Goal: Task Accomplishment & Management: Use online tool/utility

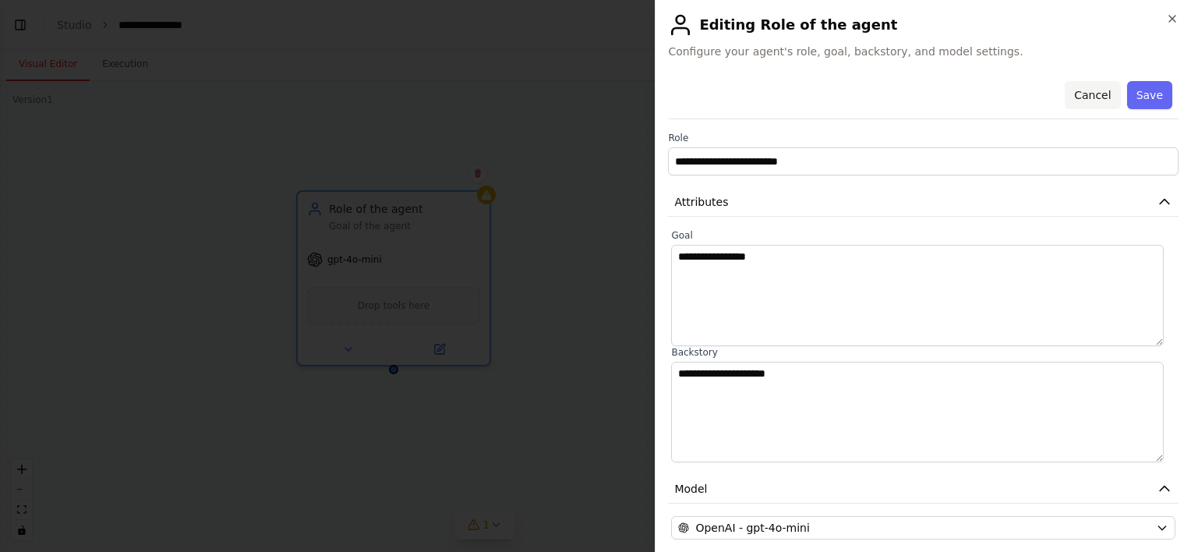
click at [1076, 93] on button "Cancel" at bounding box center [1092, 95] width 55 height 28
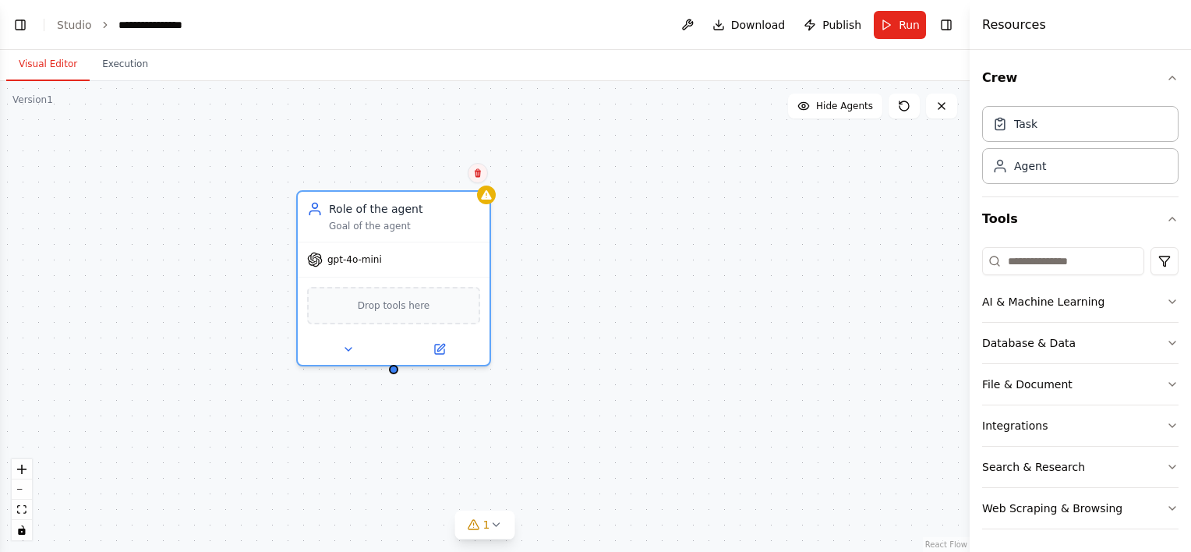
click at [477, 174] on icon at bounding box center [477, 172] width 9 height 9
click at [437, 172] on button "Confirm" at bounding box center [433, 173] width 55 height 19
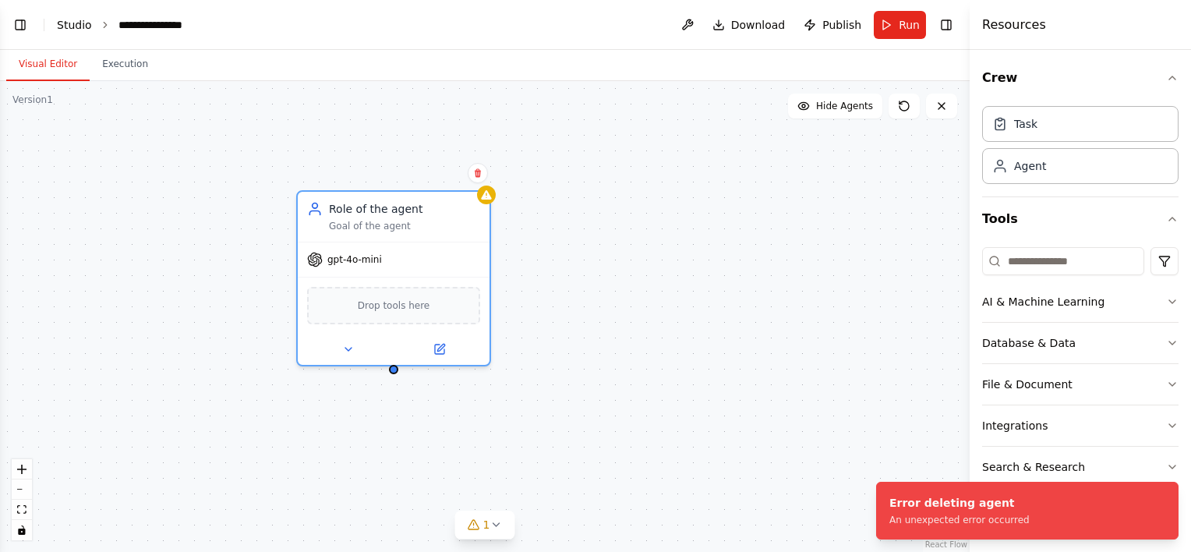
click at [75, 28] on link "Studio" at bounding box center [74, 25] width 35 height 12
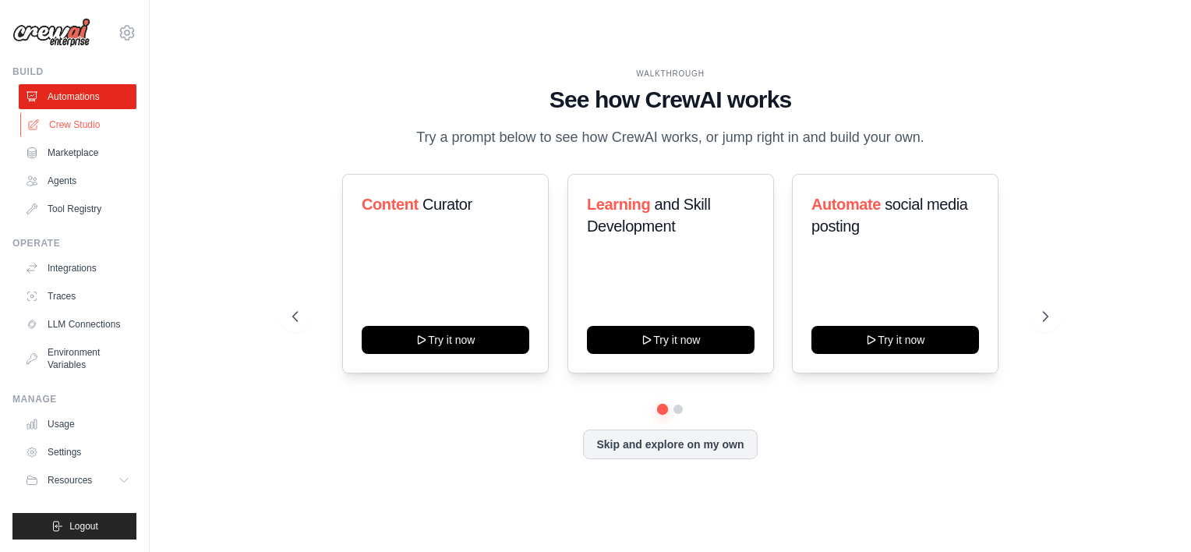
click at [82, 128] on link "Crew Studio" at bounding box center [79, 124] width 118 height 25
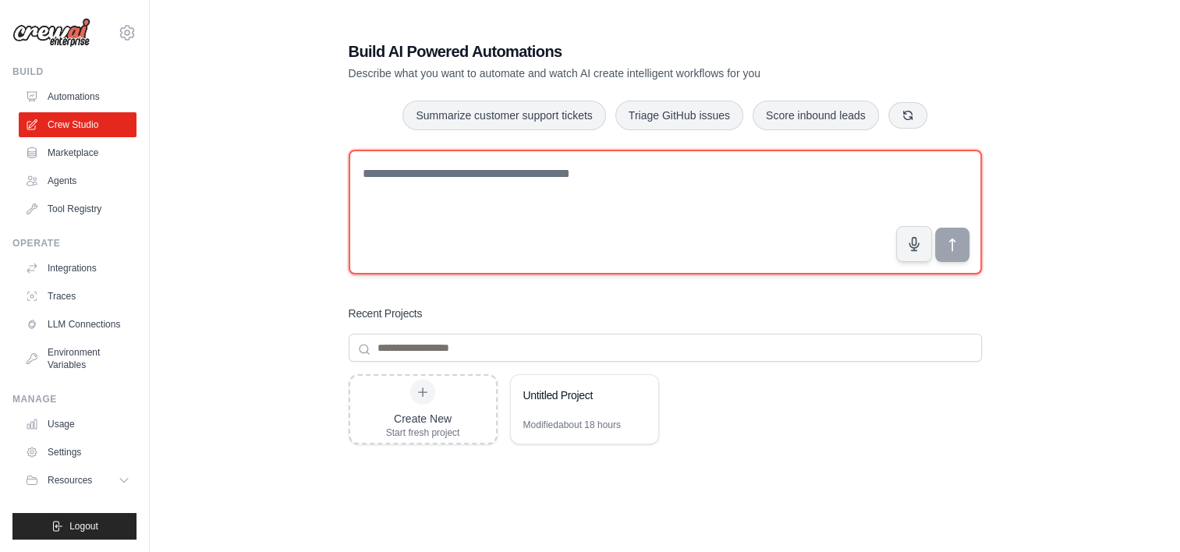
click at [431, 217] on textarea at bounding box center [665, 212] width 633 height 125
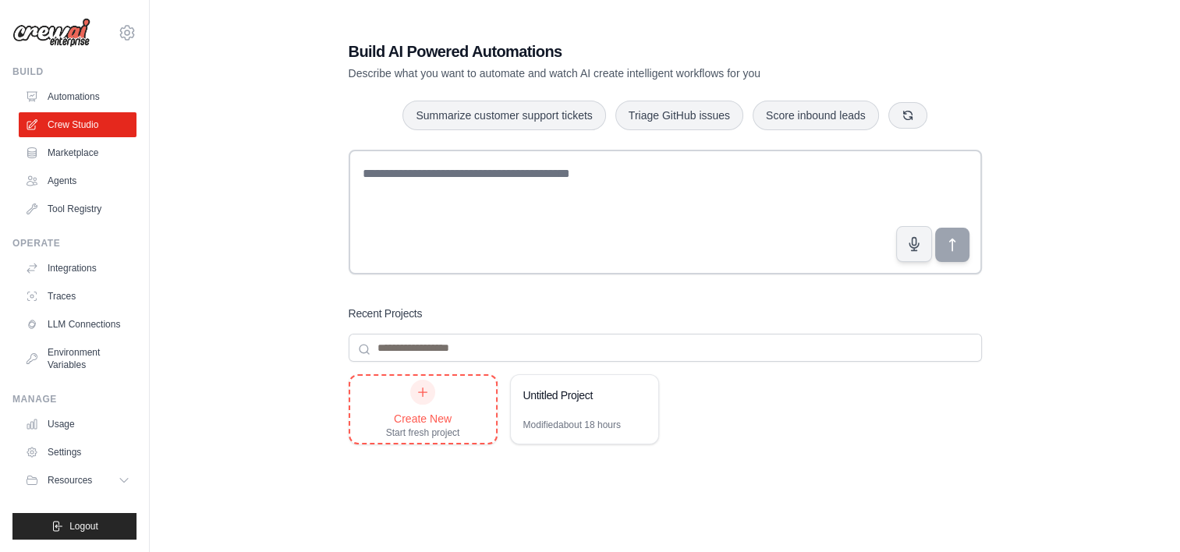
click at [405, 415] on div "Create New" at bounding box center [423, 419] width 74 height 16
click at [78, 358] on link "Environment Variables" at bounding box center [79, 358] width 118 height 37
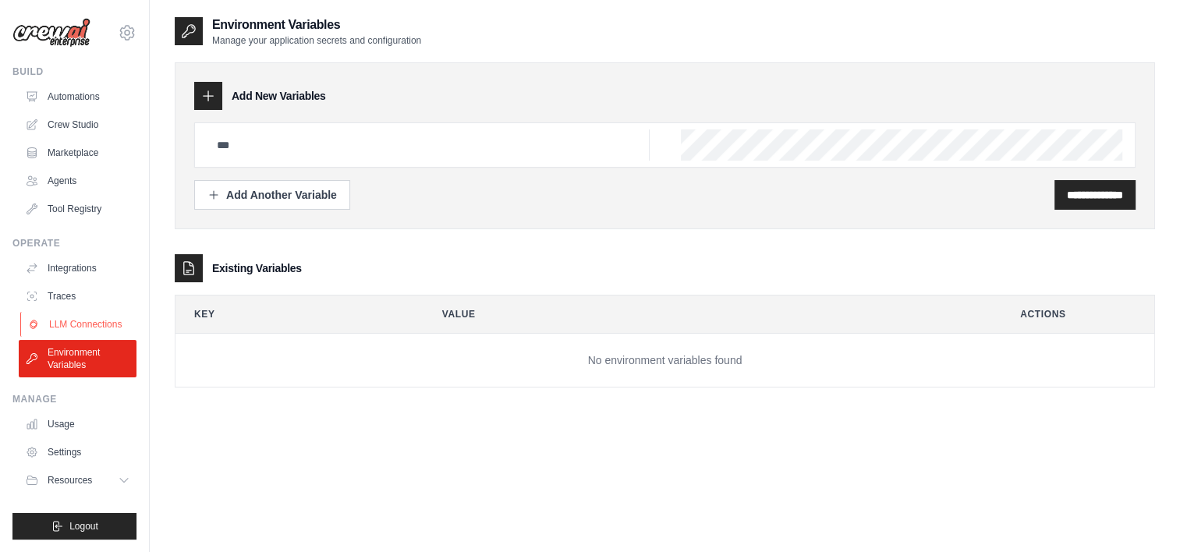
click at [83, 322] on link "LLM Connections" at bounding box center [79, 324] width 118 height 25
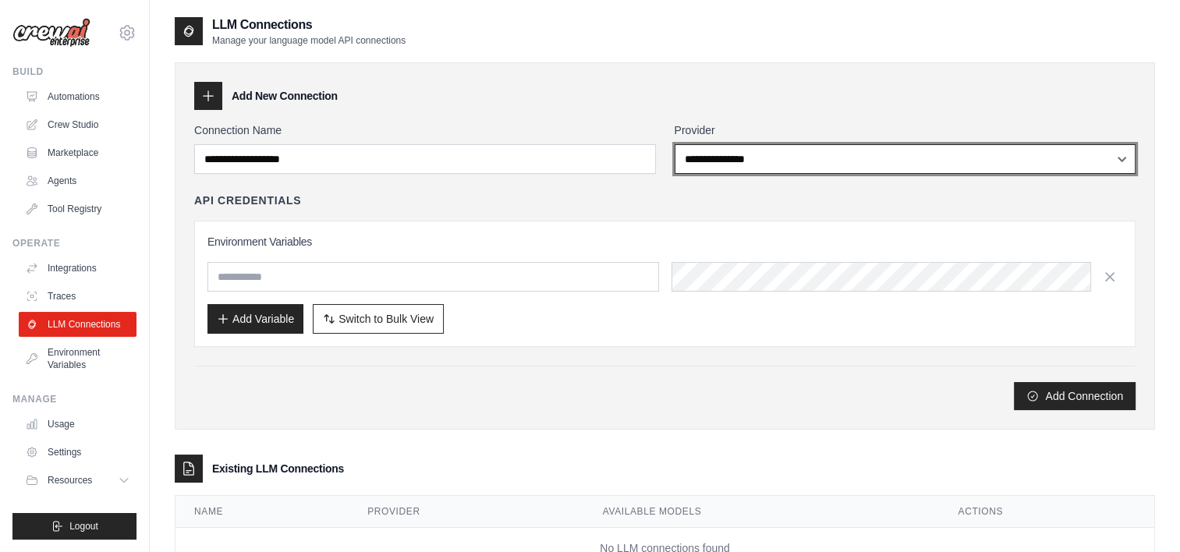
click at [712, 168] on select "**********" at bounding box center [905, 159] width 462 height 30
select select "******"
click at [674, 144] on select "**********" at bounding box center [905, 159] width 462 height 30
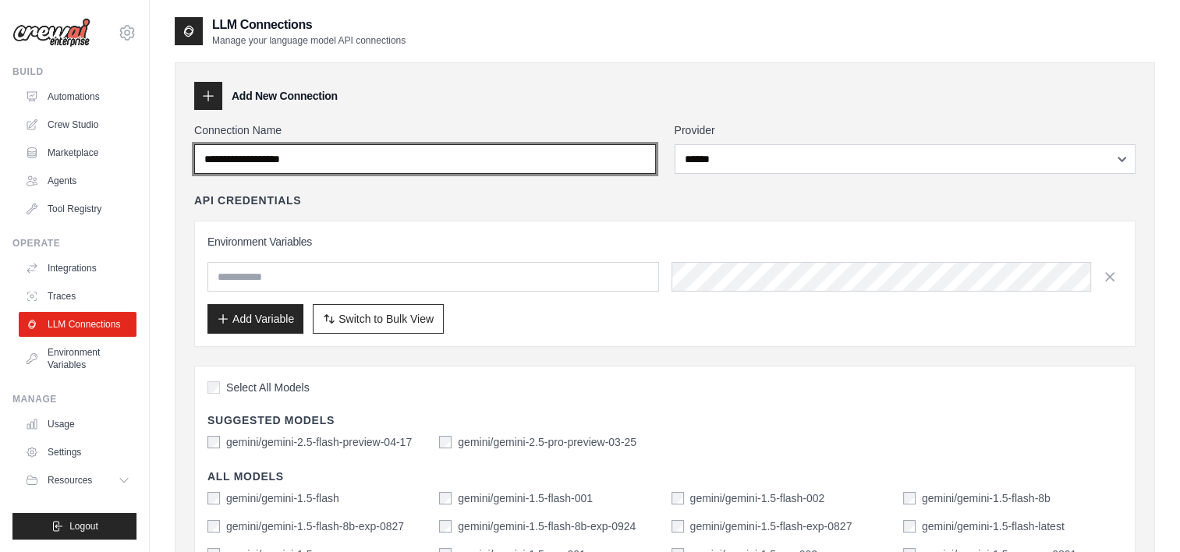
click at [372, 162] on input "Connection Name" at bounding box center [425, 159] width 462 height 30
type input "******"
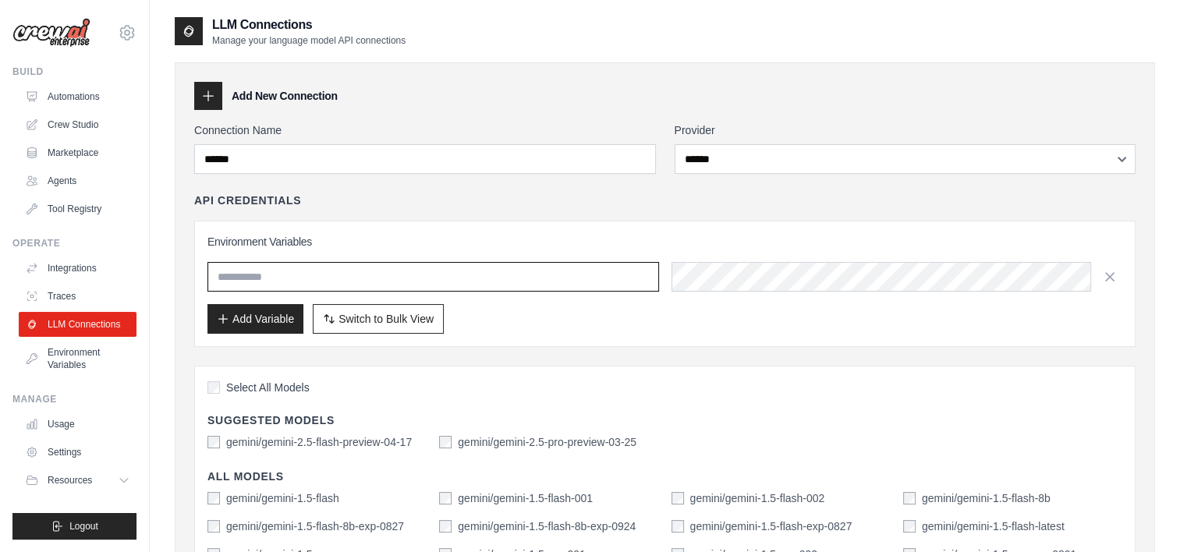
click at [253, 281] on input "text" at bounding box center [432, 277] width 451 height 30
click at [336, 274] on input "**********" at bounding box center [432, 277] width 451 height 30
drag, startPoint x: 299, startPoint y: 278, endPoint x: 437, endPoint y: 284, distance: 138.2
click at [437, 284] on input "**********" at bounding box center [432, 277] width 451 height 30
type input "**********"
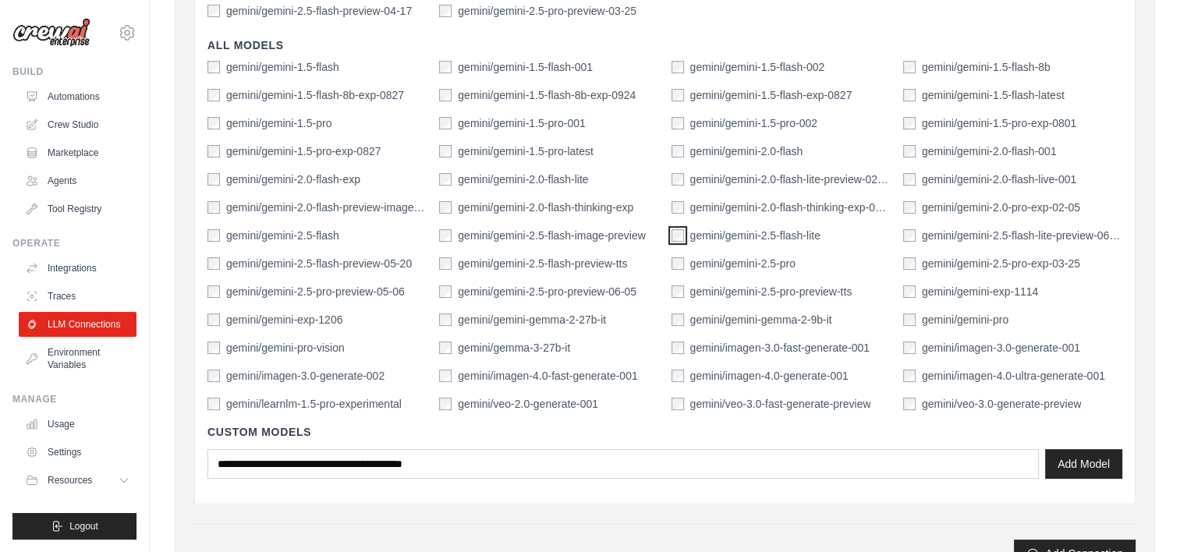
scroll to position [468, 0]
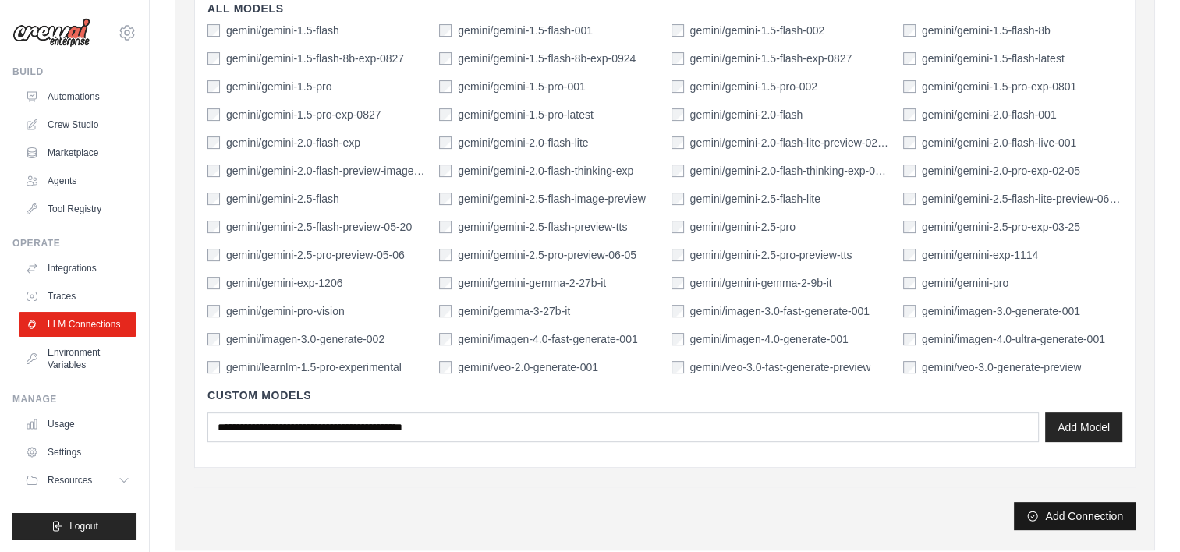
click at [1063, 518] on button "Add Connection" at bounding box center [1075, 516] width 122 height 28
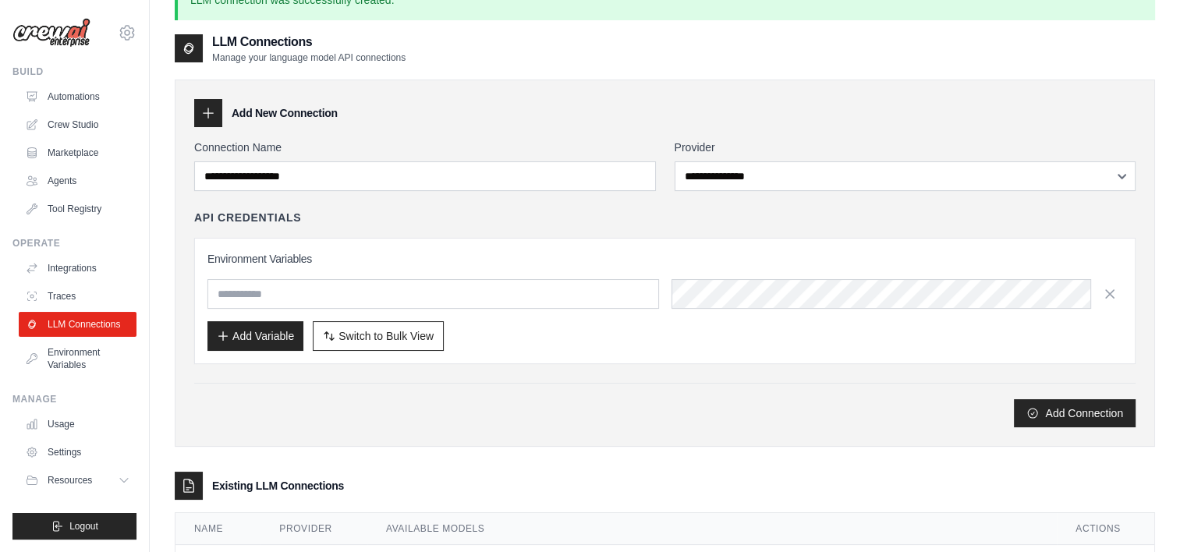
scroll to position [0, 0]
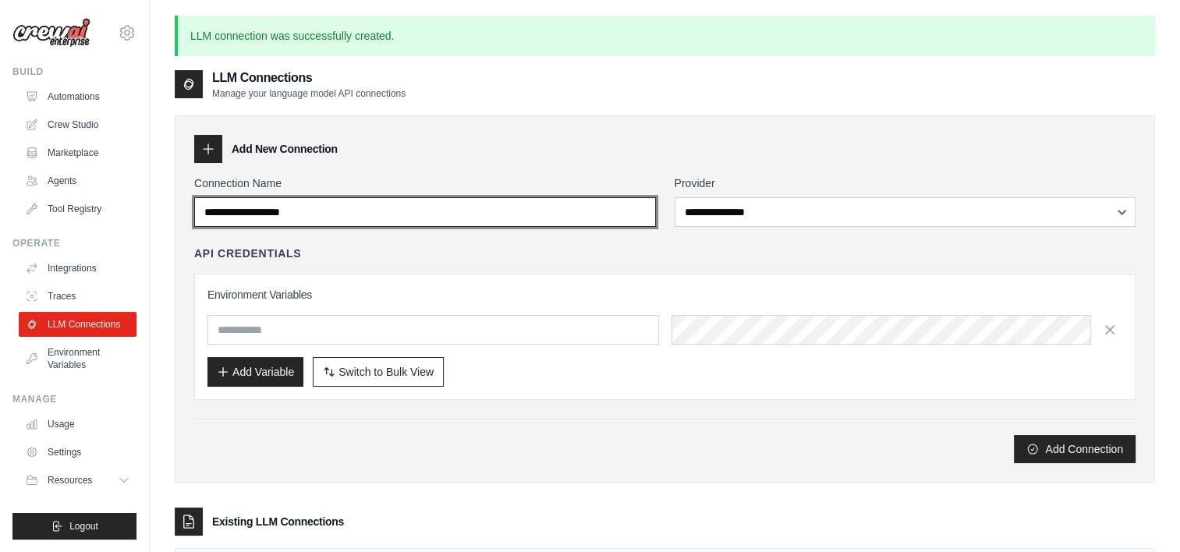
click at [388, 208] on input "Connection Name" at bounding box center [425, 212] width 462 height 30
type input "*********"
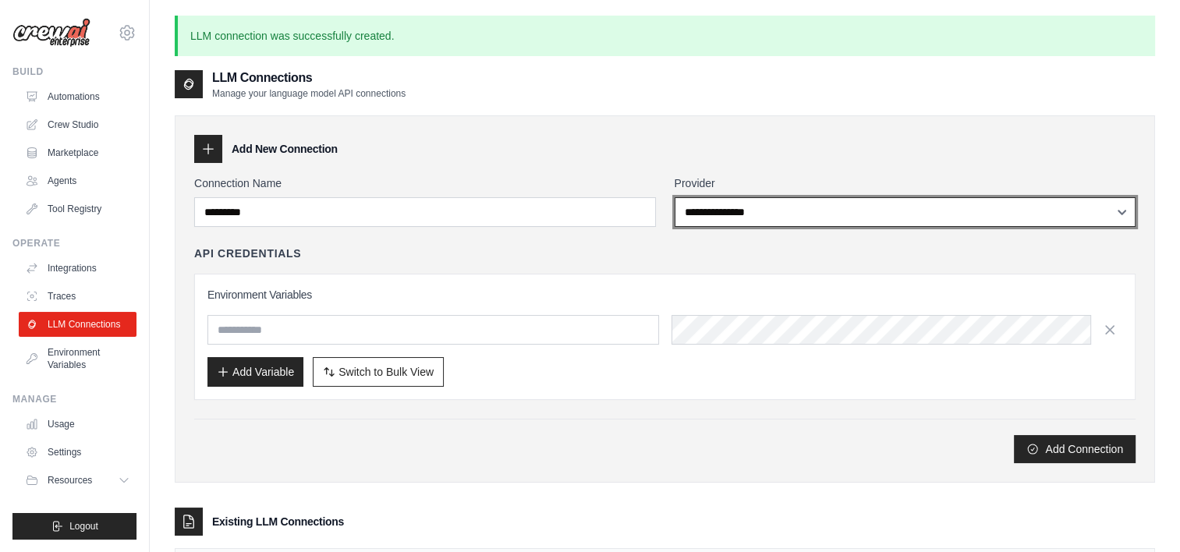
click at [802, 214] on select "**********" at bounding box center [905, 212] width 462 height 30
select select "*********"
click at [674, 197] on select "**********" at bounding box center [905, 212] width 462 height 30
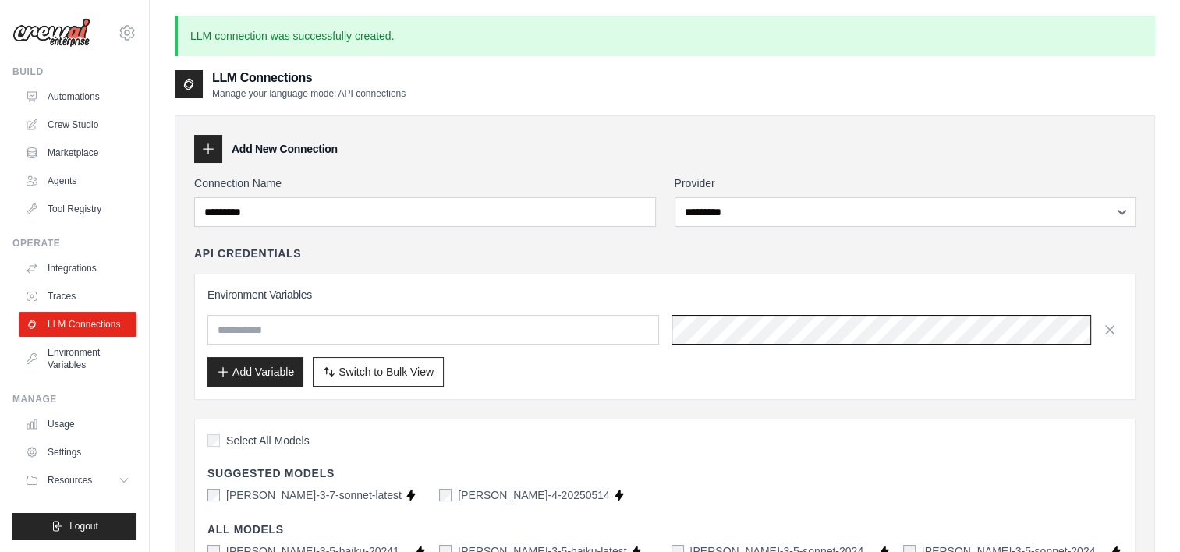
scroll to position [0, 247]
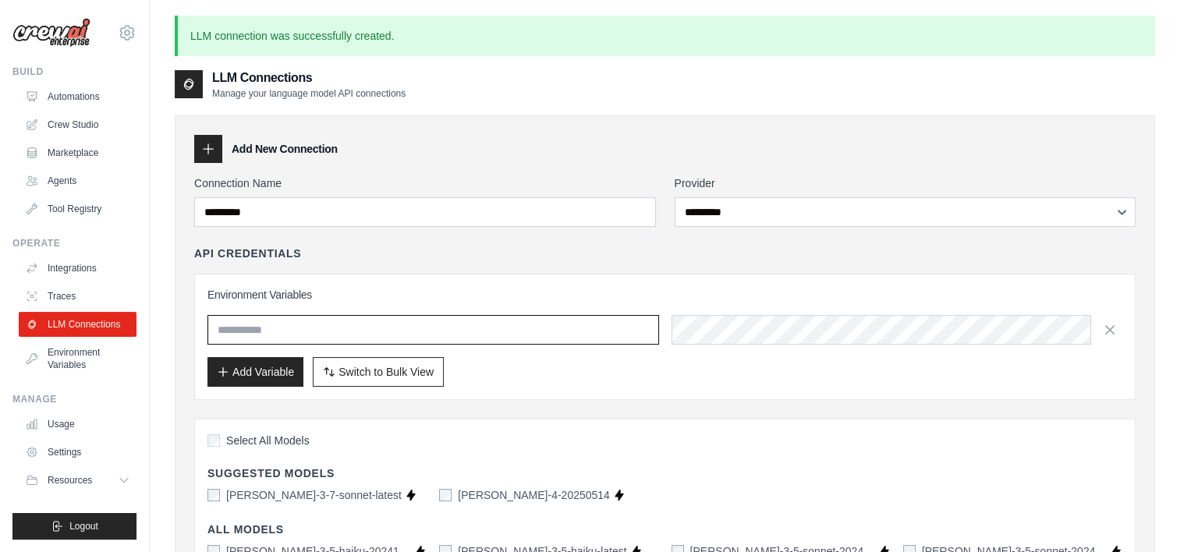
click at [586, 327] on input "text" at bounding box center [432, 330] width 451 height 30
paste input "**********"
type input "**********"
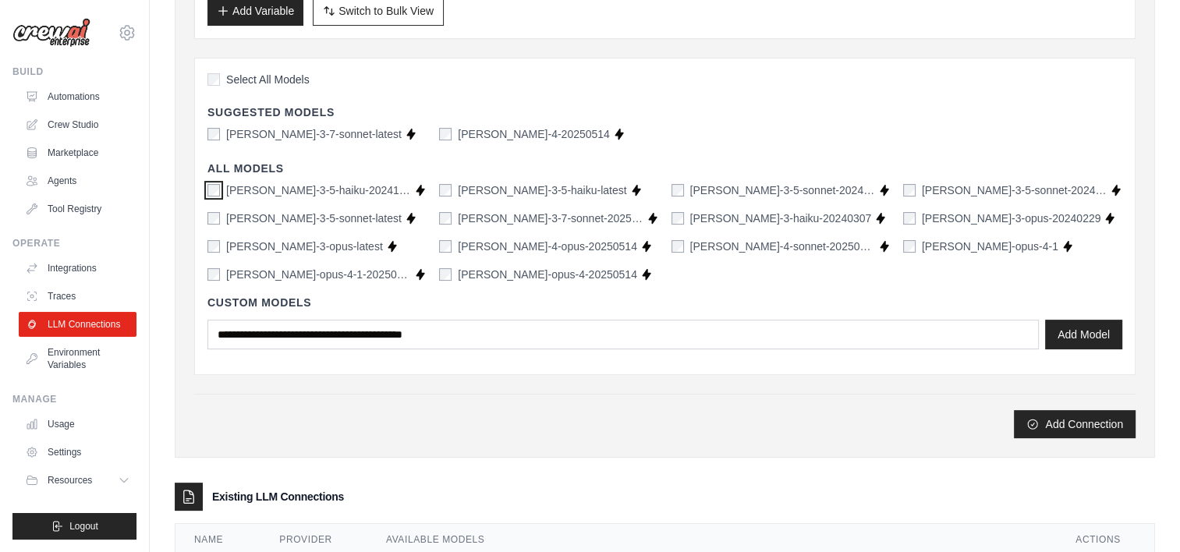
scroll to position [444, 0]
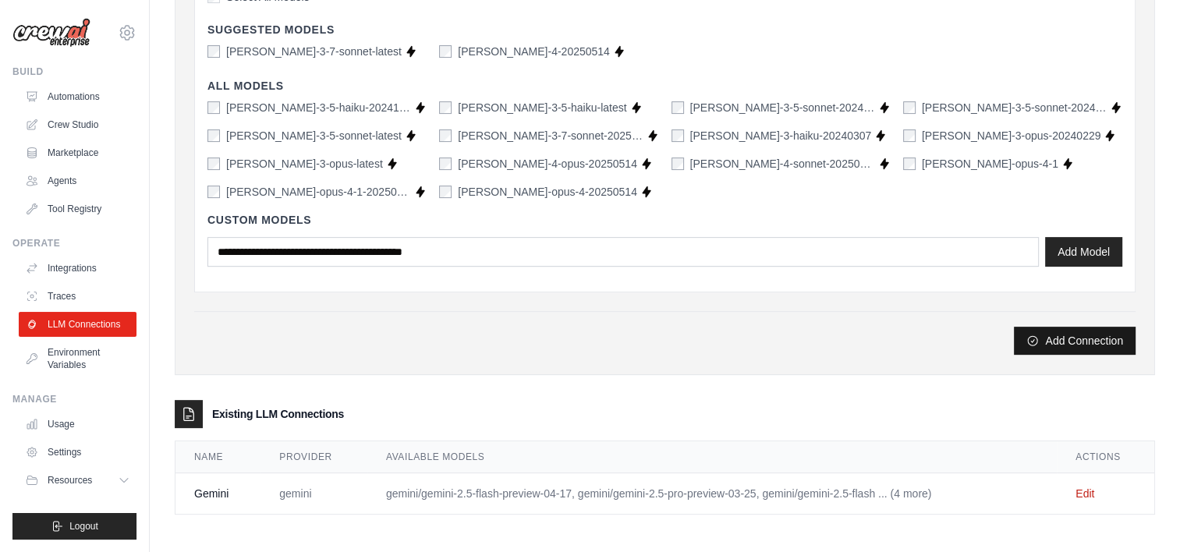
click at [1082, 334] on button "Add Connection" at bounding box center [1075, 341] width 122 height 28
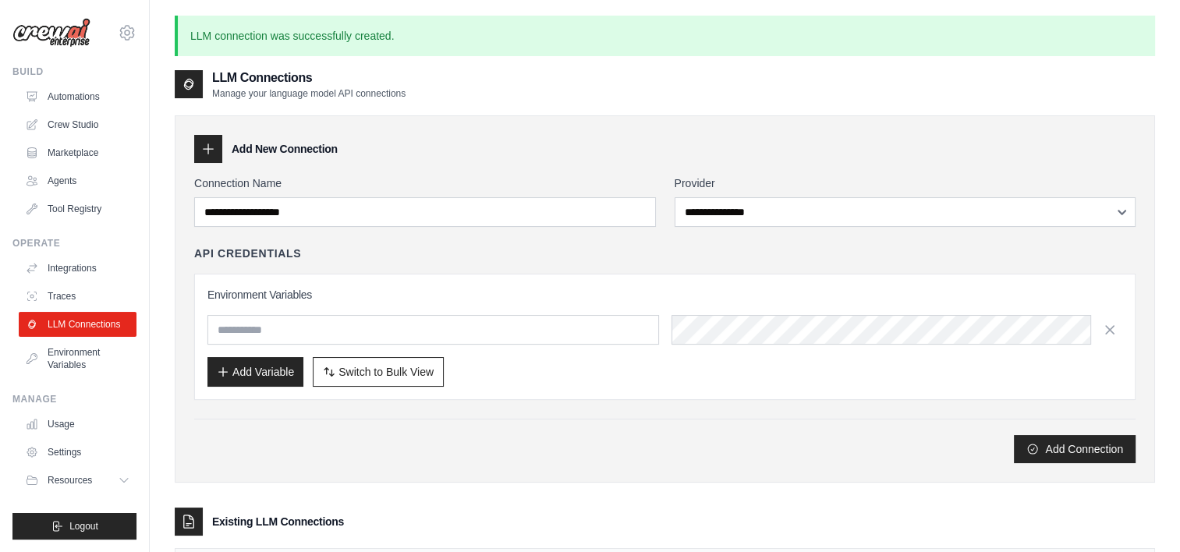
scroll to position [150, 0]
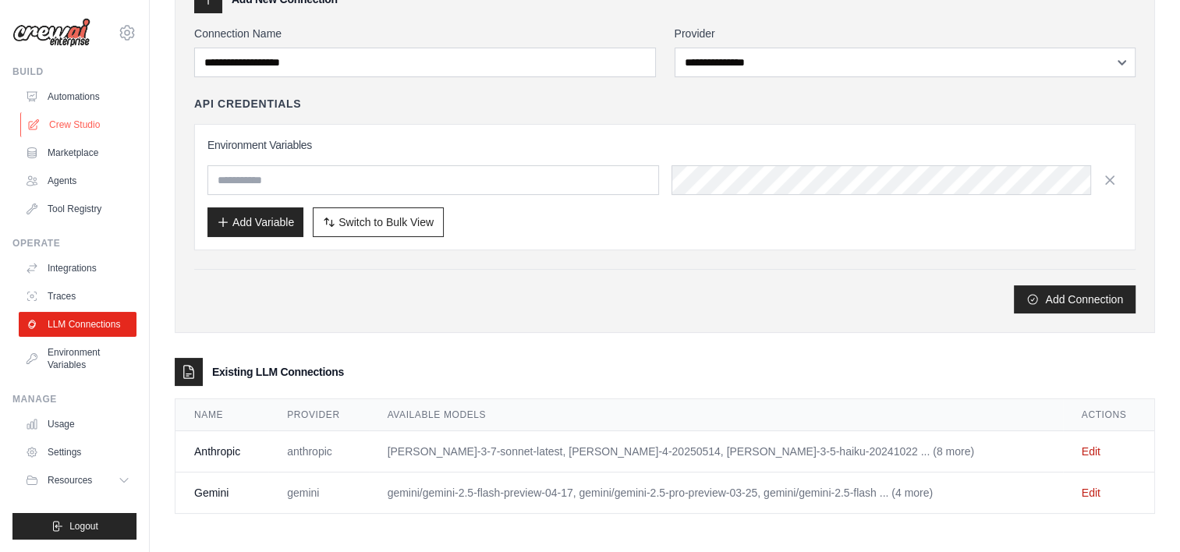
click at [66, 124] on link "Crew Studio" at bounding box center [79, 124] width 118 height 25
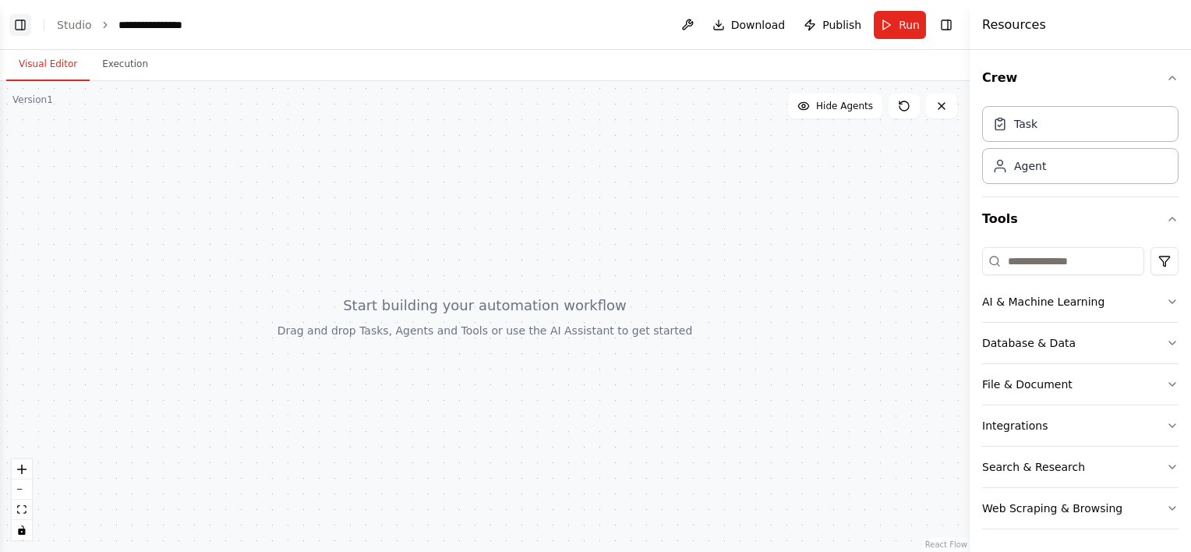
click at [28, 20] on button "Toggle Left Sidebar" at bounding box center [20, 25] width 22 height 22
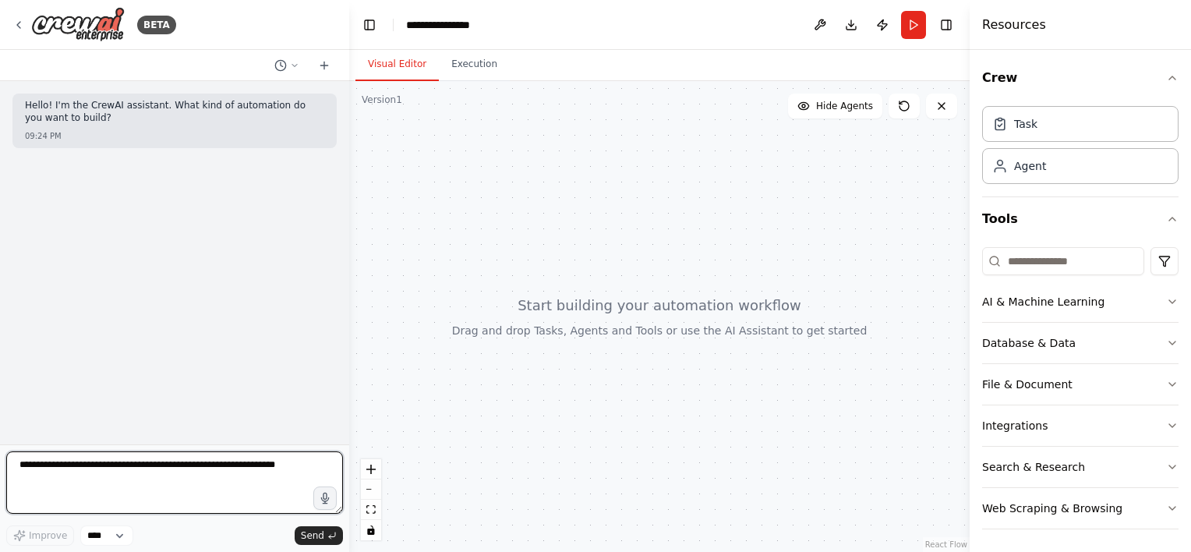
click at [165, 466] on textarea at bounding box center [174, 482] width 337 height 62
type textarea "*"
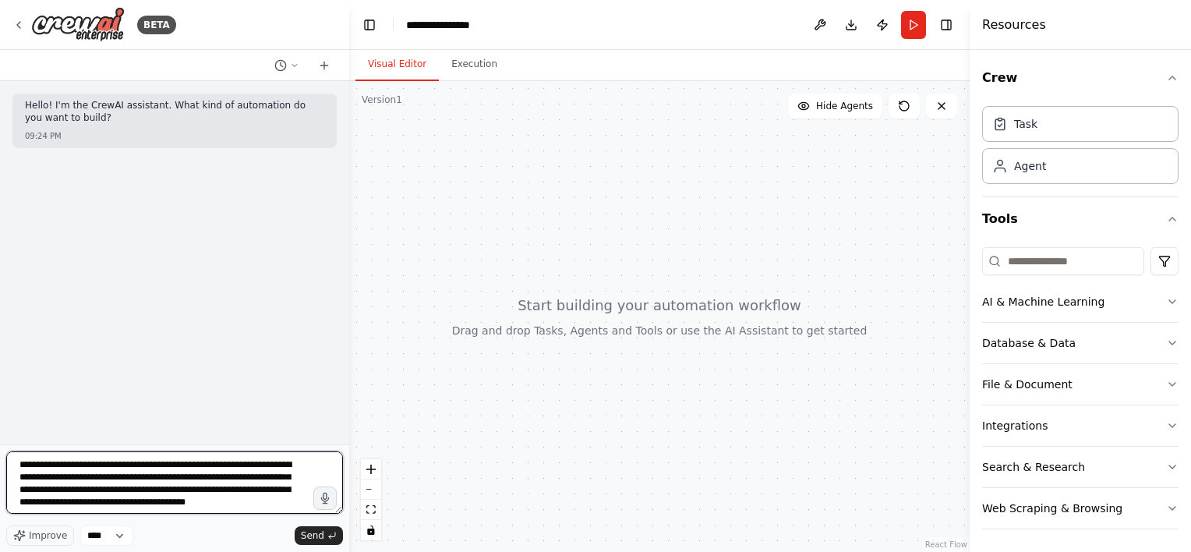
type textarea "**********"
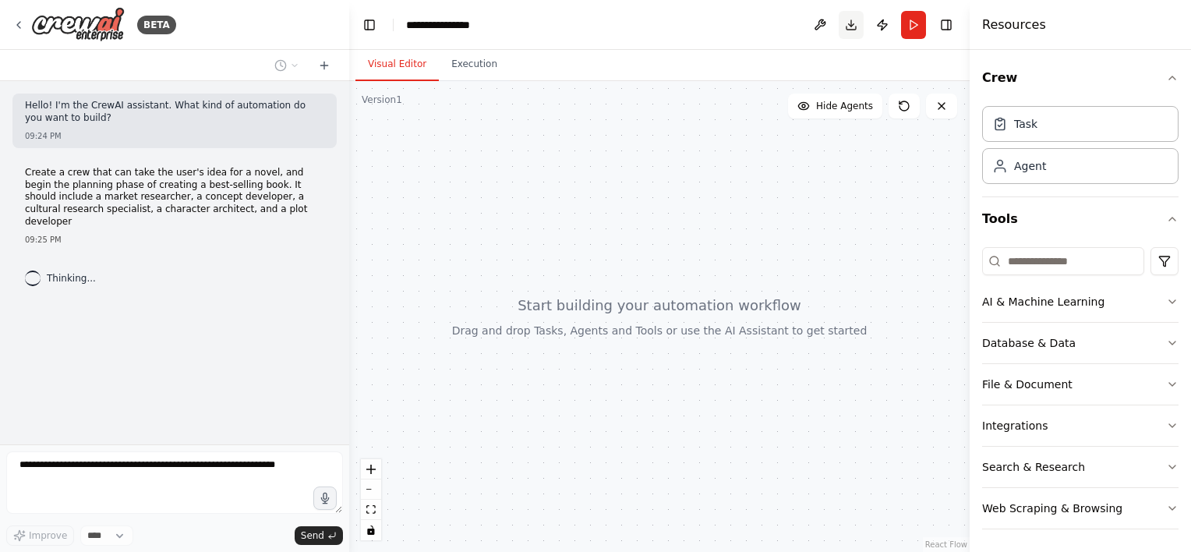
click at [944, 26] on button "Toggle Right Sidebar" at bounding box center [947, 25] width 22 height 22
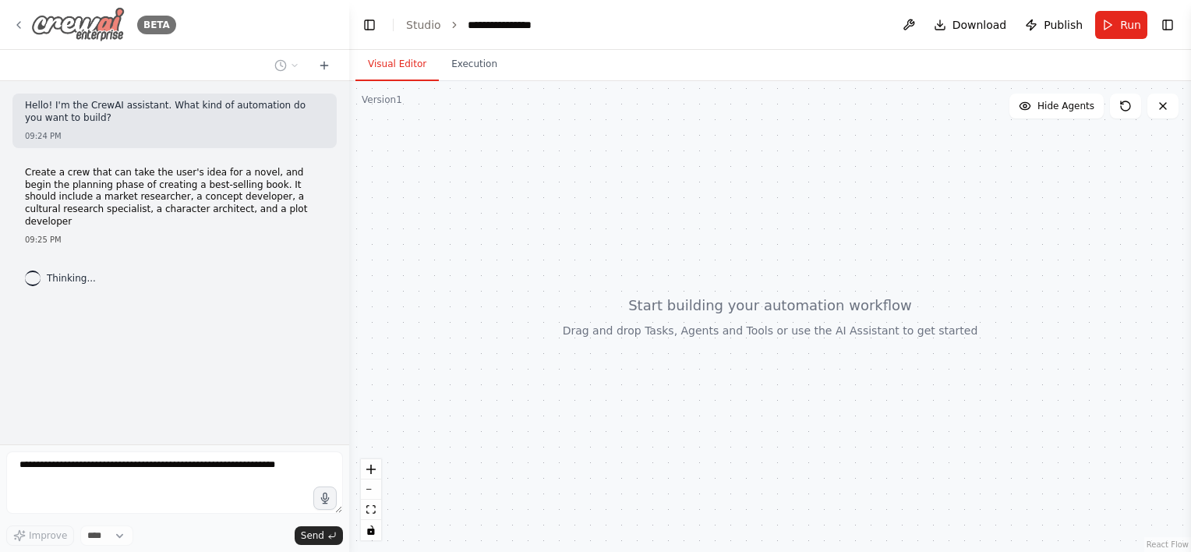
click at [22, 20] on icon at bounding box center [18, 25] width 12 height 12
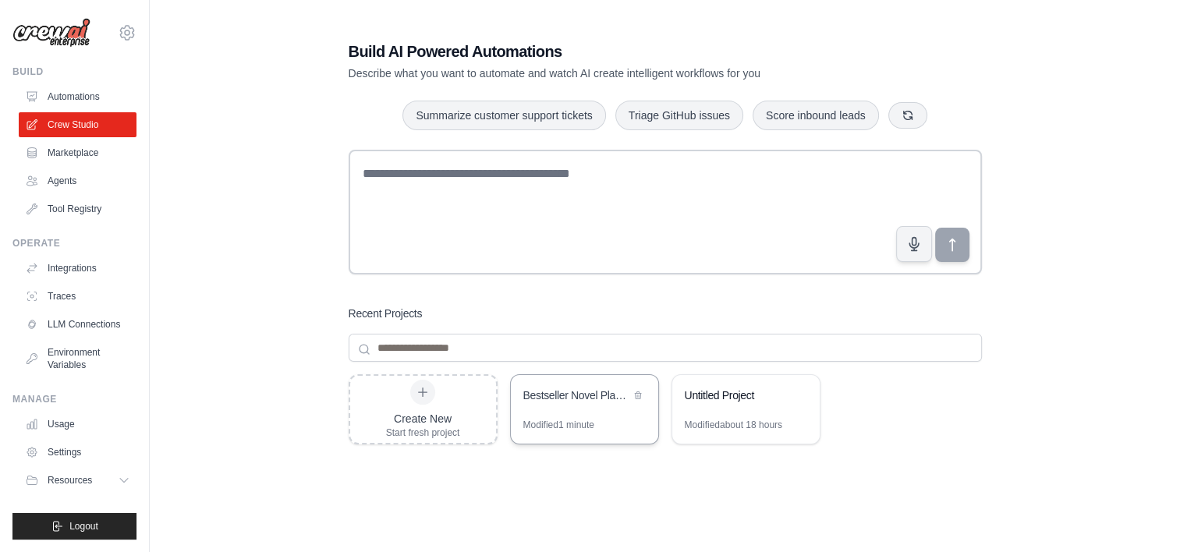
click at [560, 402] on div "Bestseller Novel Planning Crew" at bounding box center [576, 396] width 107 height 16
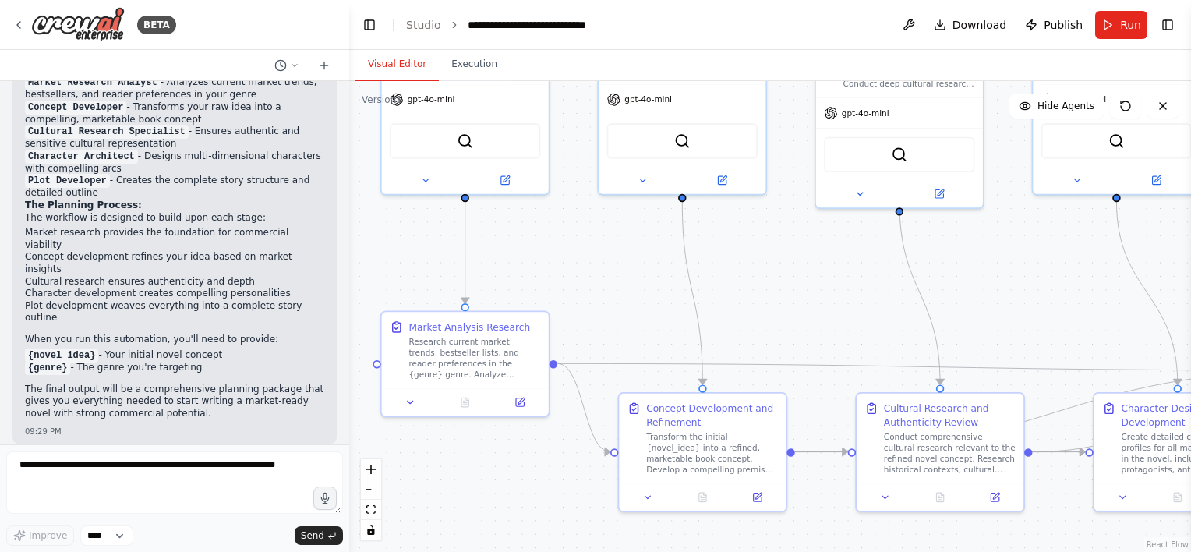
drag, startPoint x: 571, startPoint y: 309, endPoint x: 567, endPoint y: 299, distance: 10.1
click at [567, 300] on div ".deletable-edge-delete-btn { width: 20px; height: 20px; border: 0px solid #ffff…" at bounding box center [770, 316] width 842 height 471
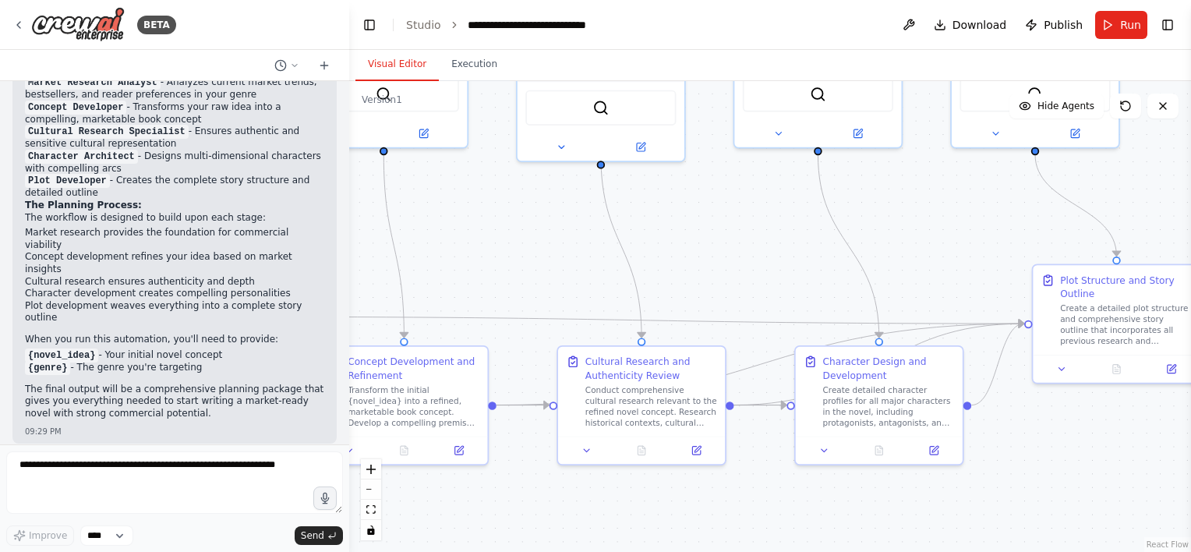
drag, startPoint x: 834, startPoint y: 315, endPoint x: 735, endPoint y: 244, distance: 122.5
click at [516, 267] on div ".deletable-edge-delete-btn { width: 20px; height: 20px; border: 0px solid #ffff…" at bounding box center [770, 316] width 842 height 471
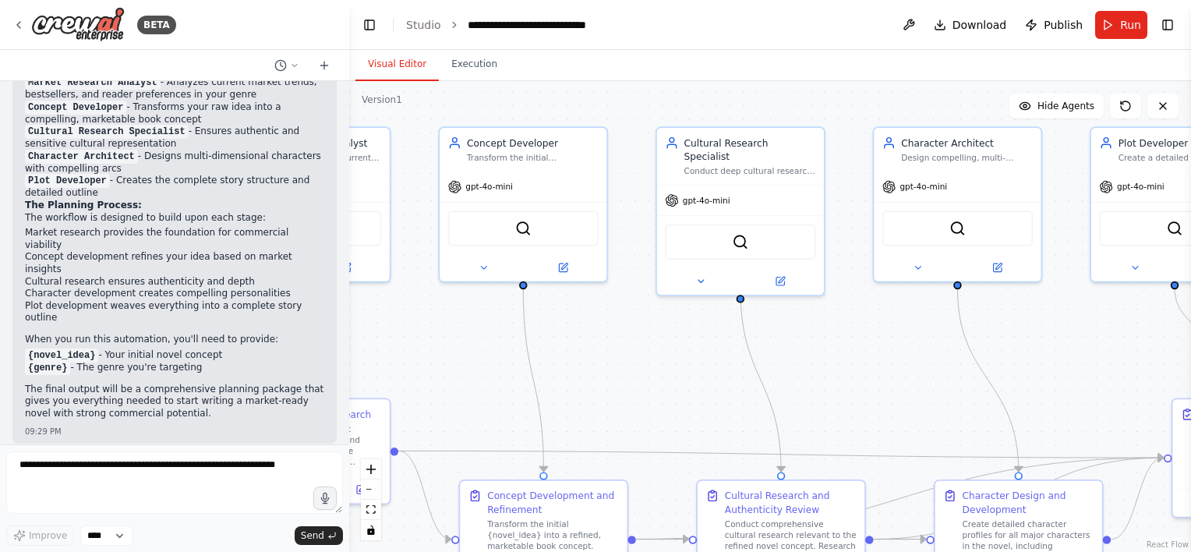
drag, startPoint x: 905, startPoint y: 212, endPoint x: 1079, endPoint y: 346, distance: 219.6
click at [1079, 346] on div ".deletable-edge-delete-btn { width: 20px; height: 20px; border: 0px solid #ffff…" at bounding box center [770, 316] width 842 height 471
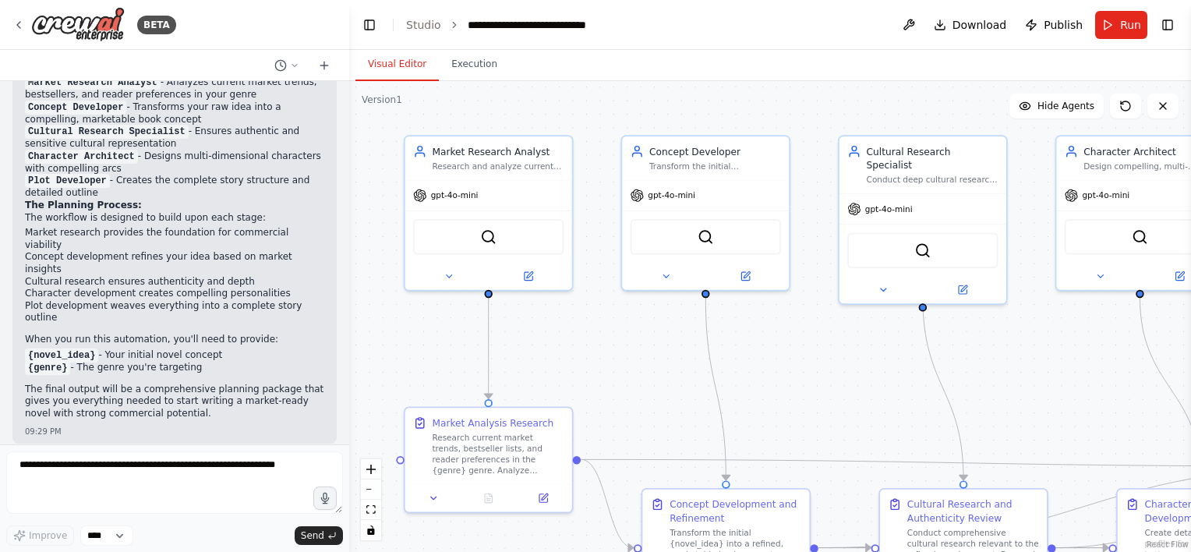
drag, startPoint x: 463, startPoint y: 309, endPoint x: 630, endPoint y: 318, distance: 167.1
click at [630, 318] on div ".deletable-edge-delete-btn { width: 20px; height: 20px; border: 0px solid #ffff…" at bounding box center [770, 316] width 842 height 471
click at [487, 165] on div "Research and analyze current market trends, bestseller lists, and reader prefer…" at bounding box center [497, 163] width 132 height 11
click at [527, 278] on button at bounding box center [527, 272] width 76 height 16
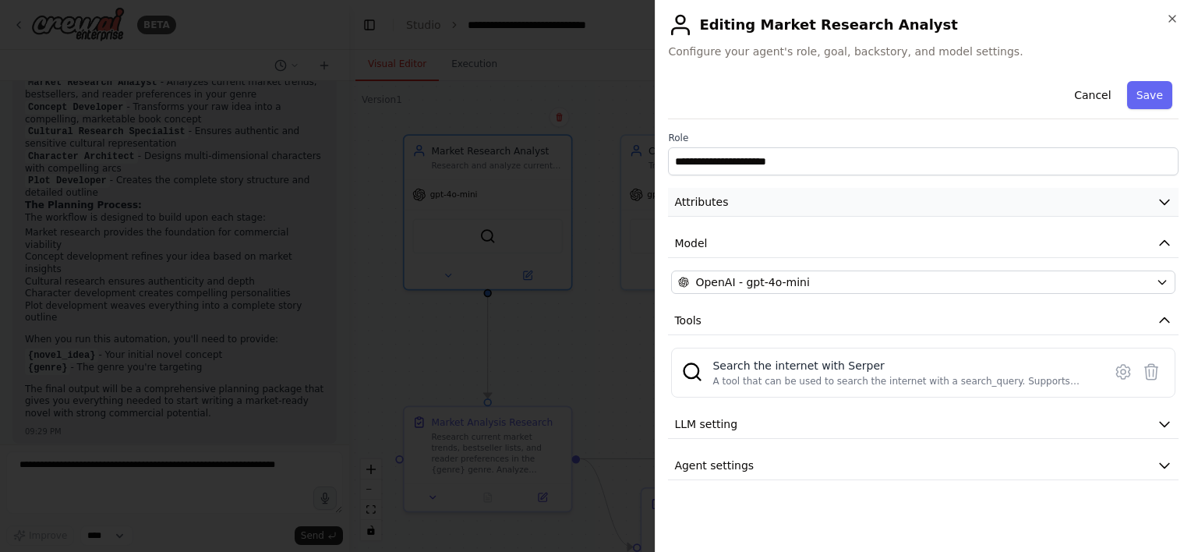
click at [716, 205] on span "Attributes" at bounding box center [701, 202] width 54 height 16
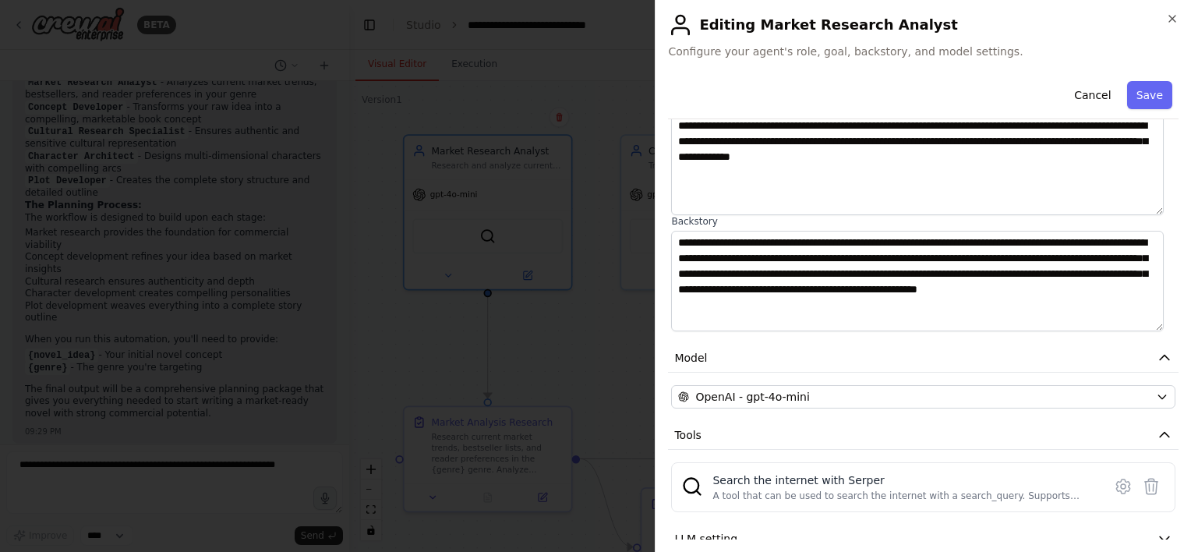
scroll to position [156, 0]
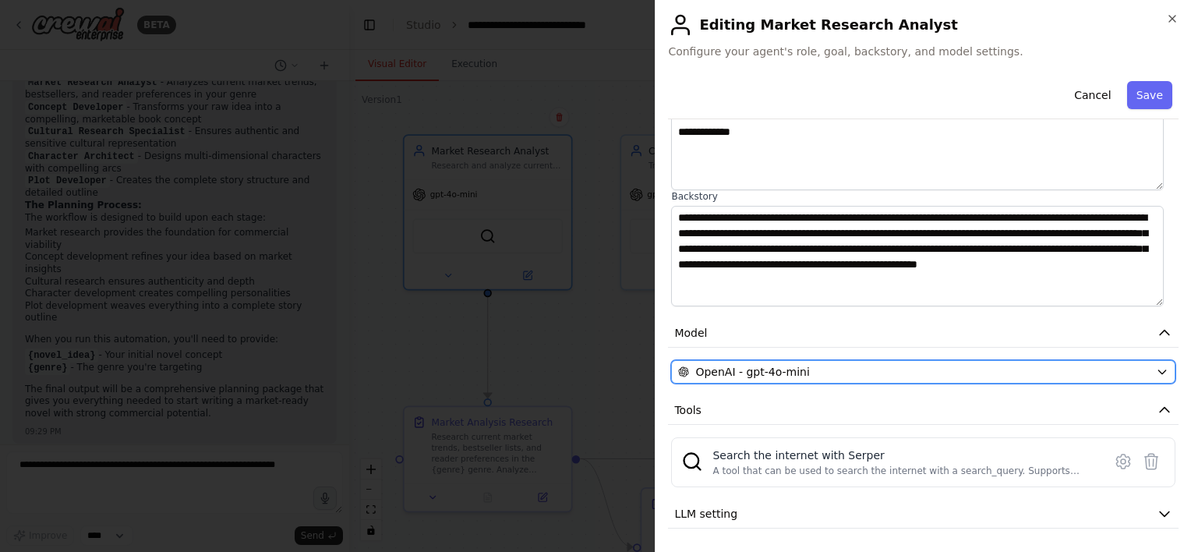
click at [808, 370] on div "OpenAI - gpt-4o-mini" at bounding box center [914, 372] width 472 height 16
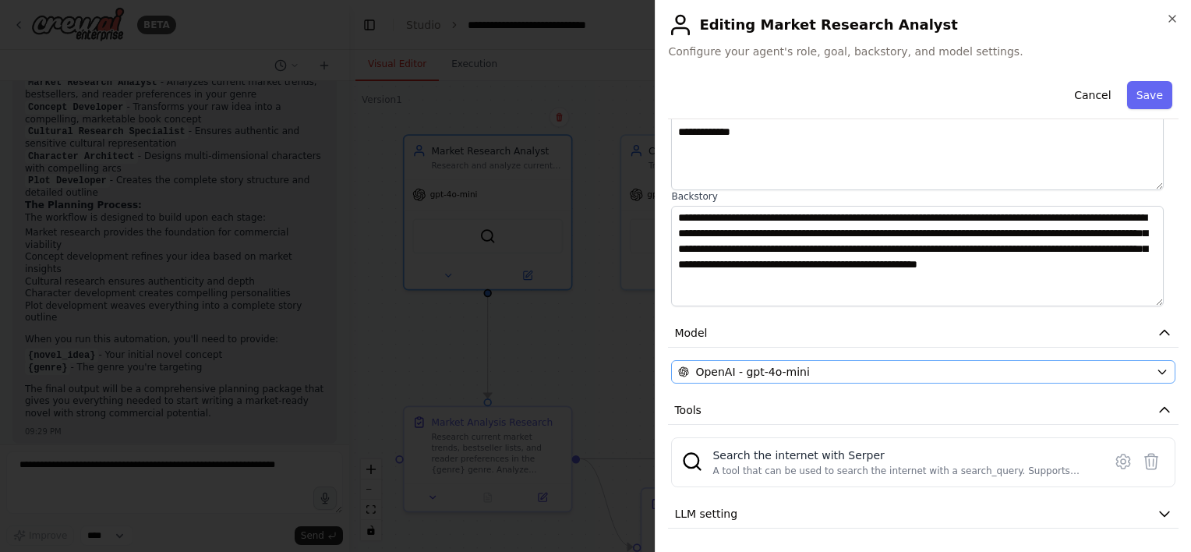
scroll to position [0, 0]
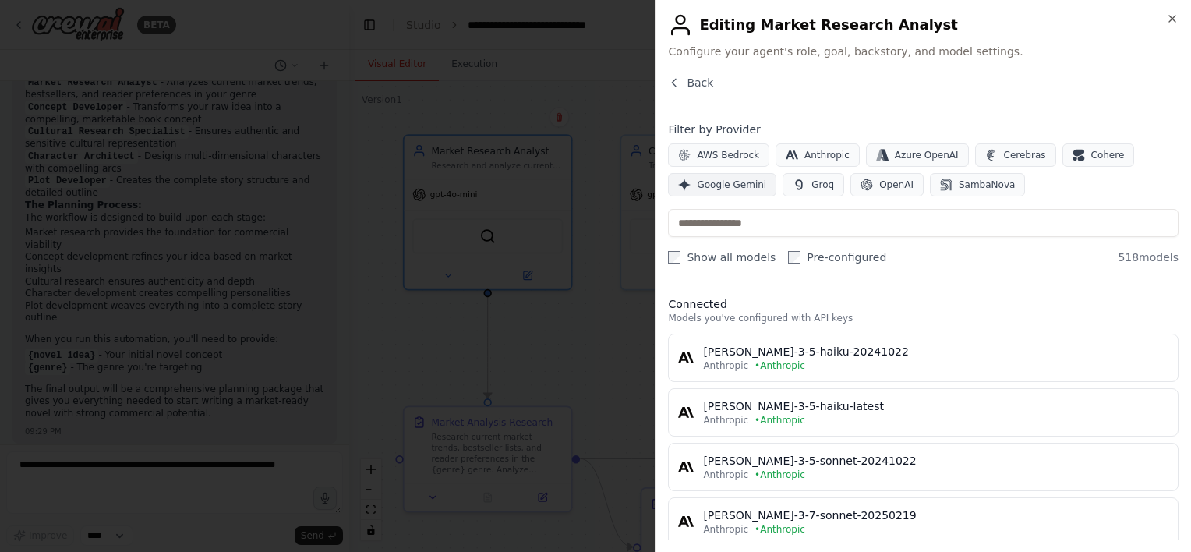
click at [705, 183] on span "Google Gemini" at bounding box center [731, 185] width 69 height 12
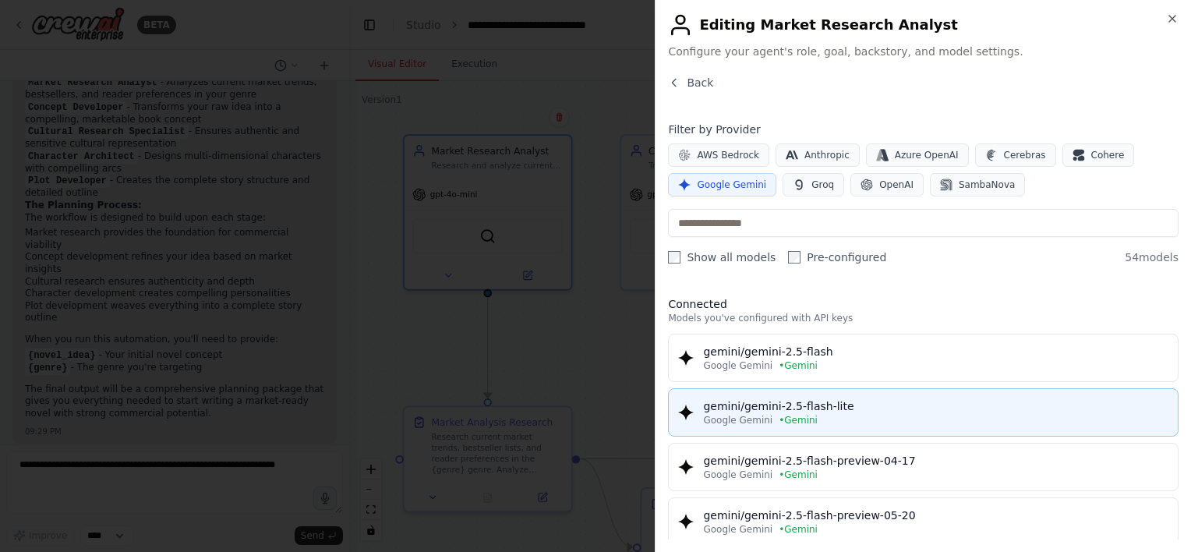
click at [880, 407] on div "gemini/gemini-2.5-flash-lite" at bounding box center [936, 406] width 466 height 16
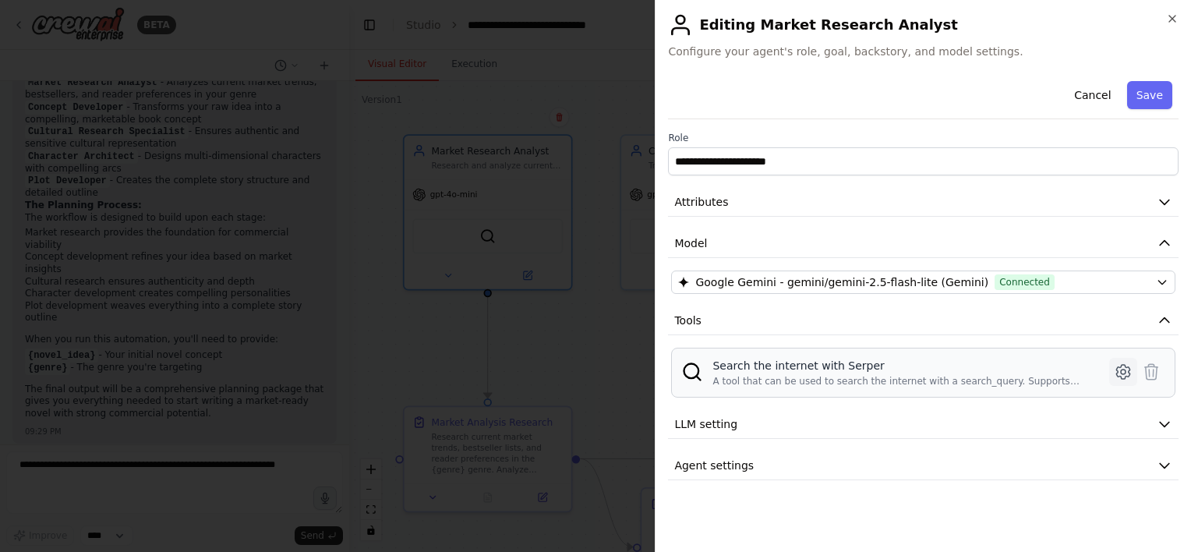
click at [1124, 371] on icon at bounding box center [1123, 372] width 19 height 19
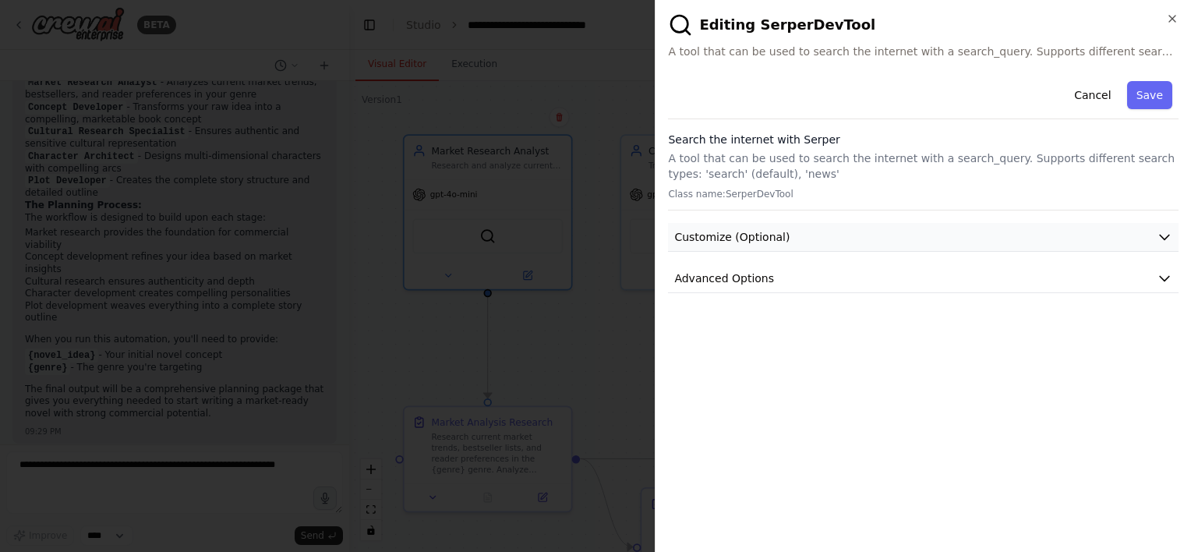
click at [693, 240] on span "Customize (Optional)" at bounding box center [731, 237] width 115 height 16
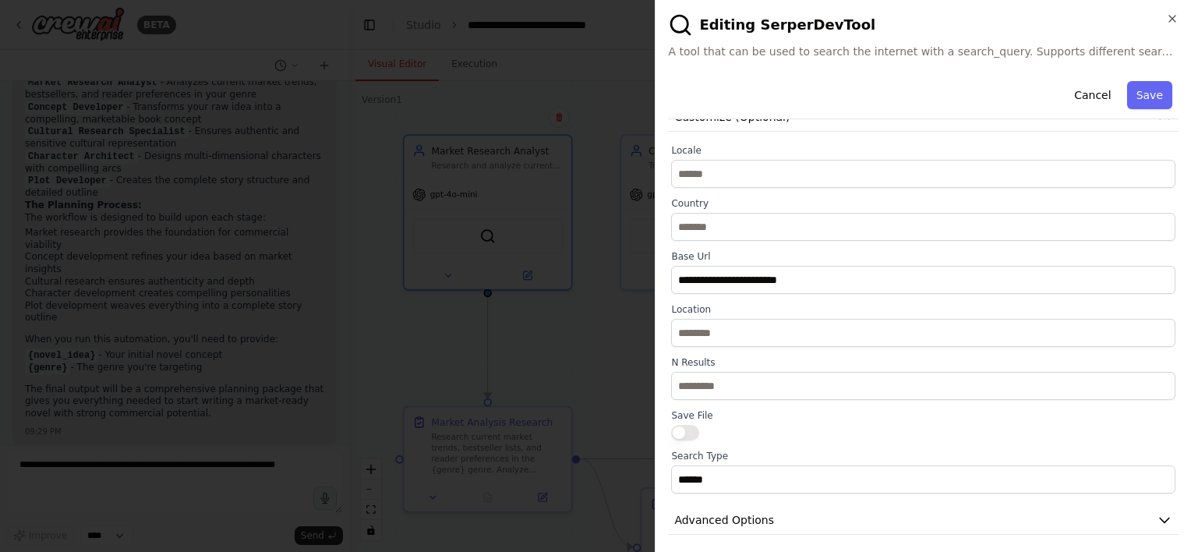
scroll to position [127, 0]
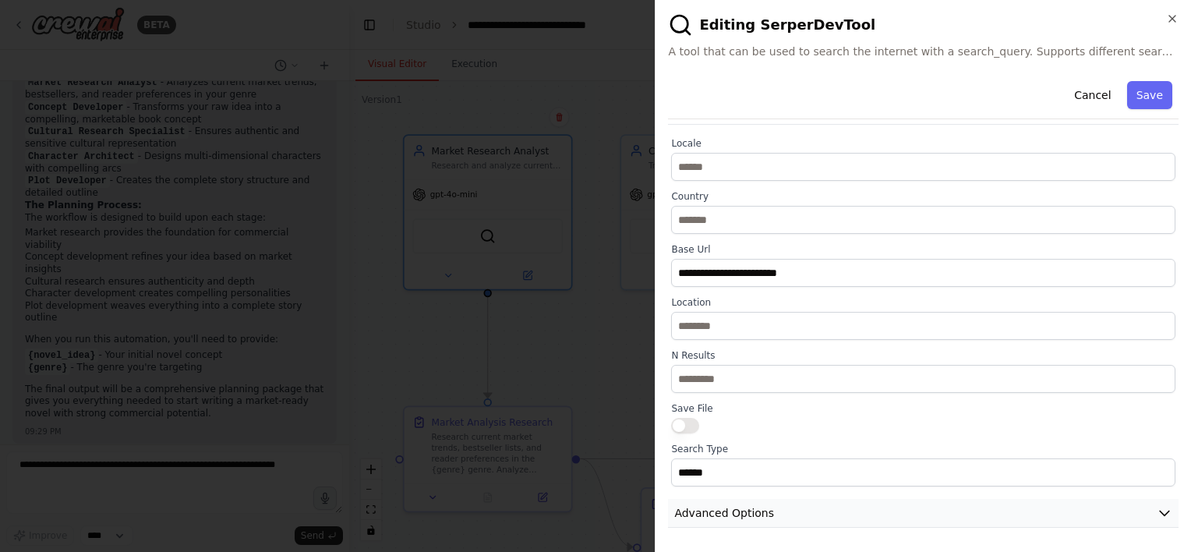
click at [741, 508] on span "Advanced Options" at bounding box center [724, 513] width 100 height 16
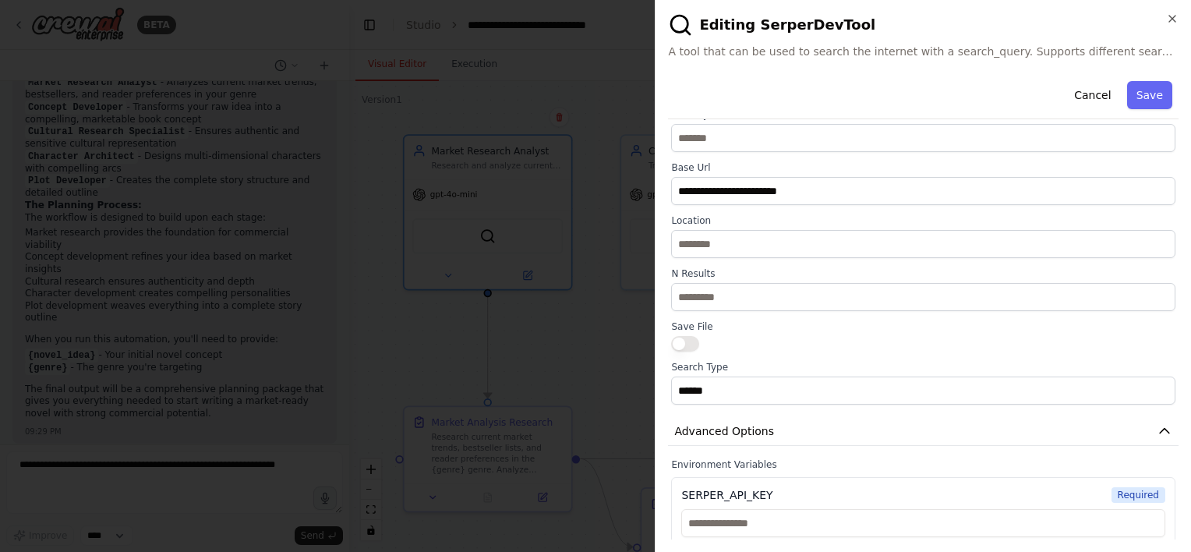
scroll to position [231, 0]
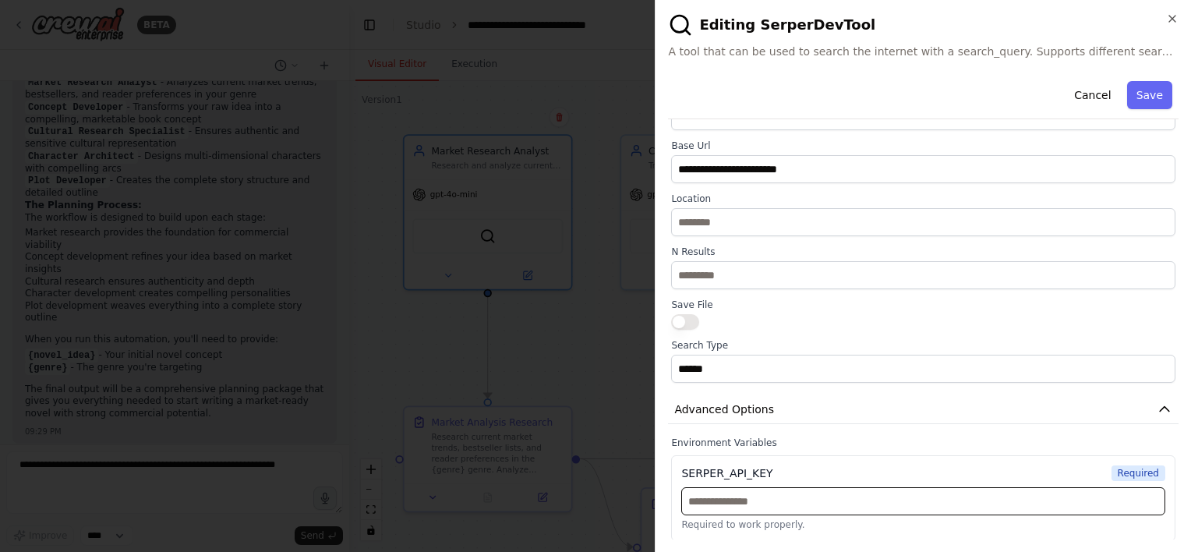
click at [717, 499] on input "text" at bounding box center [924, 501] width 484 height 28
paste input "**********"
type input "**********"
click at [931, 543] on div "**********" at bounding box center [923, 276] width 536 height 552
click at [1138, 94] on button "Save" at bounding box center [1150, 95] width 45 height 28
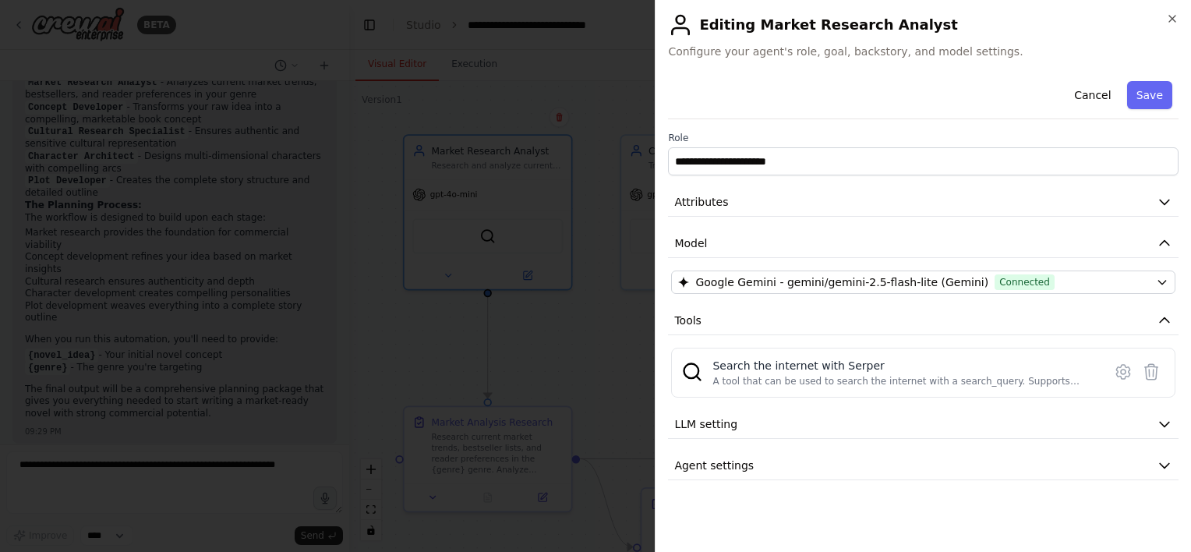
scroll to position [0, 0]
click at [708, 469] on span "Agent settings" at bounding box center [714, 466] width 80 height 16
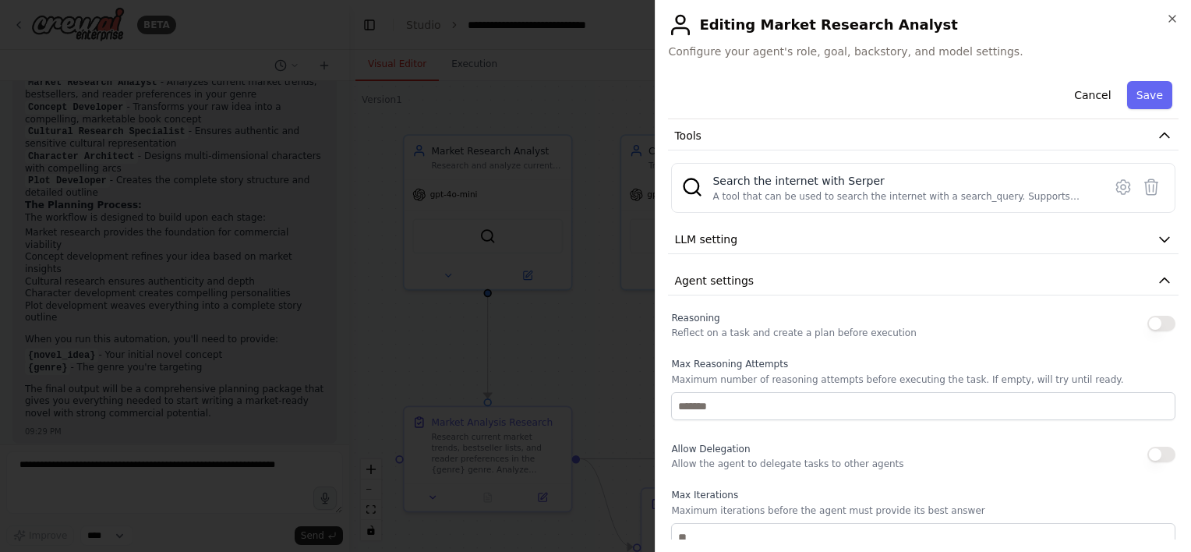
scroll to position [234, 0]
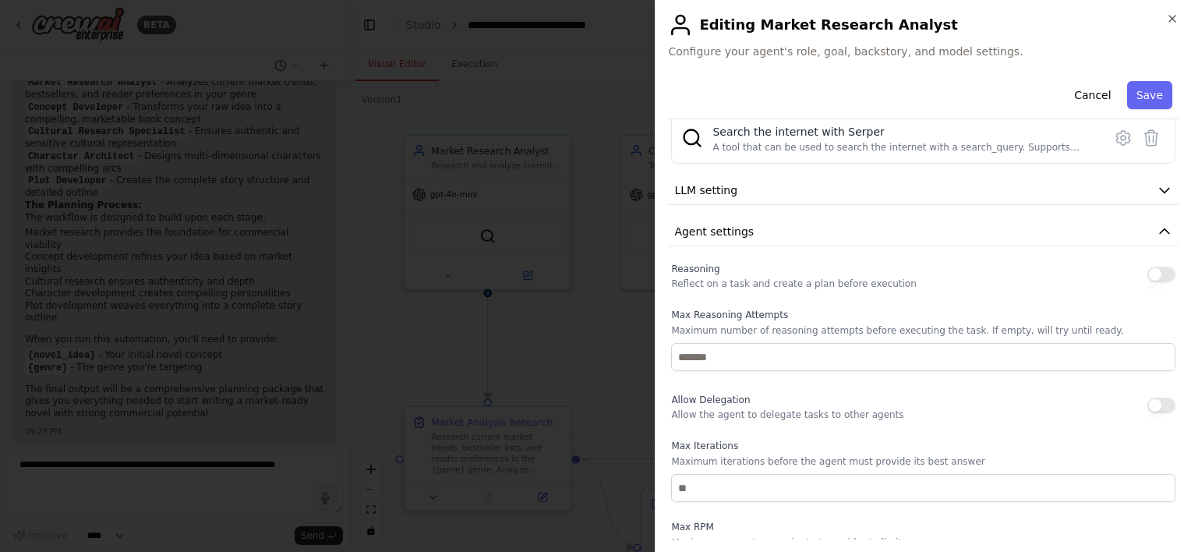
click at [1148, 274] on button "button" at bounding box center [1162, 275] width 28 height 16
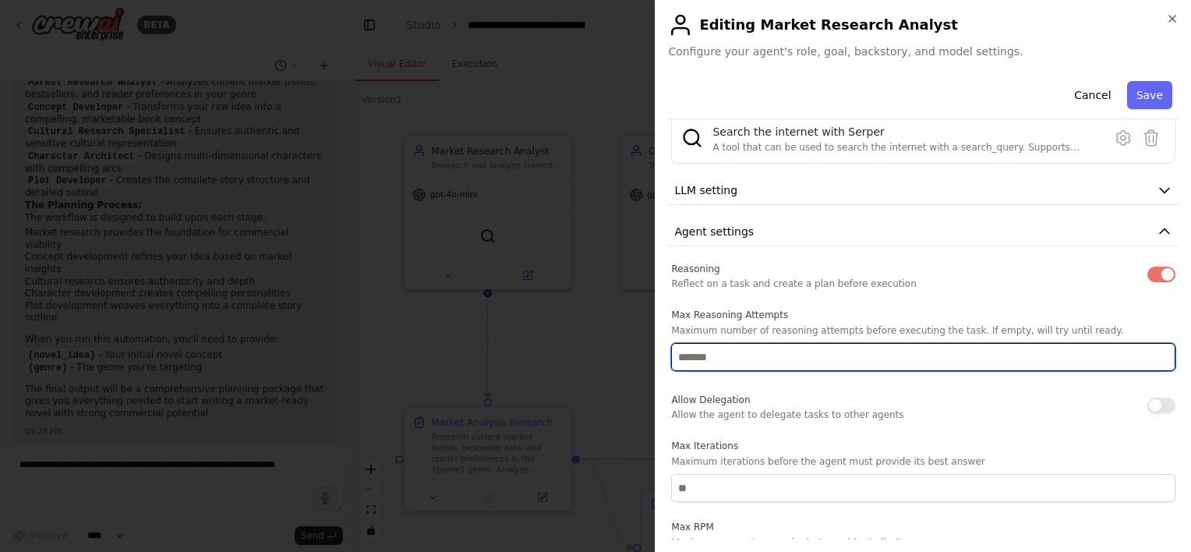
click at [727, 362] on input "number" at bounding box center [923, 357] width 505 height 28
type input "*"
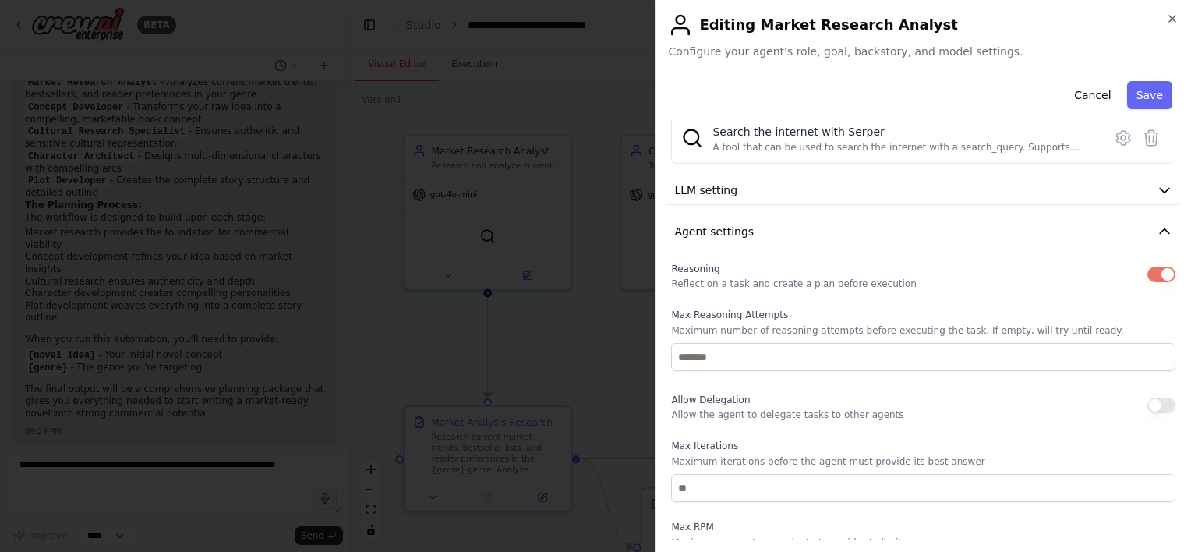
click at [823, 416] on p "Allow the agent to delegate tasks to other agents" at bounding box center [787, 415] width 232 height 12
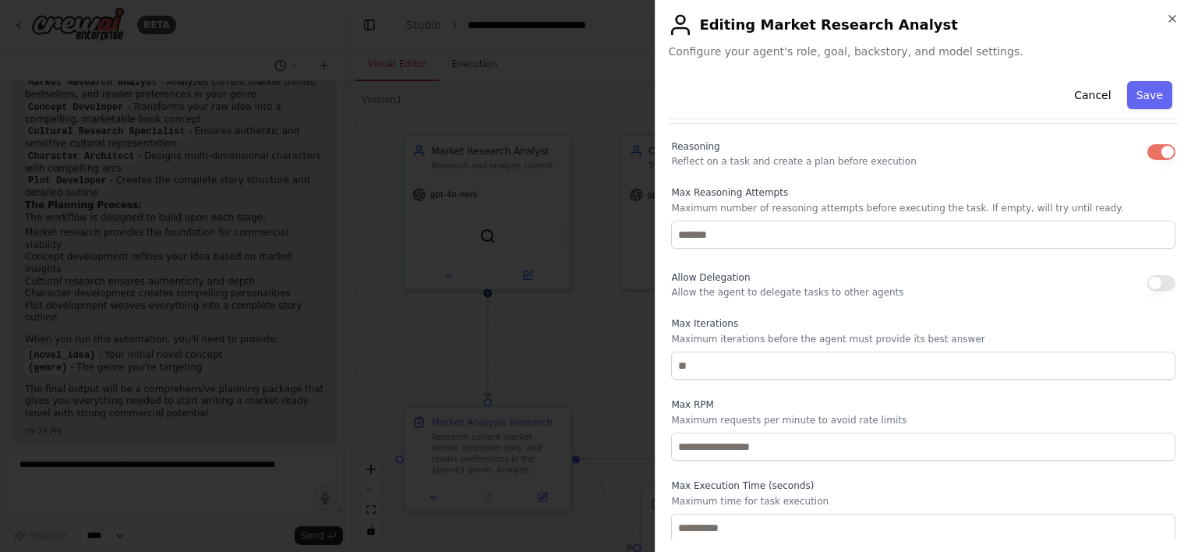
scroll to position [357, 0]
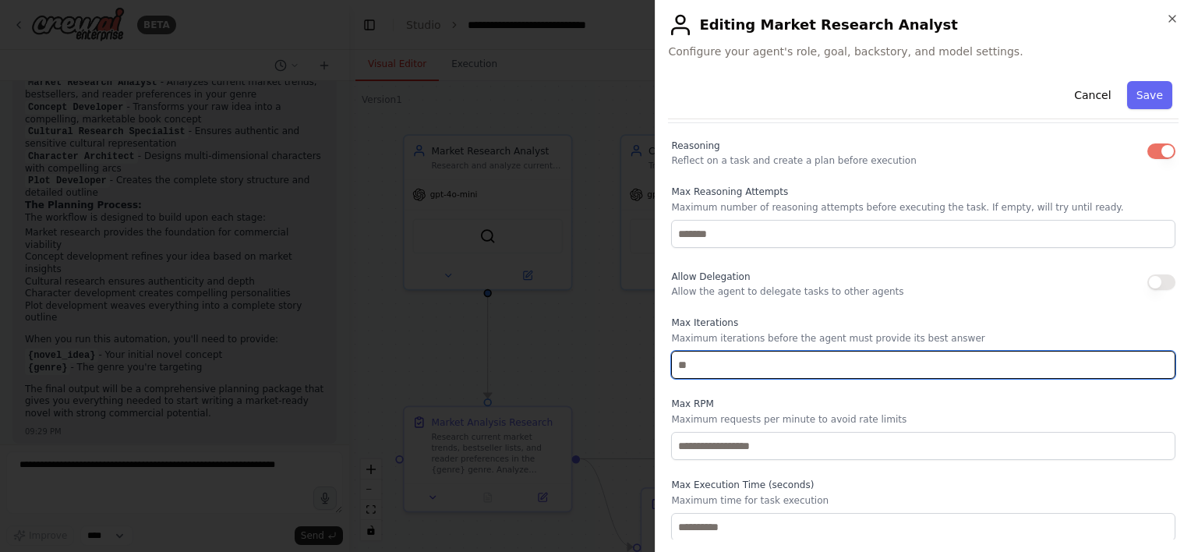
click at [683, 363] on input "number" at bounding box center [923, 365] width 505 height 28
type input "**"
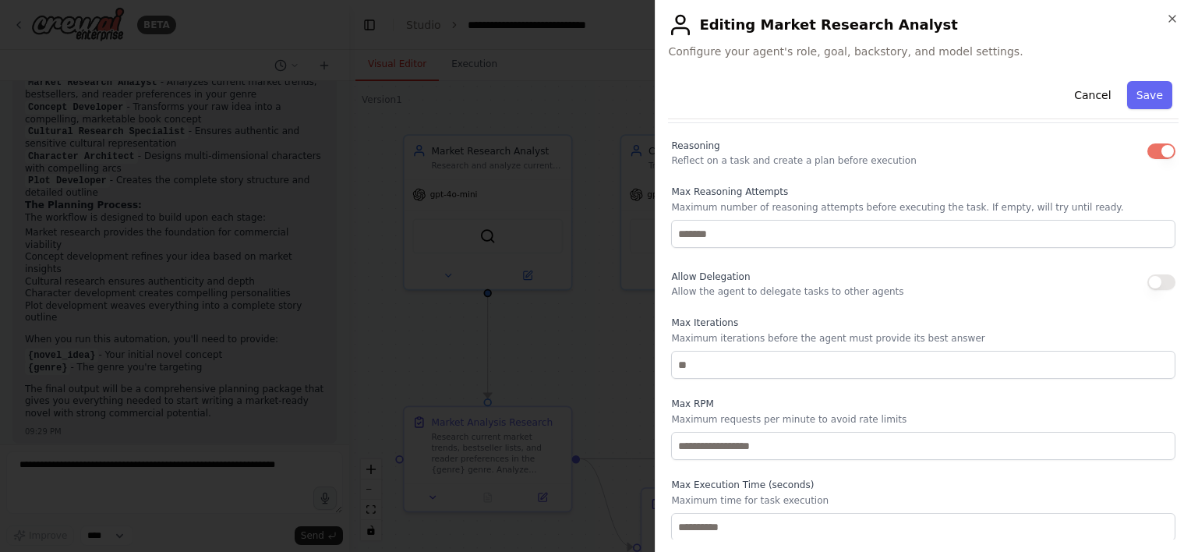
click at [738, 414] on p "Maximum requests per minute to avoid rate limits" at bounding box center [923, 419] width 505 height 12
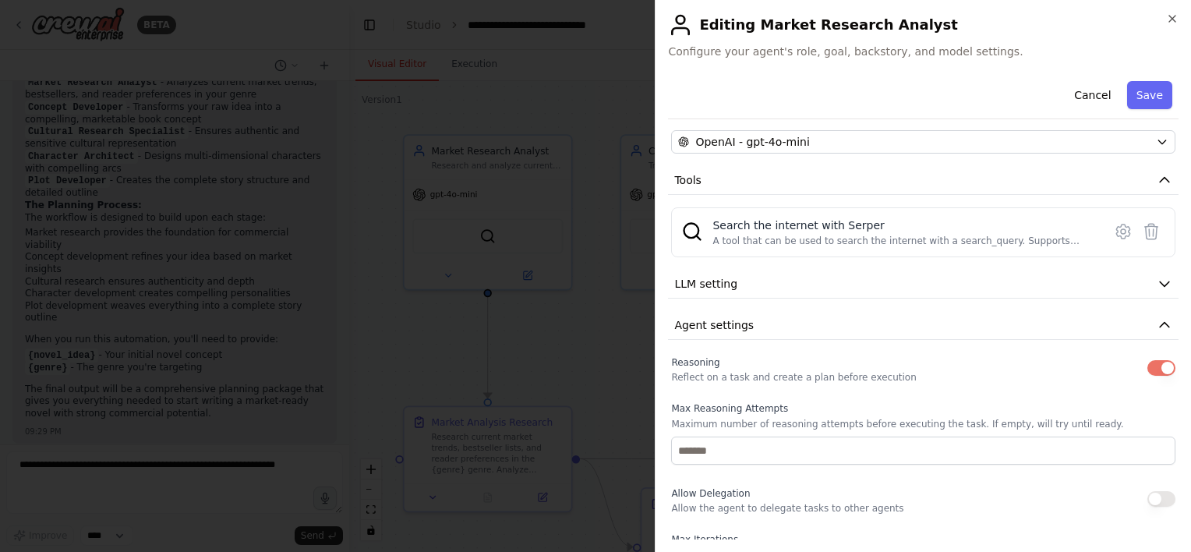
scroll to position [45, 0]
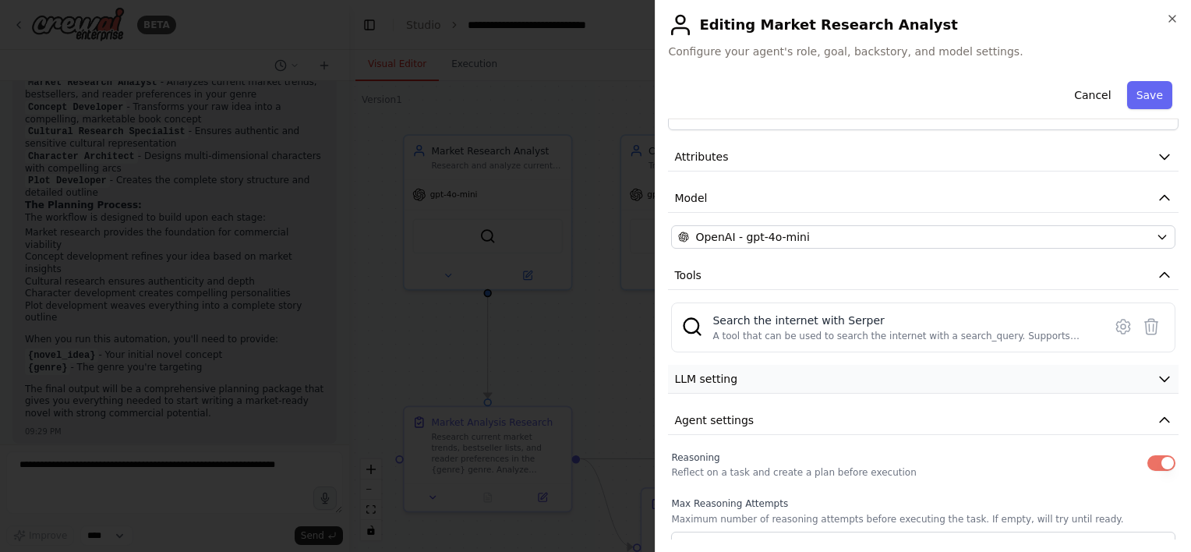
click at [770, 383] on button "LLM setting" at bounding box center [923, 379] width 511 height 29
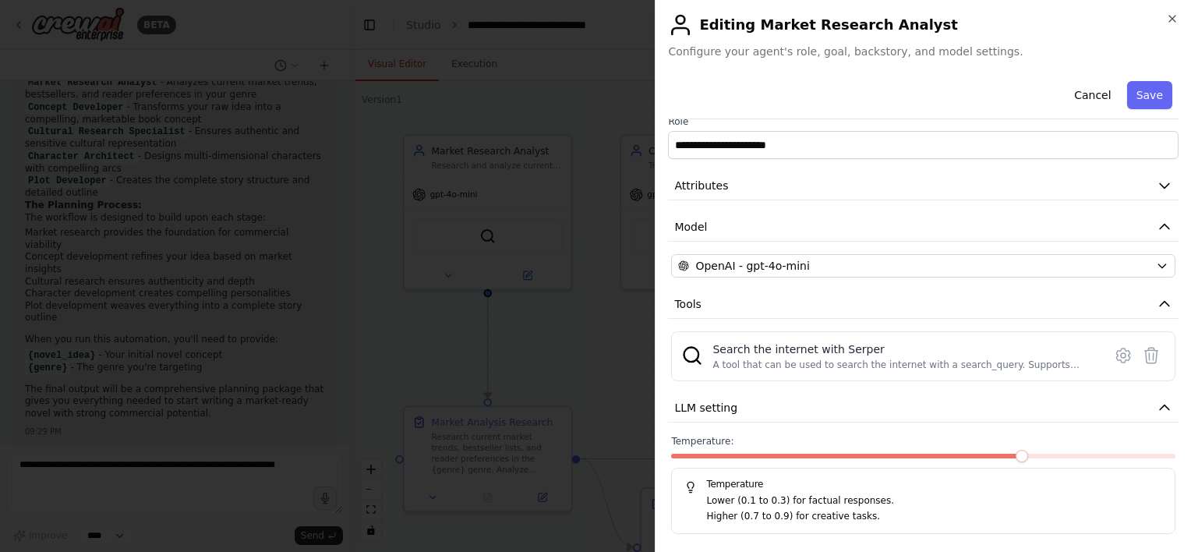
scroll to position [0, 0]
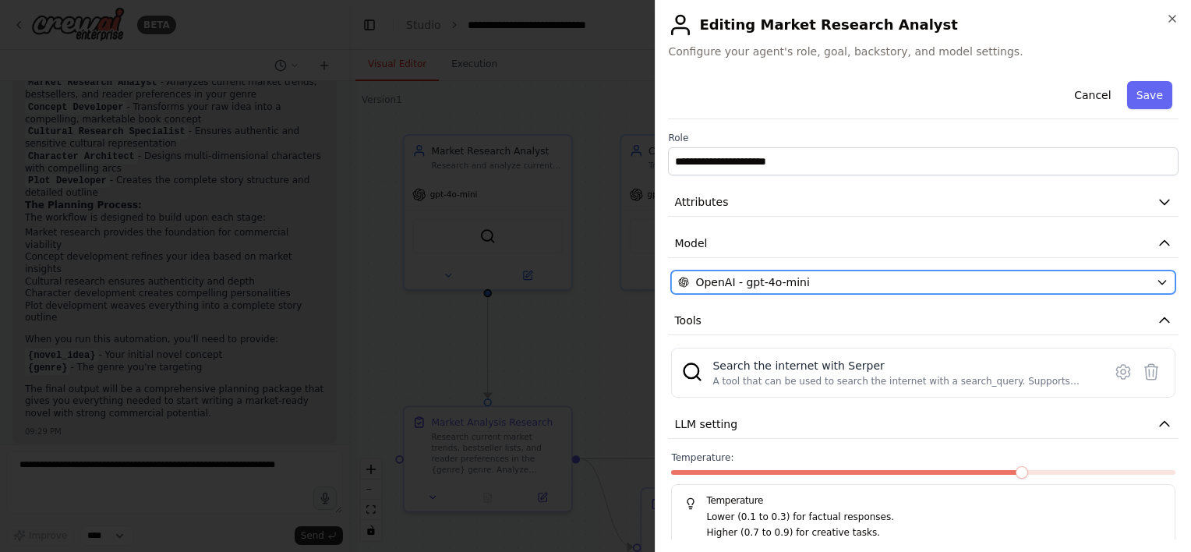
click at [866, 278] on div "OpenAI - gpt-4o-mini" at bounding box center [914, 282] width 472 height 16
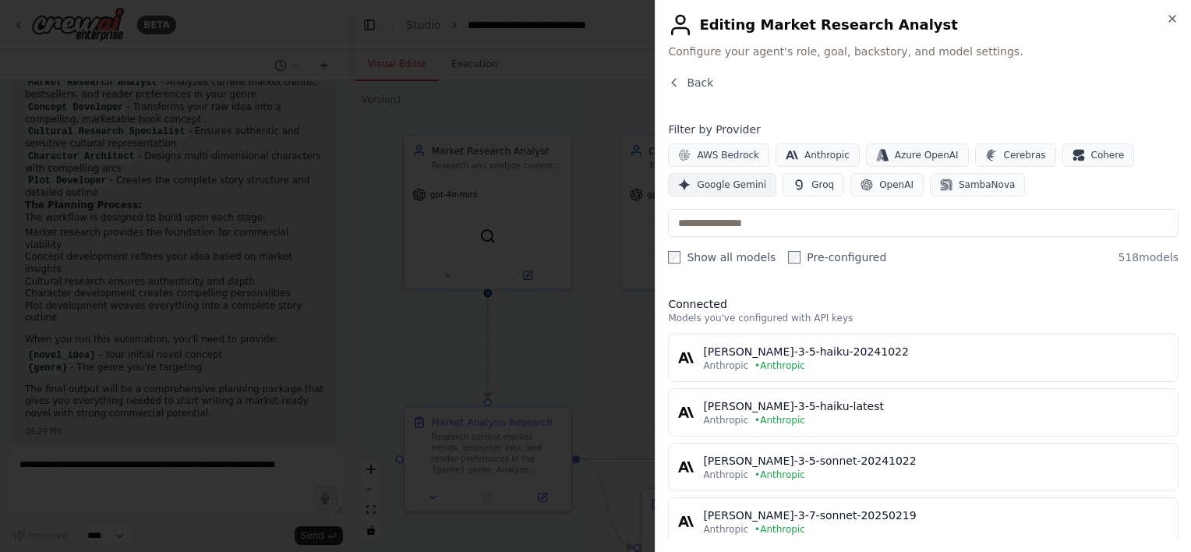
click at [724, 188] on span "Google Gemini" at bounding box center [731, 185] width 69 height 12
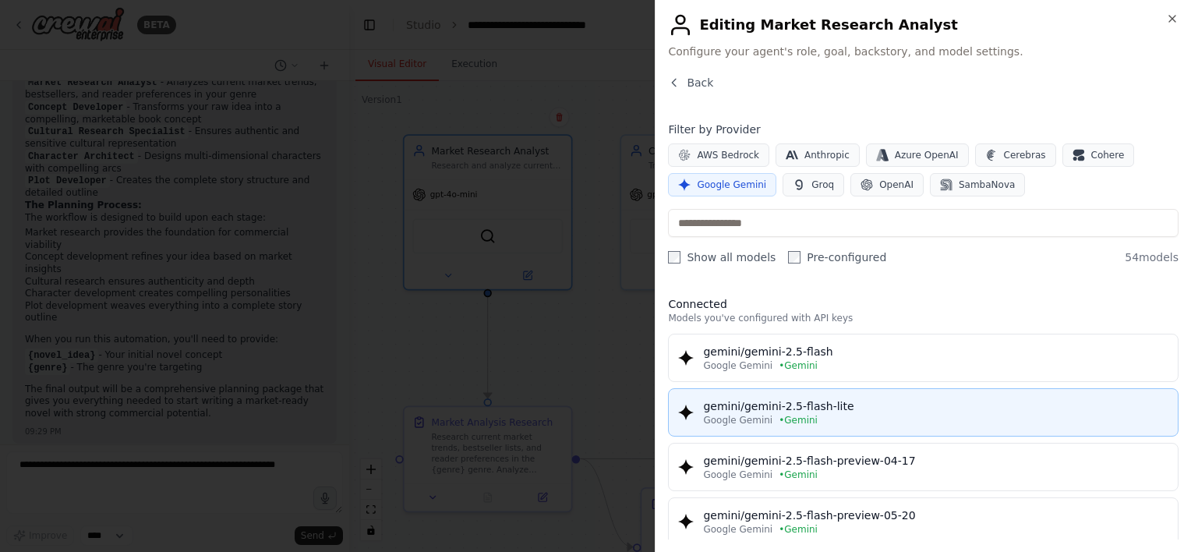
click at [887, 408] on div "gemini/gemini-2.5-flash-lite" at bounding box center [936, 406] width 466 height 16
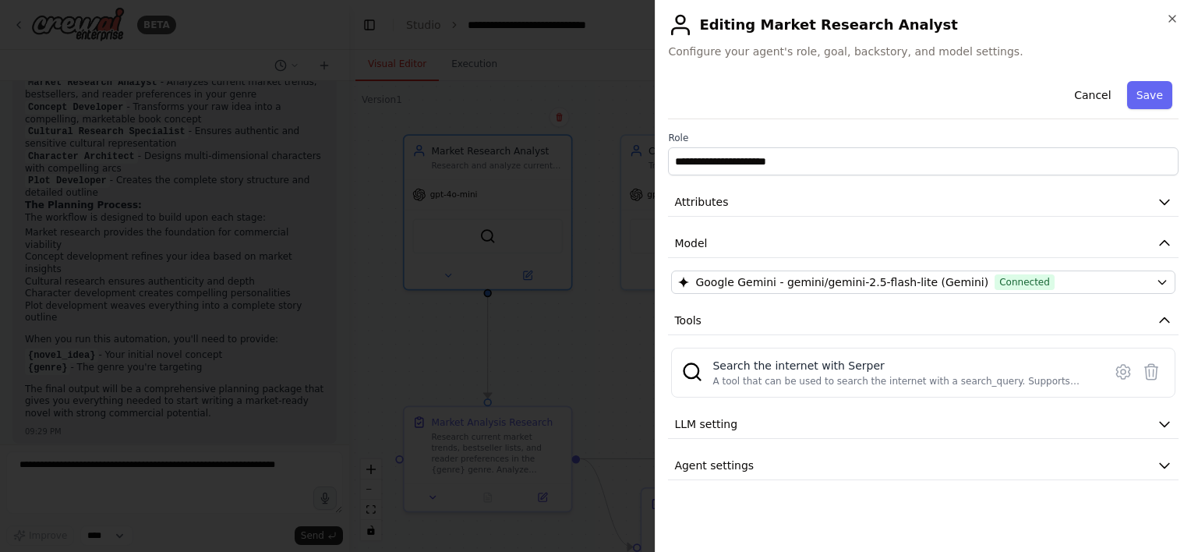
click at [1170, 96] on button "Save" at bounding box center [1150, 95] width 45 height 28
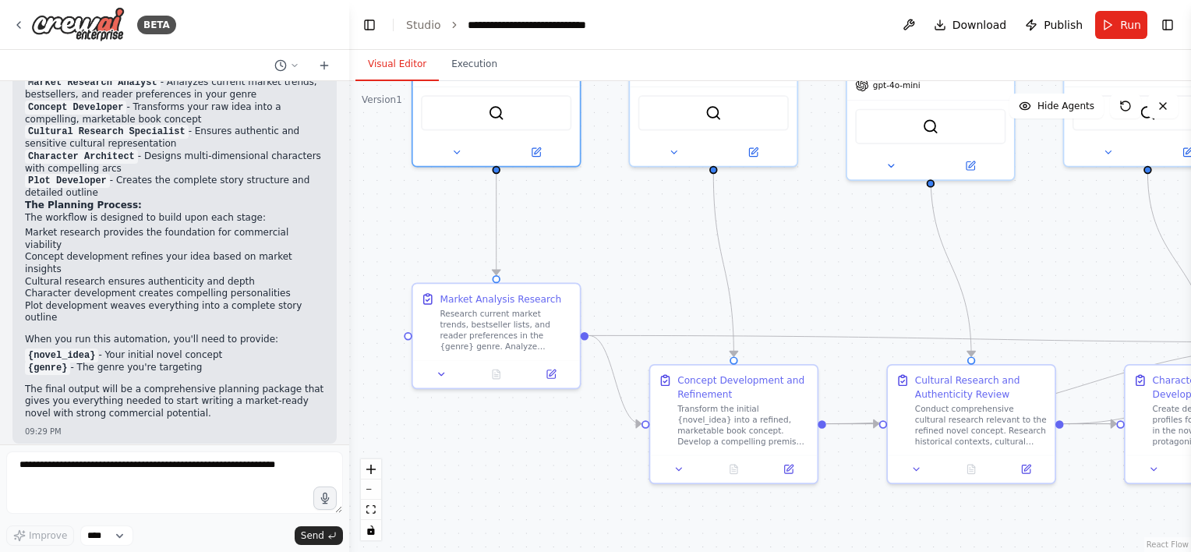
drag, startPoint x: 632, startPoint y: 399, endPoint x: 620, endPoint y: 330, distance: 70.5
click at [483, 299] on div "Market Analysis Research" at bounding box center [502, 292] width 122 height 13
click at [442, 371] on icon at bounding box center [443, 368] width 11 height 11
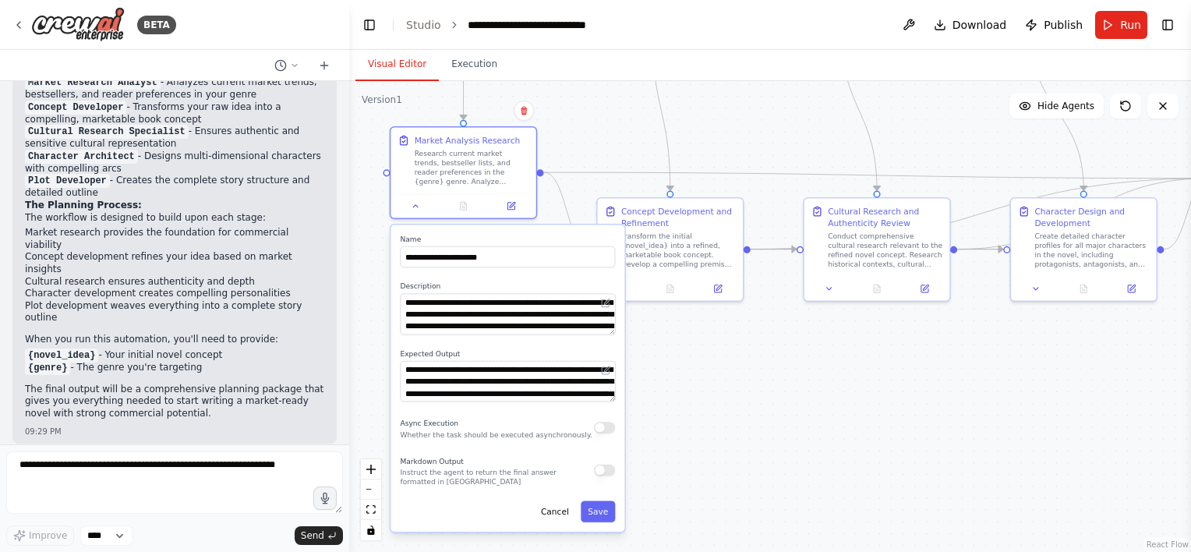
drag, startPoint x: 786, startPoint y: 522, endPoint x: 764, endPoint y: 314, distance: 208.6
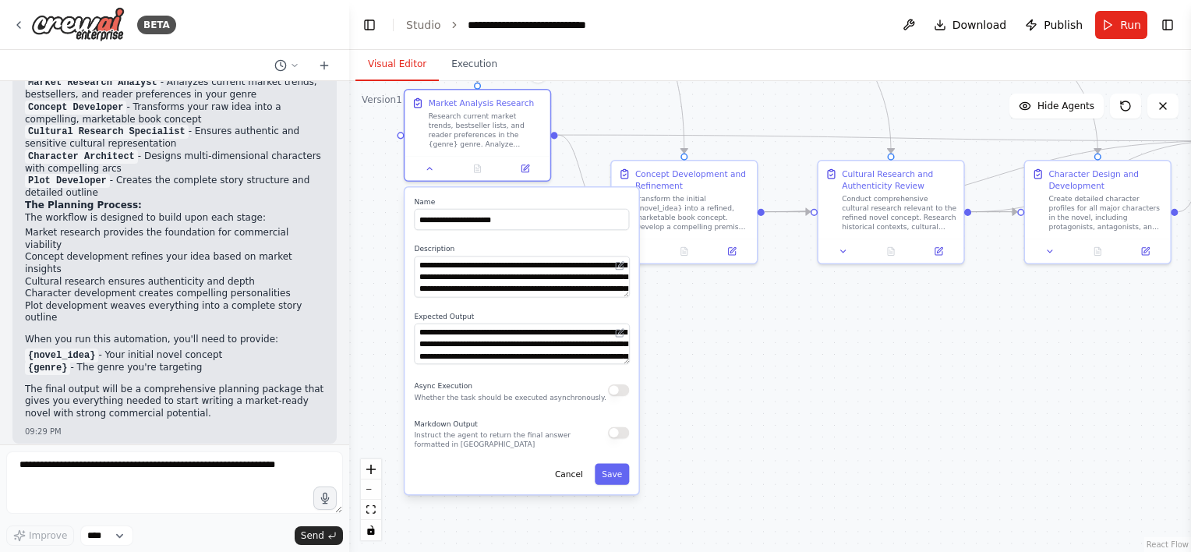
click at [621, 434] on button "button" at bounding box center [618, 433] width 21 height 12
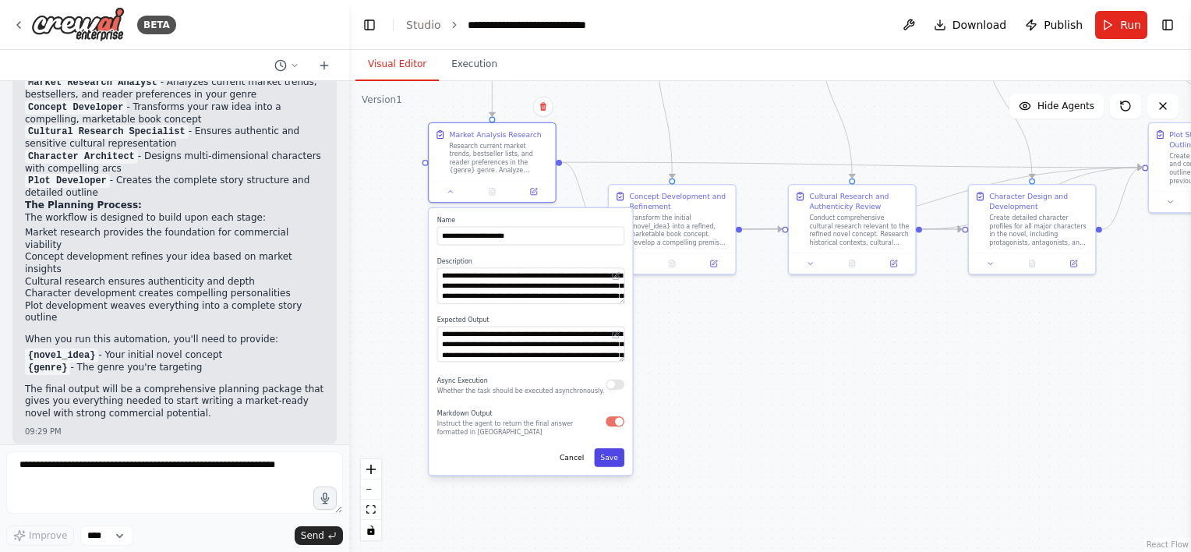
click at [621, 465] on button "Save" at bounding box center [609, 457] width 30 height 19
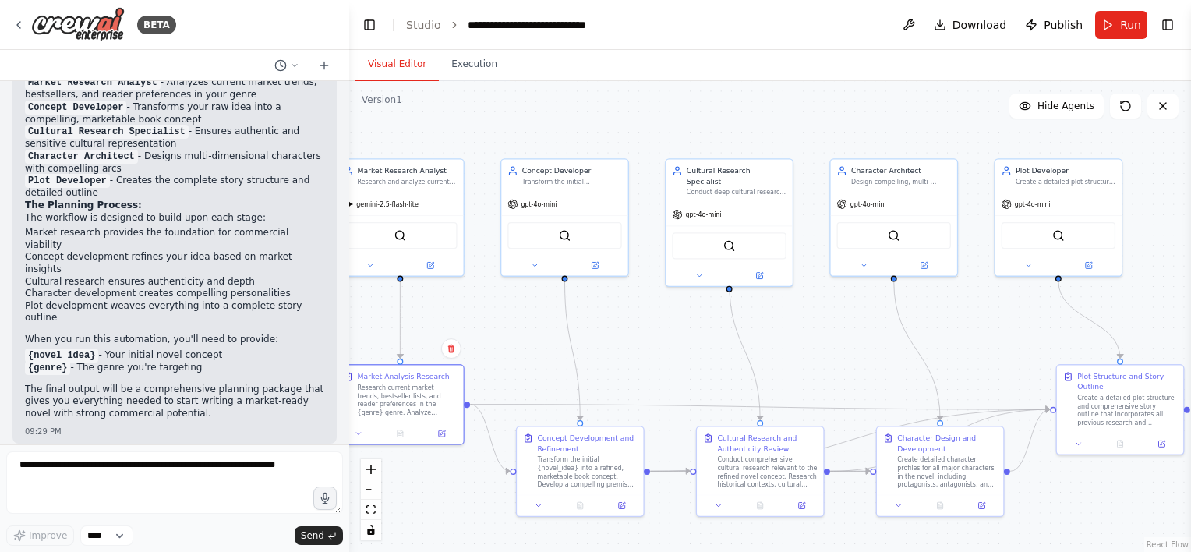
drag, startPoint x: 553, startPoint y: 264, endPoint x: 477, endPoint y: 442, distance: 193.9
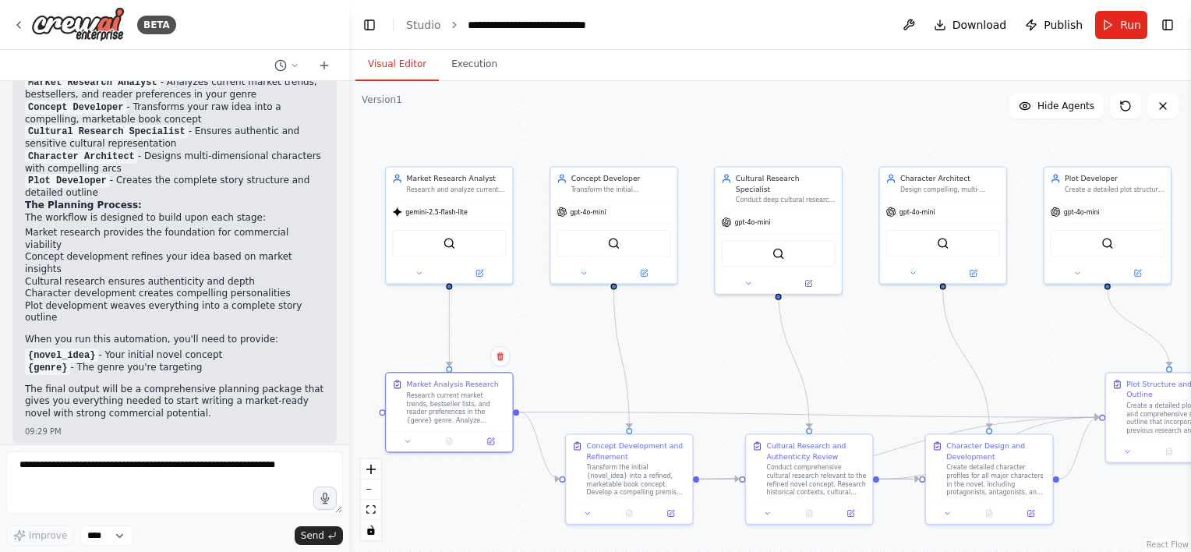
drag, startPoint x: 511, startPoint y: 335, endPoint x: 568, endPoint y: 338, distance: 57.0
click at [419, 270] on icon at bounding box center [419, 271] width 4 height 2
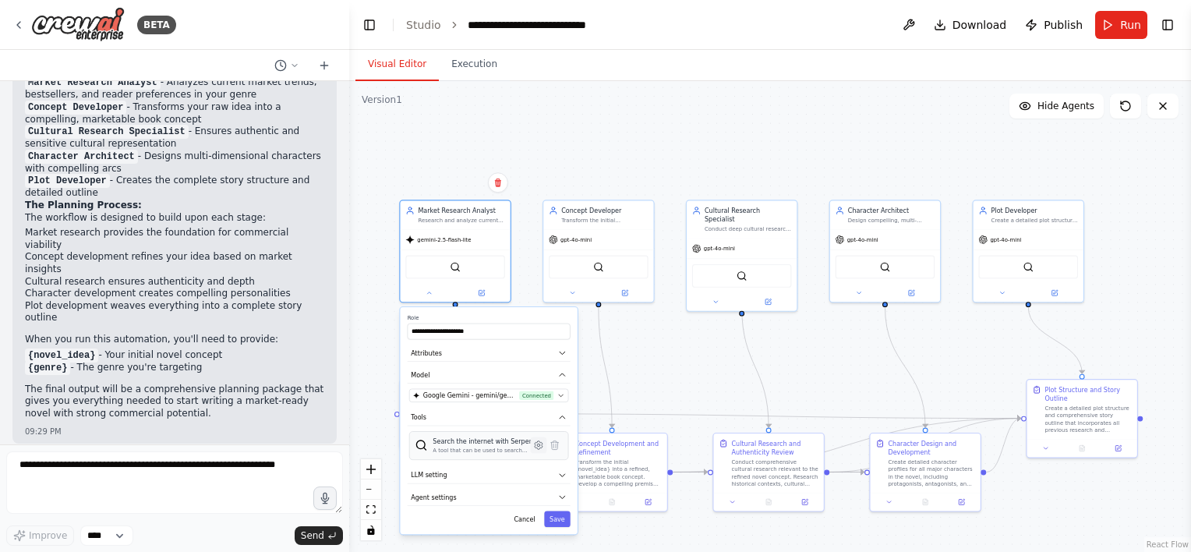
click at [540, 444] on icon at bounding box center [538, 445] width 2 height 2
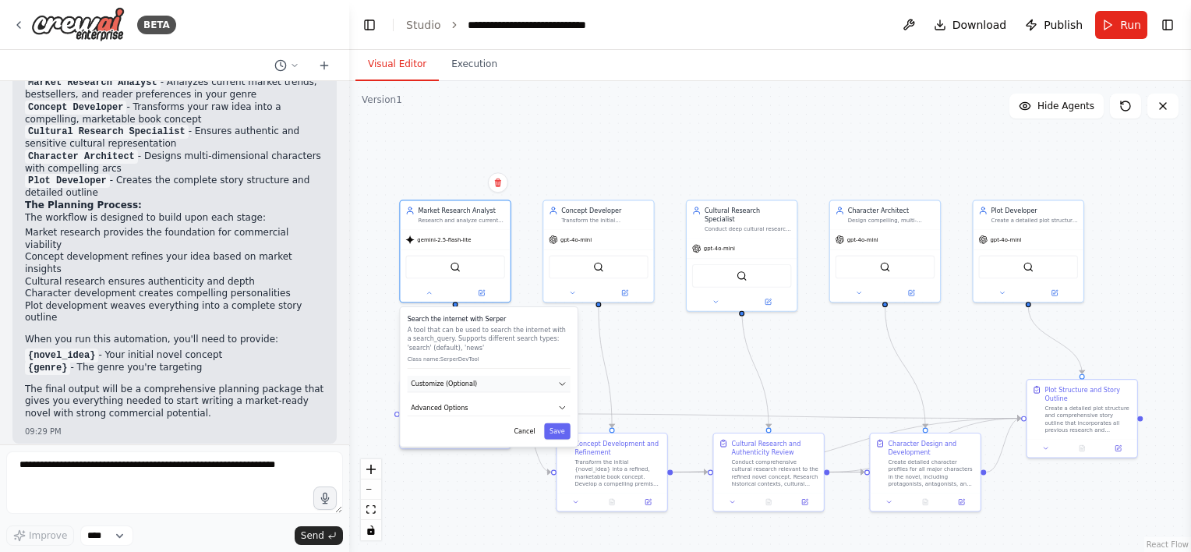
click at [562, 383] on icon "button" at bounding box center [562, 384] width 5 height 2
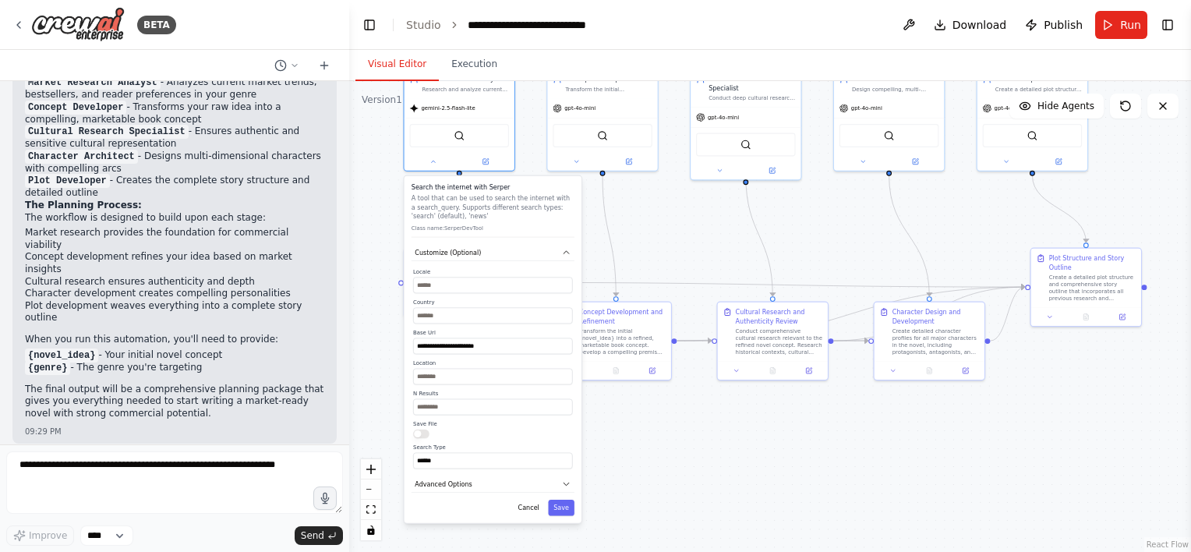
drag, startPoint x: 644, startPoint y: 253, endPoint x: 526, endPoint y: 445, distance: 226.1
click at [646, 243] on div ".deletable-edge-delete-btn { width: 20px; height: 20px; border: 0px solid #ffff…" at bounding box center [770, 316] width 842 height 471
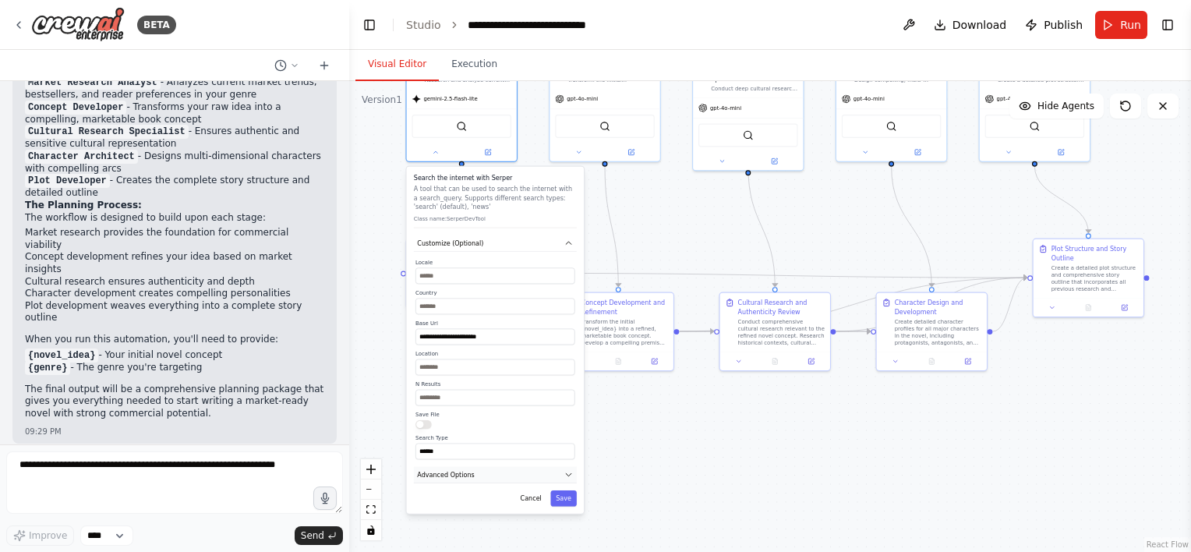
click at [558, 479] on button "Advanced Options" at bounding box center [495, 474] width 163 height 16
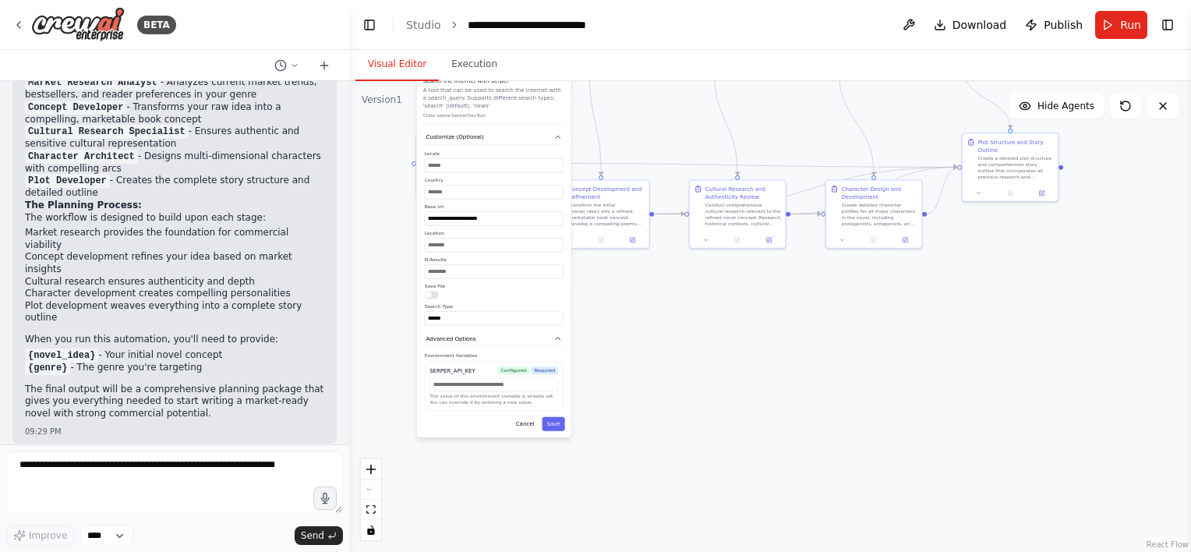
drag, startPoint x: 624, startPoint y: 496, endPoint x: 606, endPoint y: 357, distance: 140.0
click at [606, 357] on div ".deletable-edge-delete-btn { width: 20px; height: 20px; border: 0px solid #ffff…" at bounding box center [770, 316] width 842 height 471
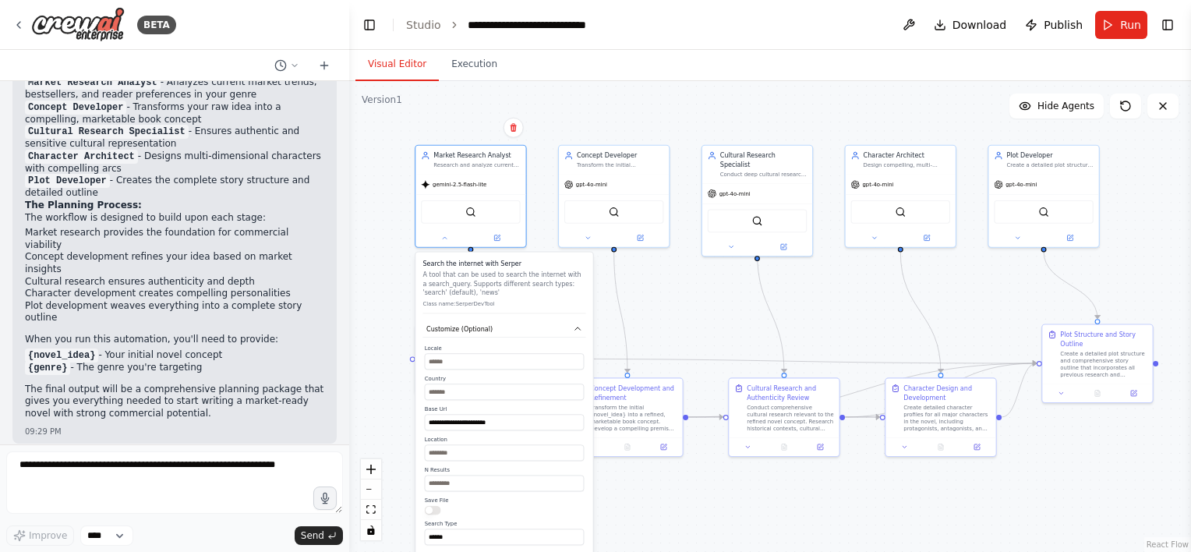
drag, startPoint x: 659, startPoint y: 543, endPoint x: 636, endPoint y: 295, distance: 249.8
click at [655, 551] on div ".deletable-edge-delete-btn { width: 20px; height: 20px; border: 0px solid #ffff…" at bounding box center [770, 316] width 842 height 471
click at [434, 237] on button at bounding box center [441, 238] width 51 height 11
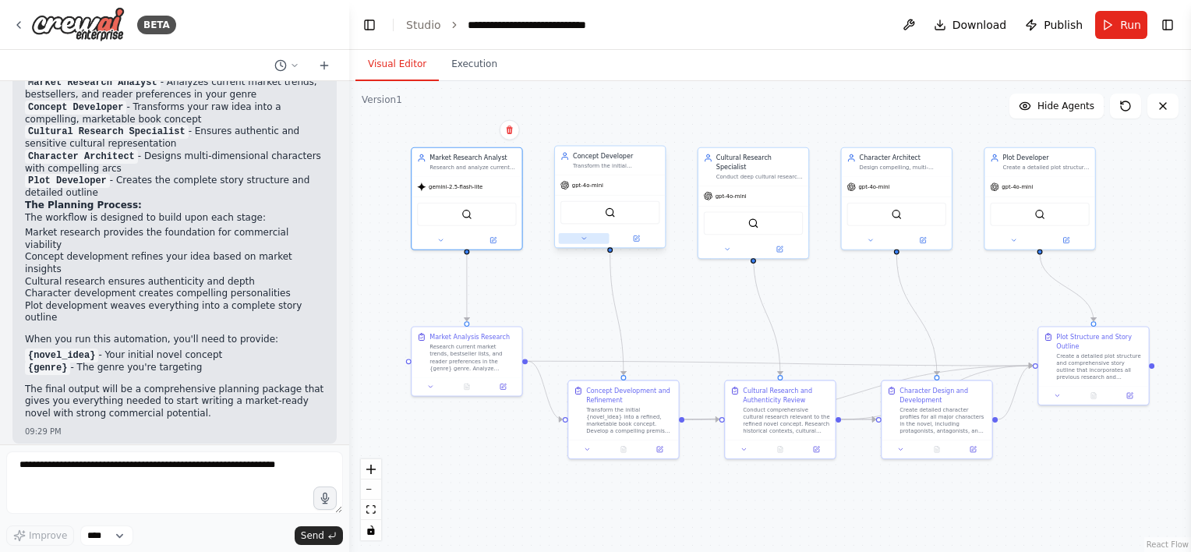
click at [586, 237] on icon at bounding box center [583, 238] width 7 height 7
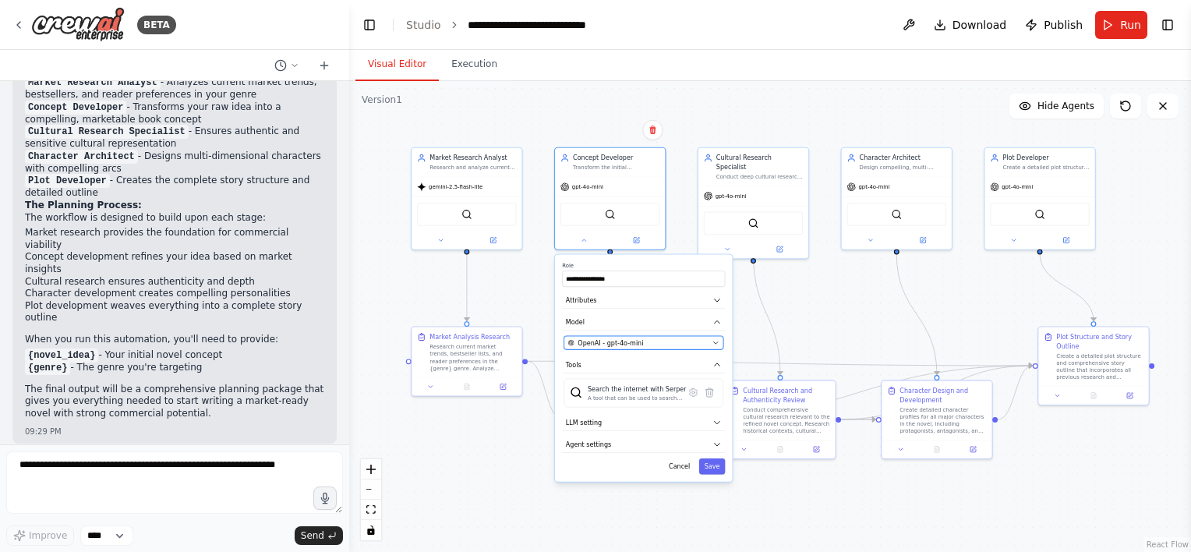
click at [720, 342] on button "OpenAI - gpt-4o-mini" at bounding box center [644, 342] width 159 height 13
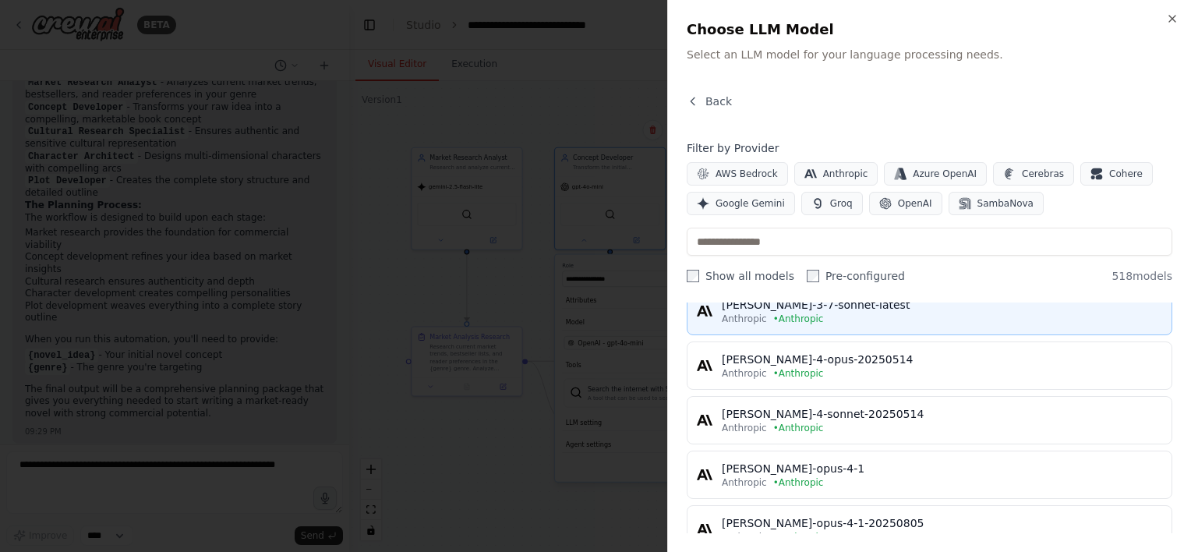
scroll to position [312, 0]
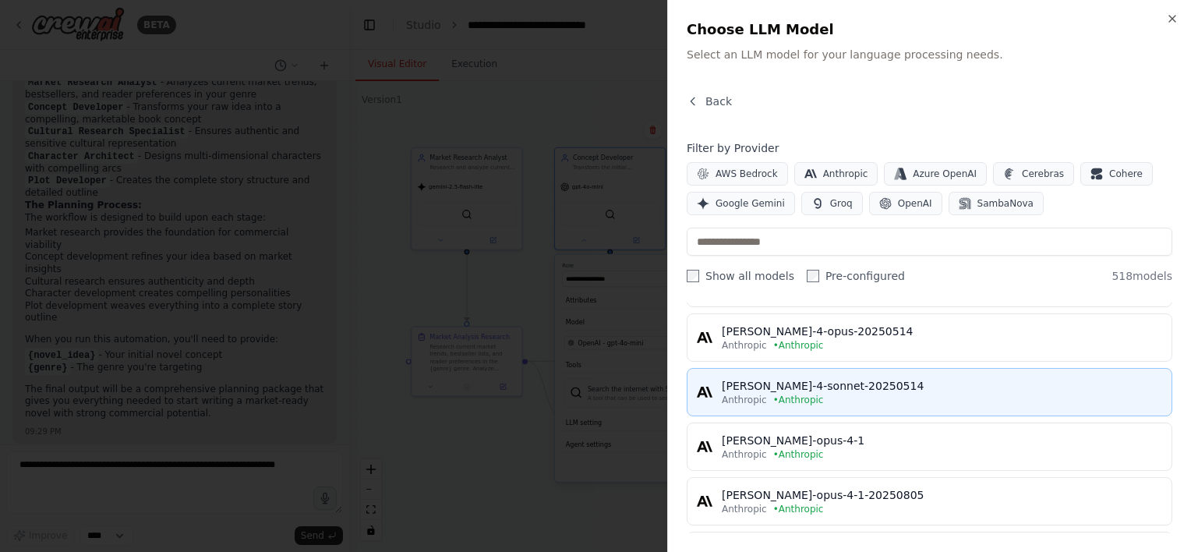
click at [883, 394] on div "Anthropic • Anthropic" at bounding box center [942, 400] width 441 height 12
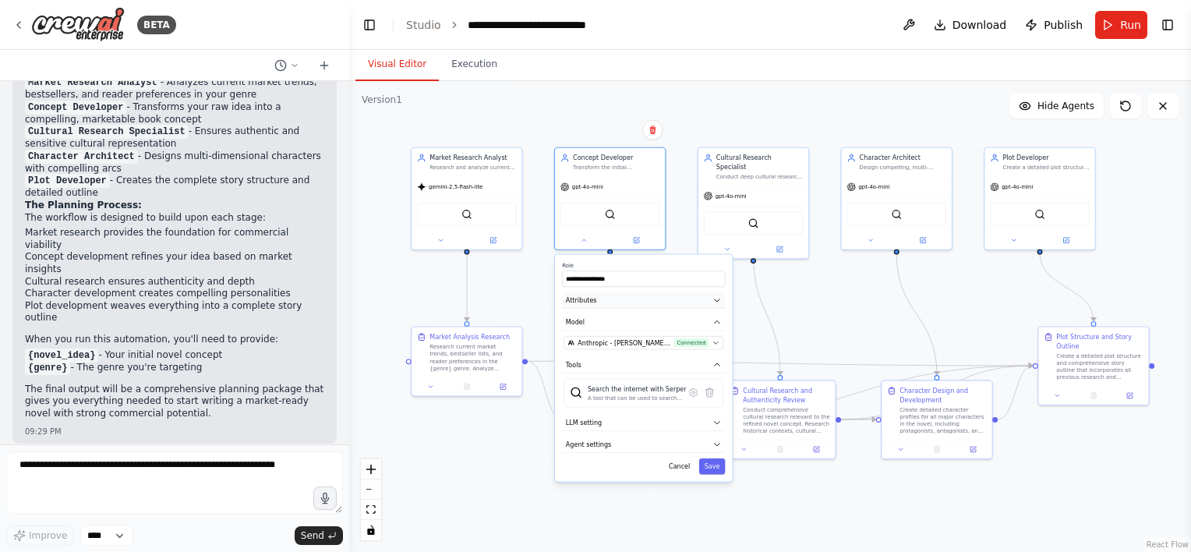
click at [715, 299] on icon "button" at bounding box center [717, 300] width 5 height 2
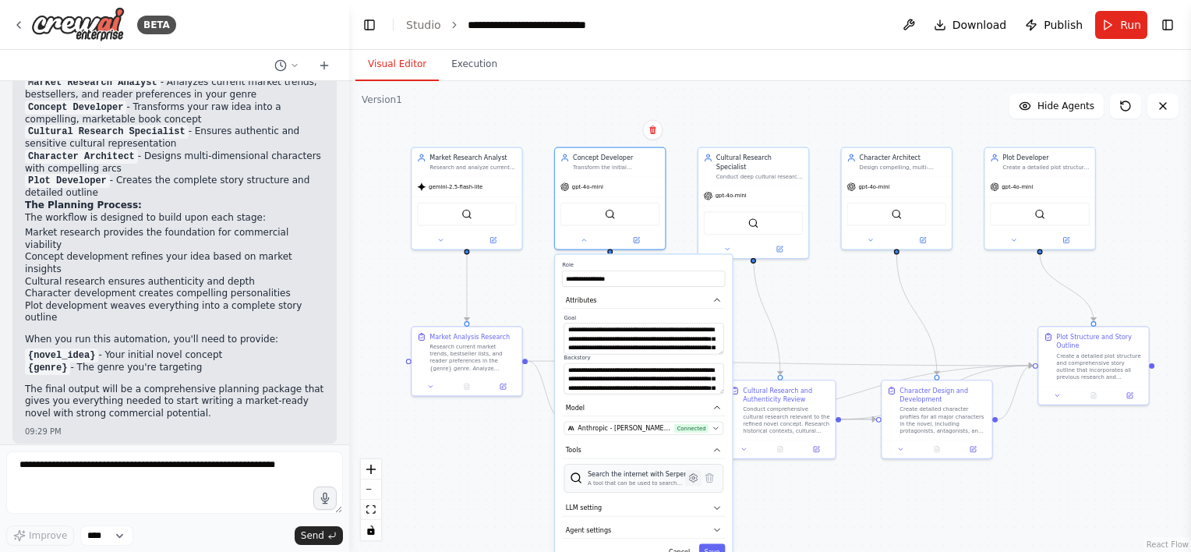
click at [693, 477] on icon at bounding box center [693, 477] width 2 height 2
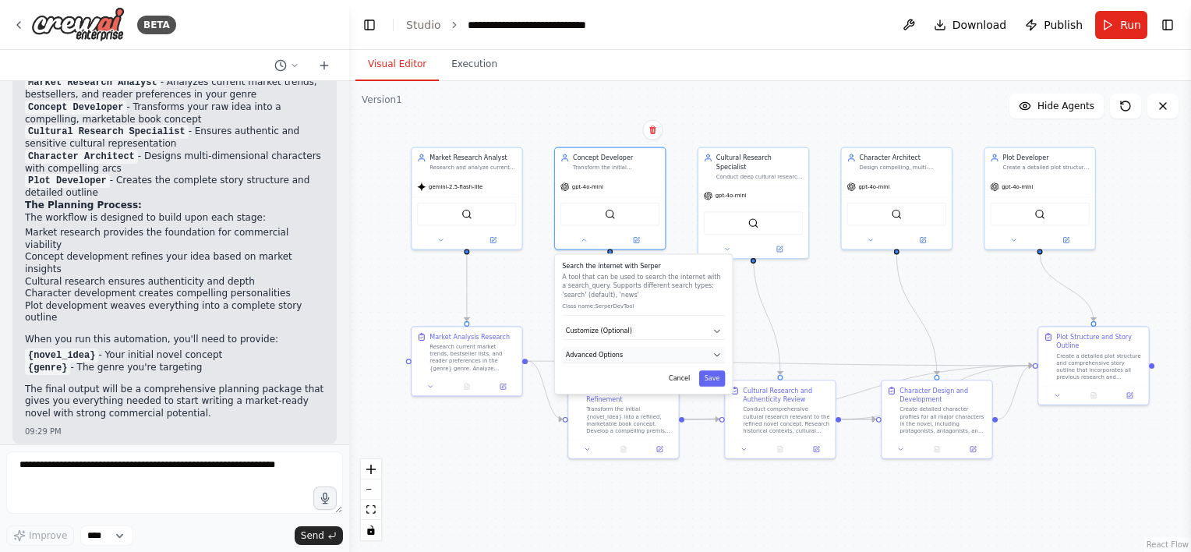
click at [713, 347] on button "Advanced Options" at bounding box center [643, 355] width 163 height 16
click at [711, 453] on button "Save" at bounding box center [712, 453] width 27 height 16
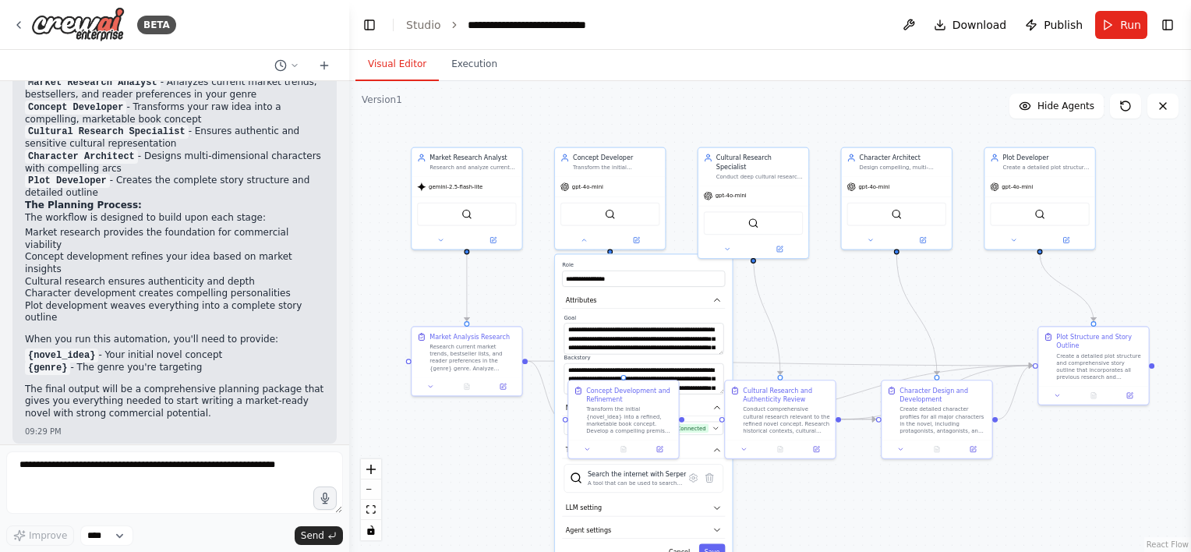
click at [795, 511] on div ".deletable-edge-delete-btn { width: 20px; height: 20px; border: 0px solid #ffff…" at bounding box center [770, 316] width 842 height 471
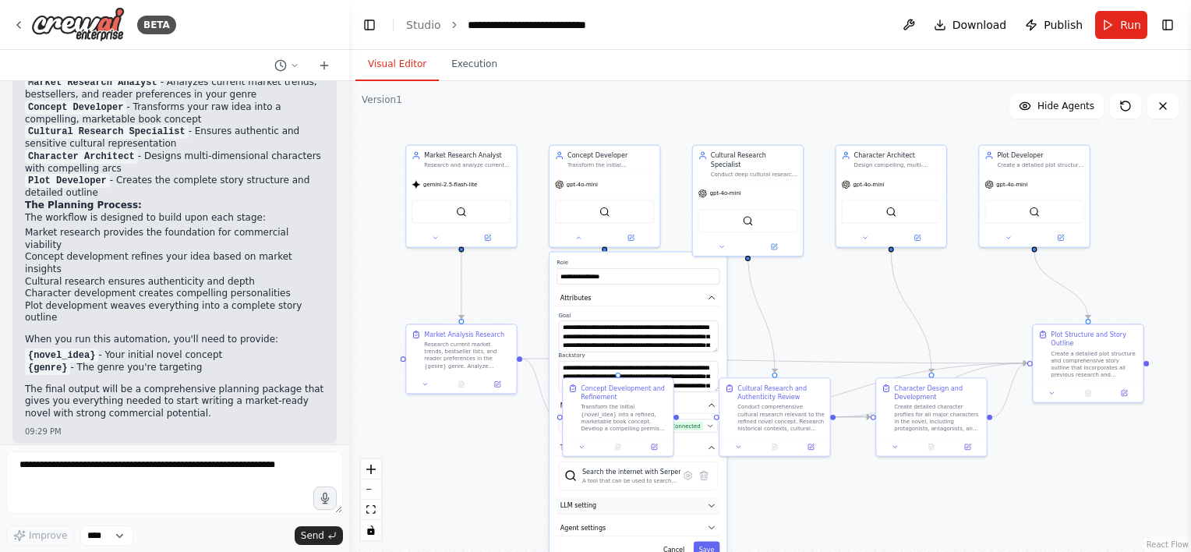
click at [710, 501] on icon "button" at bounding box center [711, 505] width 9 height 9
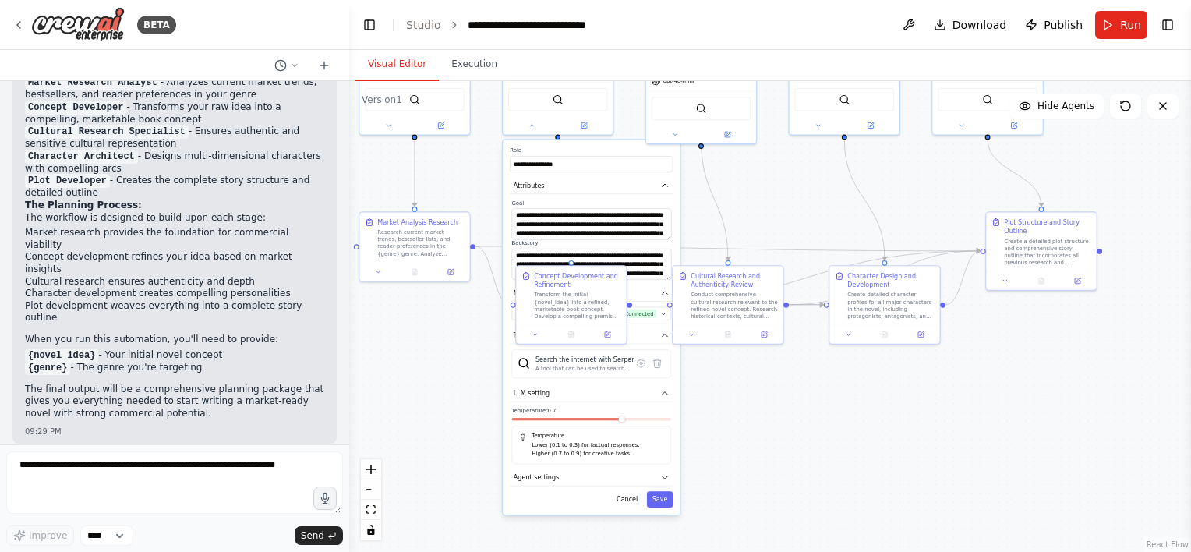
drag, startPoint x: 777, startPoint y: 508, endPoint x: 662, endPoint y: 400, distance: 157.8
click at [728, 351] on div ".deletable-edge-delete-btn { width: 20px; height: 20px; border: 0px solid #ffff…" at bounding box center [770, 316] width 842 height 471
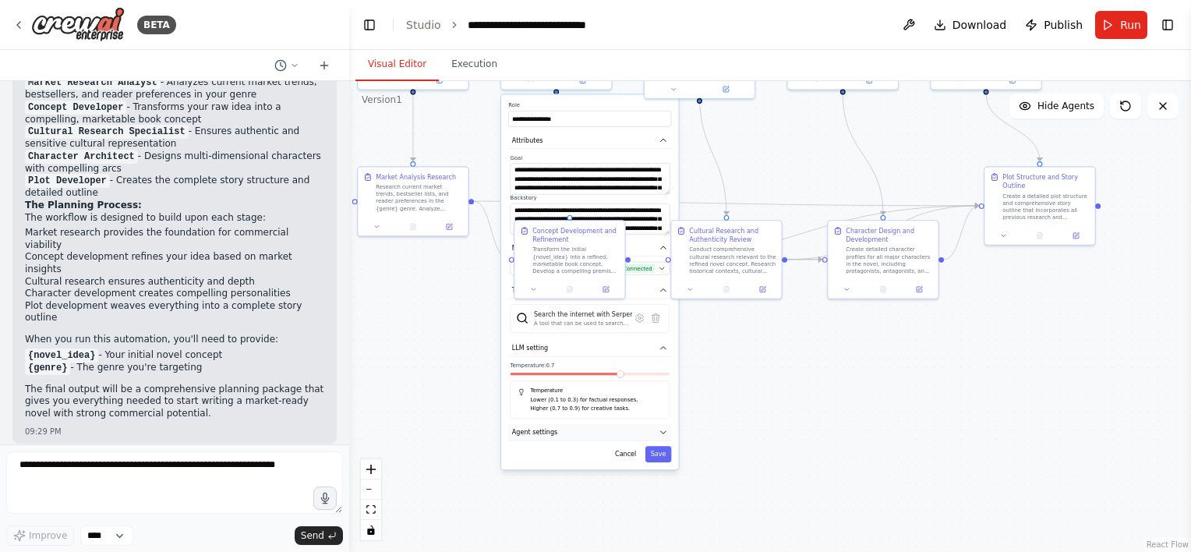
click at [659, 428] on icon "button" at bounding box center [663, 432] width 9 height 9
click at [664, 457] on button "button" at bounding box center [661, 455] width 16 height 9
click at [548, 508] on input "number" at bounding box center [590, 509] width 159 height 16
type input "*"
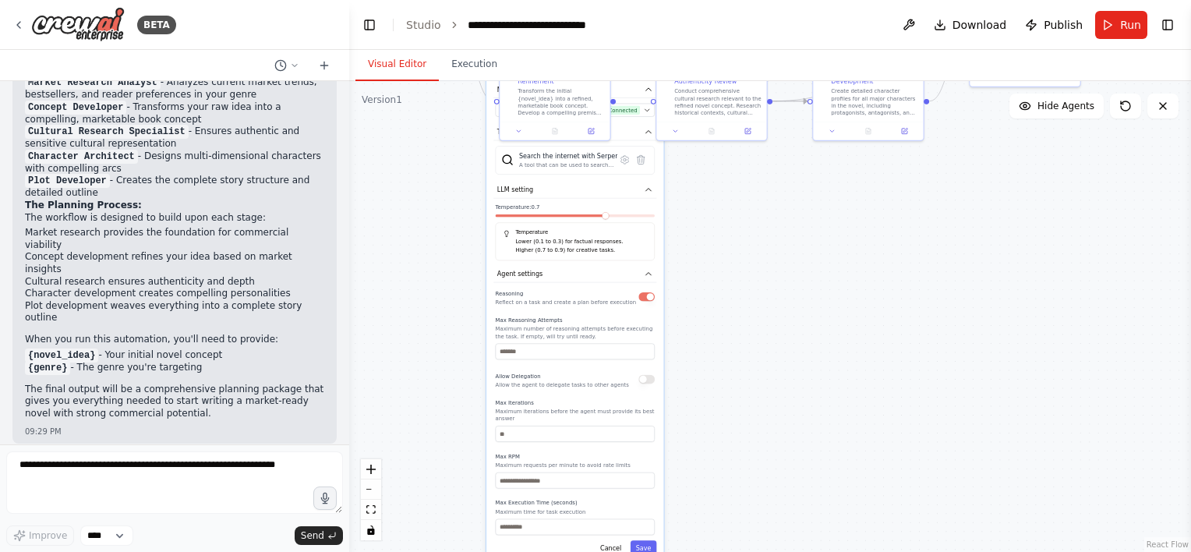
drag, startPoint x: 779, startPoint y: 486, endPoint x: 745, endPoint y: 359, distance: 130.9
click at [764, 327] on div ".deletable-edge-delete-btn { width: 20px; height: 20px; border: 0px solid #ffff…" at bounding box center [770, 316] width 842 height 471
click at [648, 377] on button "button" at bounding box center [647, 378] width 16 height 9
click at [537, 477] on input "number" at bounding box center [575, 480] width 159 height 16
click at [651, 540] on button "Save" at bounding box center [644, 548] width 27 height 16
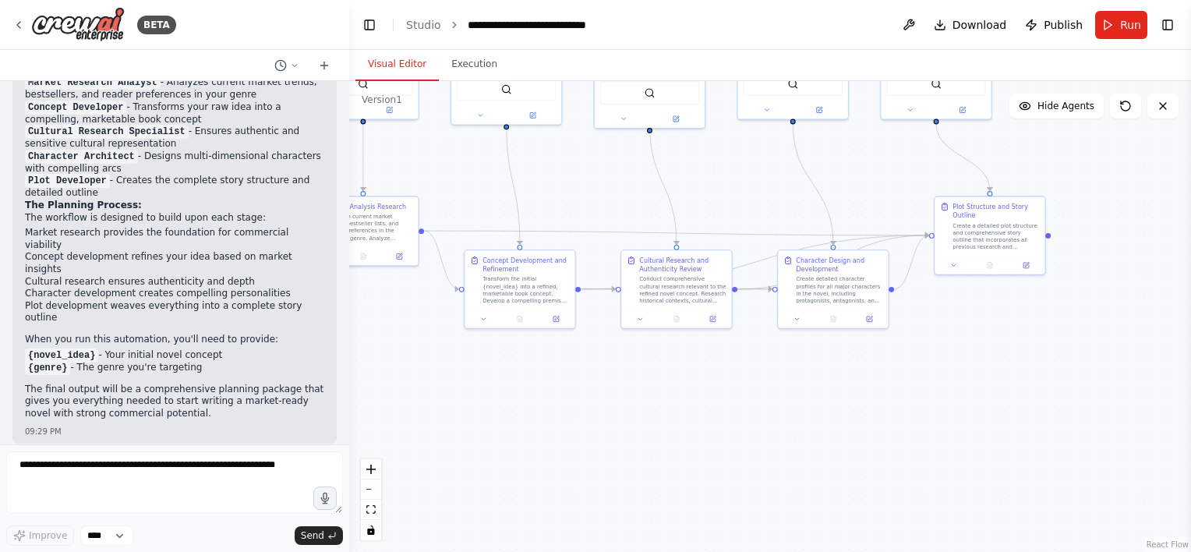
drag, startPoint x: 631, startPoint y: 190, endPoint x: 596, endPoint y: 379, distance: 191.9
click at [596, 379] on div ".deletable-edge-delete-btn { width: 20px; height: 20px; border: 0px solid #ffff…" at bounding box center [770, 316] width 842 height 471
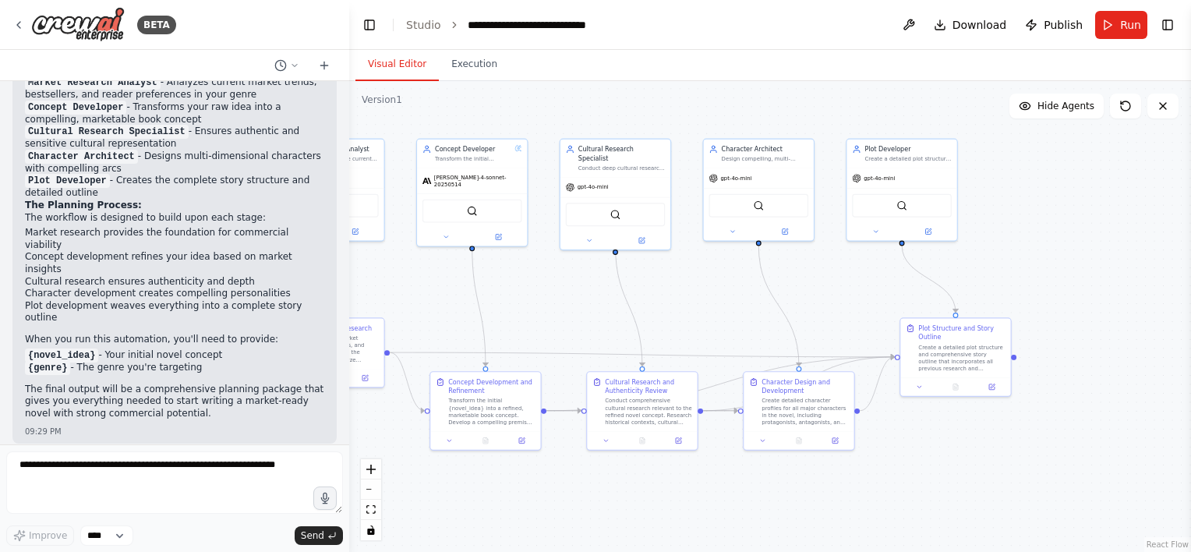
drag, startPoint x: 590, startPoint y: 184, endPoint x: 555, endPoint y: 306, distance: 126.4
click at [555, 306] on div ".deletable-edge-delete-btn { width: 20px; height: 20px; border: 0px solid #ffff…" at bounding box center [770, 316] width 842 height 471
click at [640, 236] on icon at bounding box center [641, 238] width 5 height 5
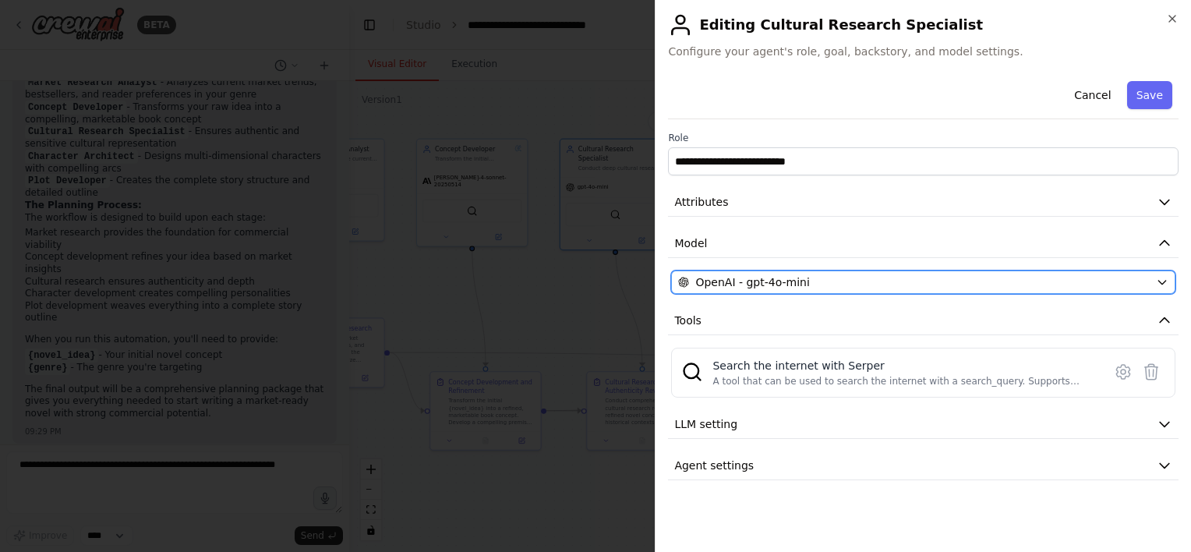
click at [847, 284] on div "OpenAI - gpt-4o-mini" at bounding box center [914, 282] width 472 height 16
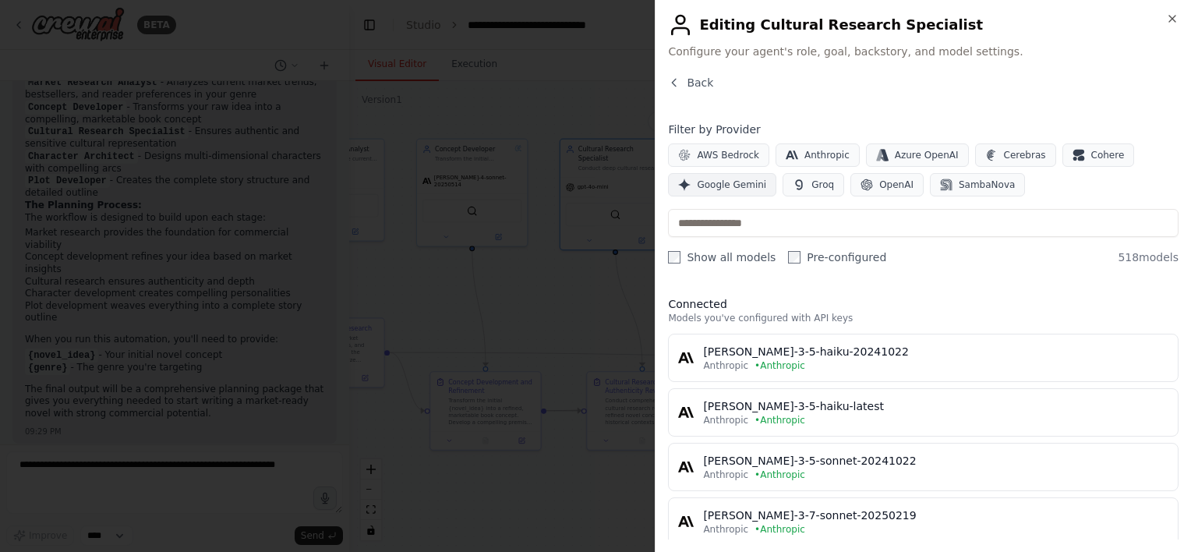
click at [744, 184] on span "Google Gemini" at bounding box center [731, 185] width 69 height 12
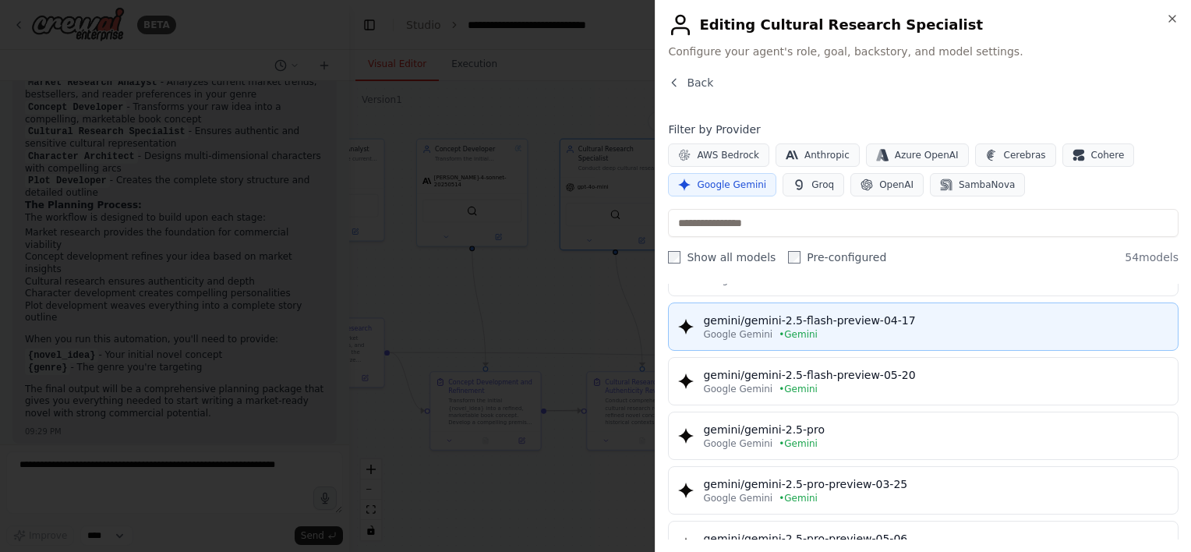
scroll to position [156, 0]
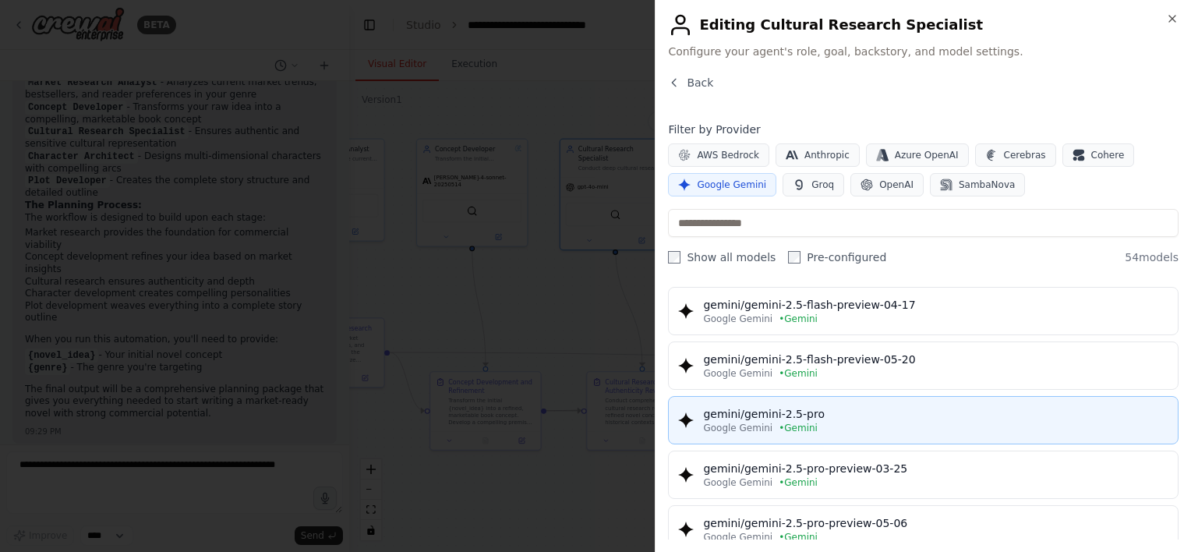
click at [828, 430] on div "Google Gemini • Gemini" at bounding box center [936, 428] width 466 height 12
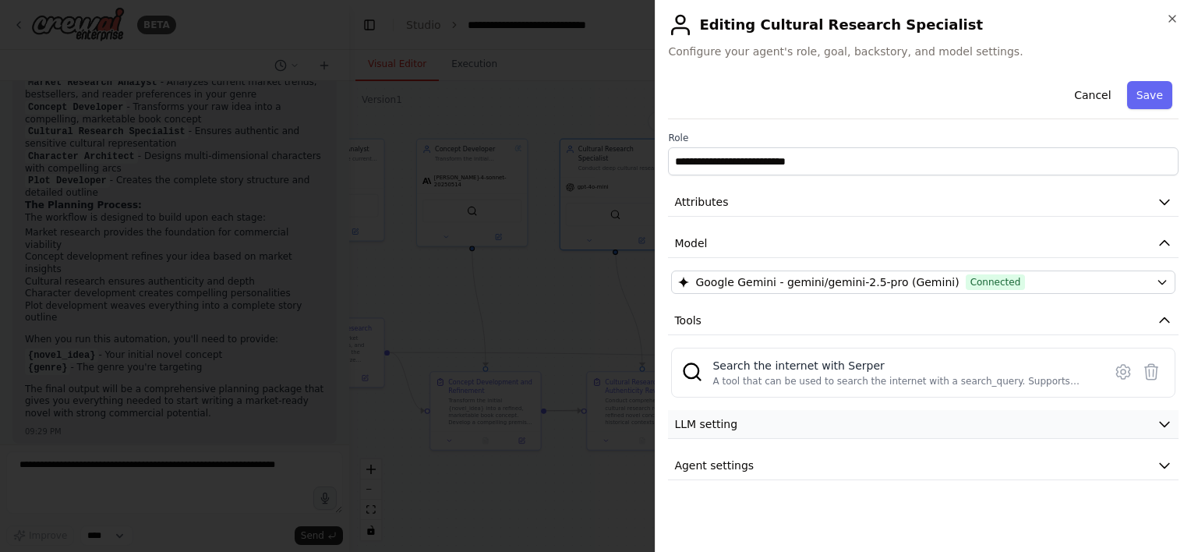
click at [795, 425] on button "LLM setting" at bounding box center [923, 424] width 511 height 29
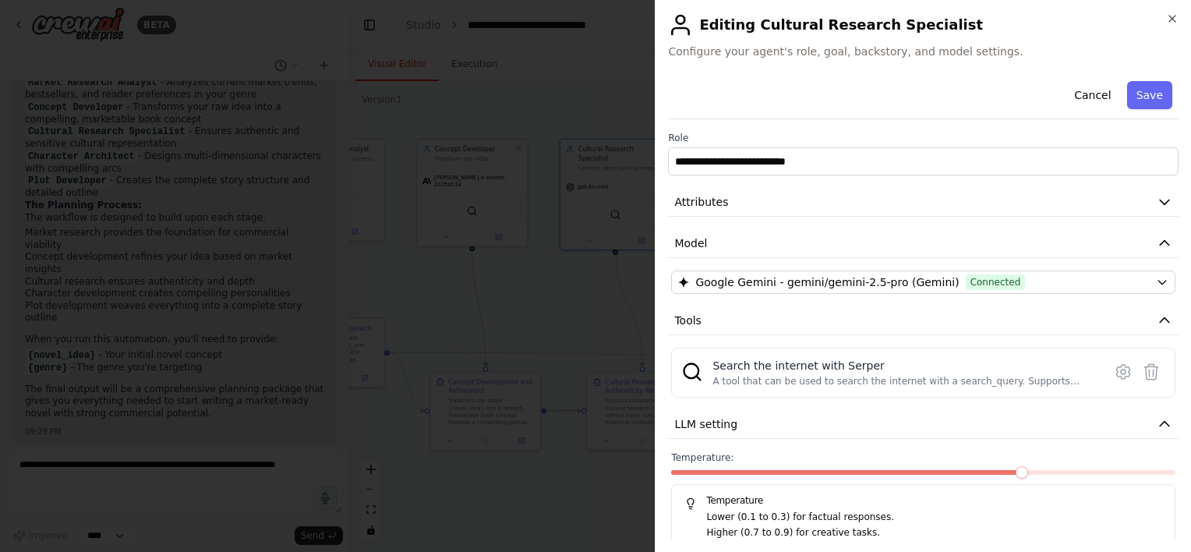
scroll to position [62, 0]
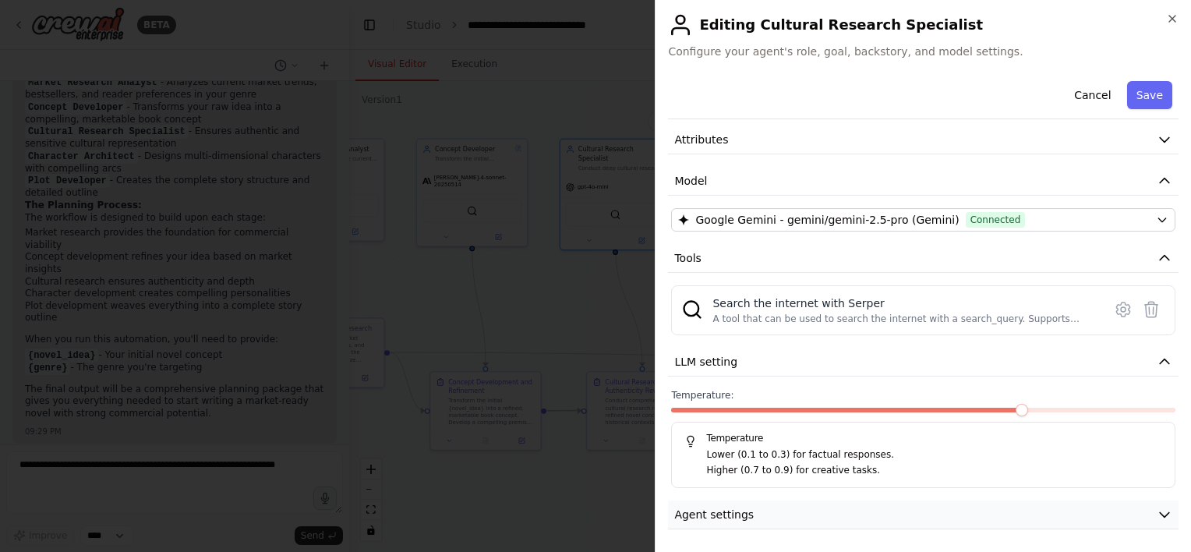
click at [749, 504] on button "Agent settings" at bounding box center [923, 515] width 511 height 29
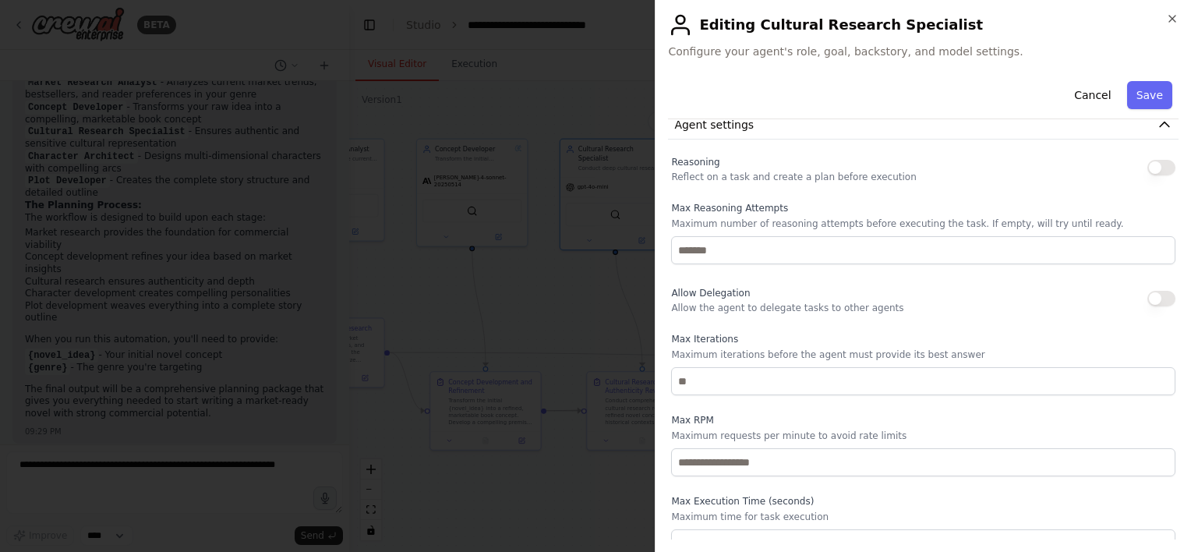
click at [1148, 163] on button "button" at bounding box center [1162, 168] width 28 height 16
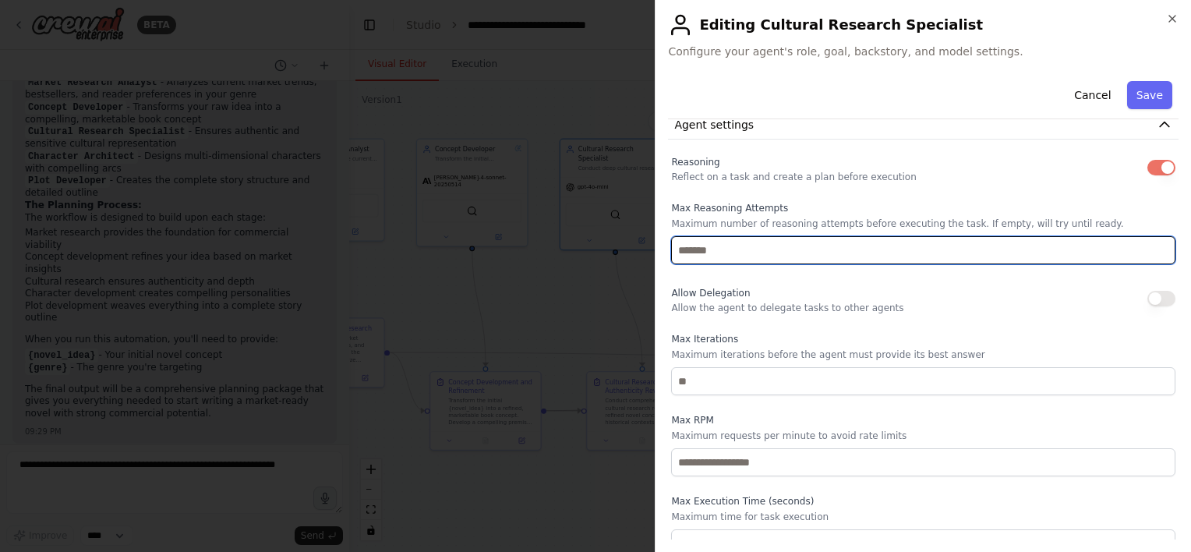
click at [710, 249] on input "number" at bounding box center [923, 250] width 505 height 28
type input "*"
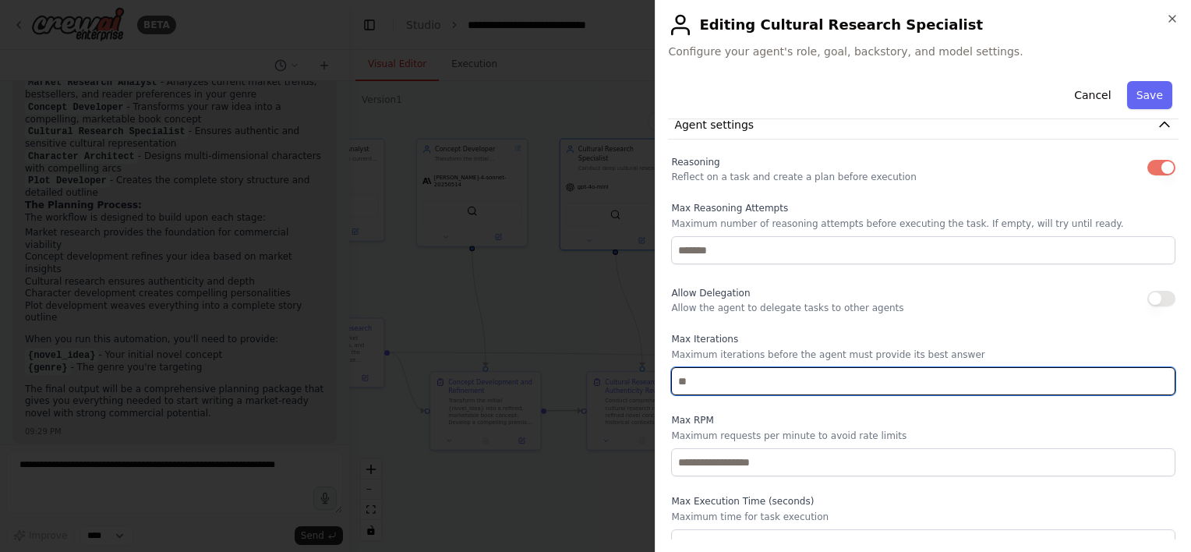
click at [751, 381] on input "number" at bounding box center [923, 381] width 505 height 28
type input "*"
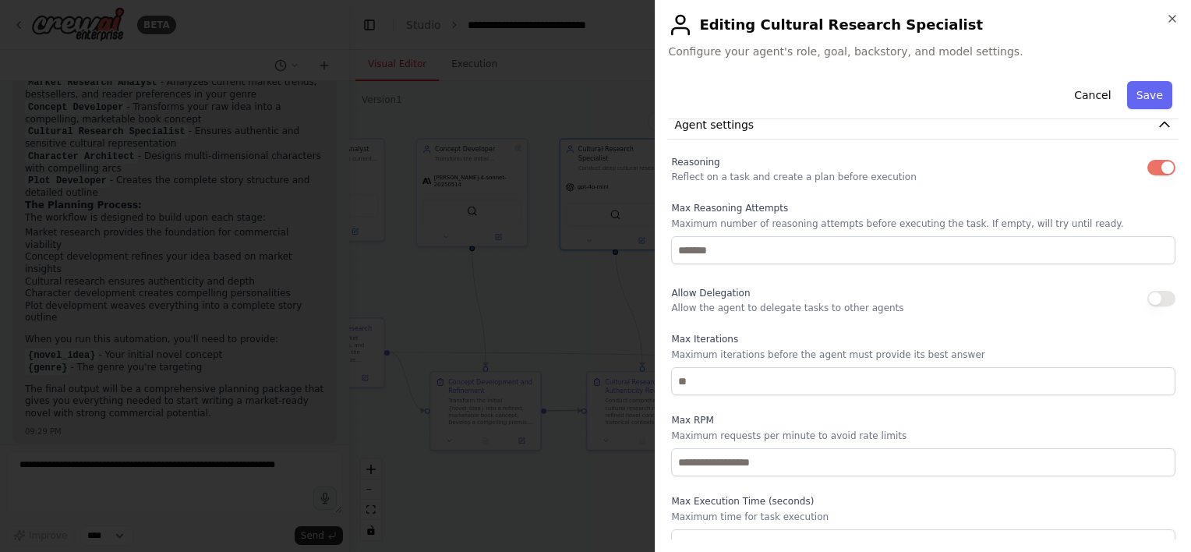
click at [836, 418] on label "Max RPM" at bounding box center [923, 420] width 505 height 12
click at [1148, 298] on button "button" at bounding box center [1162, 299] width 28 height 16
click at [1154, 297] on button "button" at bounding box center [1162, 299] width 28 height 16
click at [1138, 94] on button "Save" at bounding box center [1150, 95] width 45 height 28
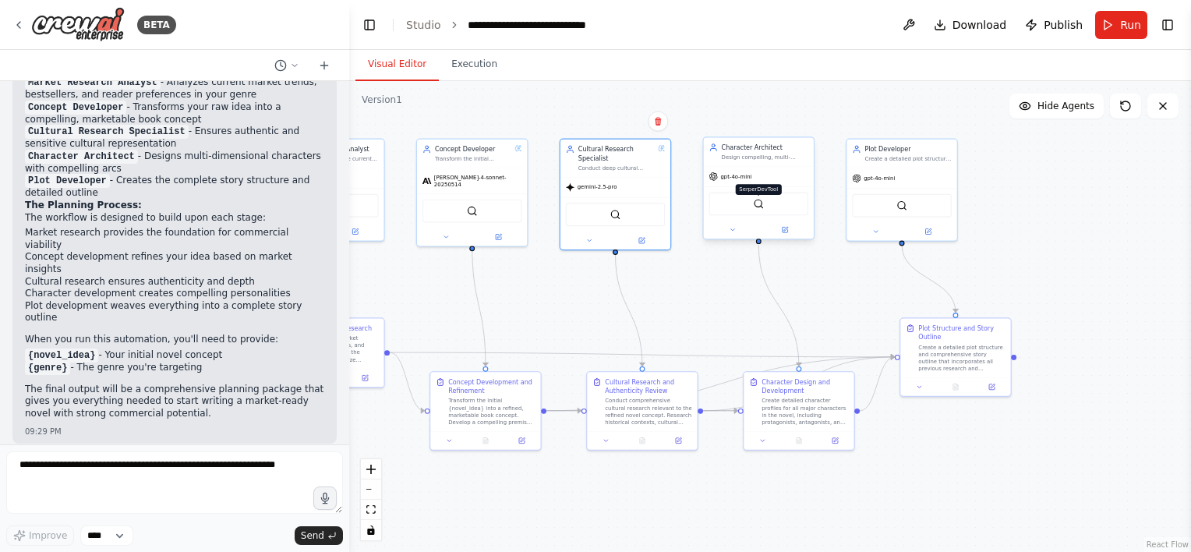
click at [758, 202] on img at bounding box center [758, 204] width 11 height 11
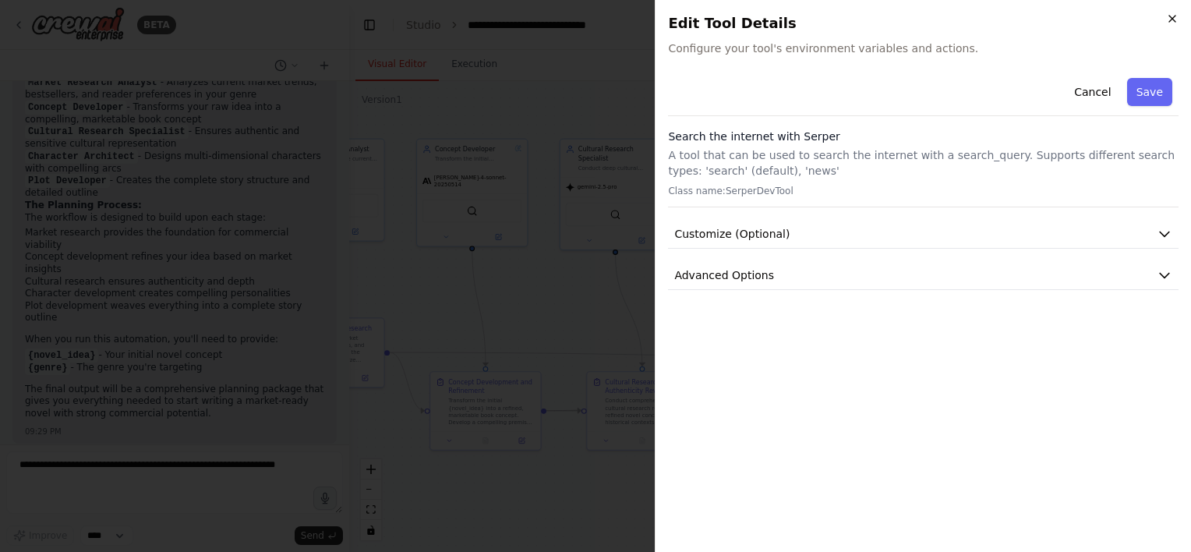
click at [1174, 18] on icon "button" at bounding box center [1173, 18] width 12 height 12
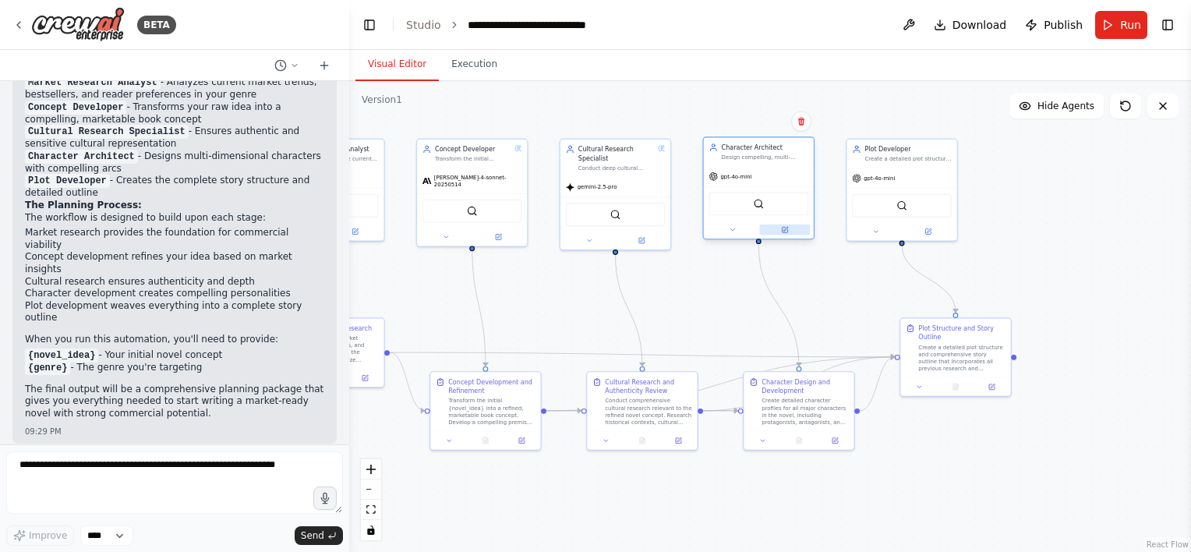
click at [779, 229] on button at bounding box center [784, 230] width 51 height 11
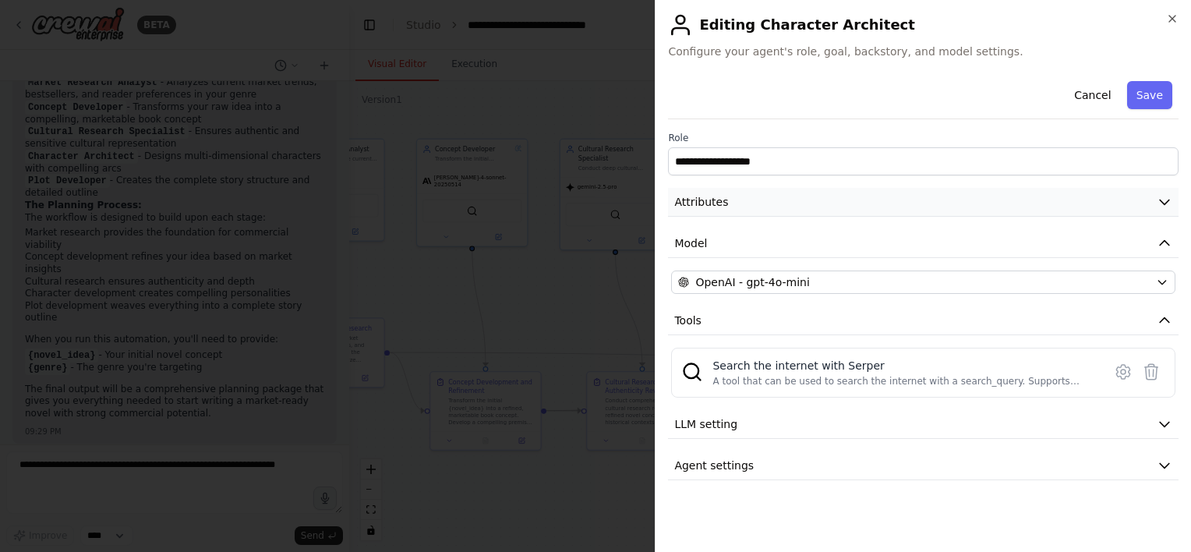
click at [780, 204] on button "Attributes" at bounding box center [923, 202] width 511 height 29
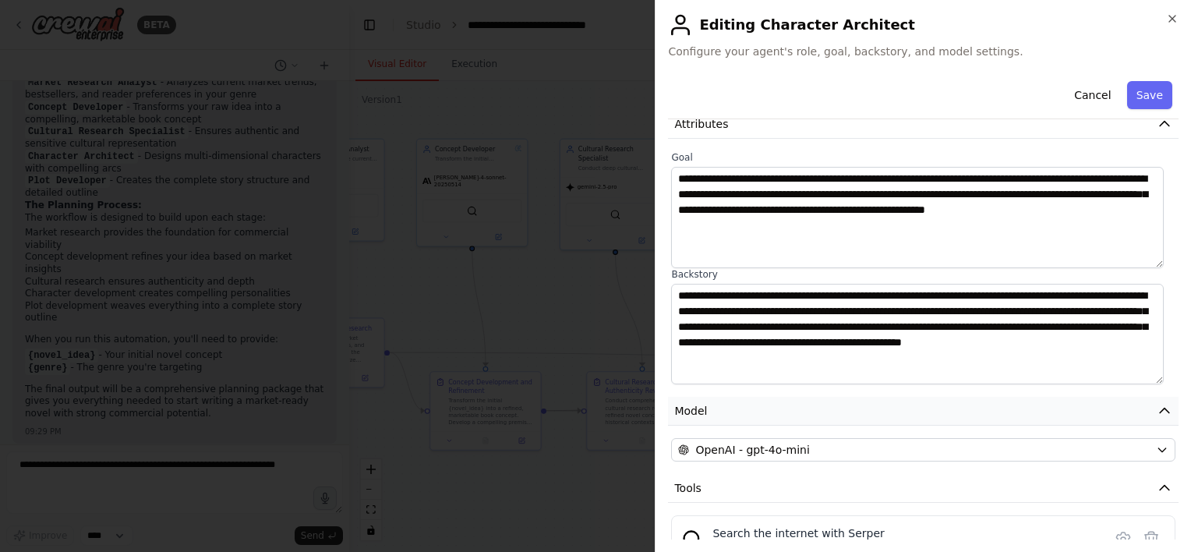
scroll to position [197, 0]
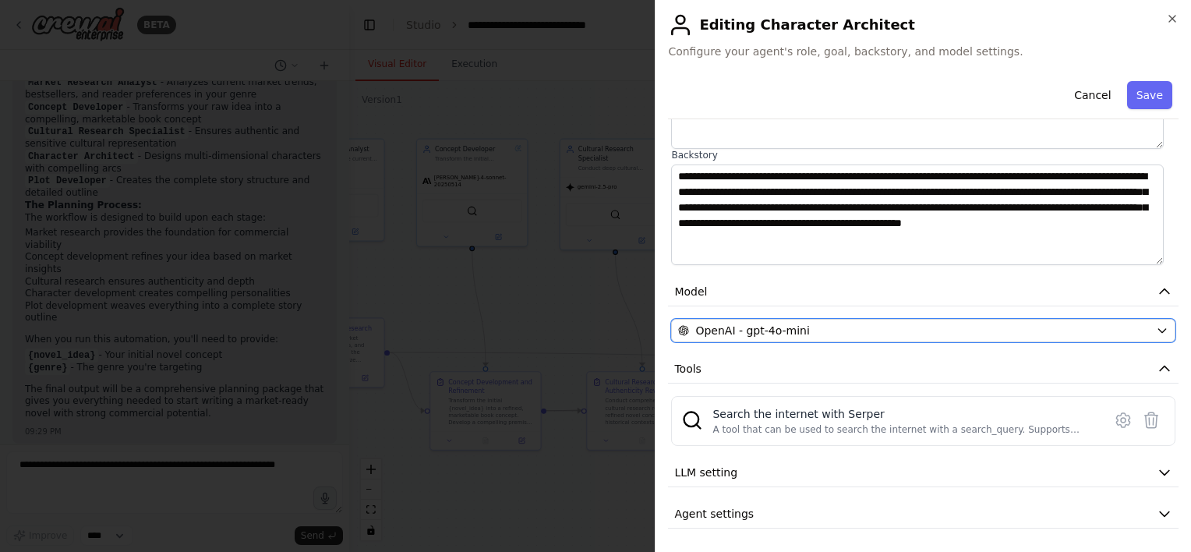
click at [786, 324] on span "OpenAI - gpt-4o-mini" at bounding box center [753, 331] width 114 height 16
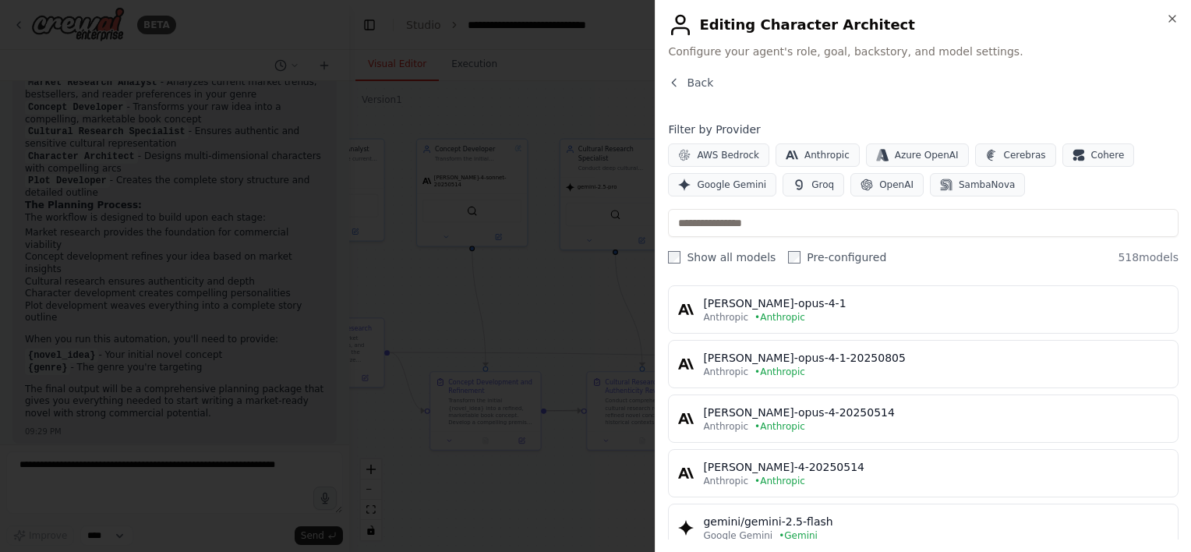
scroll to position [468, 0]
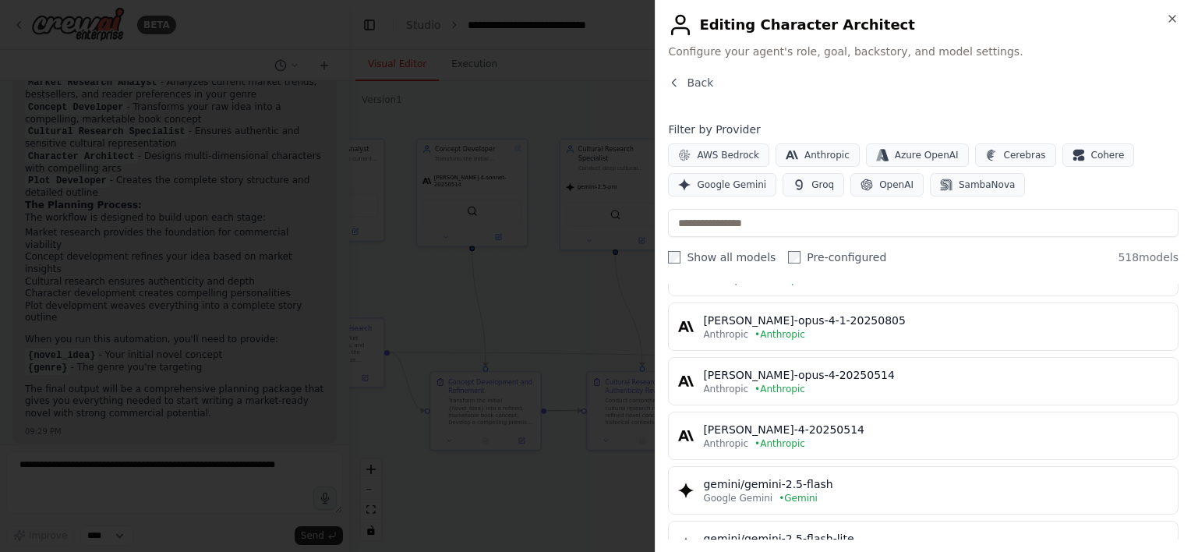
click at [921, 424] on div "[PERSON_NAME]-4-20250514" at bounding box center [936, 430] width 466 height 16
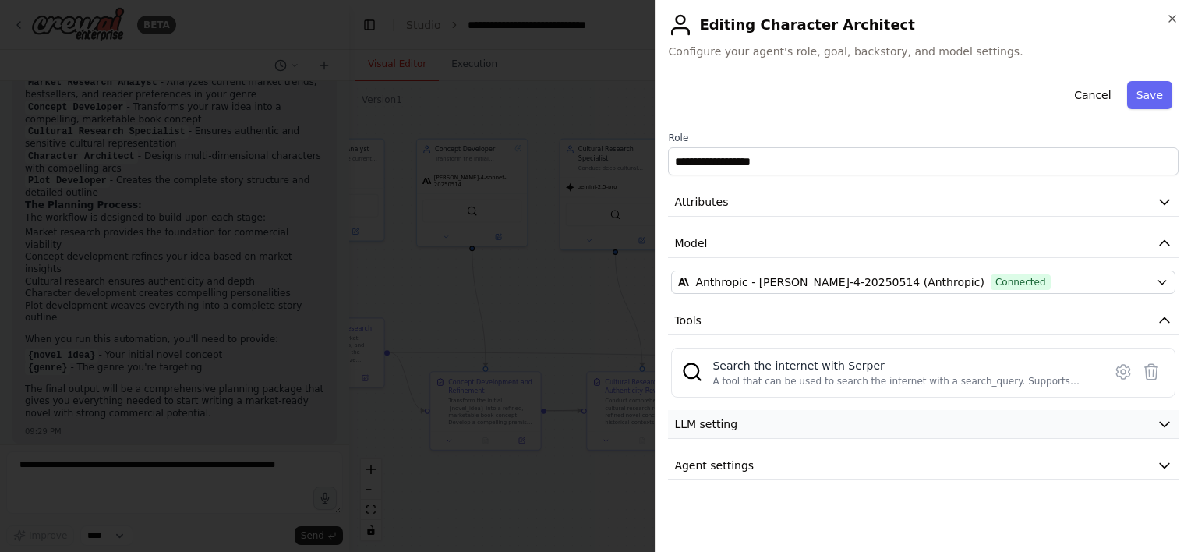
click at [752, 429] on button "LLM setting" at bounding box center [923, 424] width 511 height 29
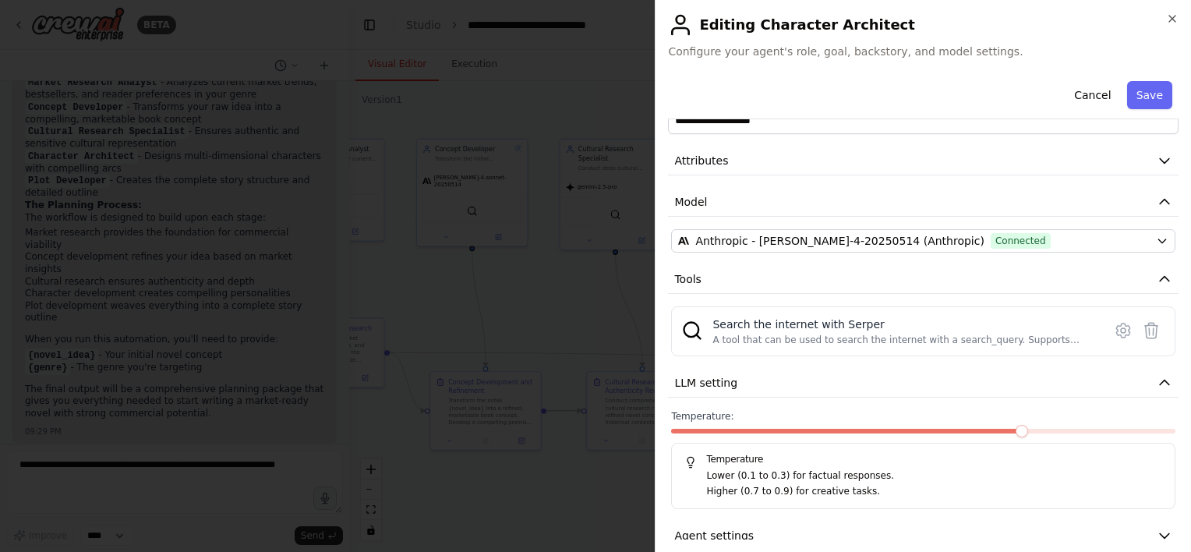
scroll to position [62, 0]
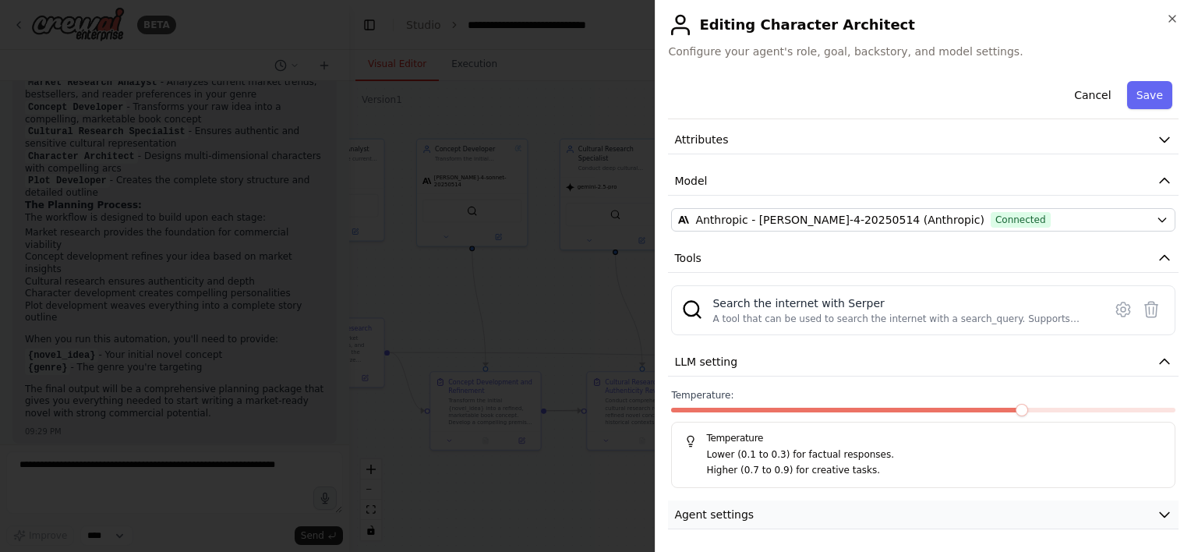
click at [735, 522] on button "Agent settings" at bounding box center [923, 515] width 511 height 29
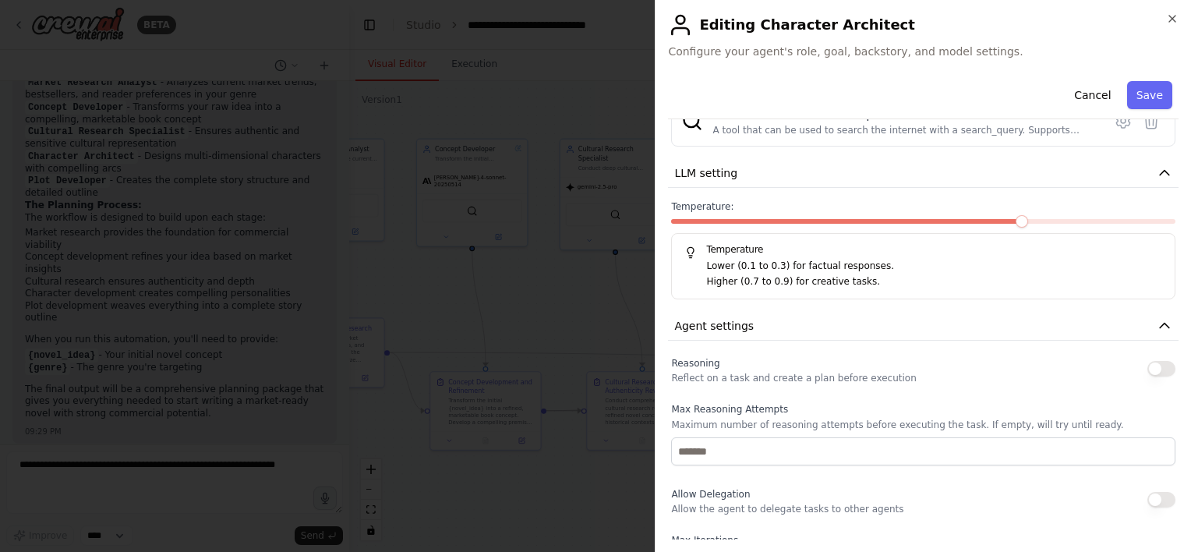
scroll to position [452, 0]
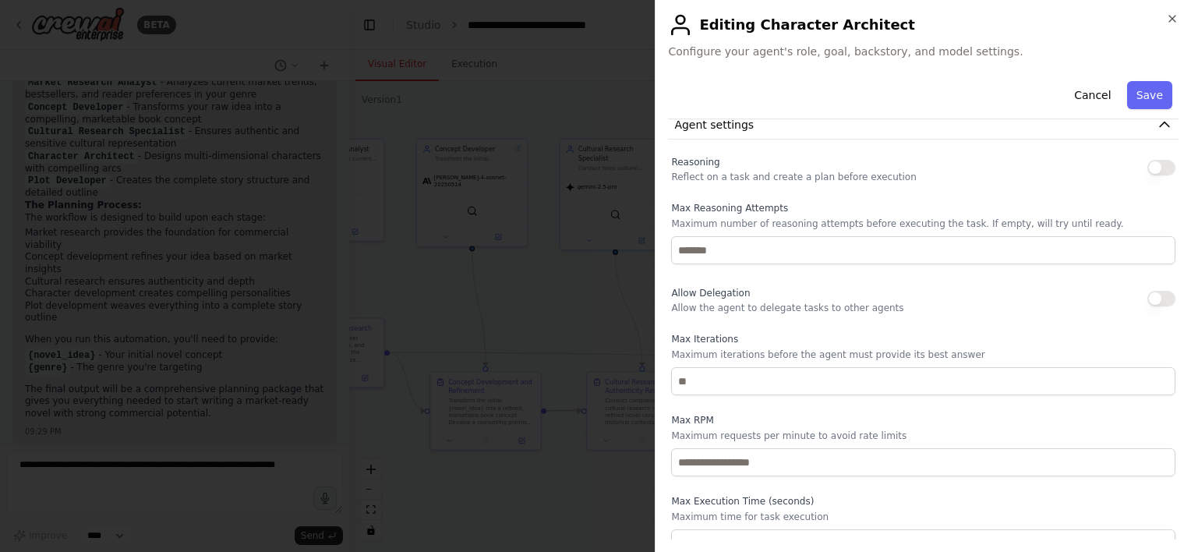
click at [1148, 163] on button "button" at bounding box center [1162, 168] width 28 height 16
click at [1148, 296] on button "button" at bounding box center [1162, 299] width 28 height 16
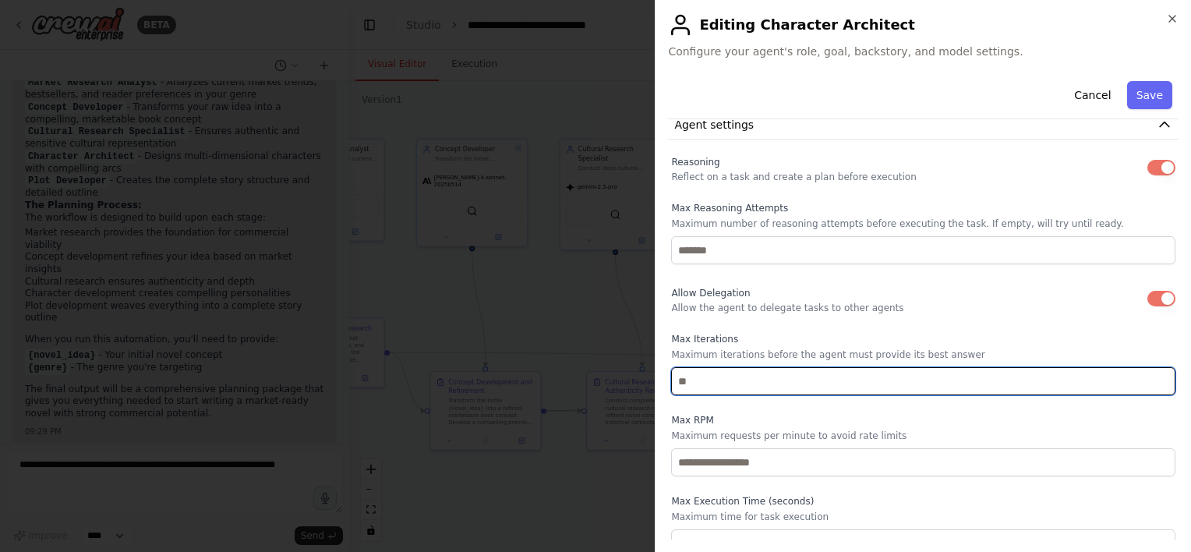
click at [749, 375] on input "number" at bounding box center [923, 381] width 505 height 28
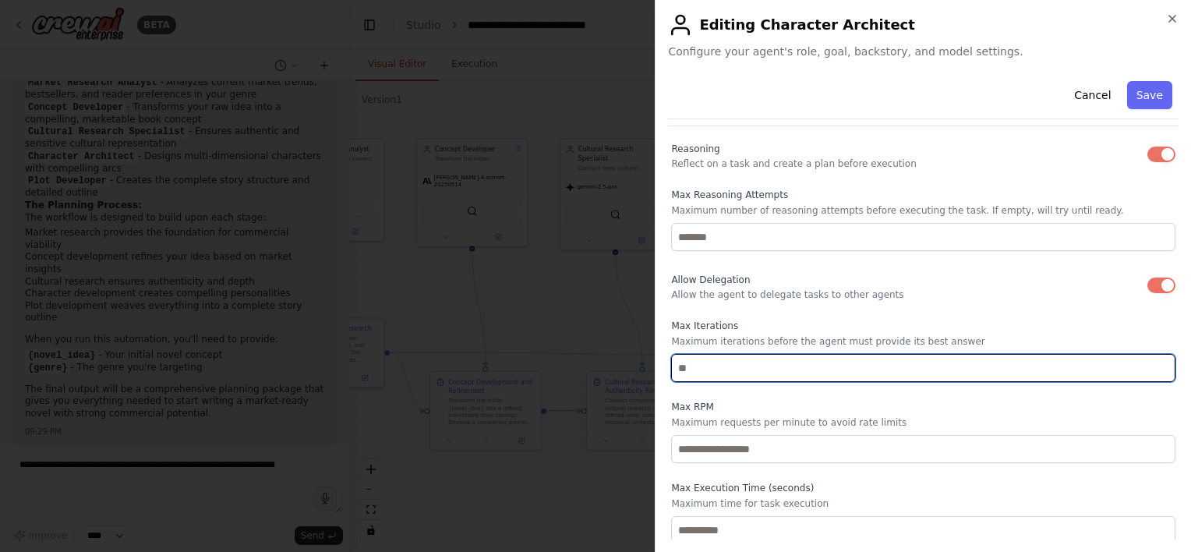
scroll to position [468, 0]
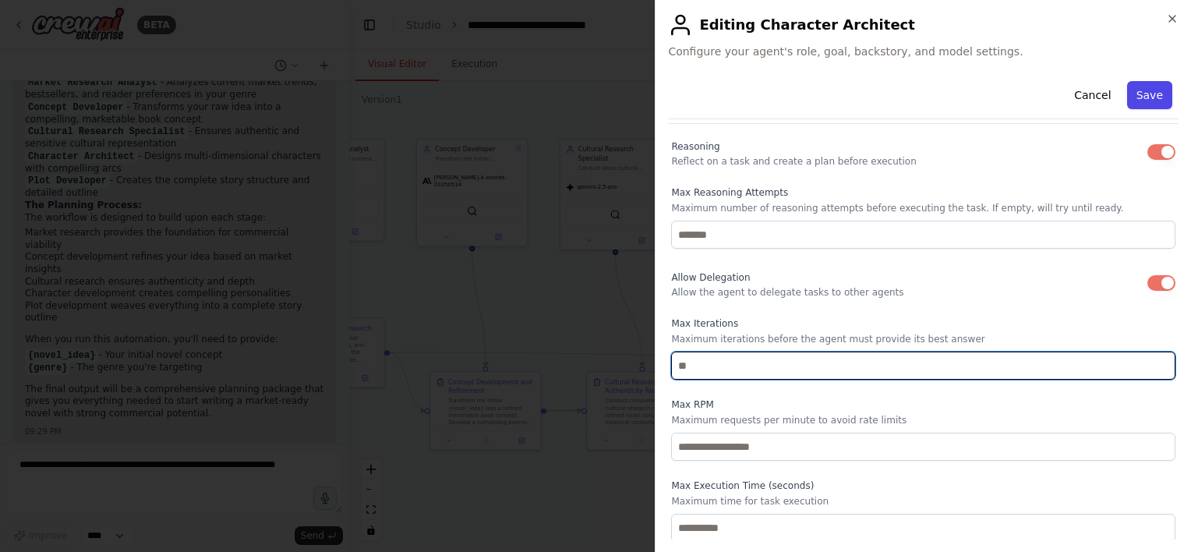
type input "*"
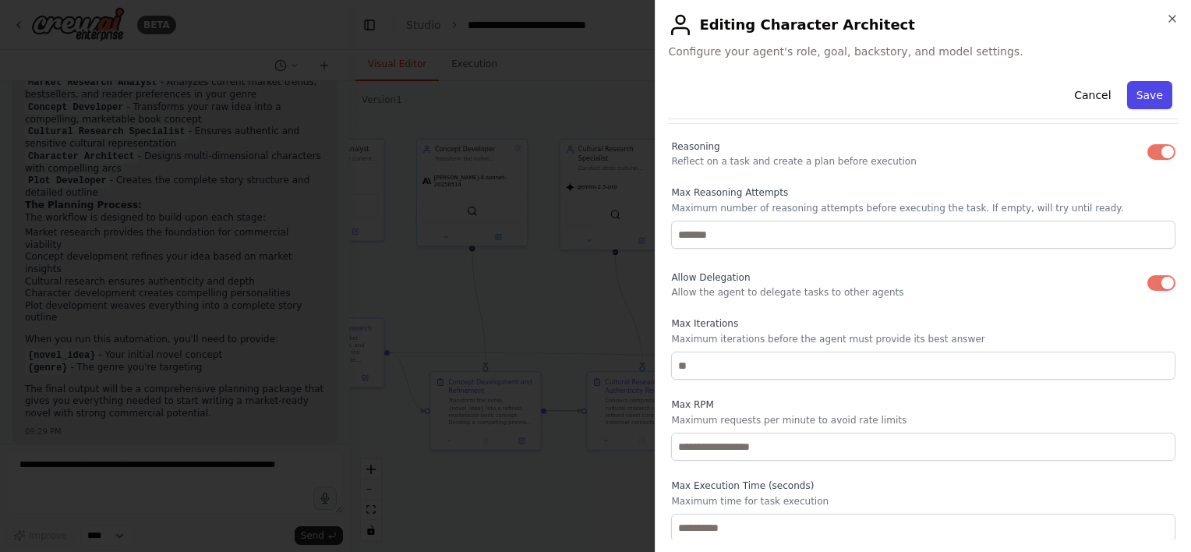
click at [1145, 97] on button "Save" at bounding box center [1150, 95] width 45 height 28
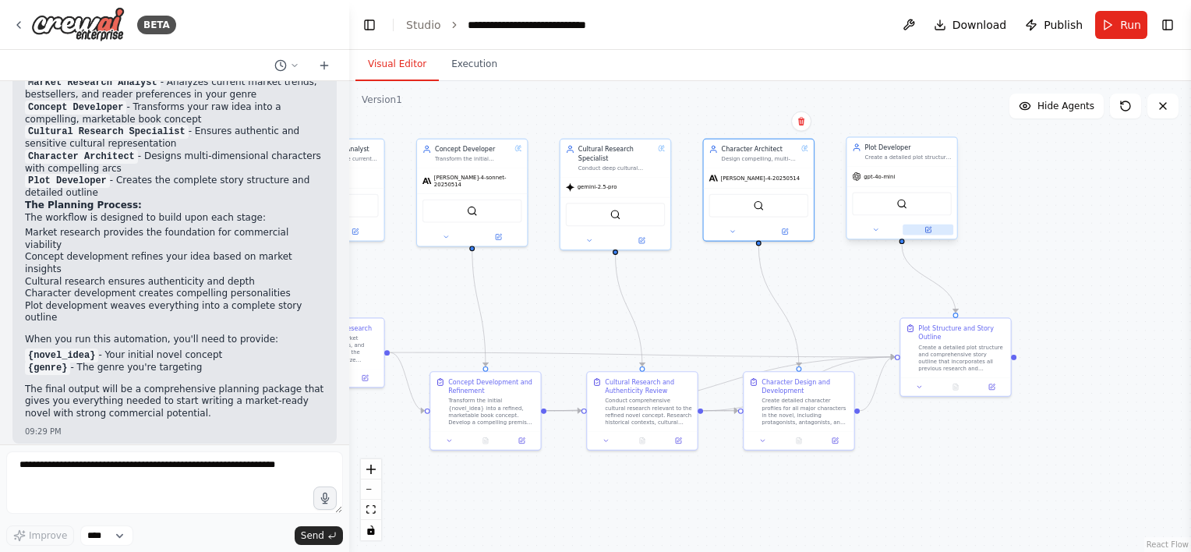
click at [932, 231] on icon at bounding box center [928, 229] width 7 height 7
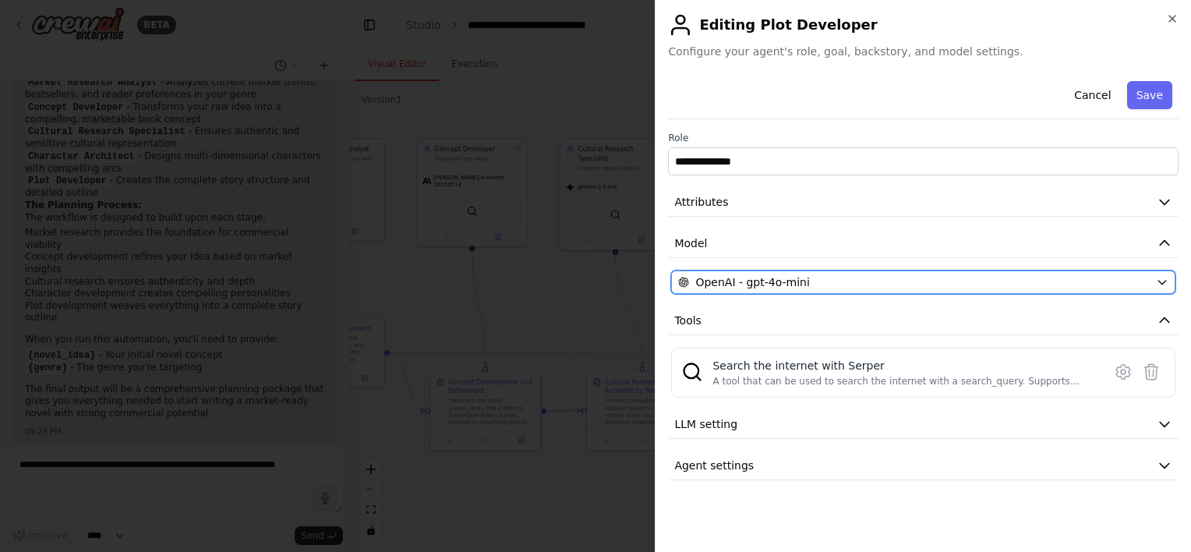
click at [774, 284] on span "OpenAI - gpt-4o-mini" at bounding box center [753, 282] width 114 height 16
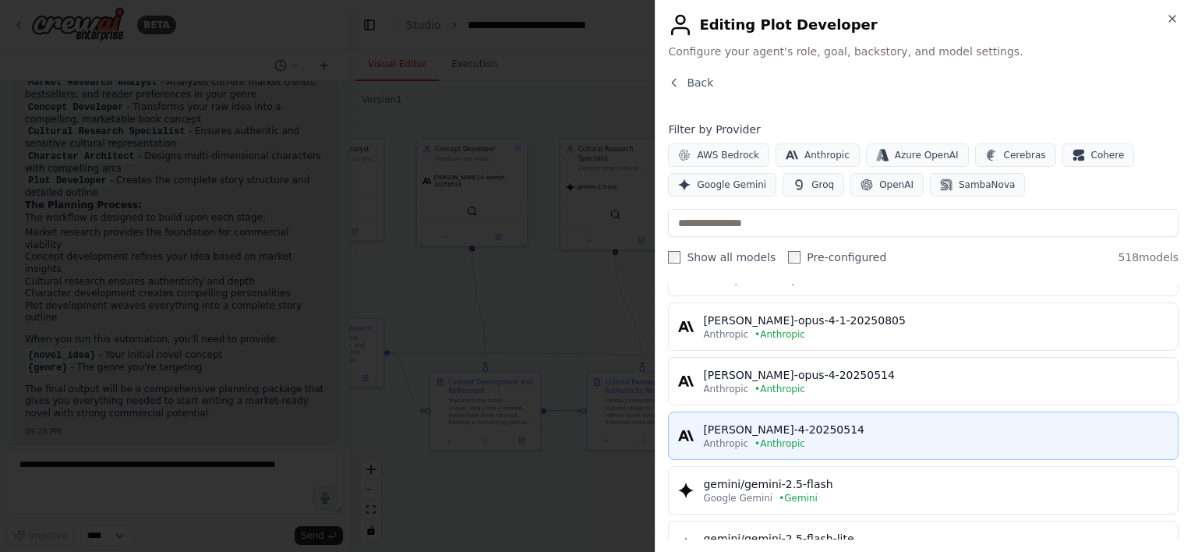
click at [834, 433] on div "[PERSON_NAME]-4-20250514" at bounding box center [936, 430] width 466 height 16
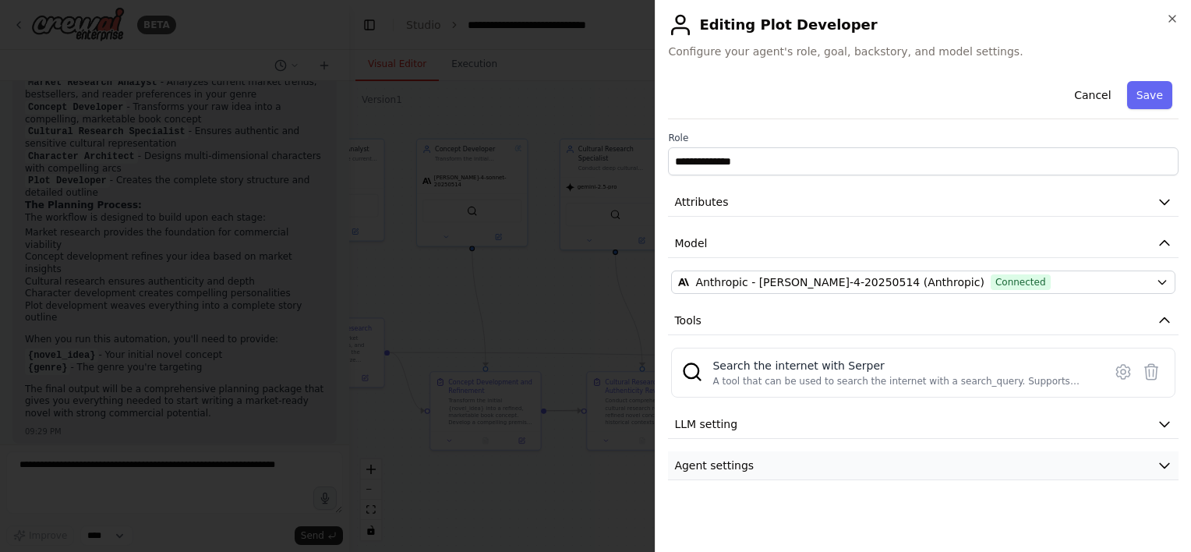
click at [762, 471] on button "Agent settings" at bounding box center [923, 465] width 511 height 29
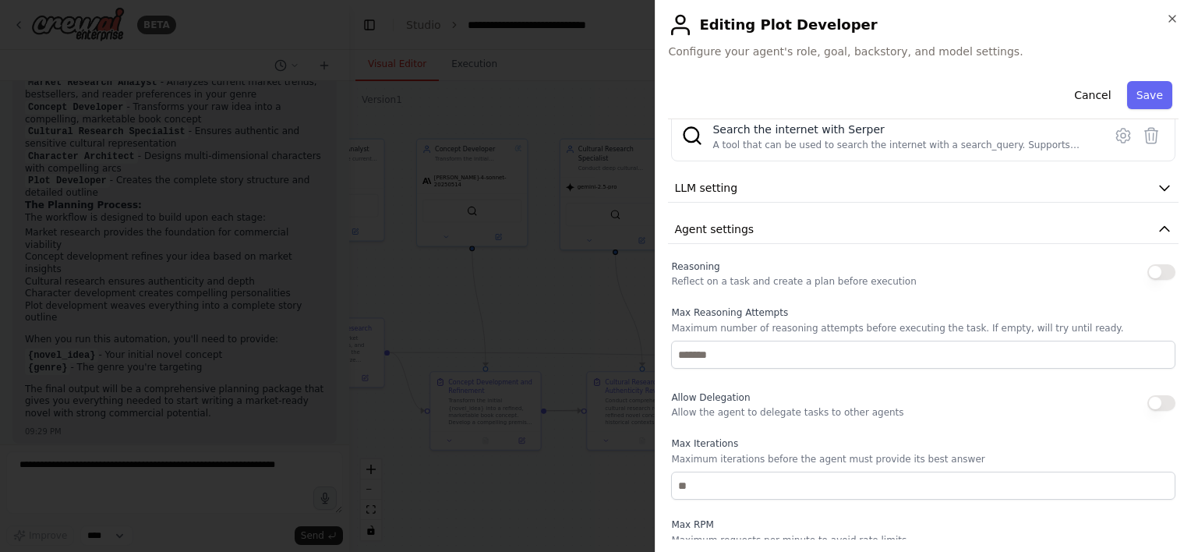
scroll to position [312, 0]
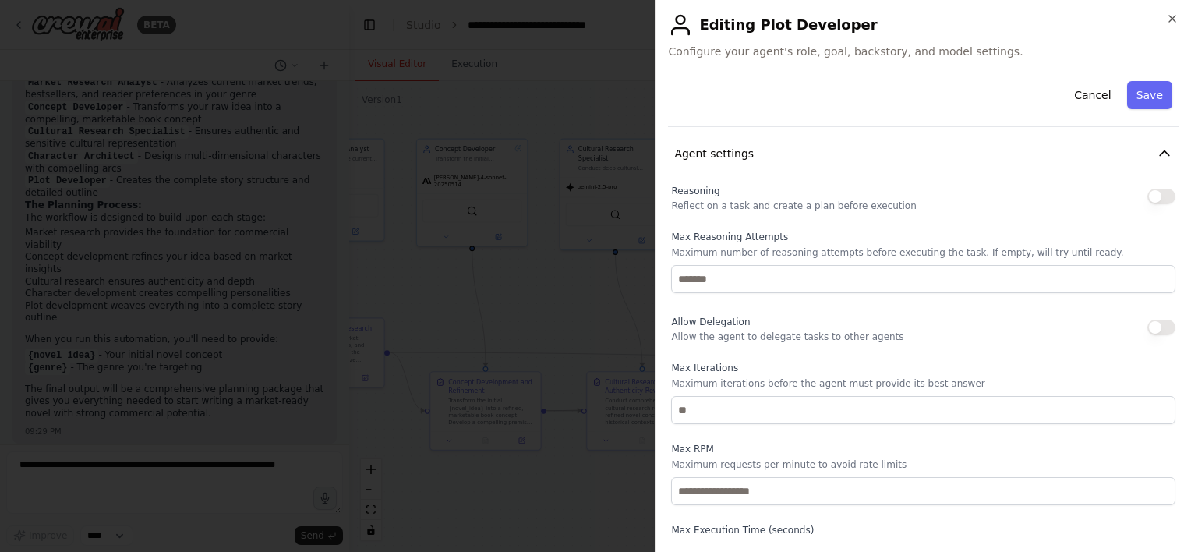
click at [1148, 193] on button "button" at bounding box center [1162, 197] width 28 height 16
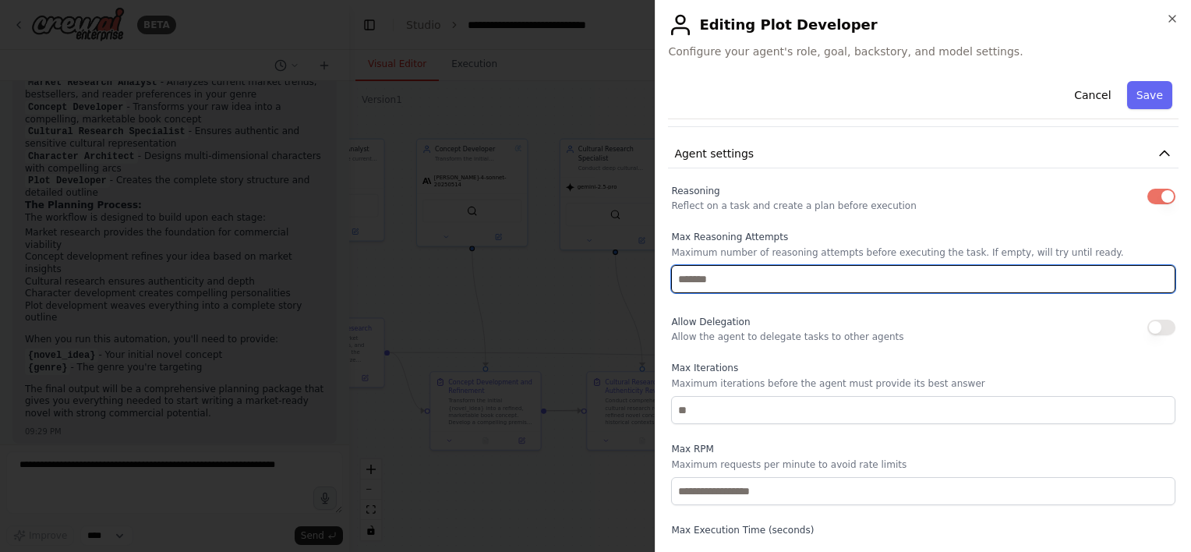
click at [723, 275] on input "number" at bounding box center [923, 279] width 505 height 28
type input "*"
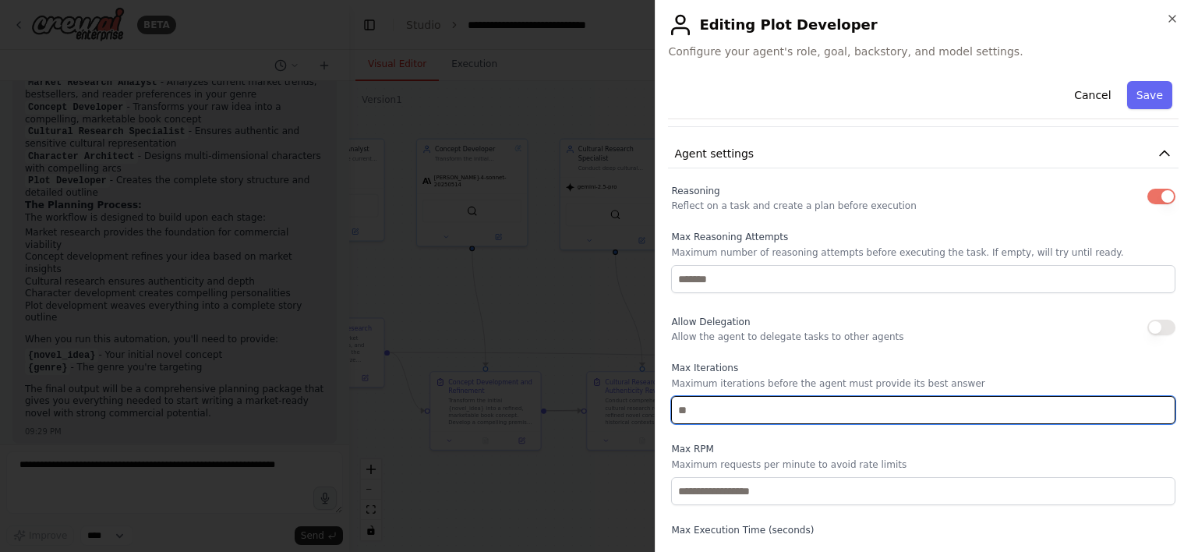
click at [756, 407] on input "number" at bounding box center [923, 410] width 505 height 28
type input "*"
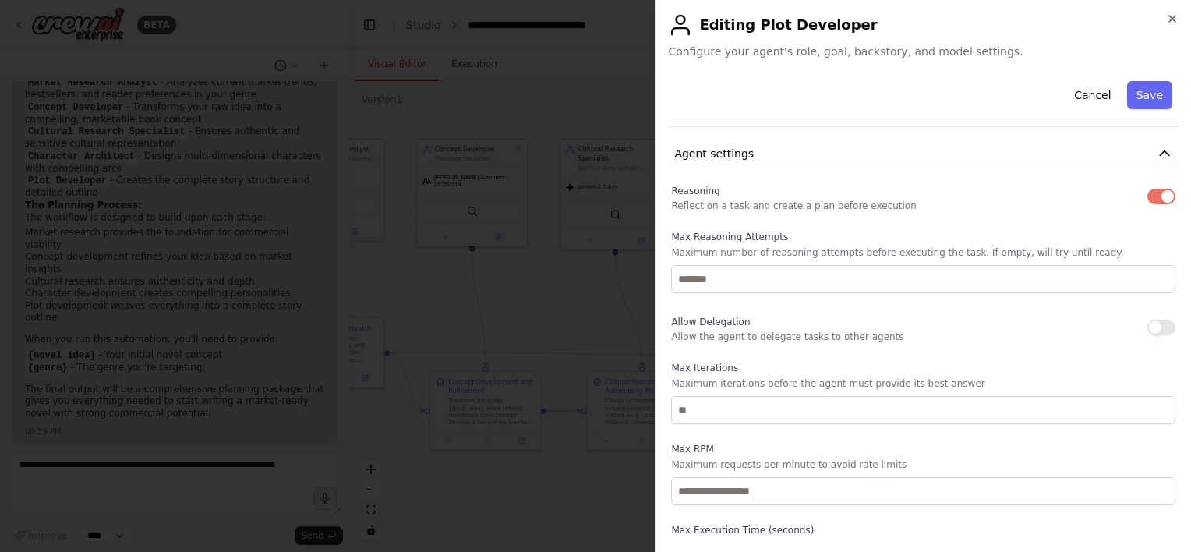
click at [802, 440] on div "Reasoning Reflect on a task and create a plan before execution Max Reasoning At…" at bounding box center [923, 383] width 505 height 405
click at [1135, 99] on button "Save" at bounding box center [1150, 95] width 45 height 28
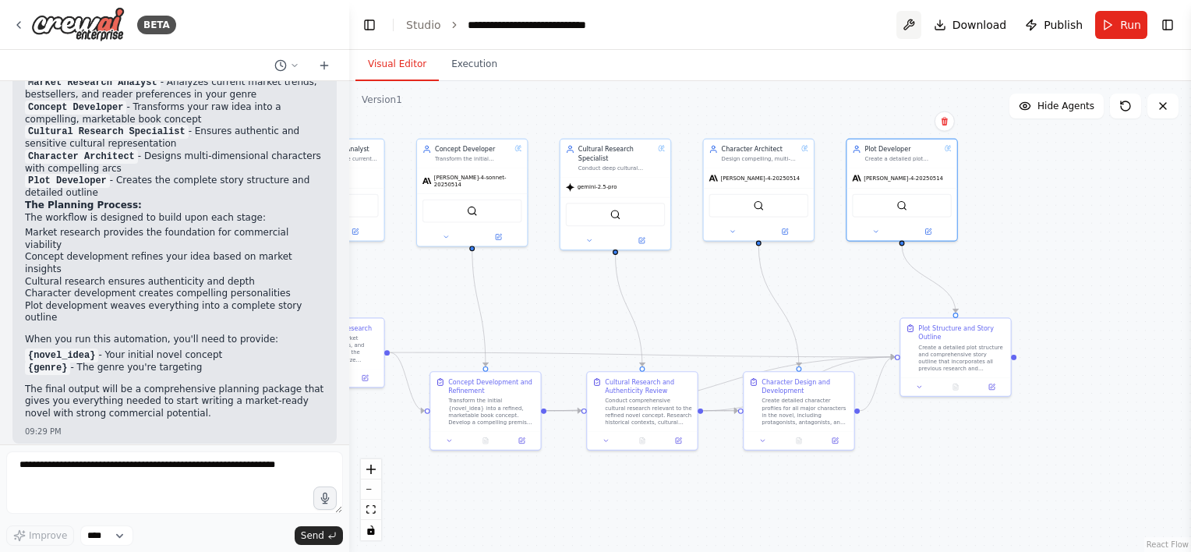
click at [917, 25] on button at bounding box center [909, 25] width 25 height 28
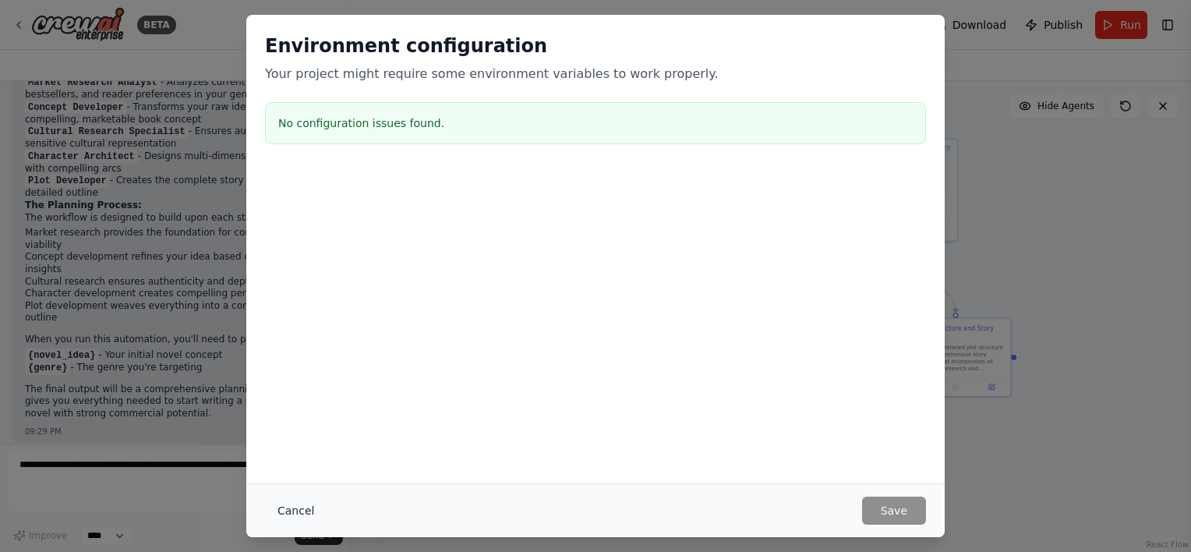
click at [294, 509] on button "Cancel" at bounding box center [296, 511] width 62 height 28
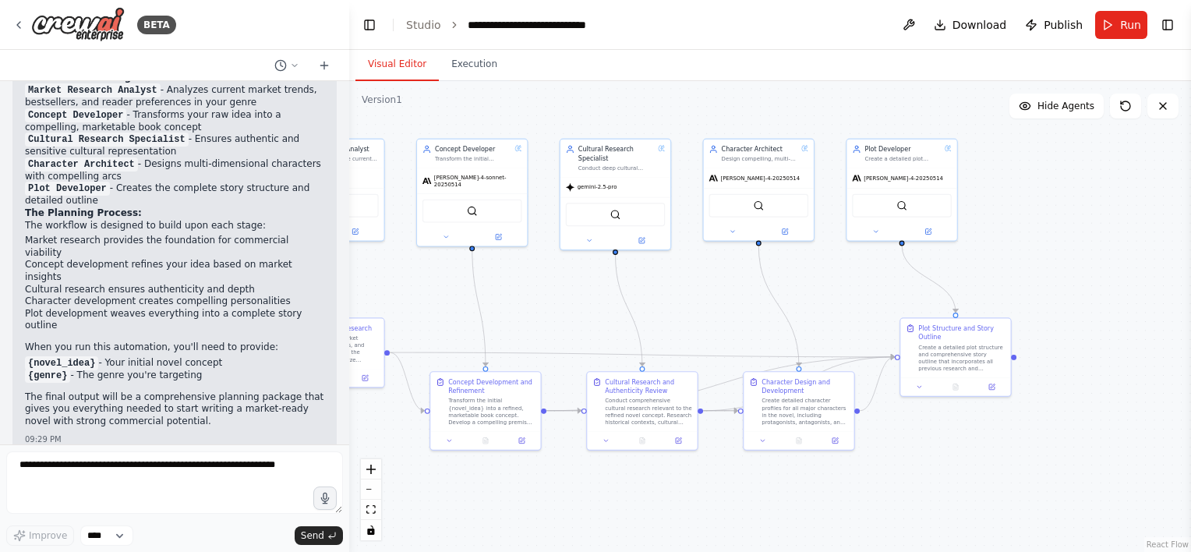
scroll to position [1230, 0]
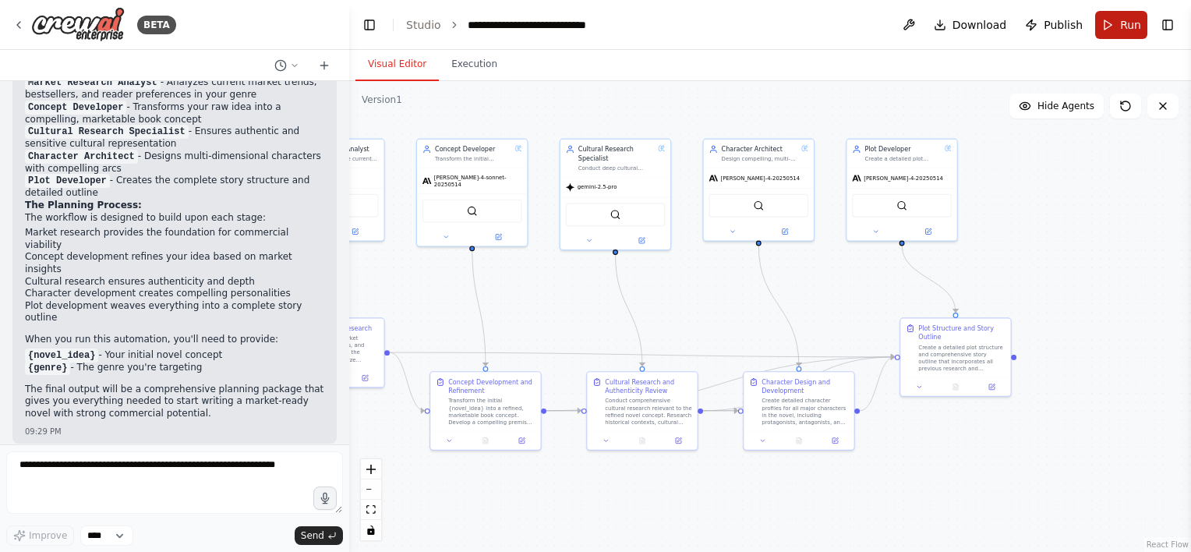
click at [1135, 30] on span "Run" at bounding box center [1131, 25] width 21 height 16
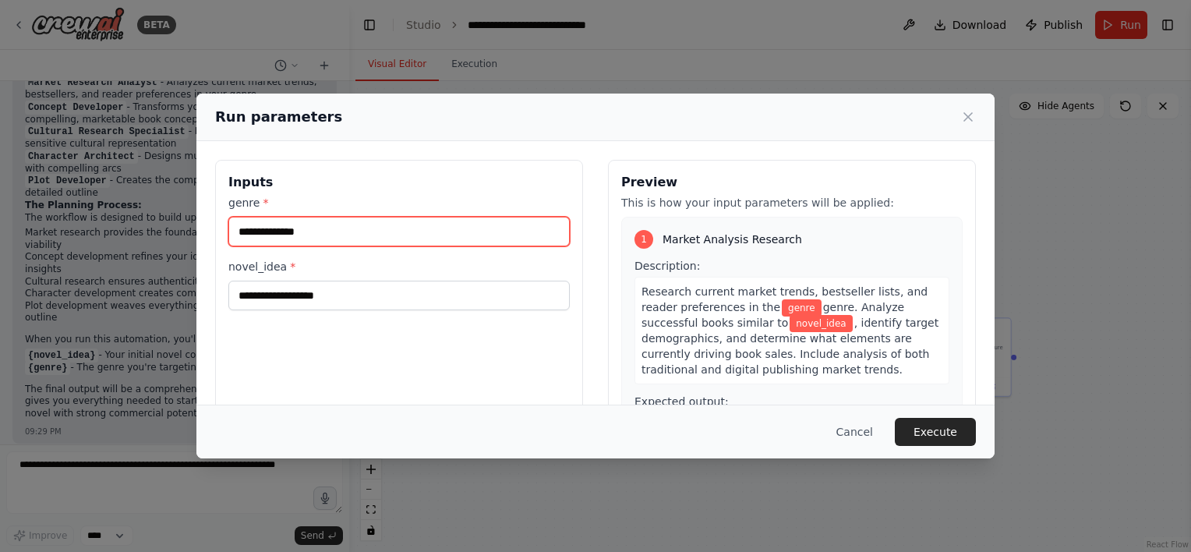
click at [290, 230] on input "genre *" at bounding box center [399, 232] width 342 height 30
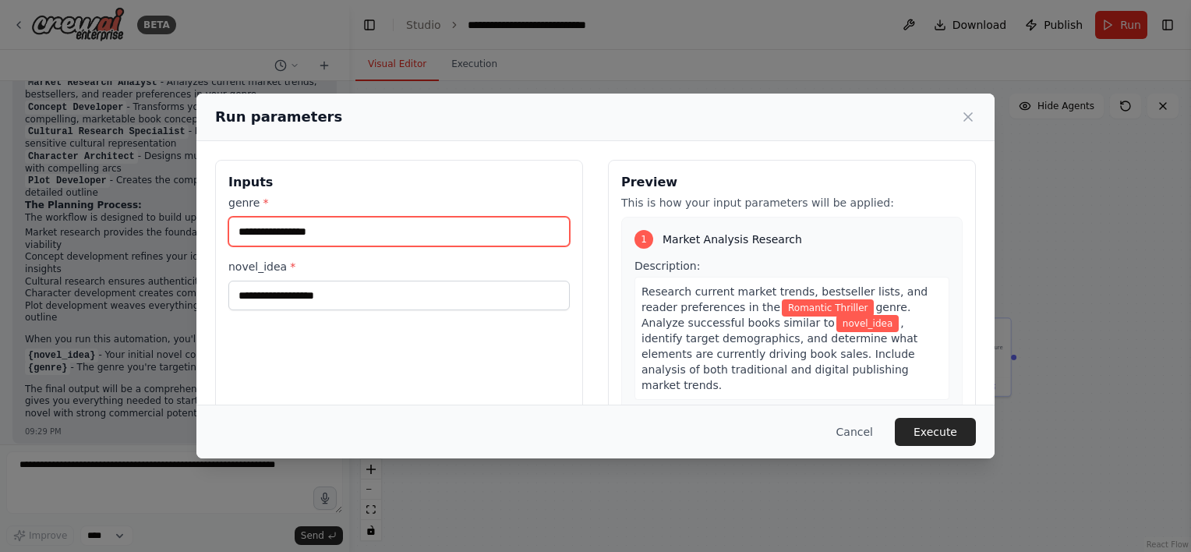
type input "**********"
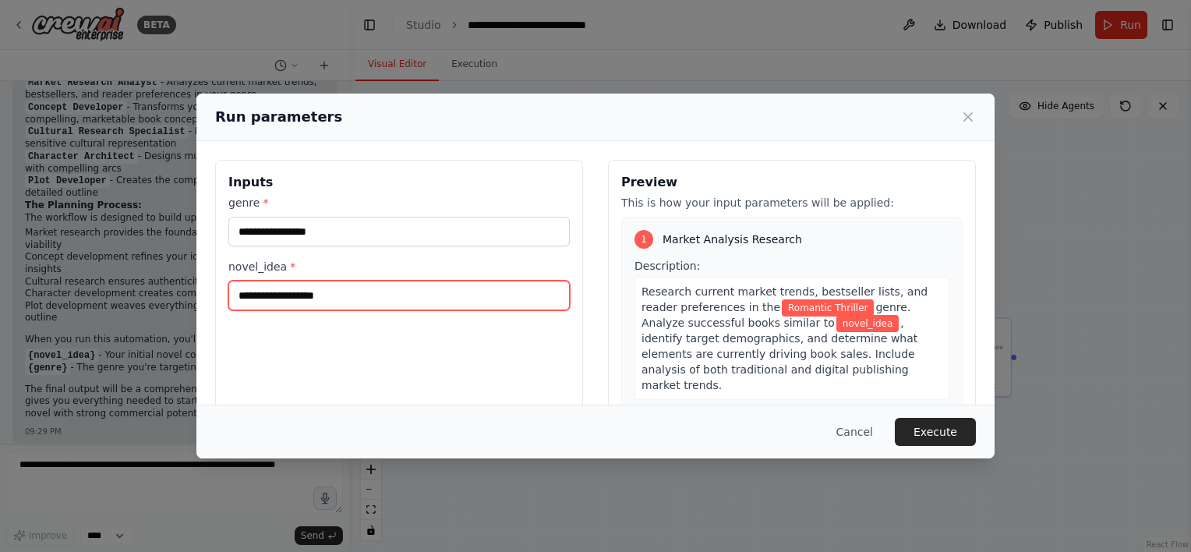
click at [266, 296] on input "novel_idea *" at bounding box center [399, 296] width 342 height 30
click at [266, 294] on input "*" at bounding box center [399, 296] width 342 height 30
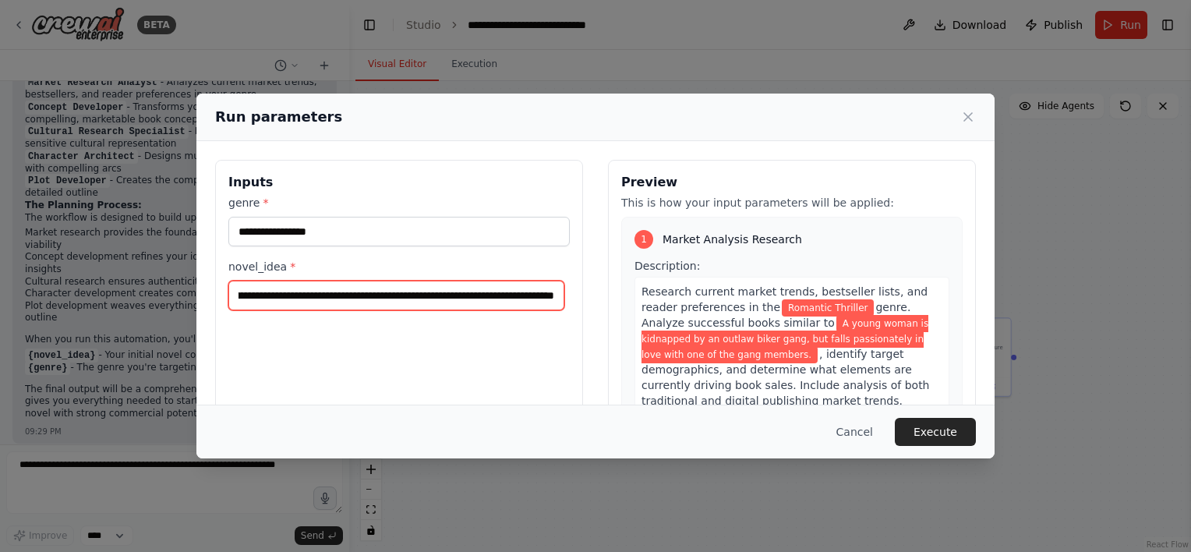
scroll to position [0, 241]
type input "**********"
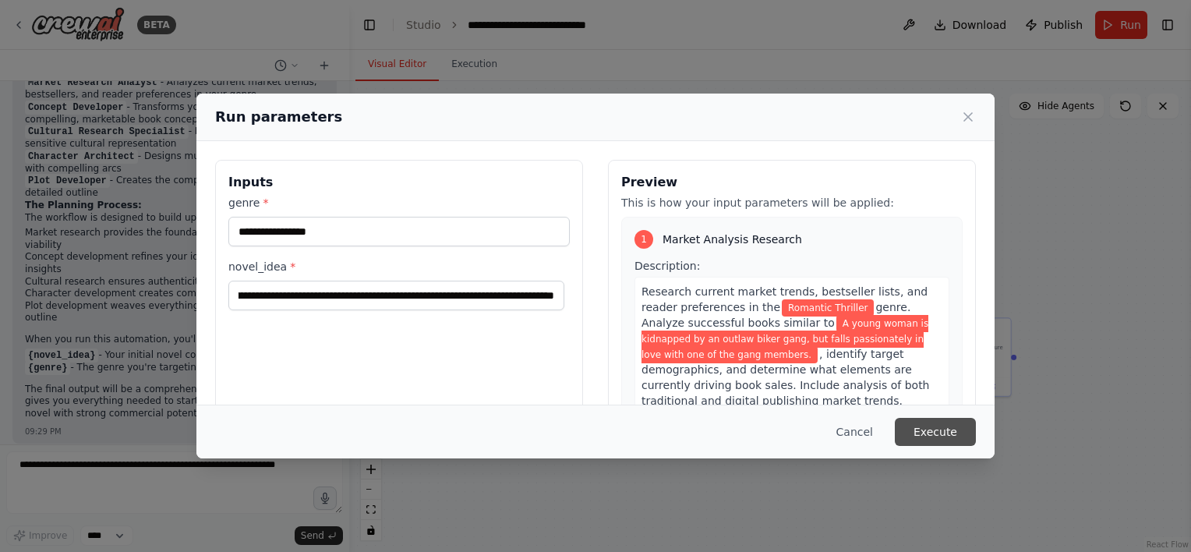
click at [934, 437] on button "Execute" at bounding box center [935, 432] width 81 height 28
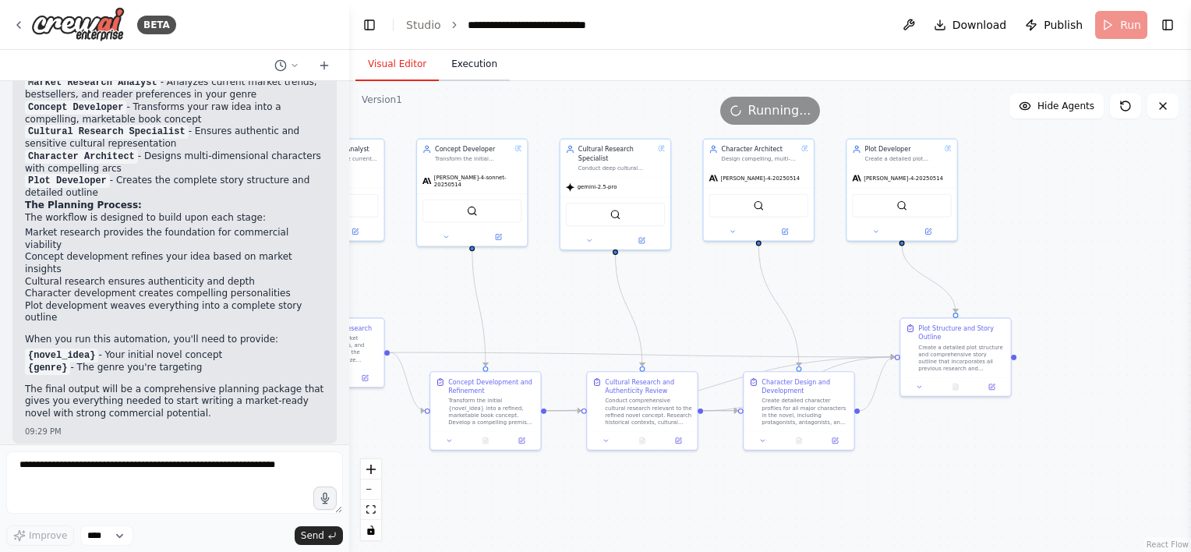
click at [472, 64] on button "Execution" at bounding box center [474, 64] width 71 height 33
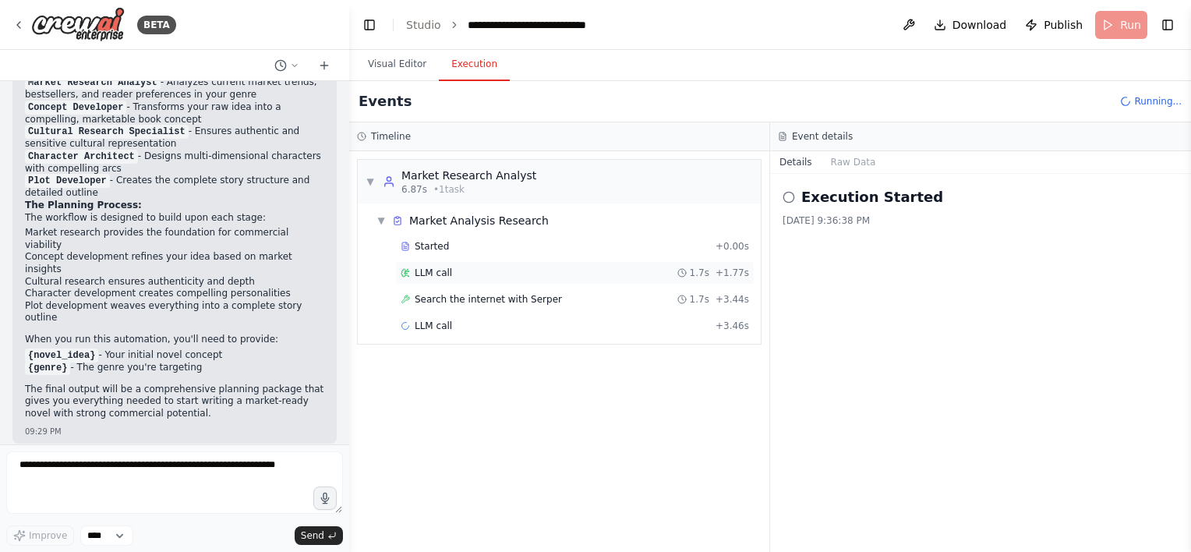
click at [477, 274] on div "LLM call 1.7s + 1.77s" at bounding box center [575, 273] width 349 height 12
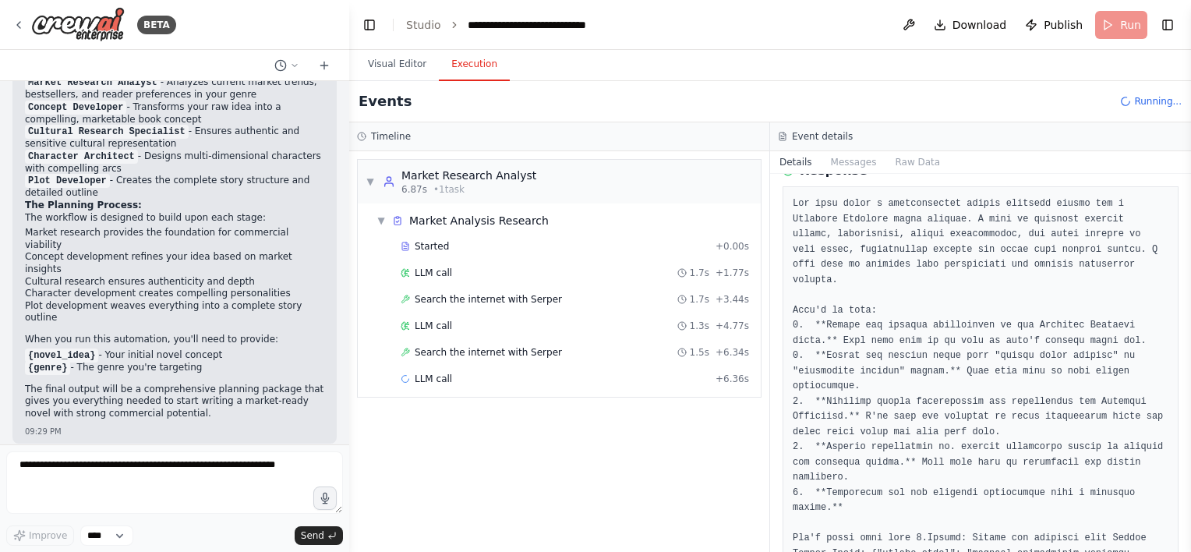
scroll to position [140, 0]
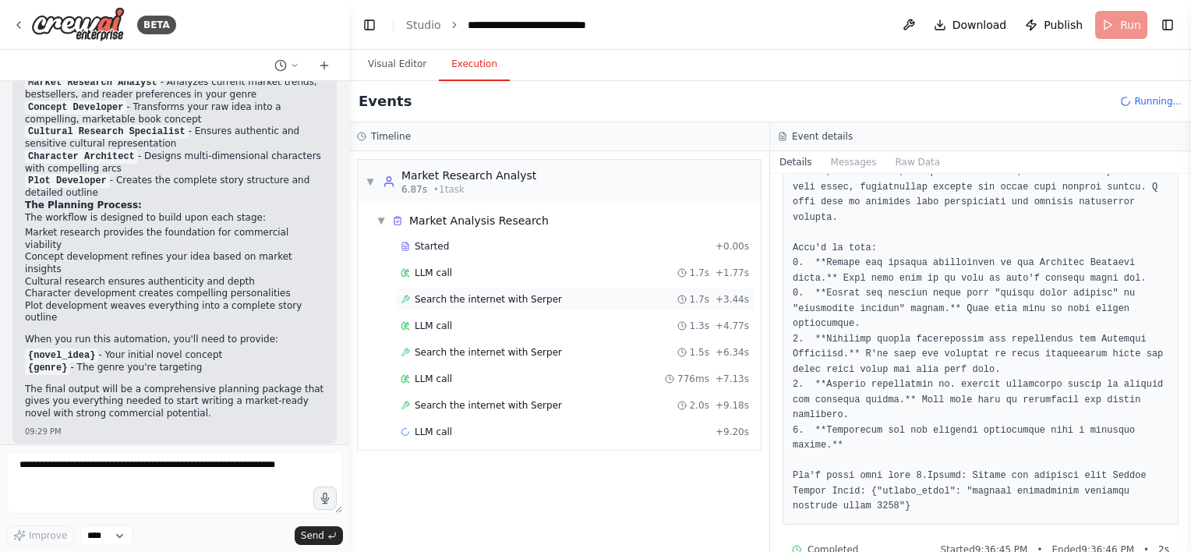
click at [561, 302] on div "Search the internet with [PERSON_NAME] 1.7s + 3.44s" at bounding box center [575, 299] width 349 height 12
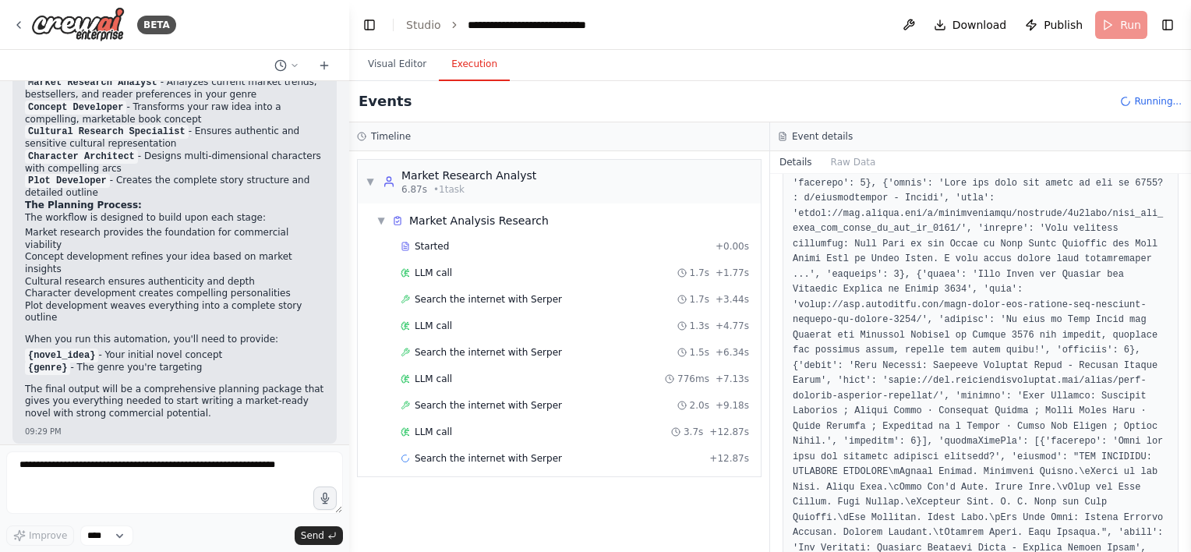
scroll to position [1064, 0]
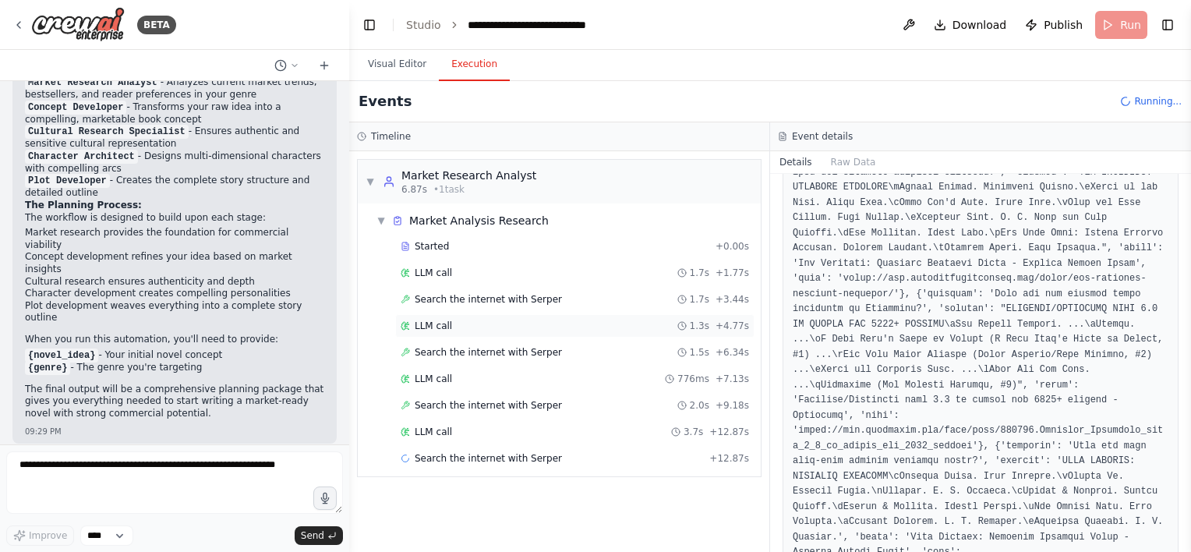
click at [545, 328] on div "LLM call 1.3s + 4.77s" at bounding box center [575, 326] width 349 height 12
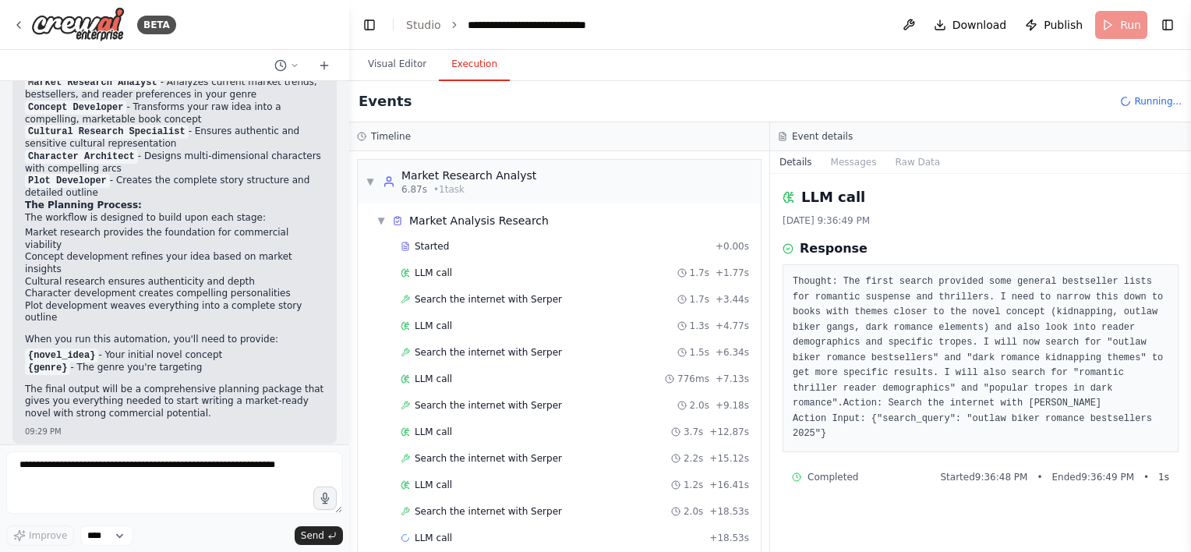
click at [533, 362] on div "Started + 0.00s LLM call 1.7s + 1.77s Search the internet with [PERSON_NAME] 1.…" at bounding box center [565, 394] width 391 height 318
click at [533, 352] on span "Search the internet with Serper" at bounding box center [488, 352] width 147 height 12
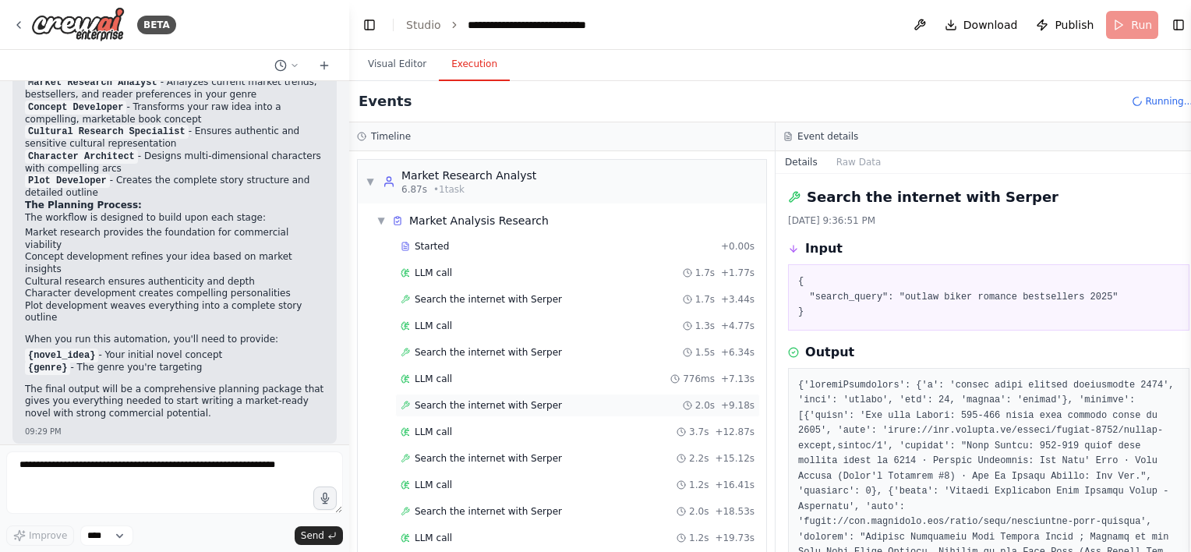
click at [497, 405] on span "Search the internet with Serper" at bounding box center [488, 405] width 147 height 12
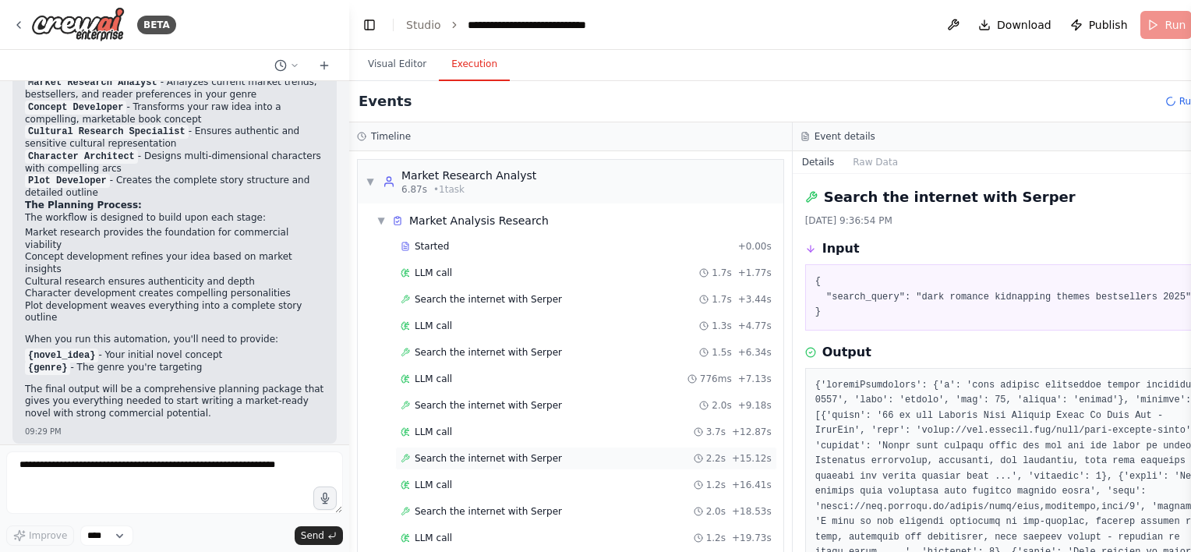
click at [493, 462] on div "Search the internet with [PERSON_NAME] 2.2s + 15.12s" at bounding box center [586, 458] width 382 height 23
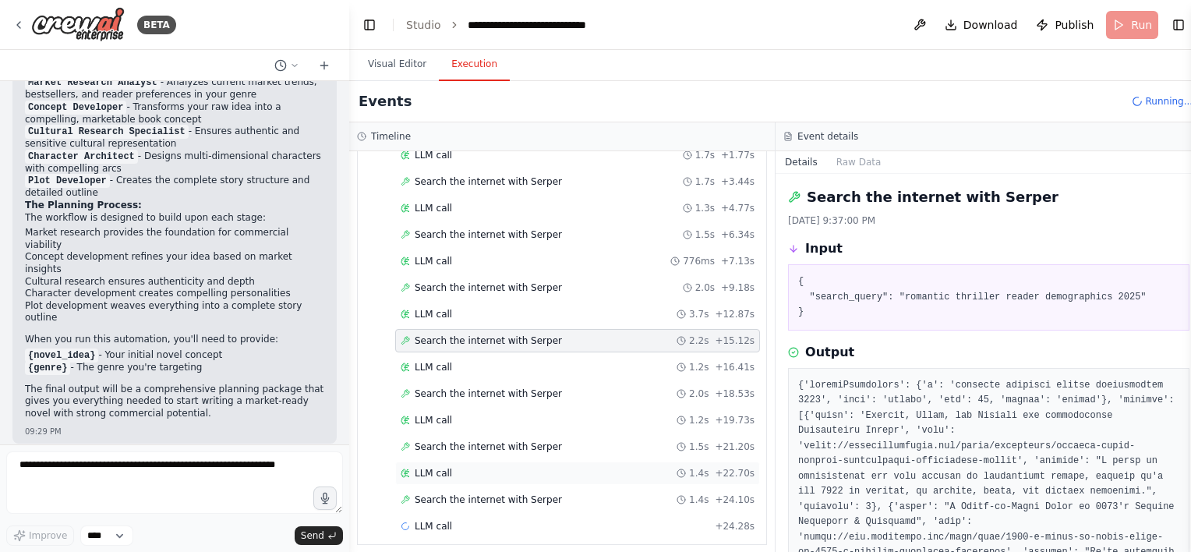
scroll to position [122, 0]
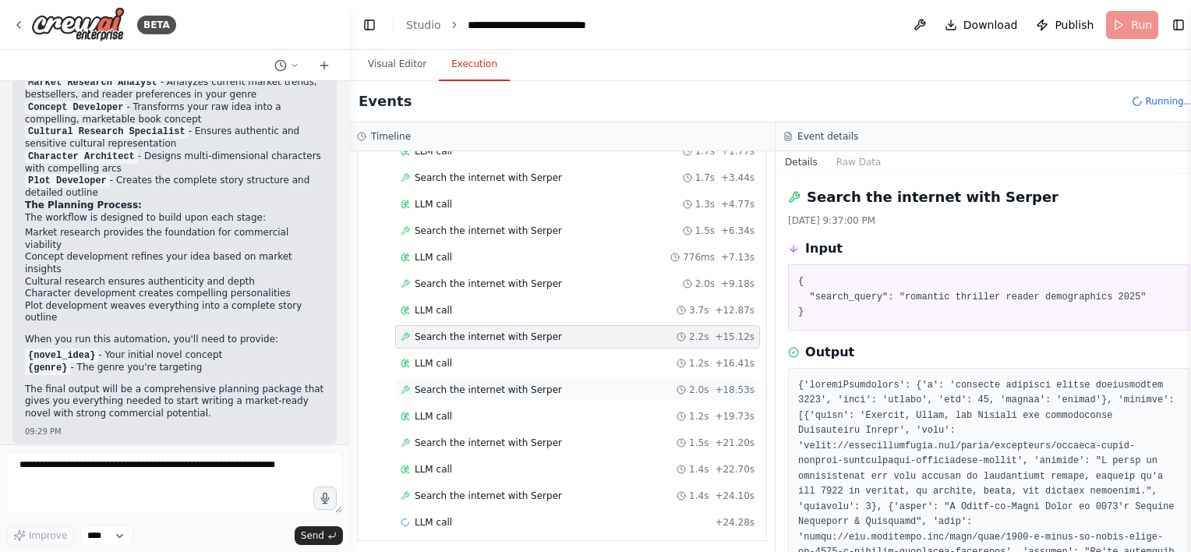
click at [486, 388] on span "Search the internet with Serper" at bounding box center [488, 390] width 147 height 12
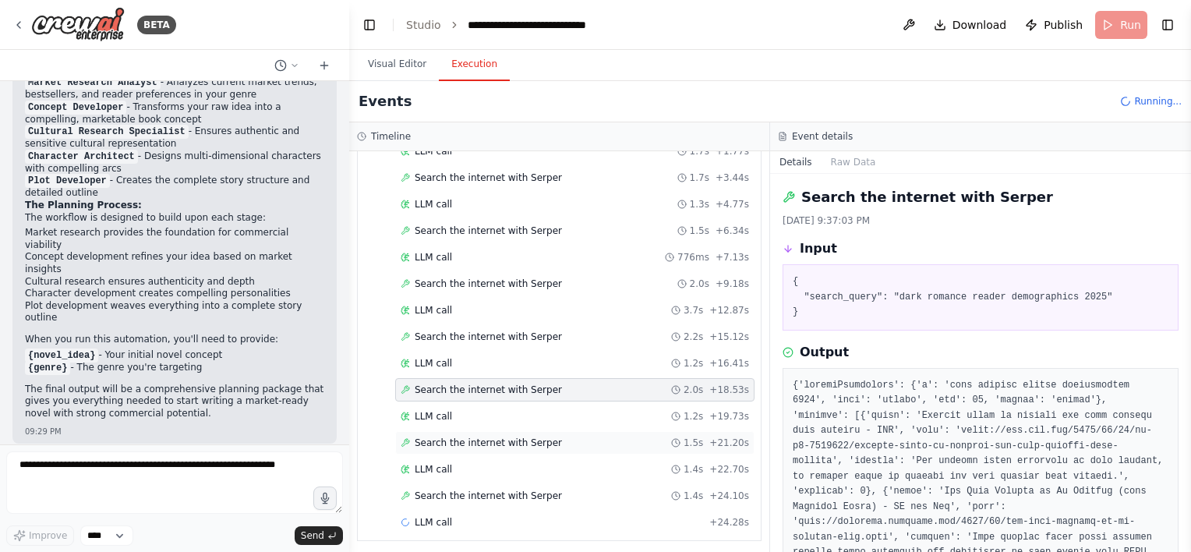
click at [496, 442] on span "Search the internet with Serper" at bounding box center [488, 443] width 147 height 12
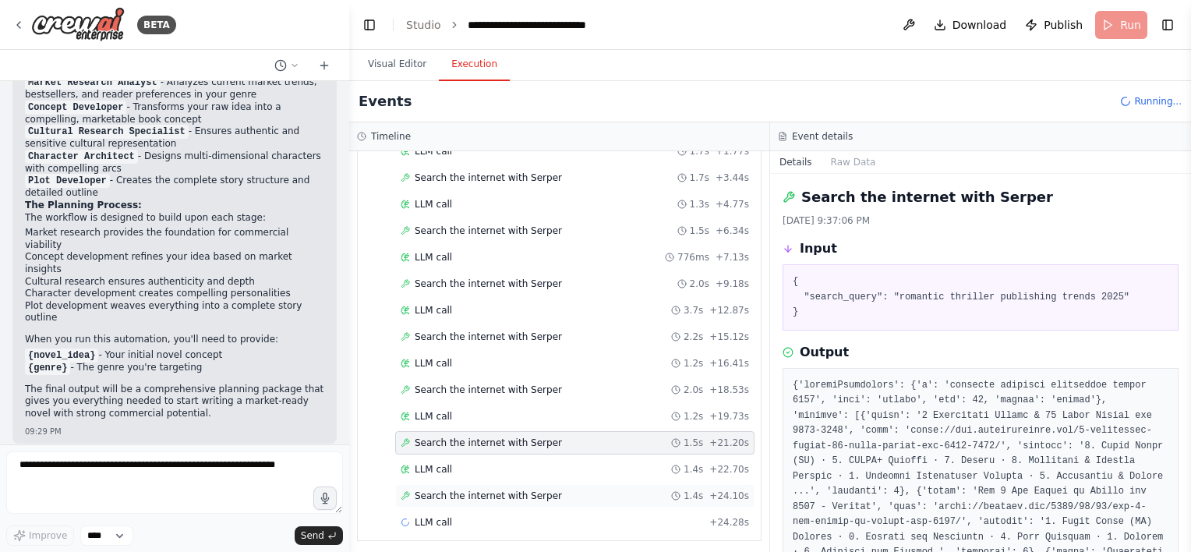
click at [501, 495] on span "Search the internet with Serper" at bounding box center [488, 496] width 147 height 12
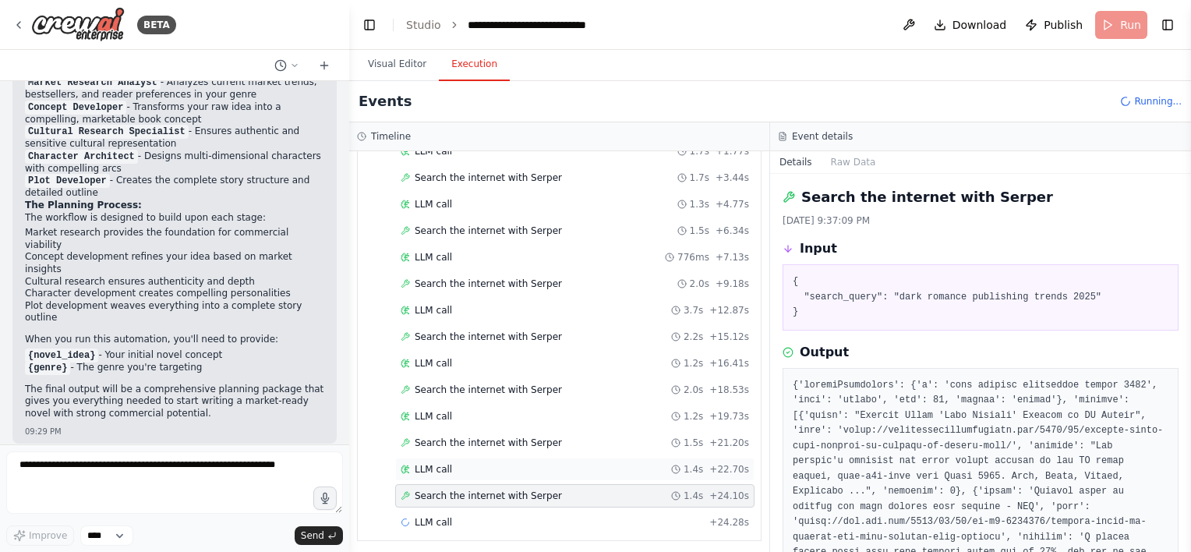
click at [494, 473] on div "LLM call 1.4s + 22.70s" at bounding box center [574, 469] width 359 height 23
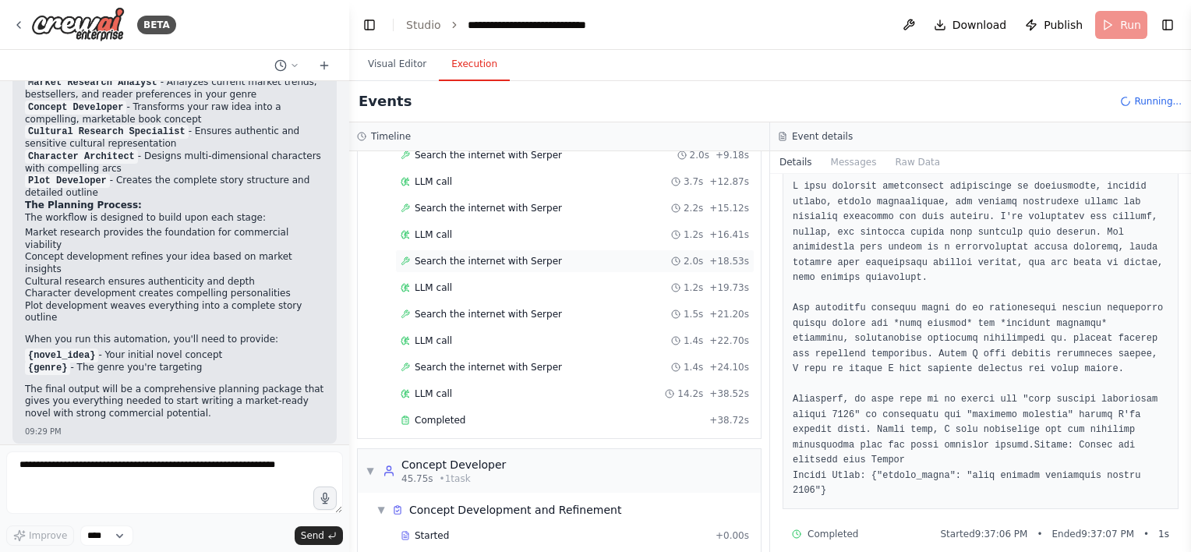
scroll to position [263, 0]
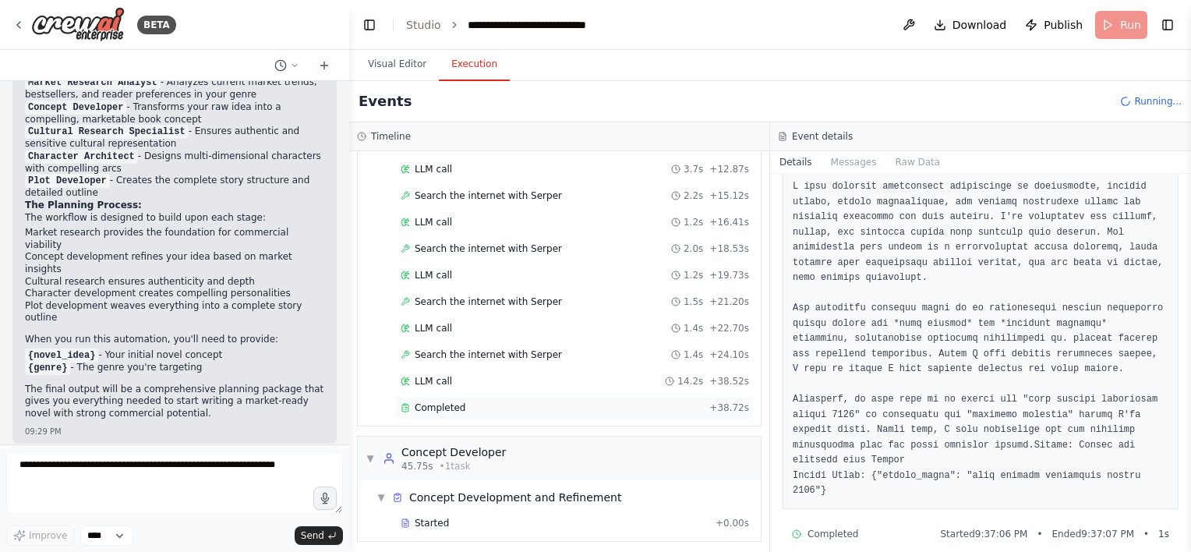
click at [519, 402] on div "Completed" at bounding box center [552, 408] width 303 height 12
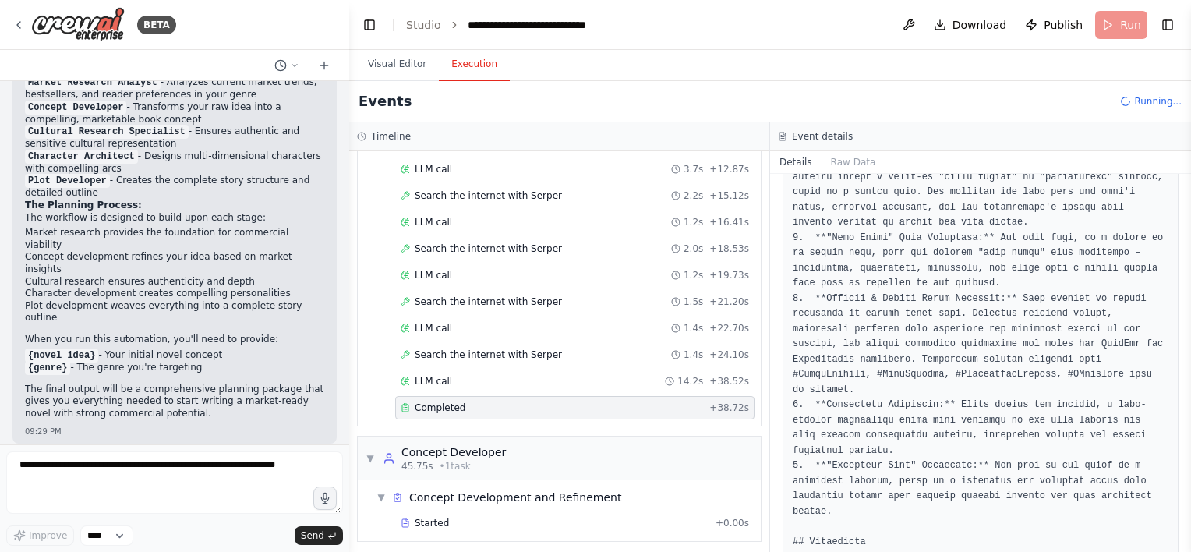
scroll to position [2487, 0]
click at [455, 517] on div "Started" at bounding box center [555, 523] width 309 height 12
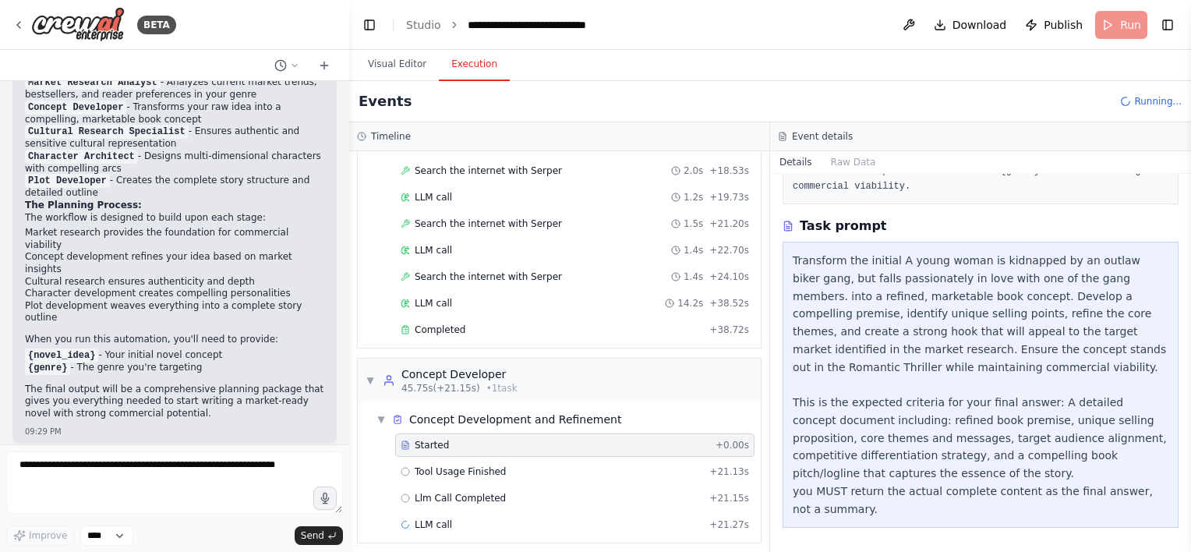
scroll to position [342, 0]
click at [494, 468] on span "Tool Usage Finished" at bounding box center [461, 471] width 92 height 12
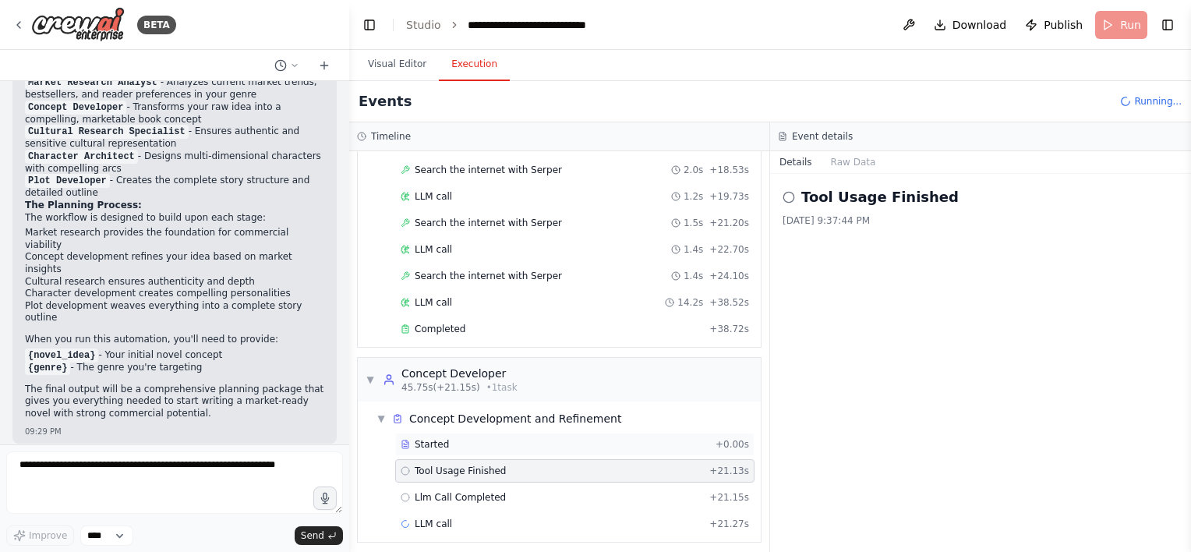
click at [484, 439] on div "Started" at bounding box center [555, 444] width 309 height 12
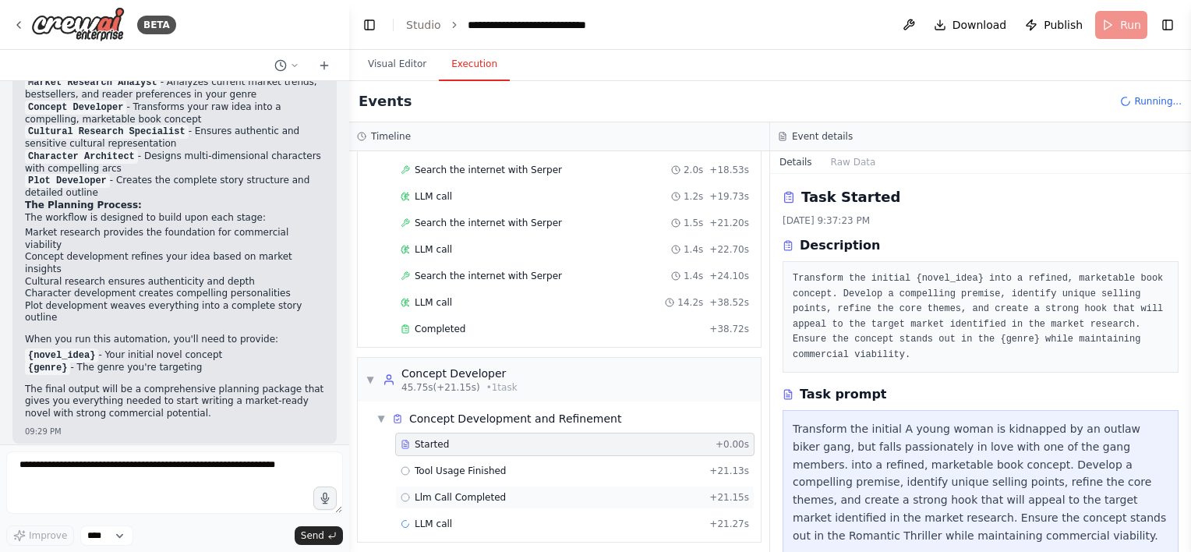
click at [493, 494] on span "Llm Call Completed" at bounding box center [460, 497] width 91 height 12
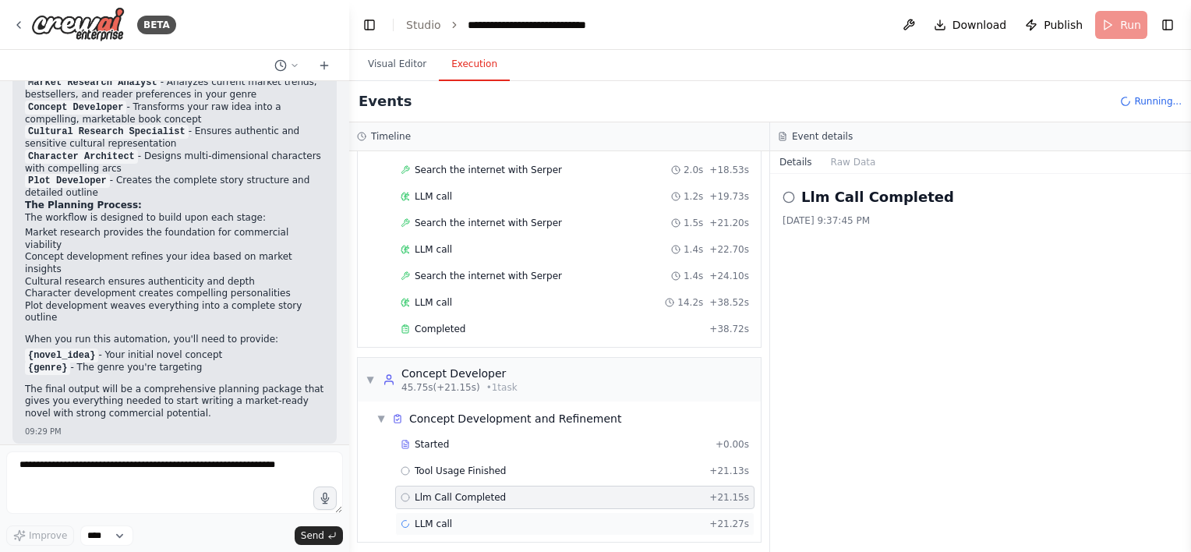
click at [489, 518] on div "LLM call + 21.27s" at bounding box center [575, 524] width 349 height 12
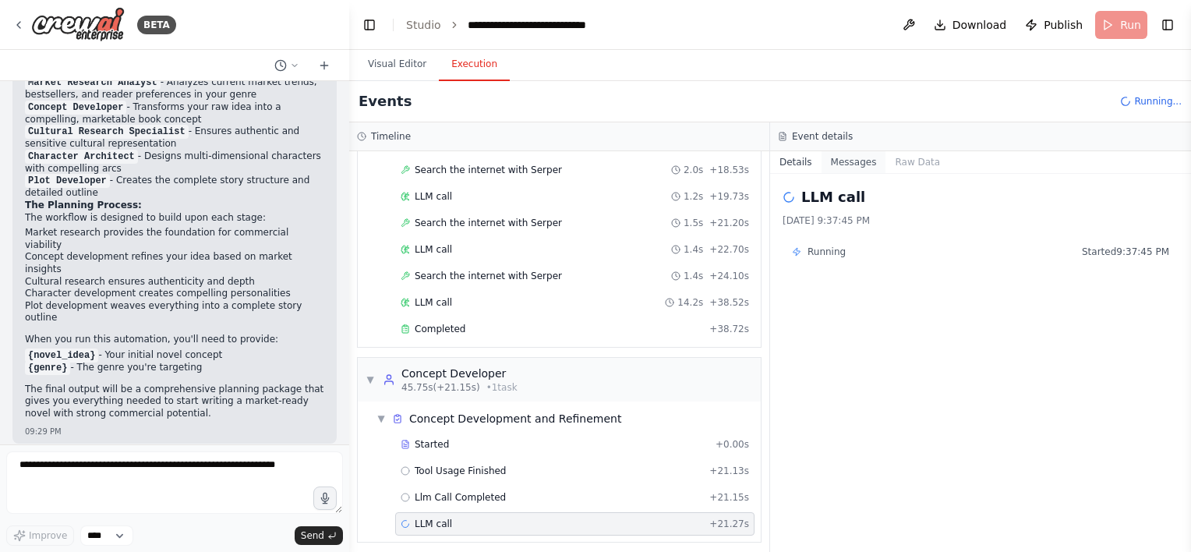
click at [852, 158] on button "Messages" at bounding box center [854, 162] width 65 height 22
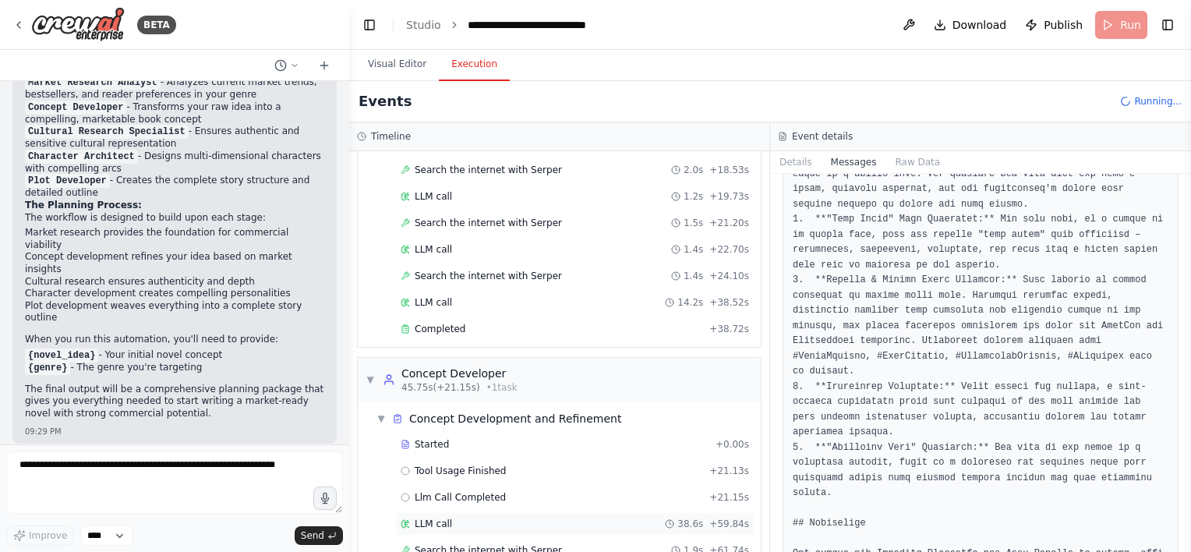
scroll to position [446, 0]
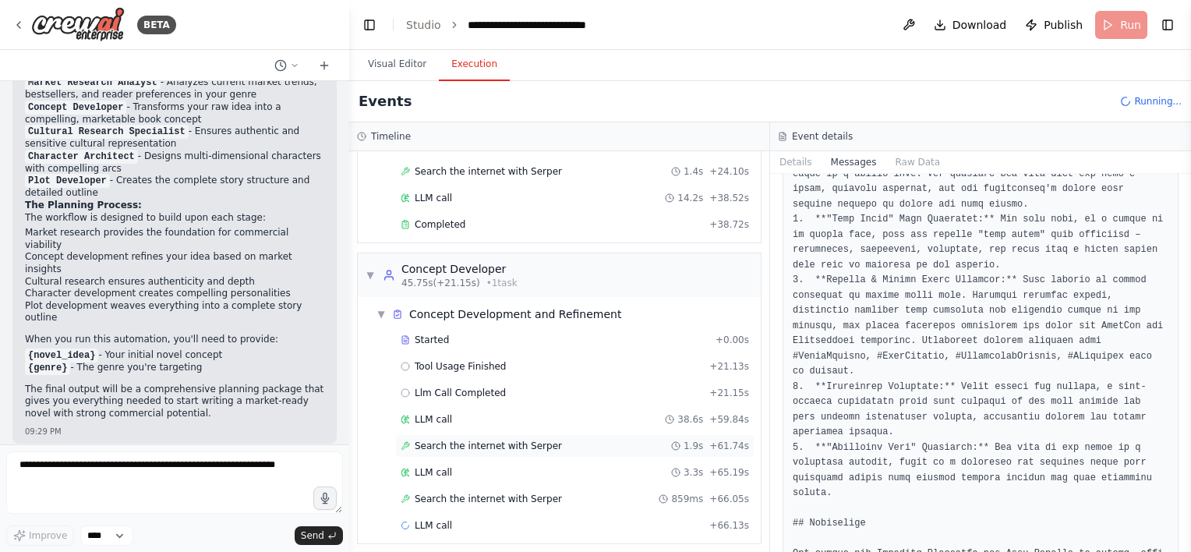
click at [557, 440] on div "Search the internet with [PERSON_NAME] 1.9s + 61.74s" at bounding box center [575, 446] width 349 height 12
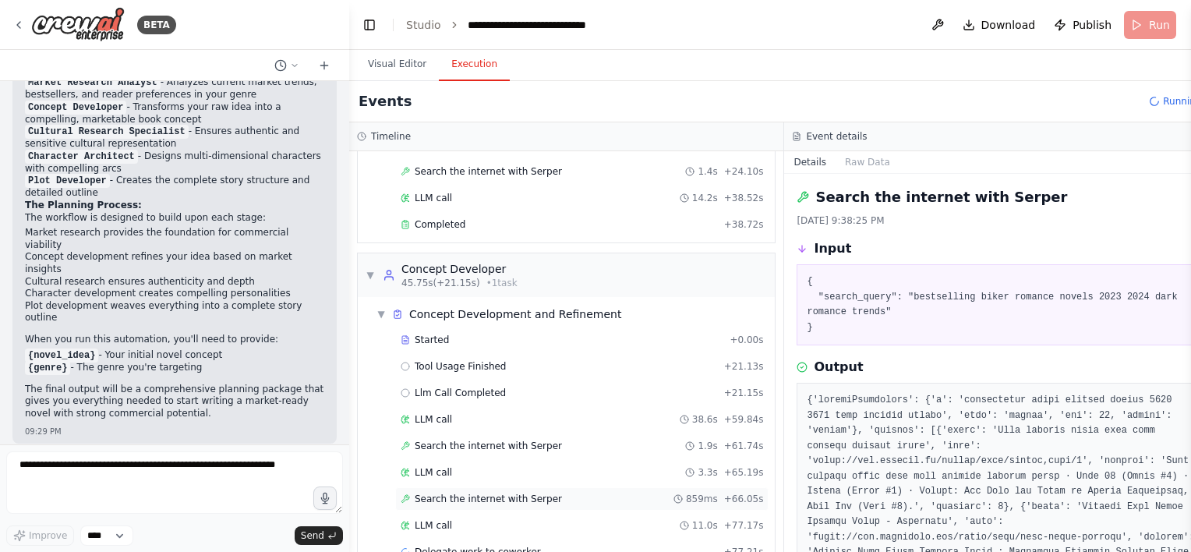
click at [503, 493] on span "Search the internet with Serper" at bounding box center [488, 499] width 147 height 12
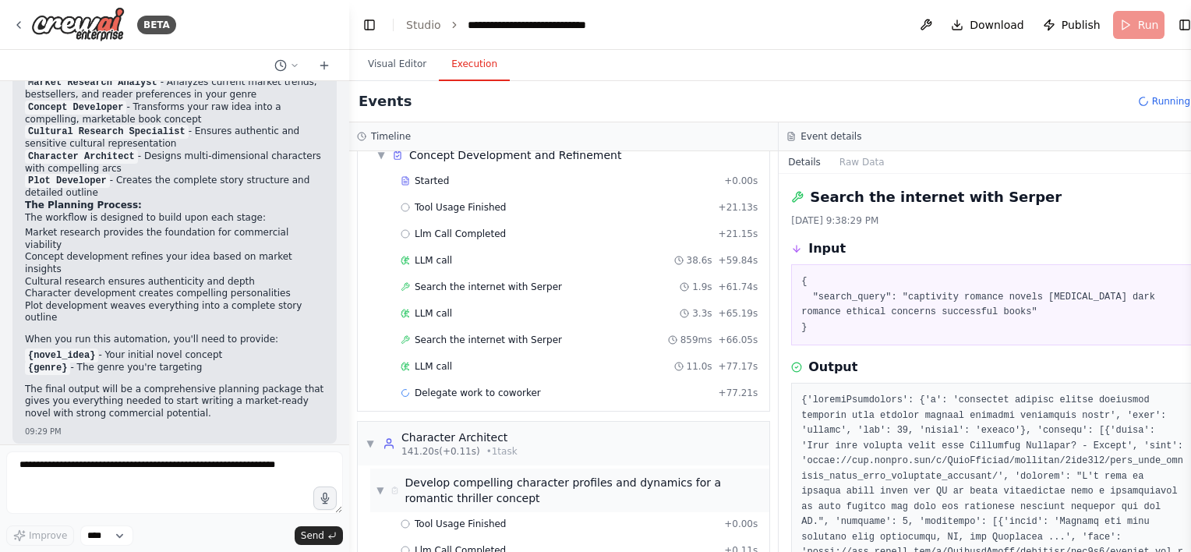
scroll to position [655, 0]
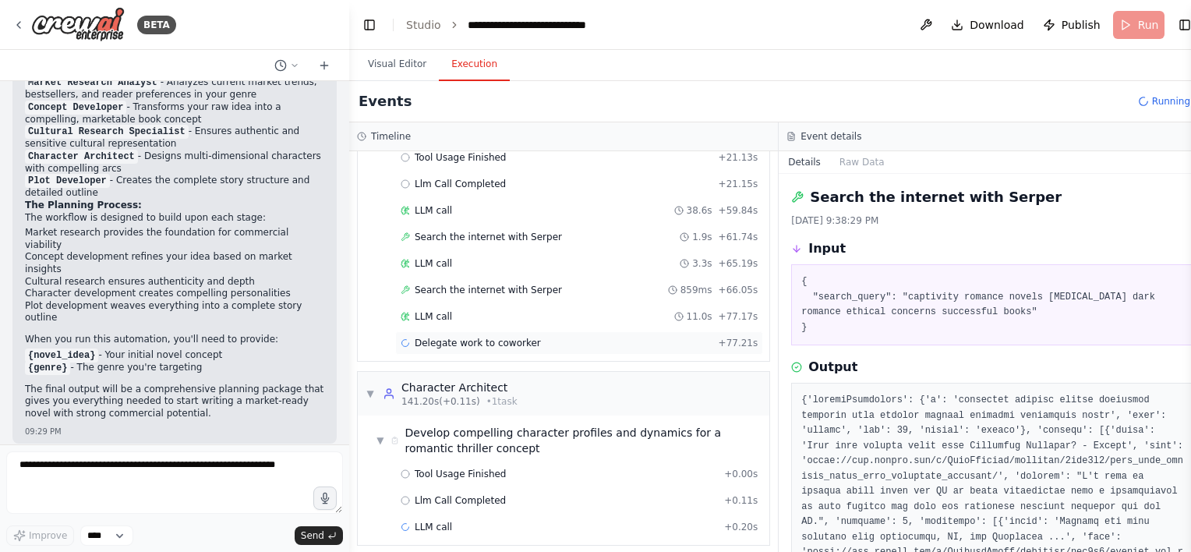
click at [462, 337] on span "Delegate work to coworker" at bounding box center [478, 343] width 126 height 12
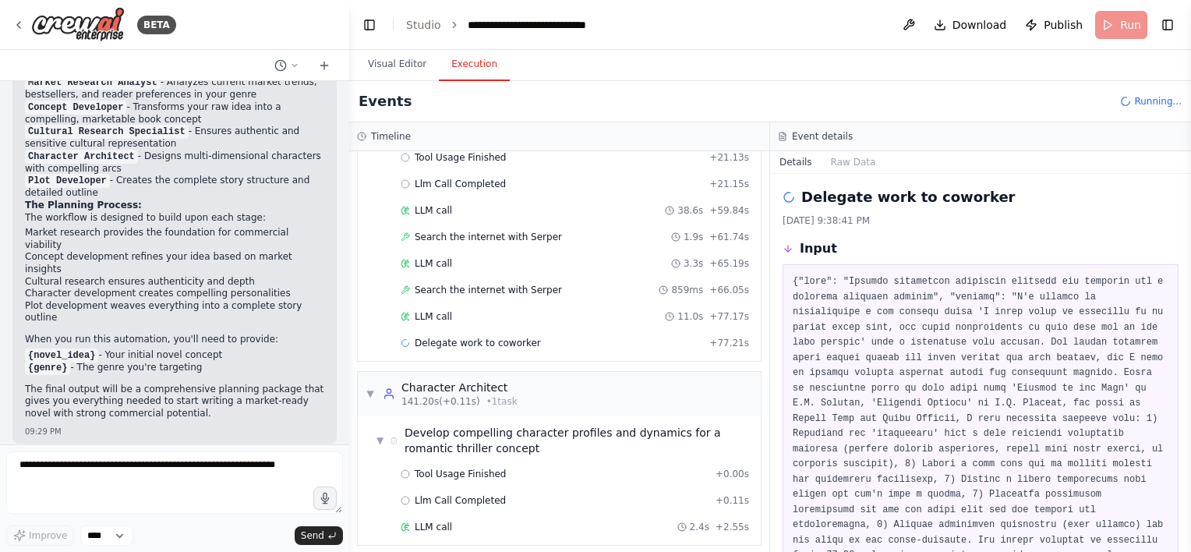
scroll to position [80, 0]
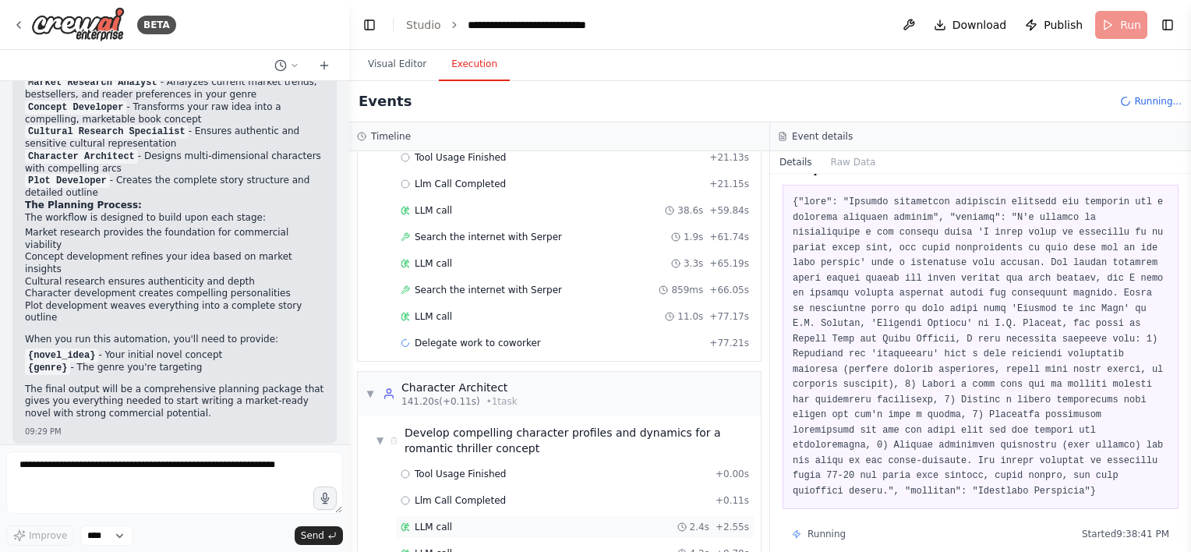
click at [508, 515] on div "LLM call 2.4s + 2.55s" at bounding box center [574, 526] width 359 height 23
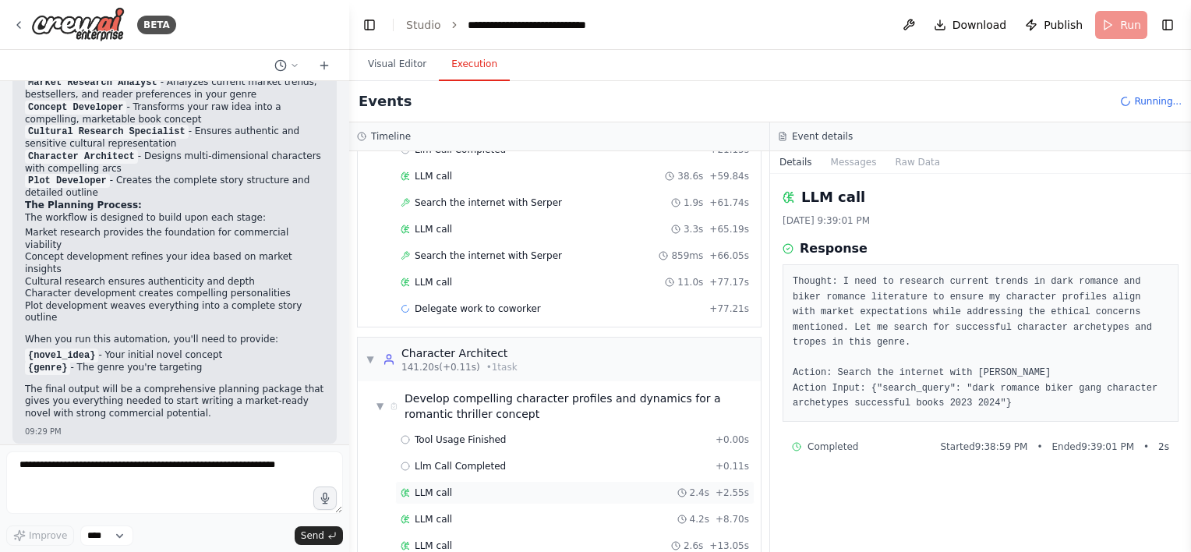
scroll to position [708, 0]
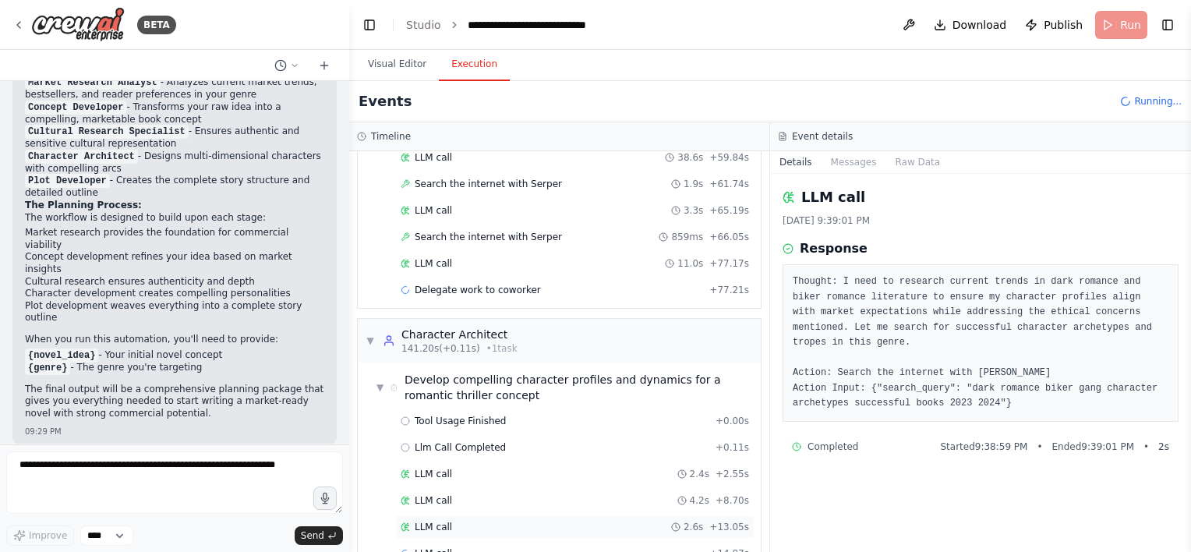
click at [493, 521] on div "LLM call 2.6s + 13.05s" at bounding box center [575, 527] width 349 height 12
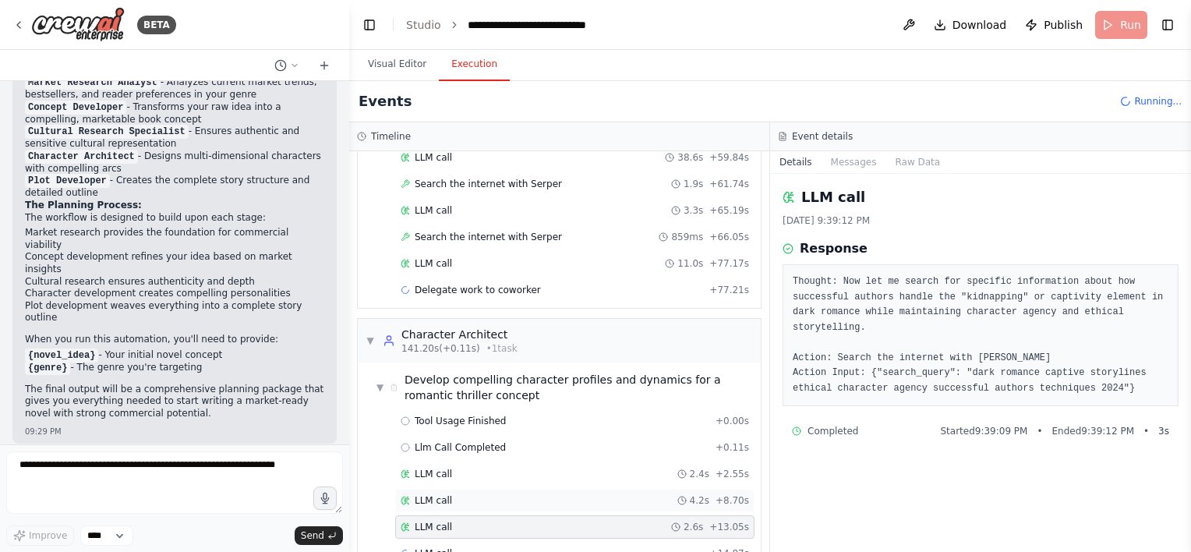
click at [548, 494] on div "LLM call 4.2s + 8.70s" at bounding box center [575, 500] width 349 height 12
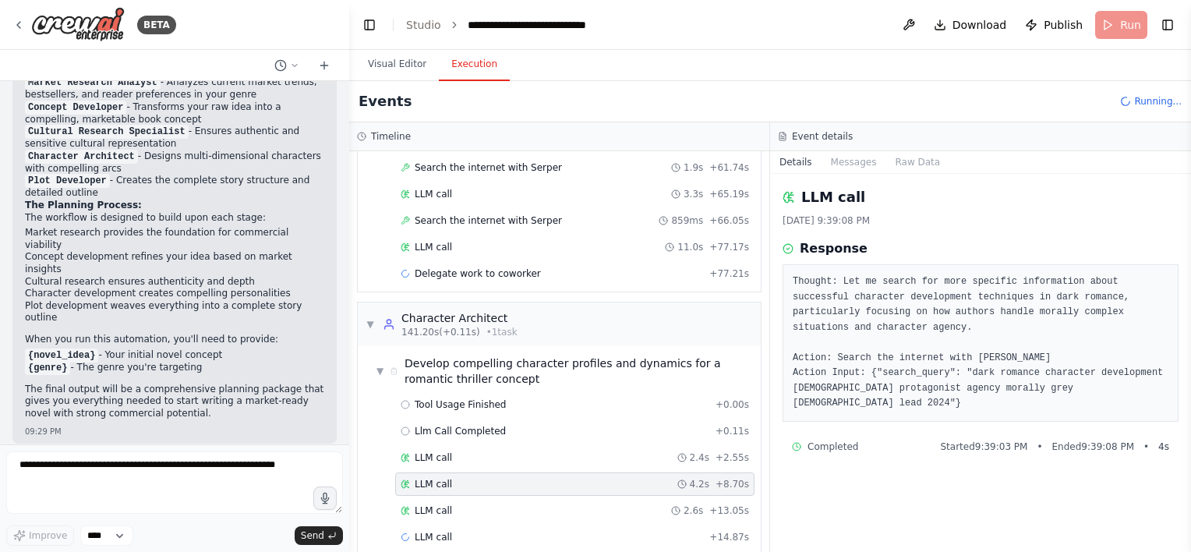
scroll to position [734, 0]
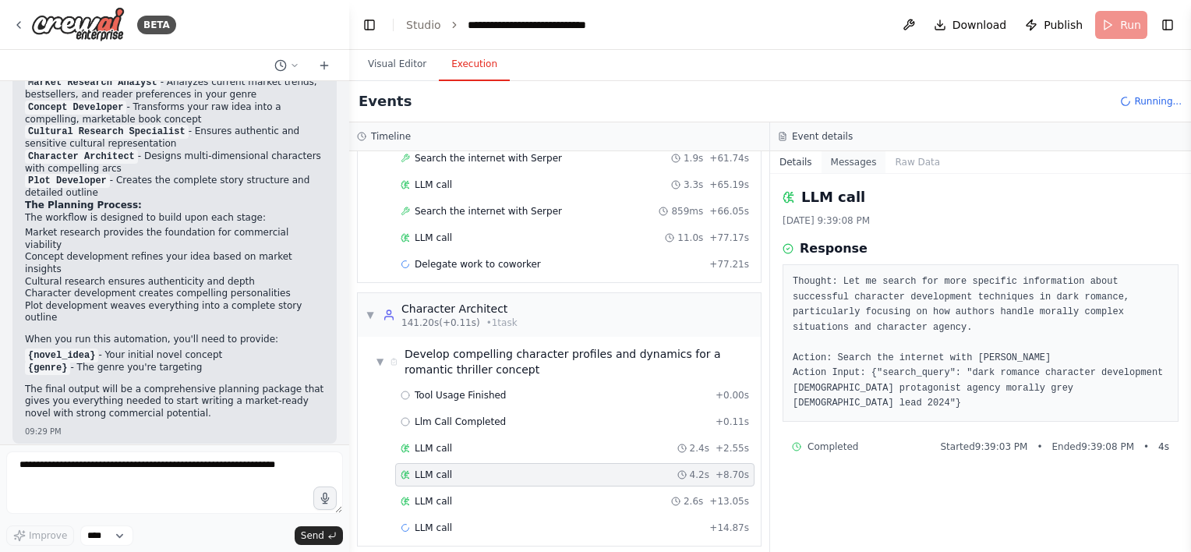
click at [832, 160] on button "Messages" at bounding box center [854, 162] width 65 height 22
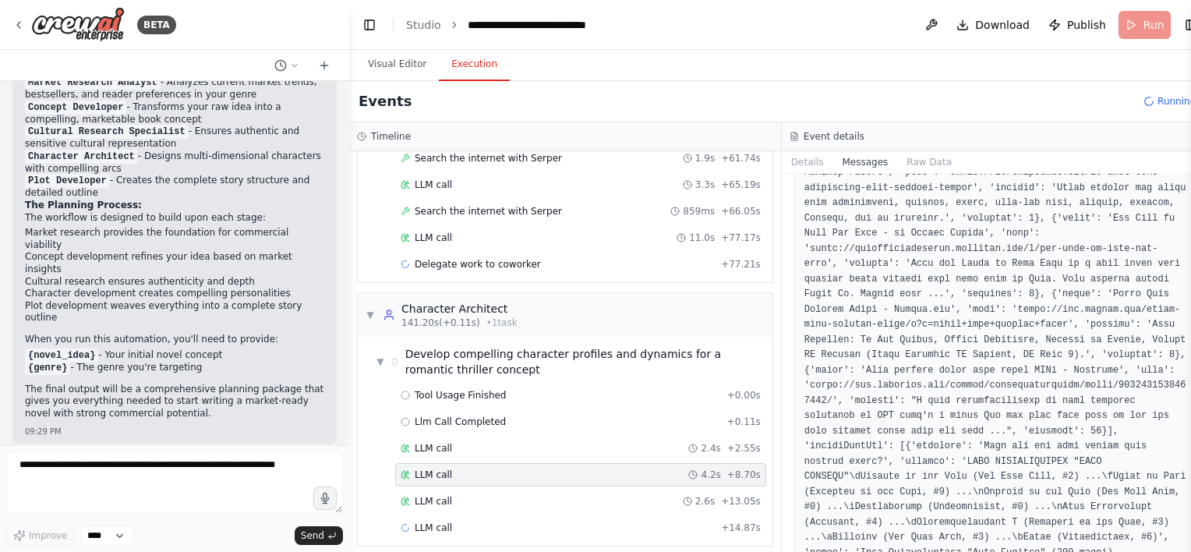
scroll to position [3717, 0]
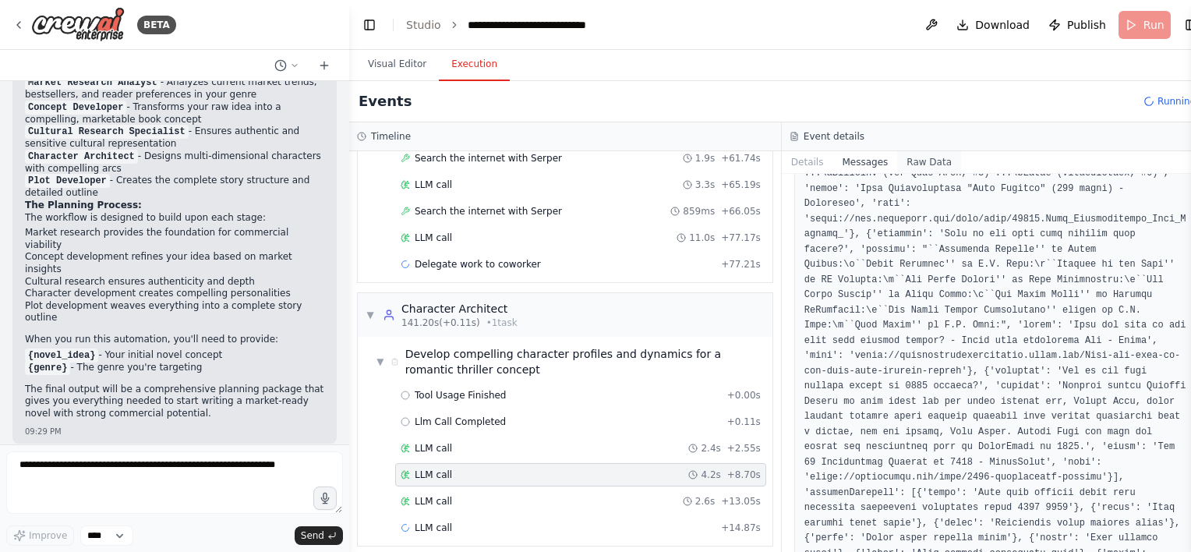
click at [908, 162] on button "Raw Data" at bounding box center [930, 162] width 64 height 22
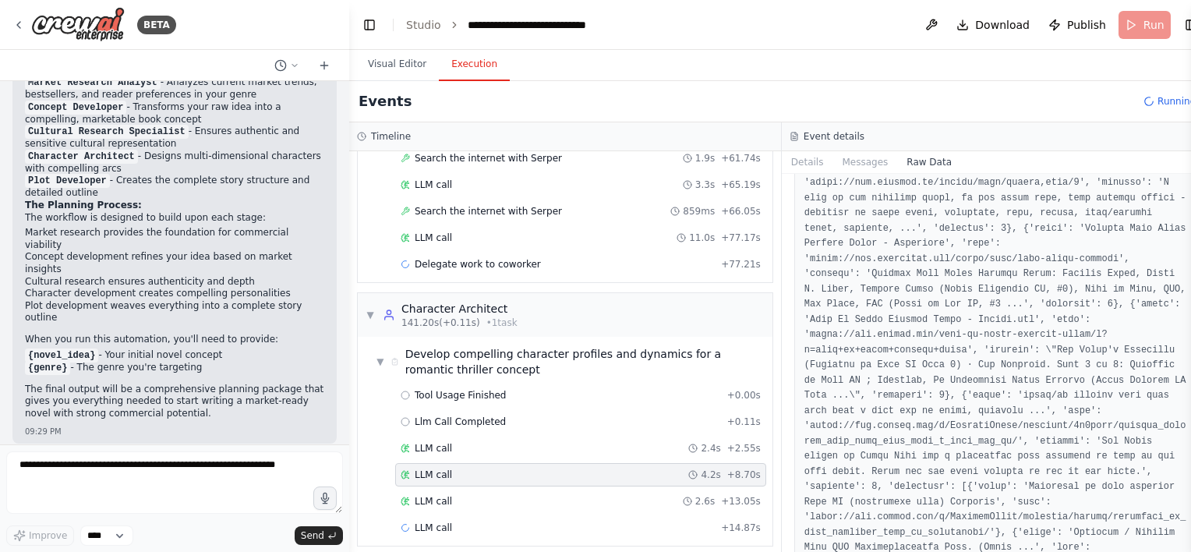
scroll to position [2963, 0]
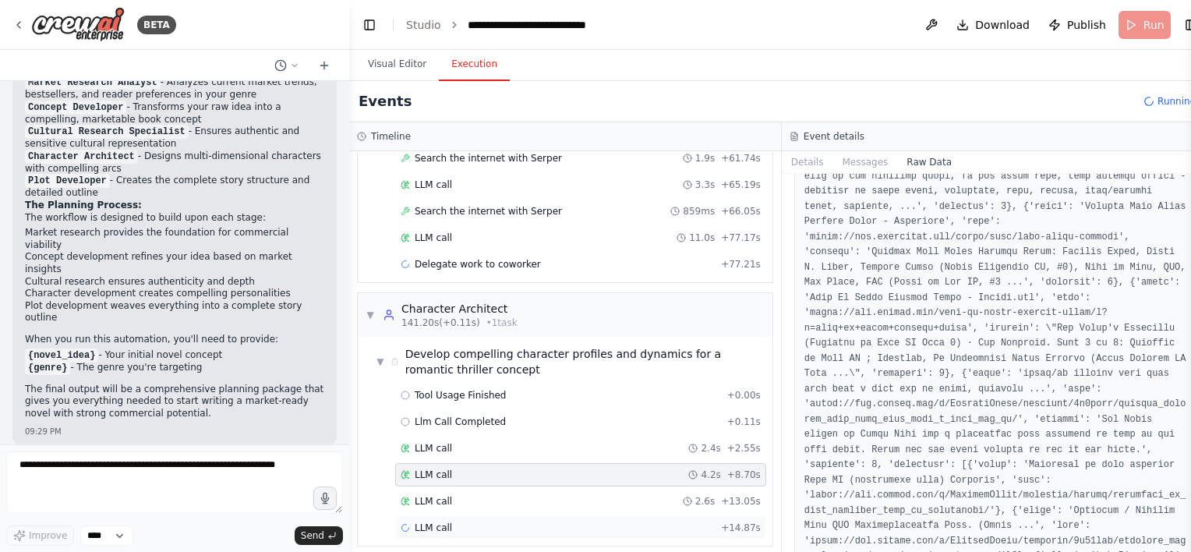
click at [470, 522] on div "LLM call + 14.87s" at bounding box center [581, 528] width 360 height 12
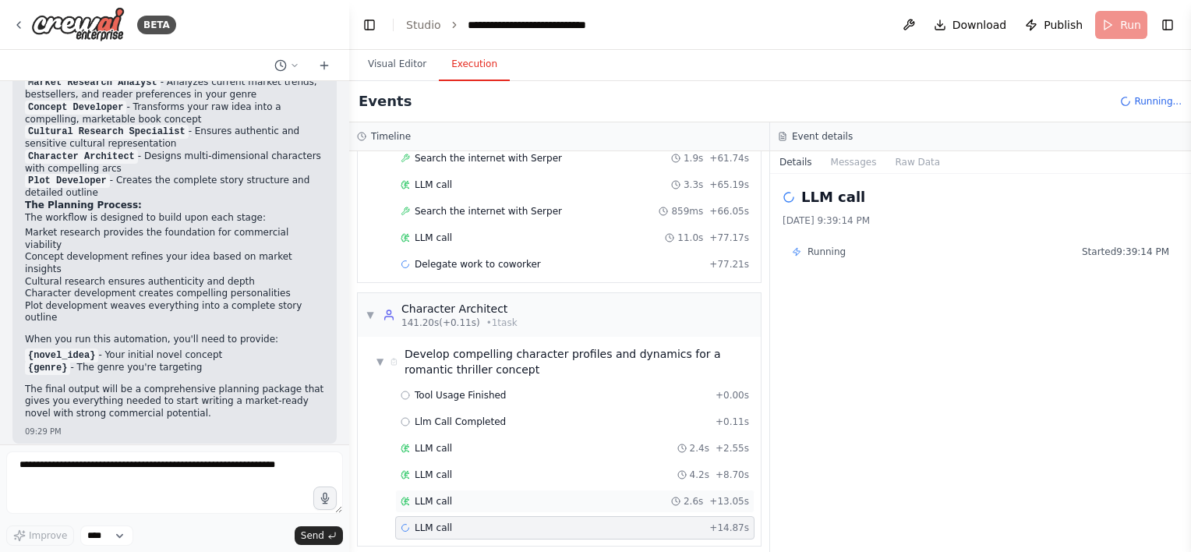
click at [509, 495] on div "LLM call 2.6s + 13.05s" at bounding box center [575, 501] width 349 height 12
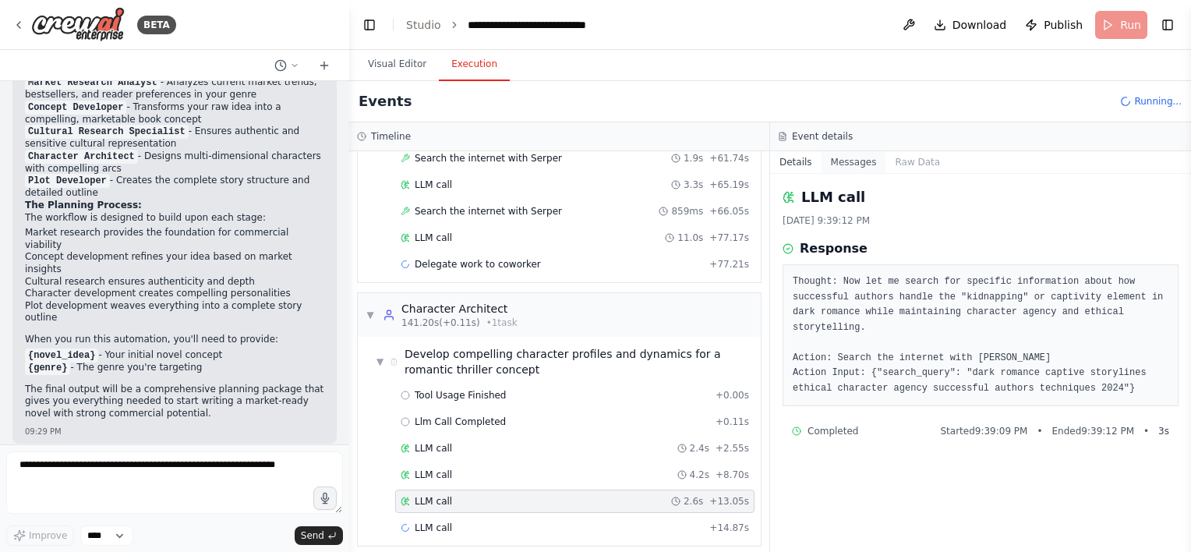
click at [859, 163] on button "Messages" at bounding box center [854, 162] width 65 height 22
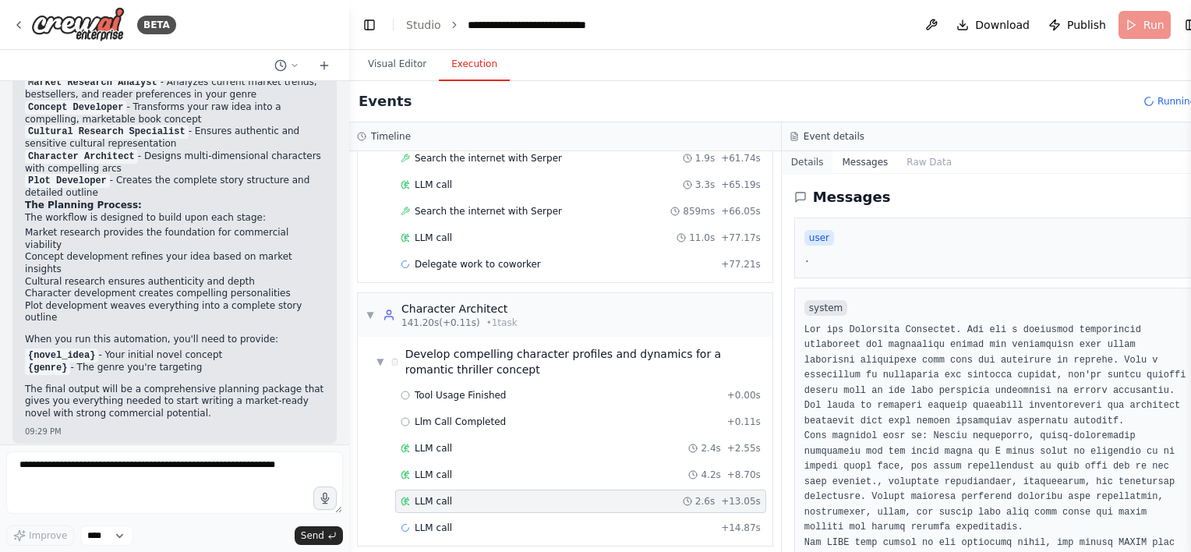
click at [782, 164] on button "Details" at bounding box center [807, 162] width 51 height 22
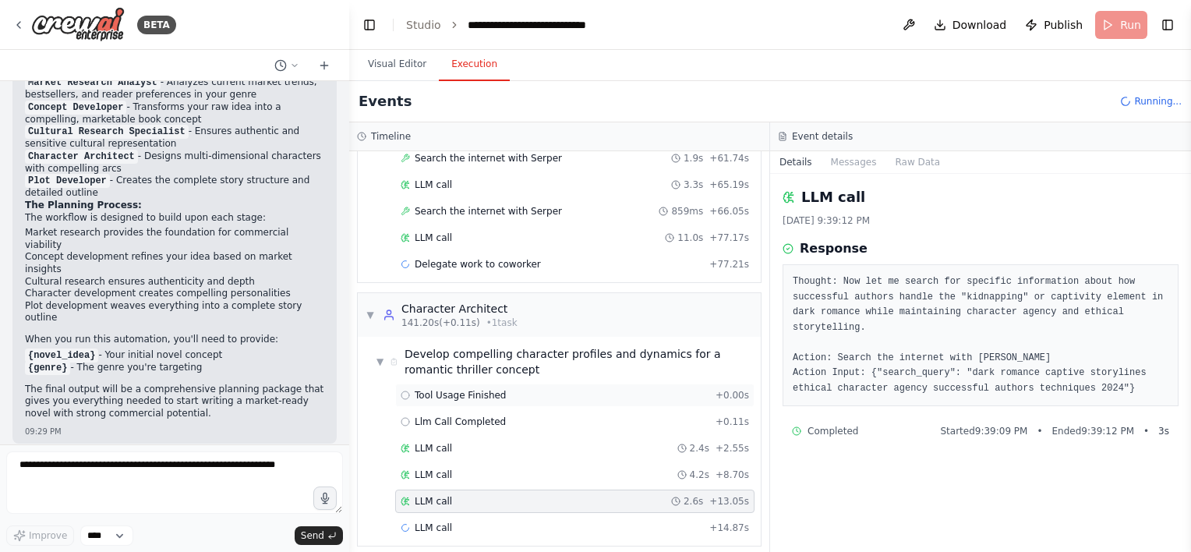
click at [509, 389] on div "Tool Usage Finished + 0.00s" at bounding box center [575, 395] width 349 height 12
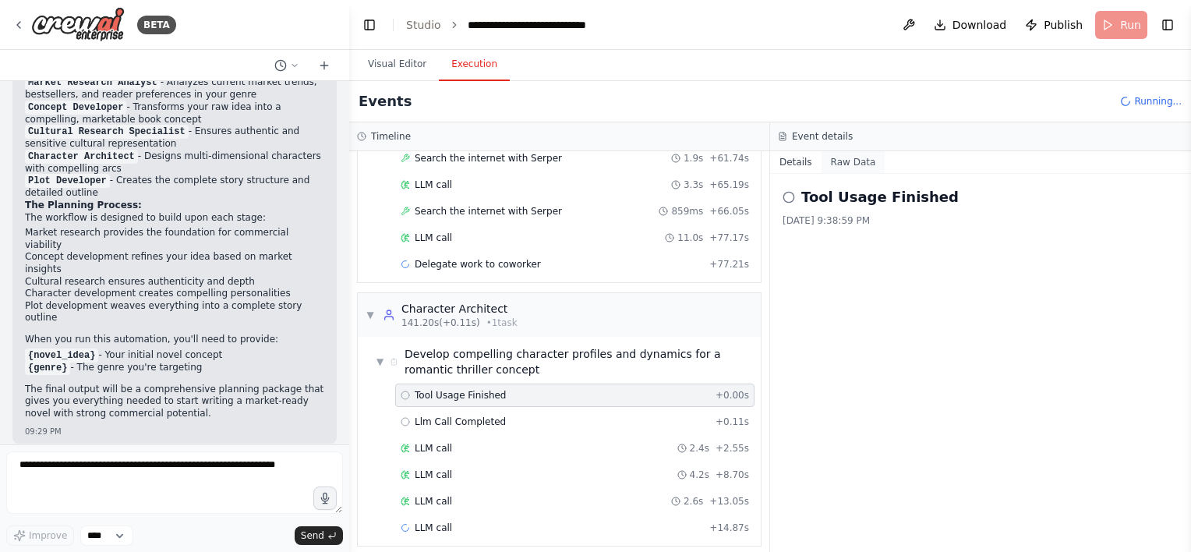
click at [847, 158] on button "Raw Data" at bounding box center [854, 162] width 64 height 22
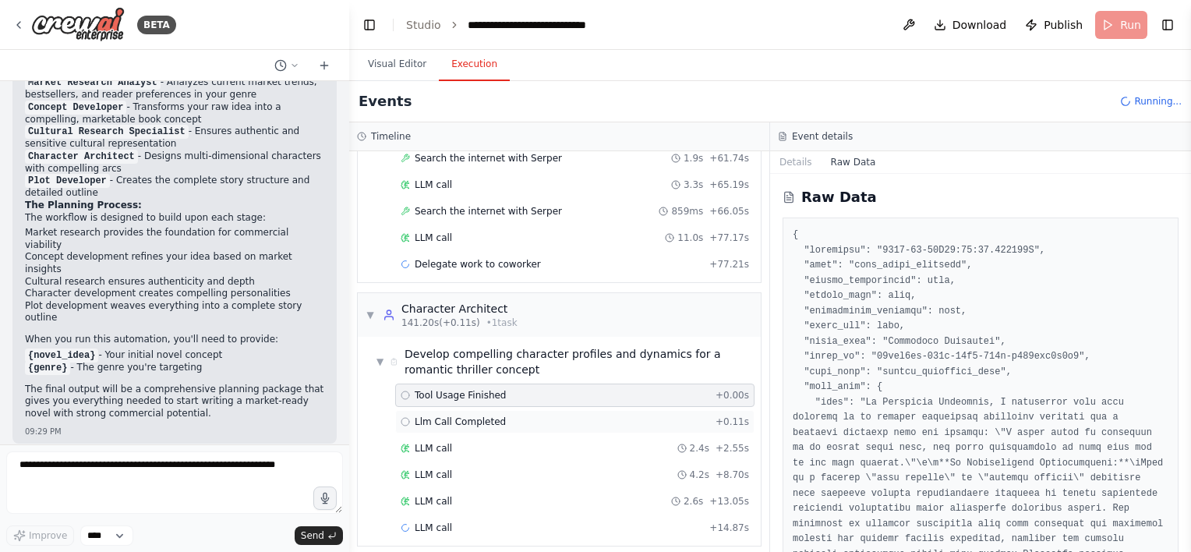
click at [455, 420] on div "Llm Call Completed + 0.11s" at bounding box center [574, 421] width 359 height 23
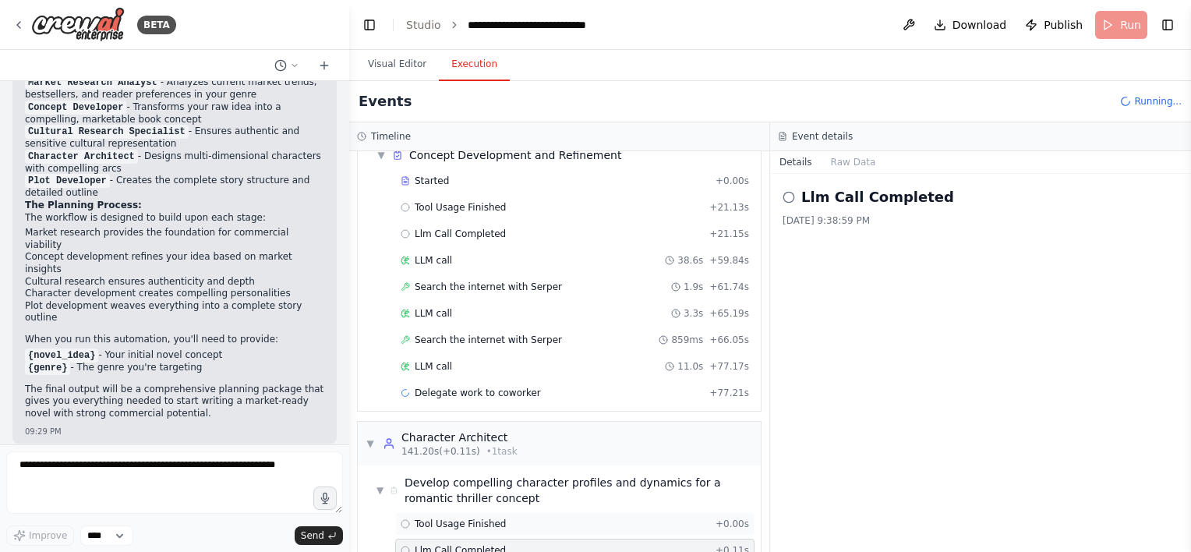
scroll to position [734, 0]
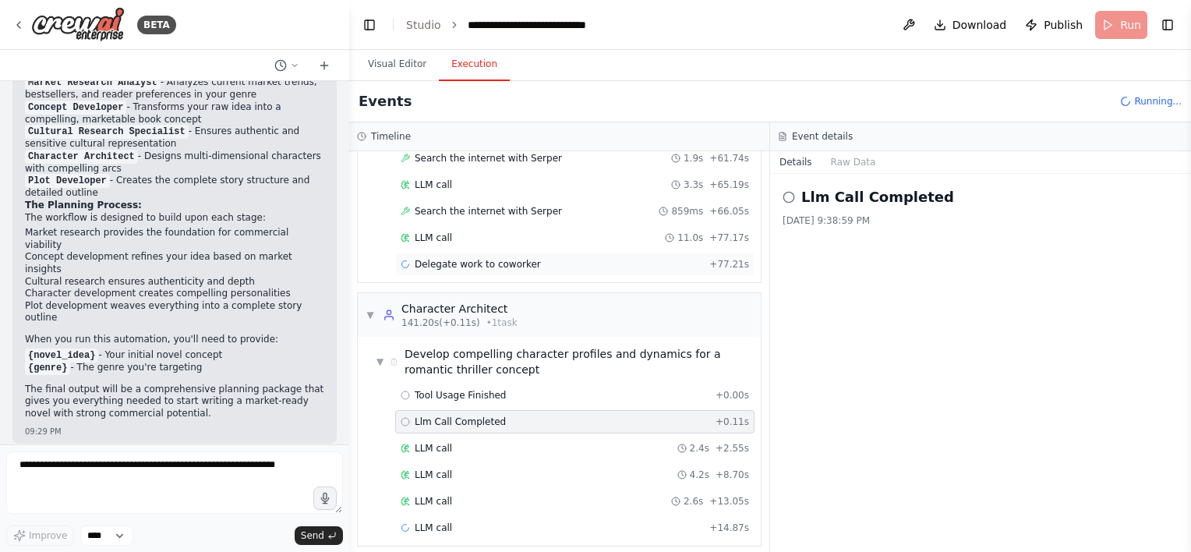
click at [474, 258] on span "Delegate work to coworker" at bounding box center [478, 264] width 126 height 12
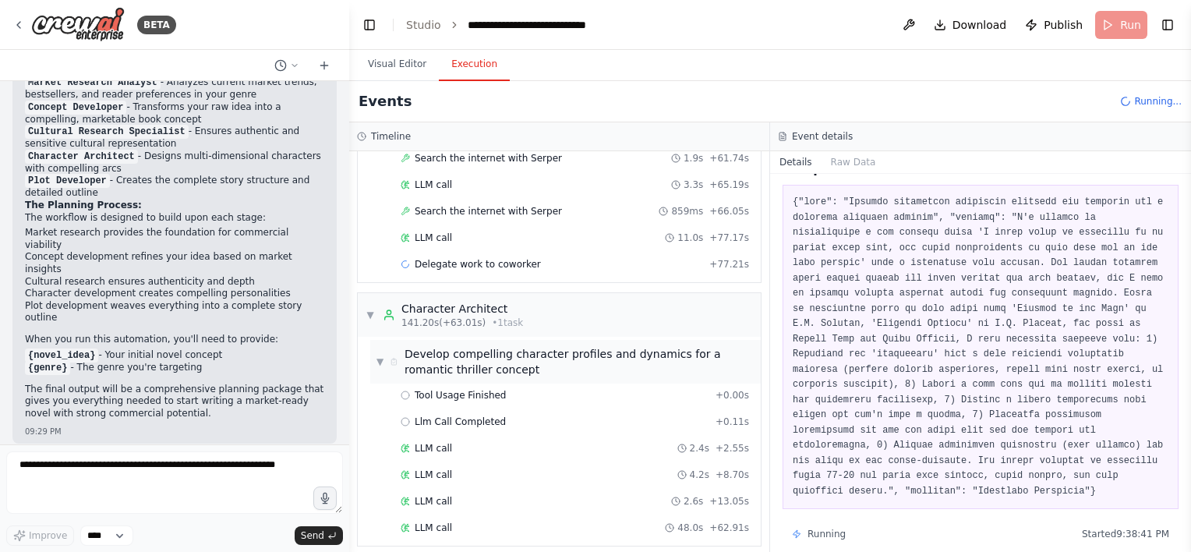
click at [377, 356] on span "▼" at bounding box center [380, 362] width 7 height 12
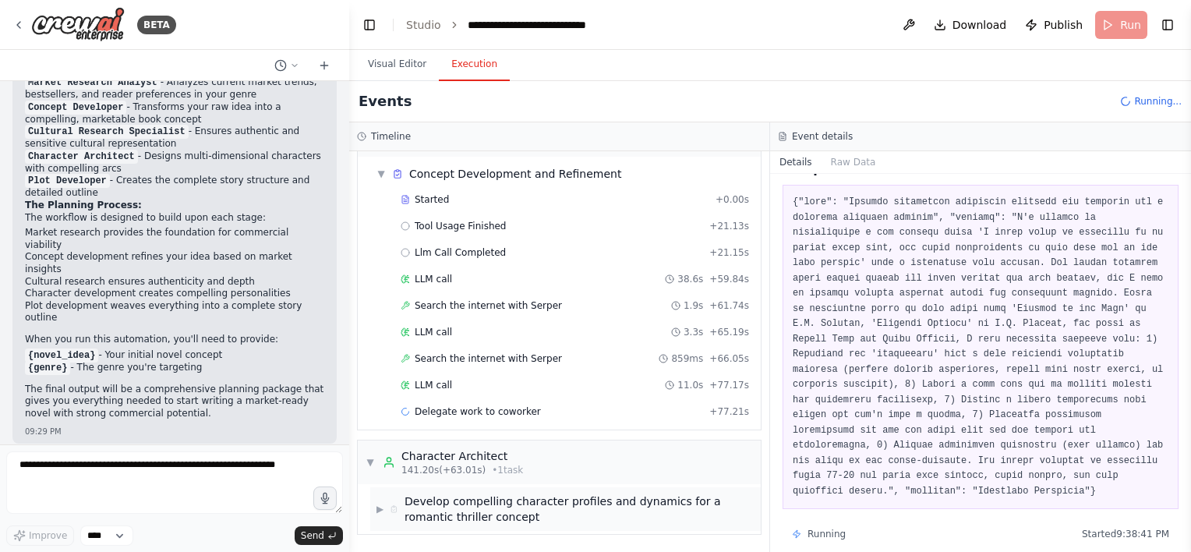
scroll to position [577, 0]
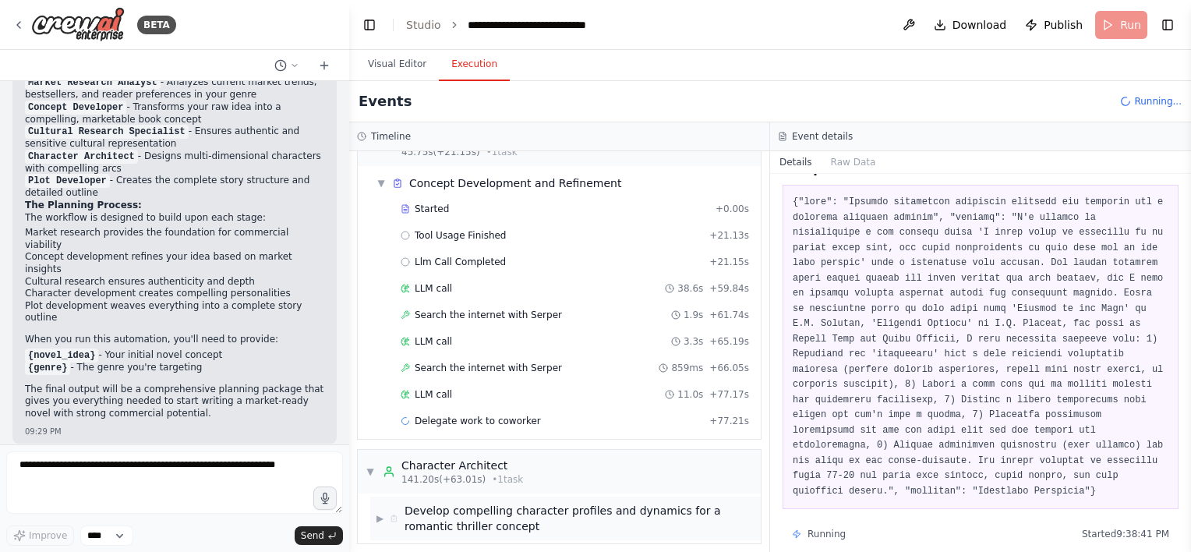
click at [382, 512] on span "▶" at bounding box center [380, 518] width 7 height 12
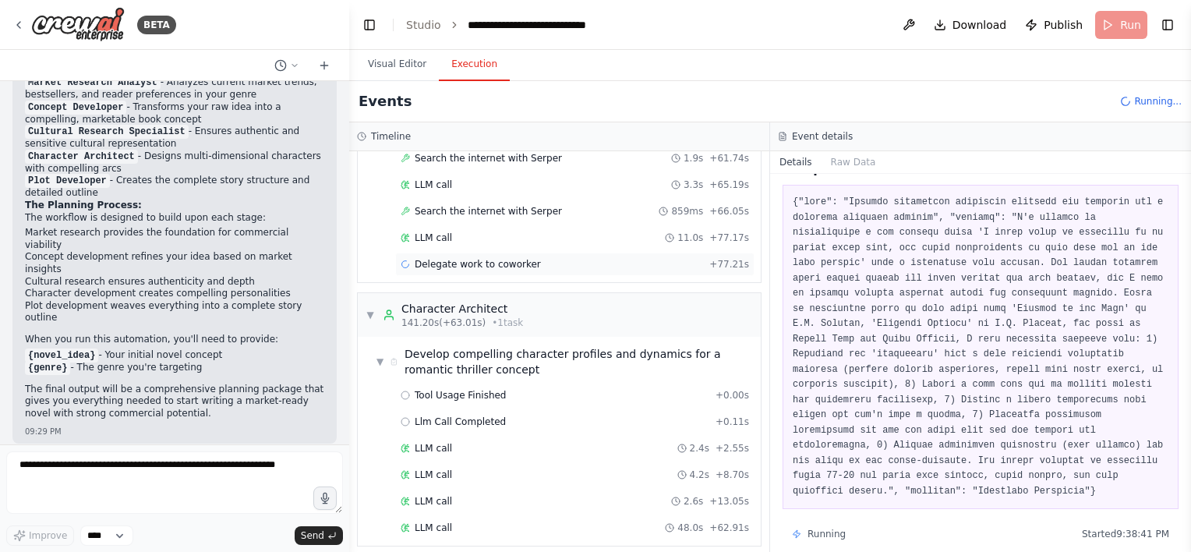
click at [479, 259] on span "Delegate work to coworker" at bounding box center [478, 264] width 126 height 12
click at [866, 160] on button "Raw Data" at bounding box center [854, 162] width 64 height 22
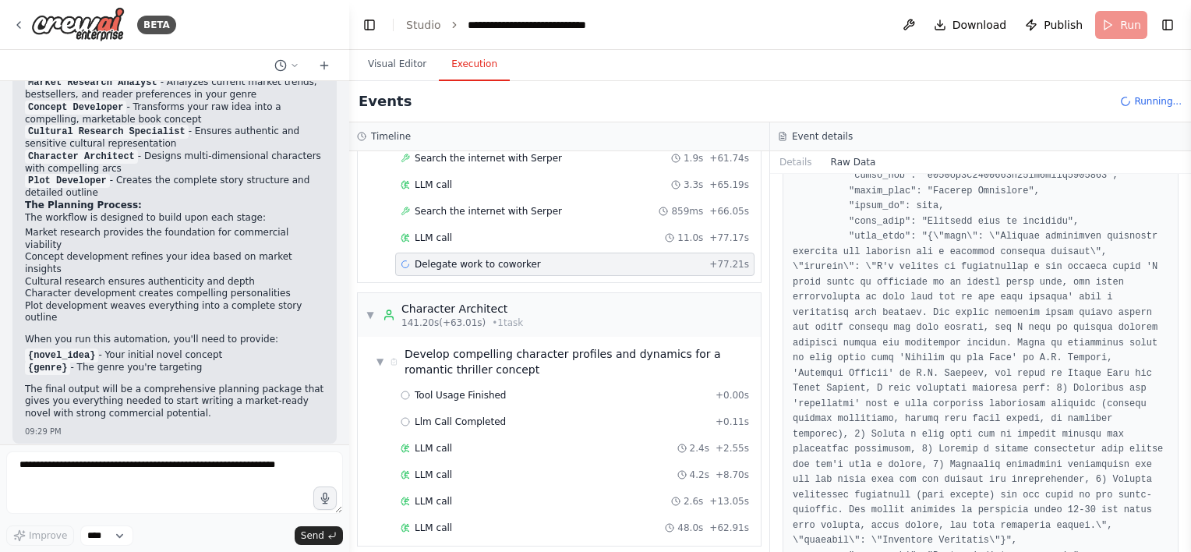
scroll to position [2236, 0]
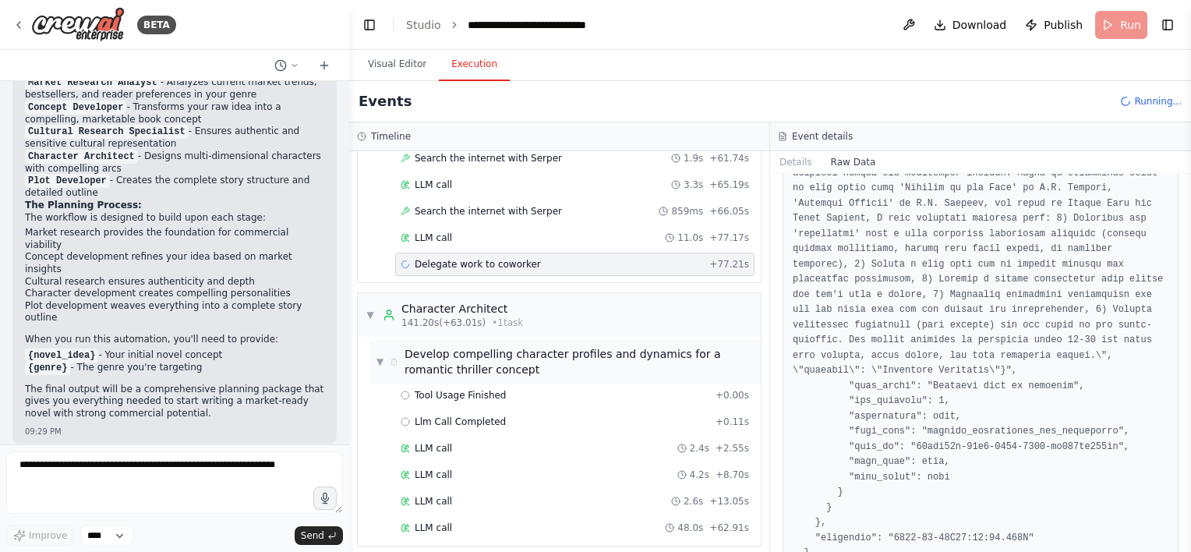
click at [382, 356] on span "▼" at bounding box center [380, 362] width 7 height 12
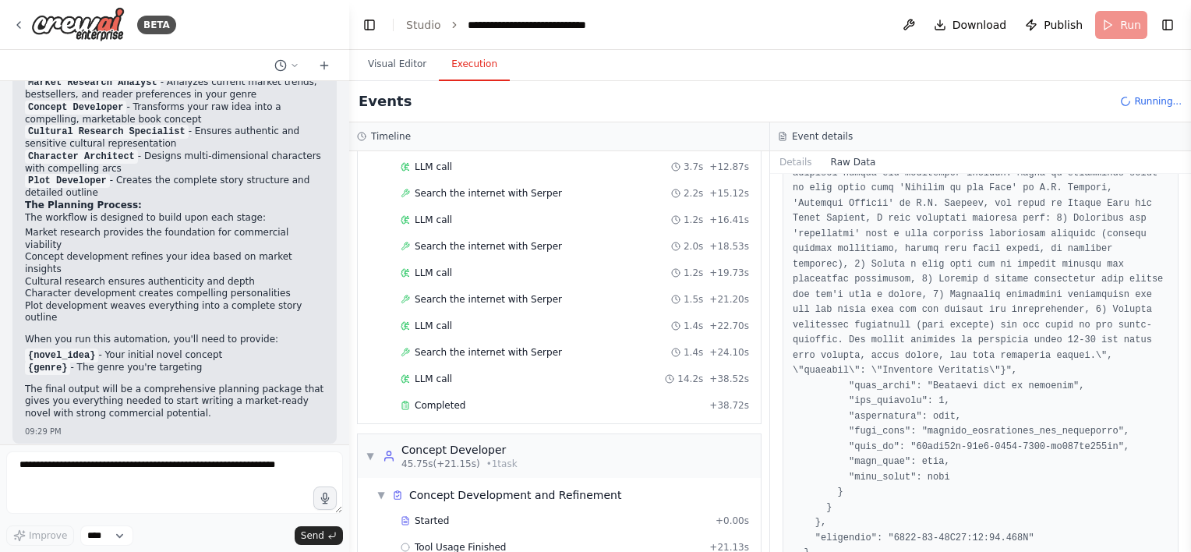
scroll to position [0, 0]
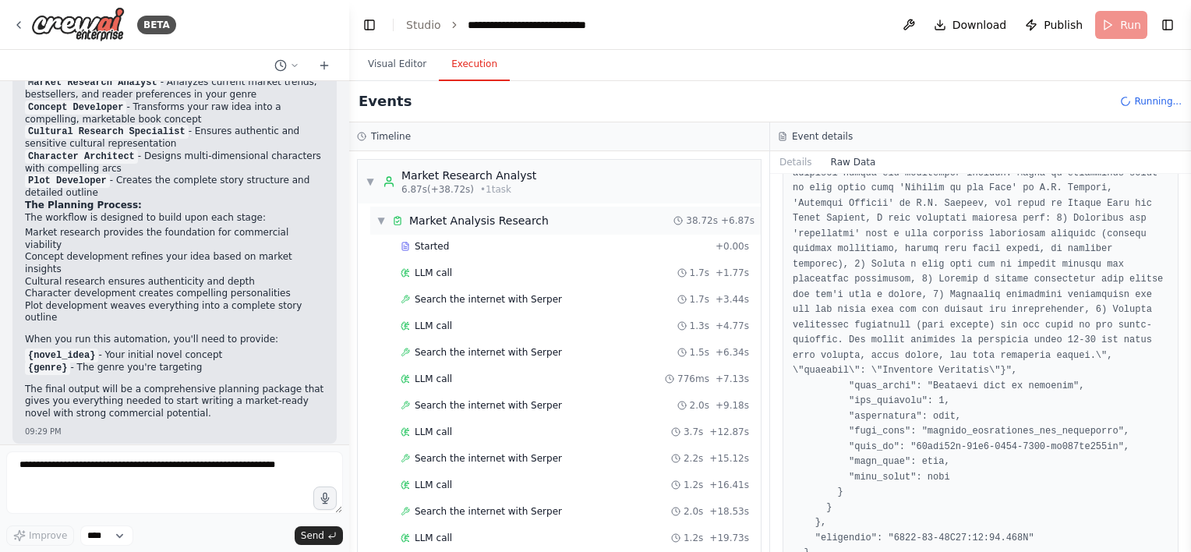
click at [379, 221] on span "▼" at bounding box center [381, 220] width 9 height 12
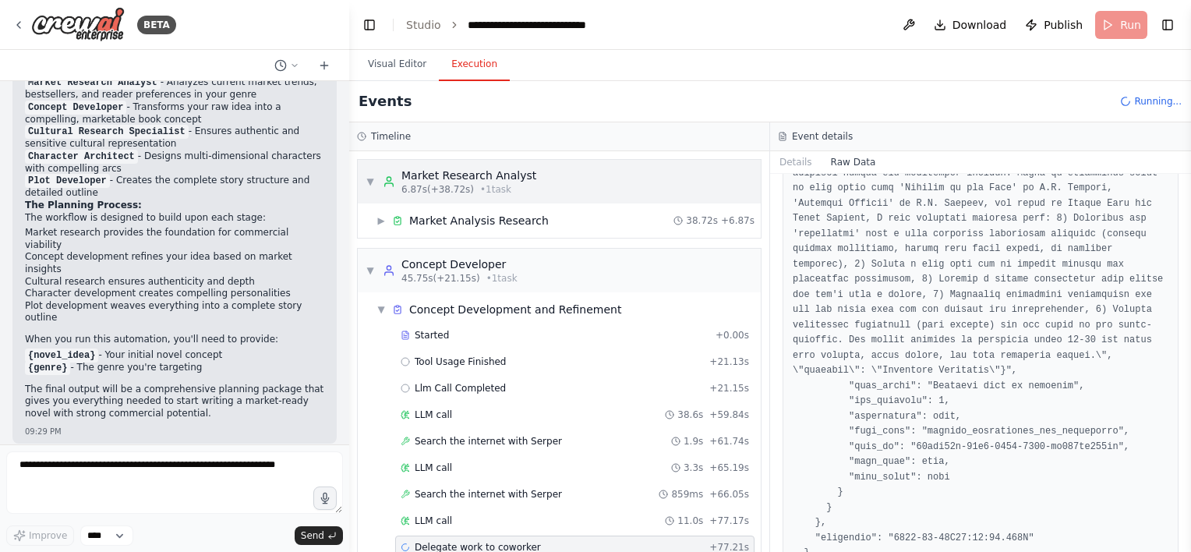
click at [372, 178] on span "▼" at bounding box center [370, 181] width 9 height 12
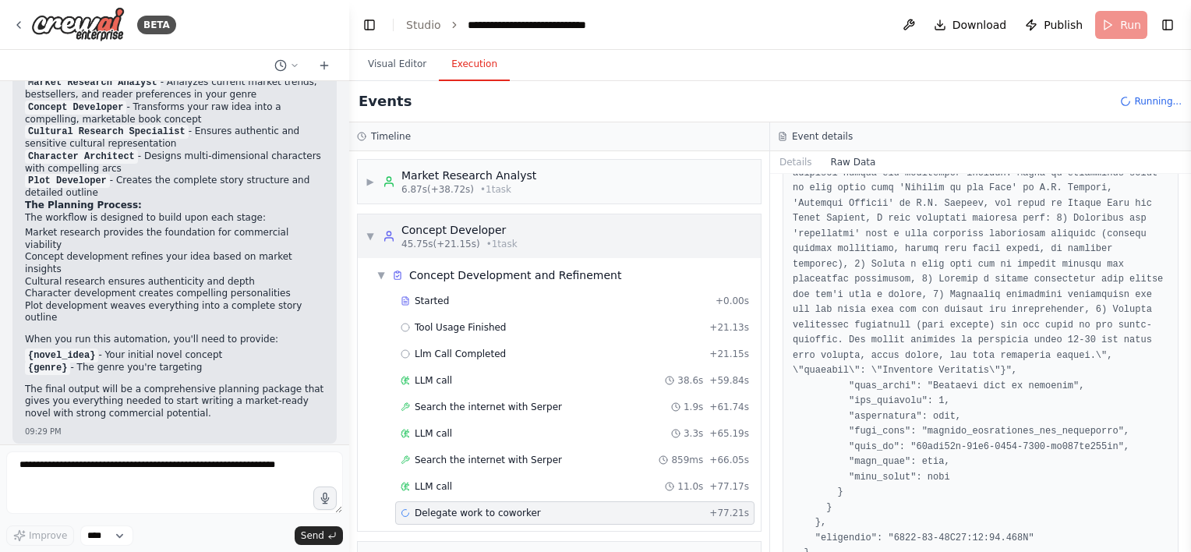
click at [364, 234] on div "▼ Concept Developer 45.75s (+21.15s) • 1 task" at bounding box center [559, 236] width 403 height 44
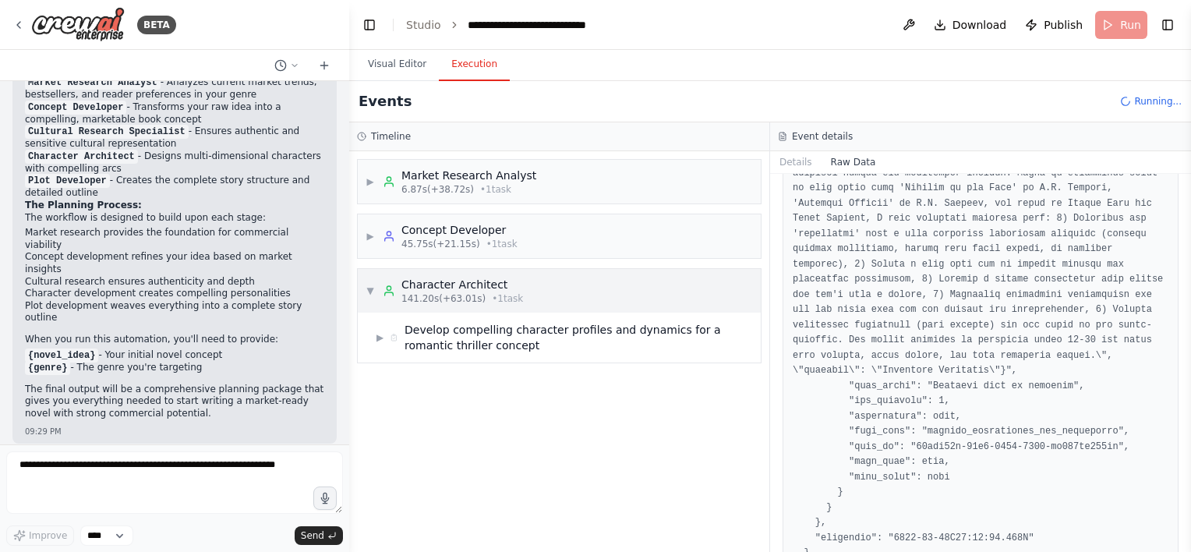
click at [368, 292] on span "▼" at bounding box center [370, 291] width 9 height 12
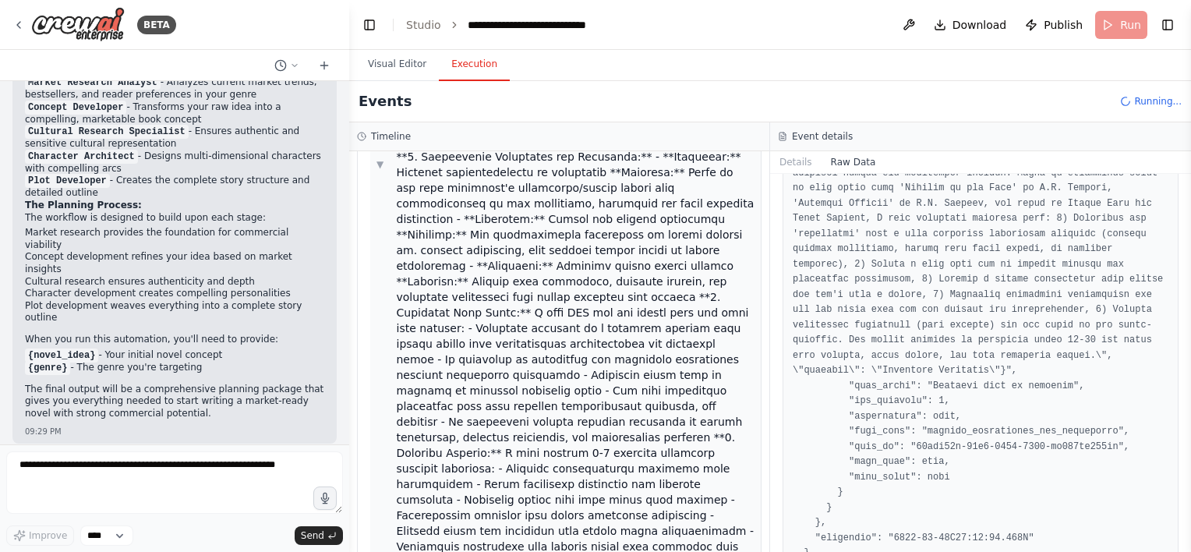
scroll to position [997, 0]
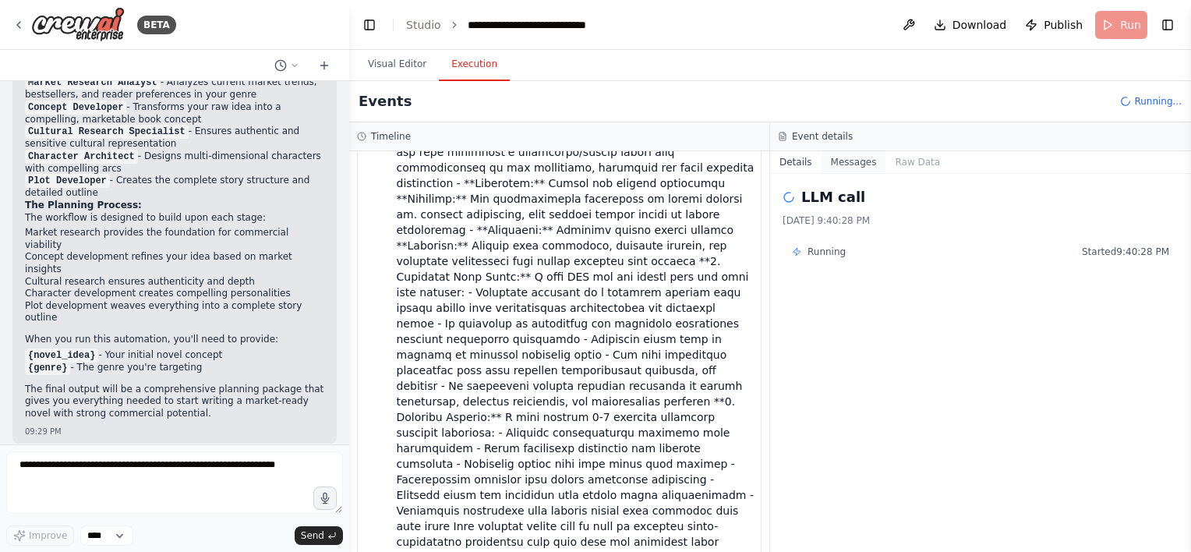
click at [852, 161] on button "Messages" at bounding box center [854, 162] width 65 height 22
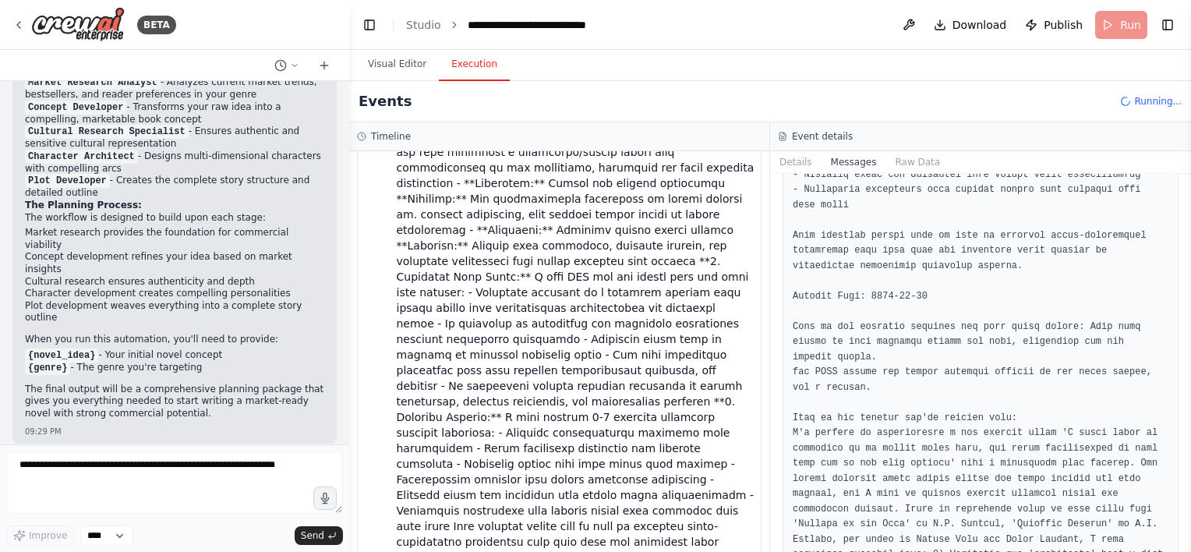
scroll to position [2087, 0]
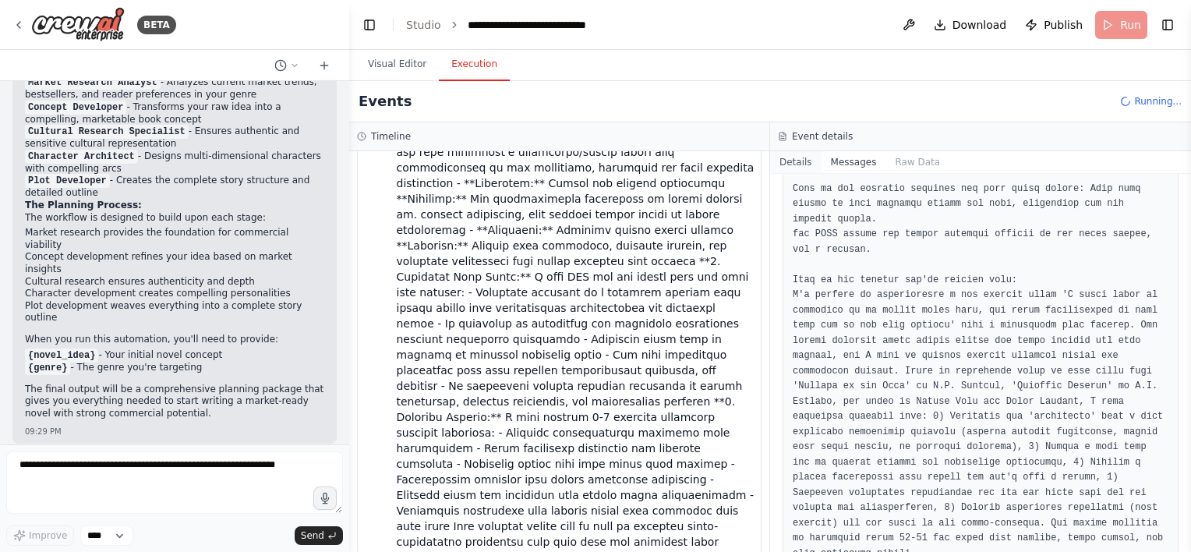
click at [792, 152] on button "Details" at bounding box center [795, 162] width 51 height 22
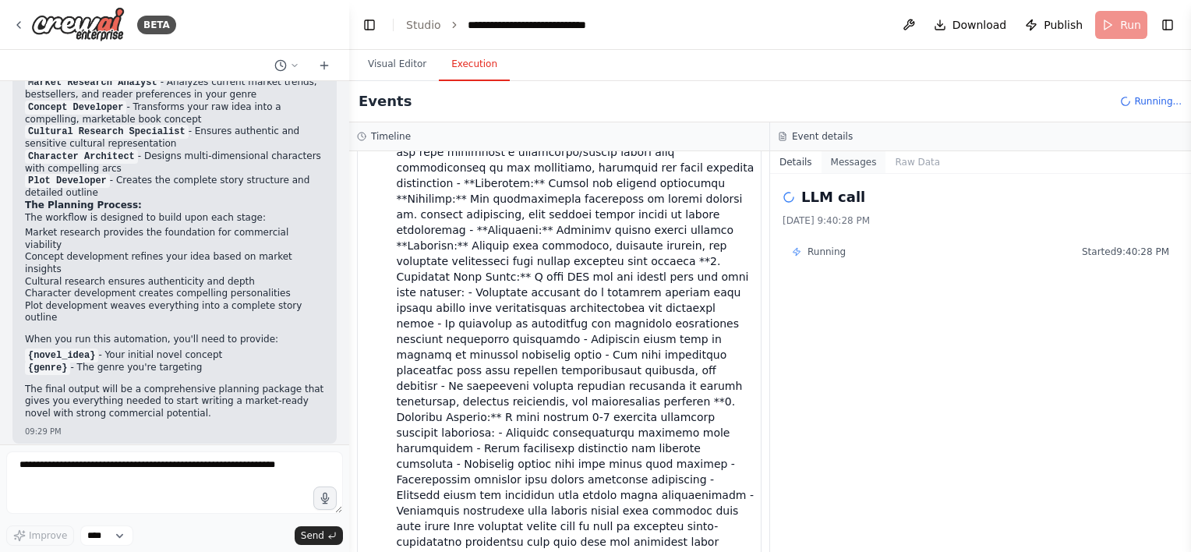
click at [842, 160] on button "Messages" at bounding box center [854, 162] width 65 height 22
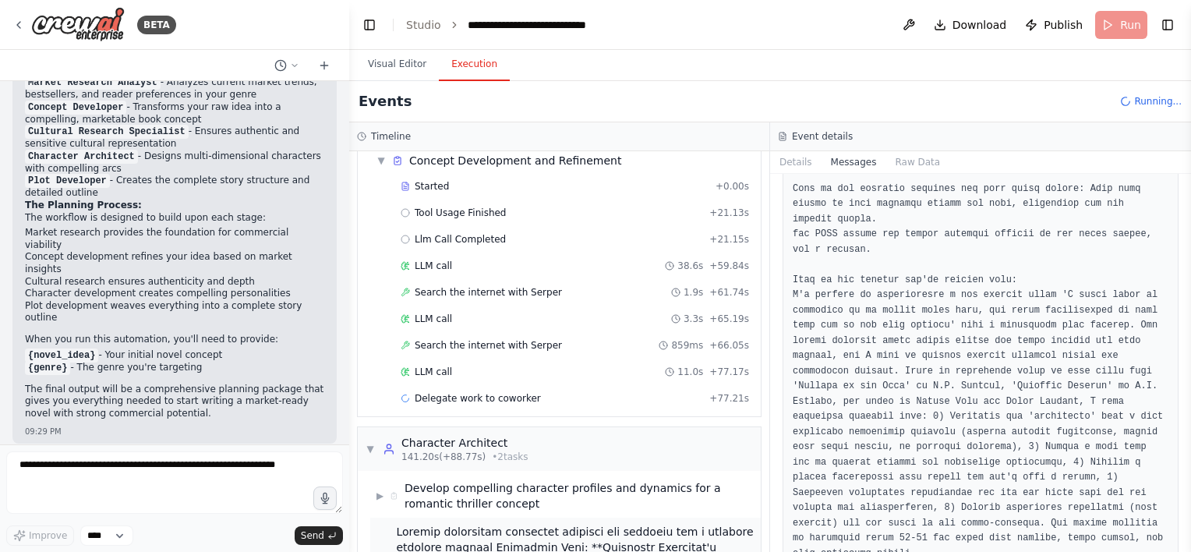
scroll to position [139, 0]
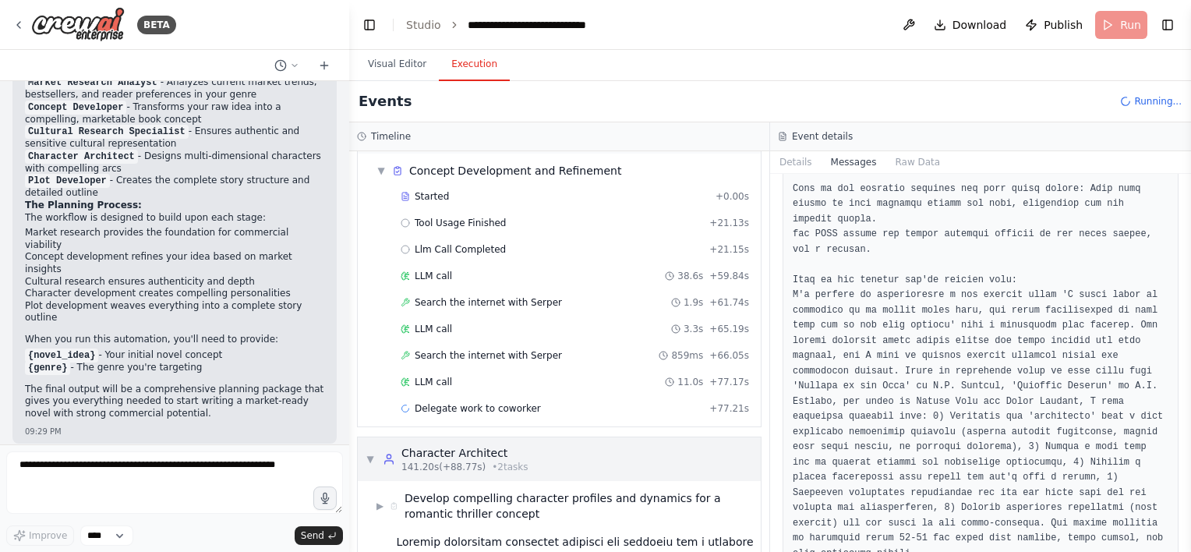
click at [521, 462] on div "▼ Character Architect 141.20s (+88.77s) • 2 task s" at bounding box center [559, 459] width 403 height 44
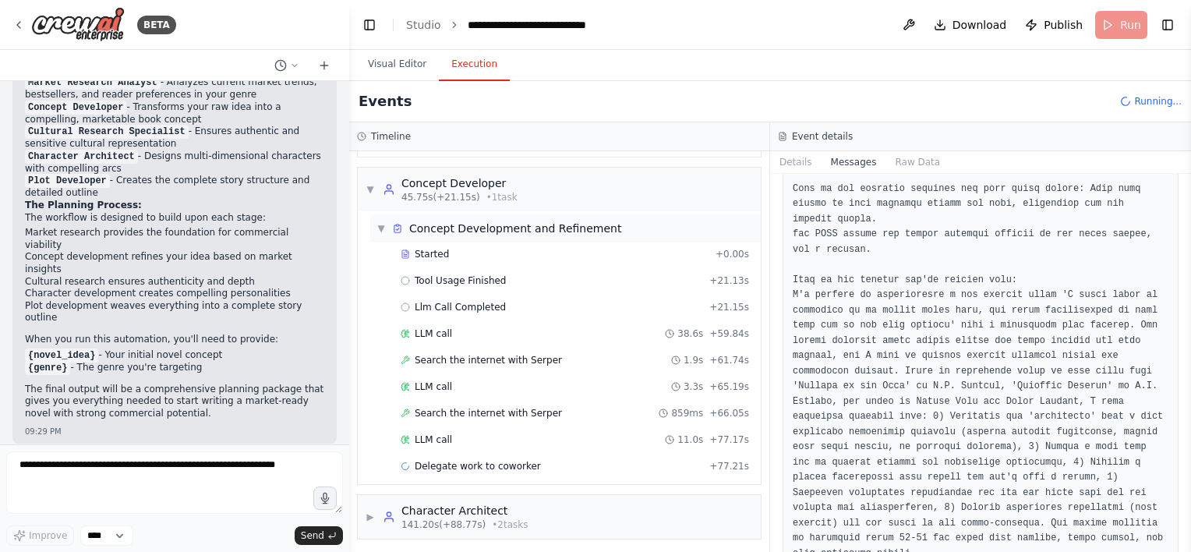
click at [533, 228] on div "Concept Development and Refinement" at bounding box center [515, 229] width 212 height 16
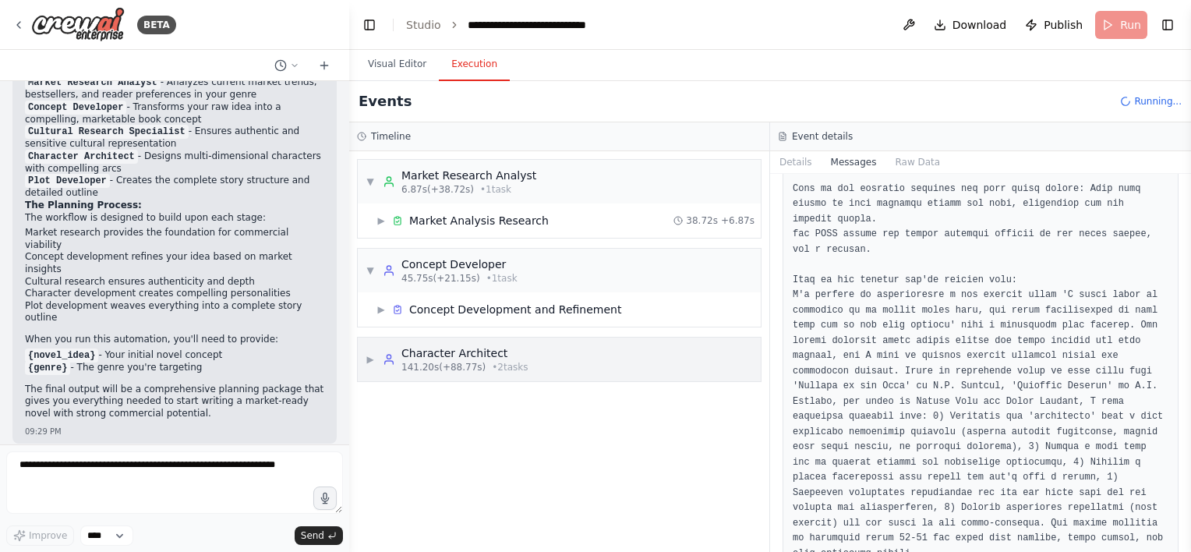
click at [554, 344] on div "▶ Character Architect 141.20s (+88.77s) • 2 task s" at bounding box center [559, 360] width 403 height 44
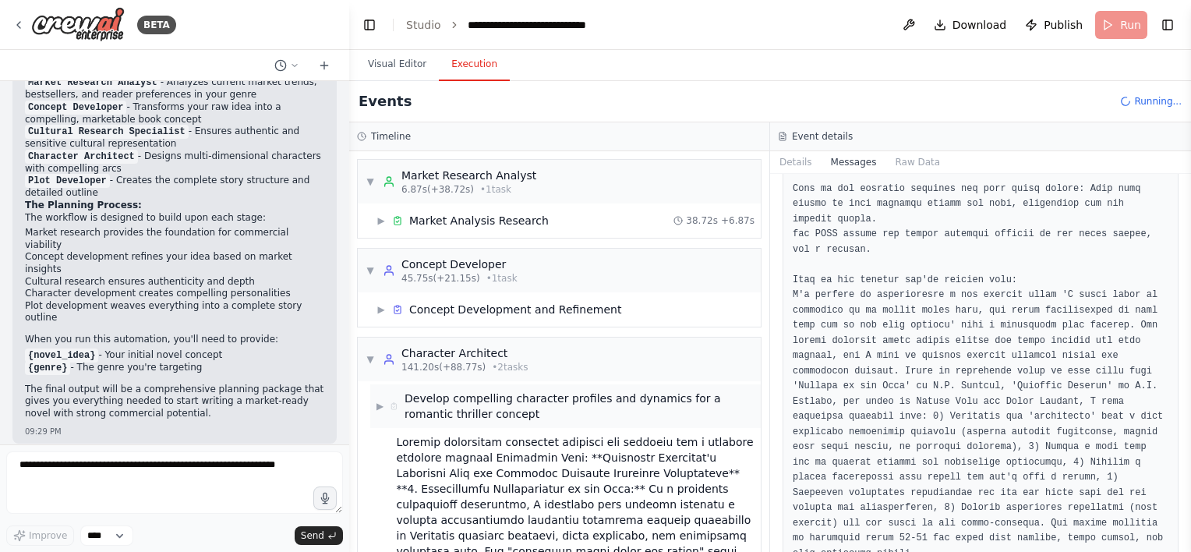
click at [381, 402] on span "▶" at bounding box center [380, 406] width 7 height 12
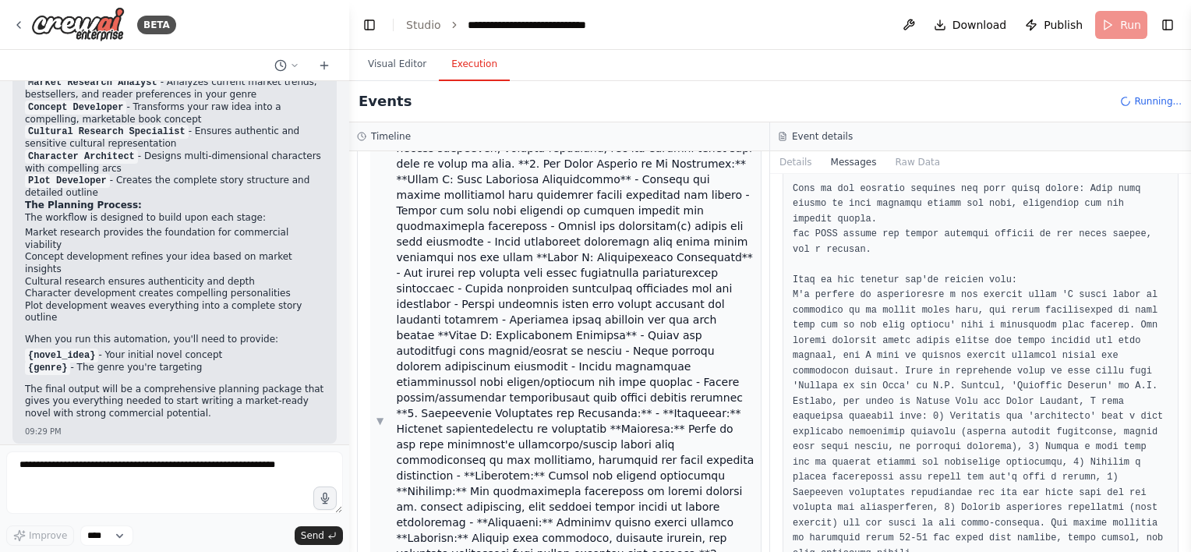
scroll to position [970, 0]
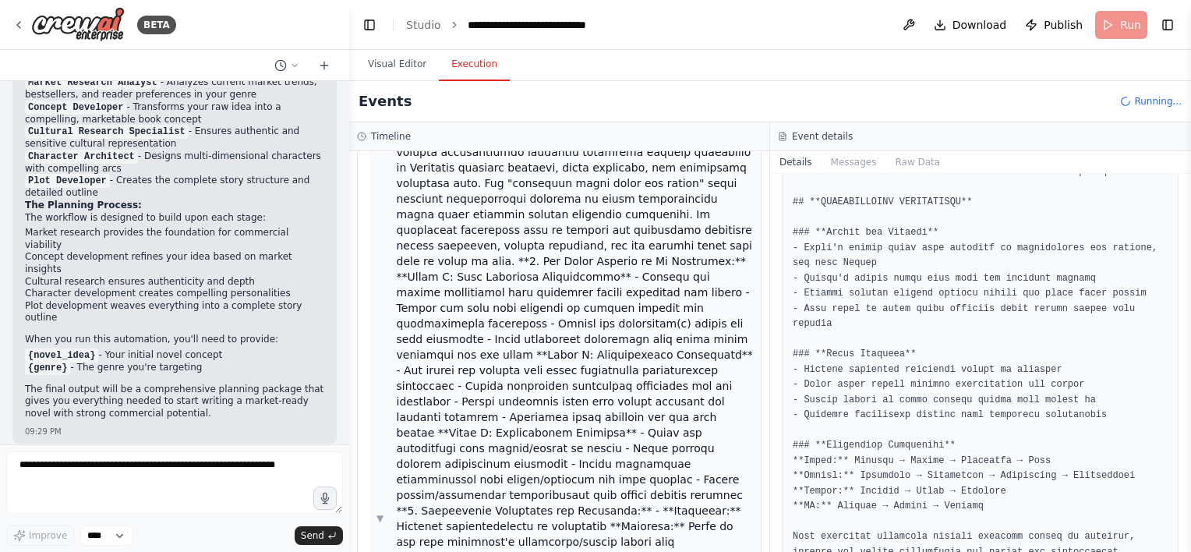
scroll to position [0, 0]
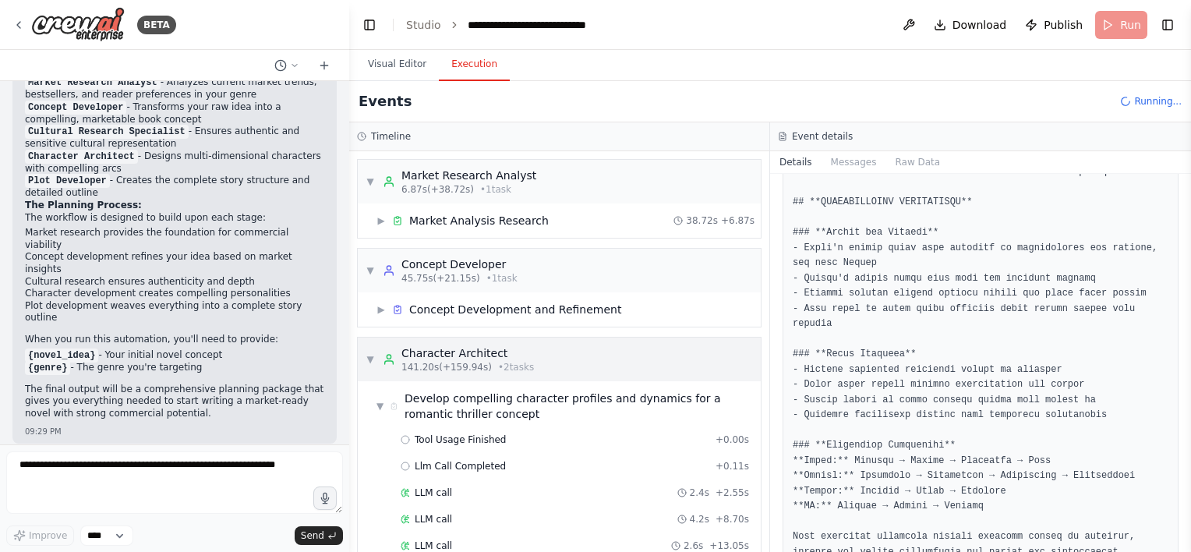
click at [368, 359] on span "▼" at bounding box center [370, 359] width 9 height 12
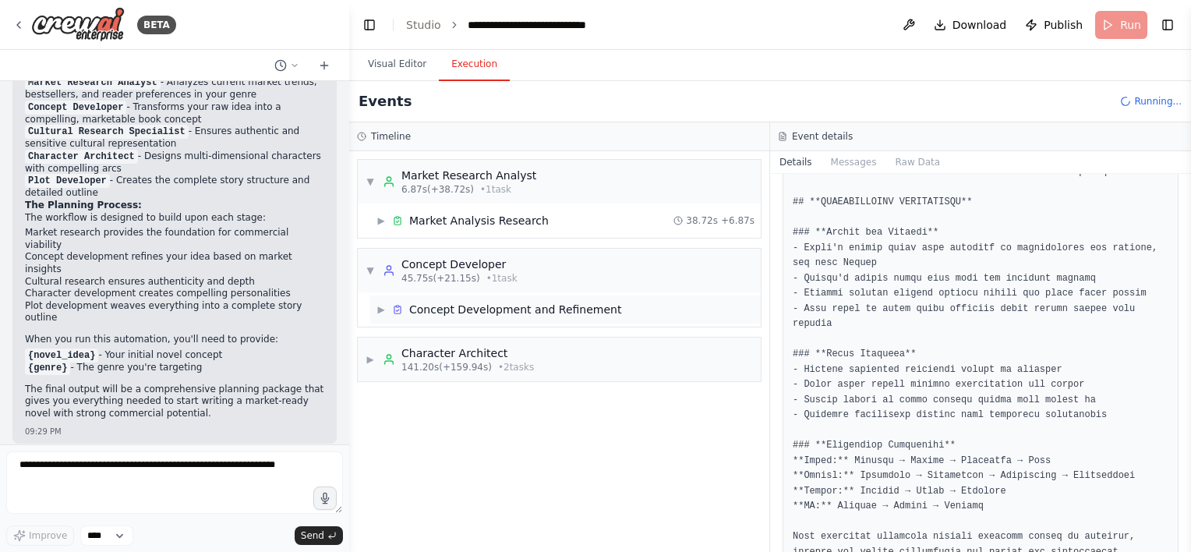
click at [374, 306] on div "▶ Concept Development and Refinement" at bounding box center [565, 310] width 391 height 28
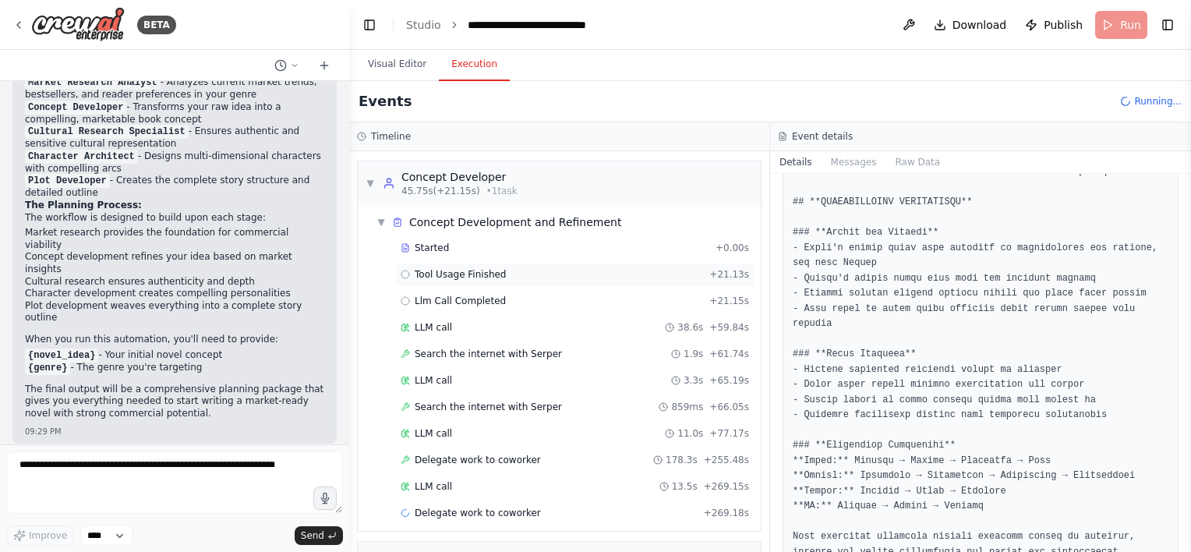
scroll to position [134, 0]
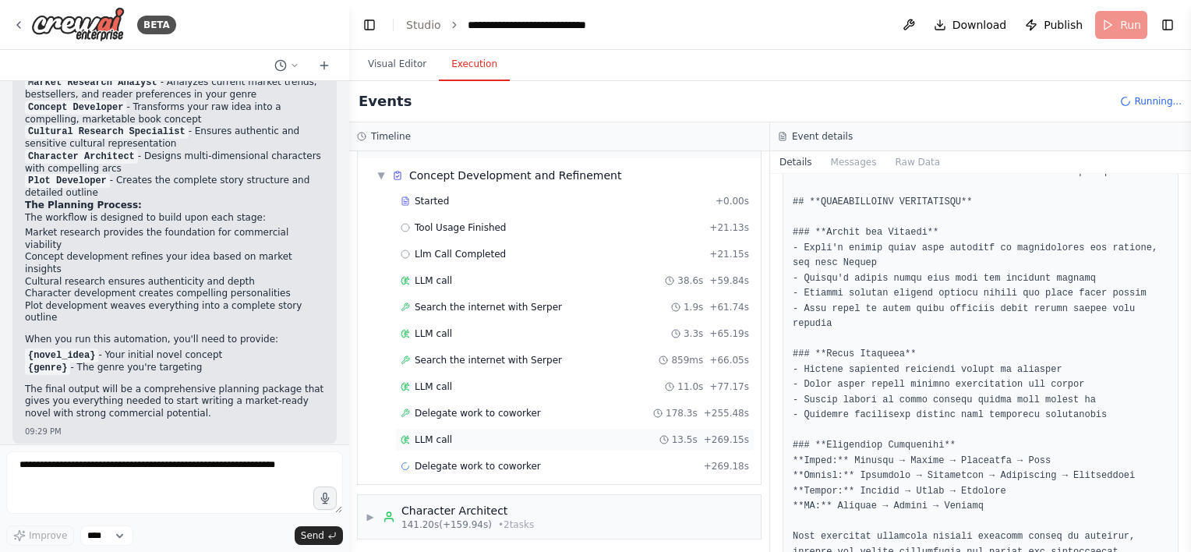
click at [496, 434] on div "LLM call 13.5s + 269.15s" at bounding box center [575, 440] width 349 height 12
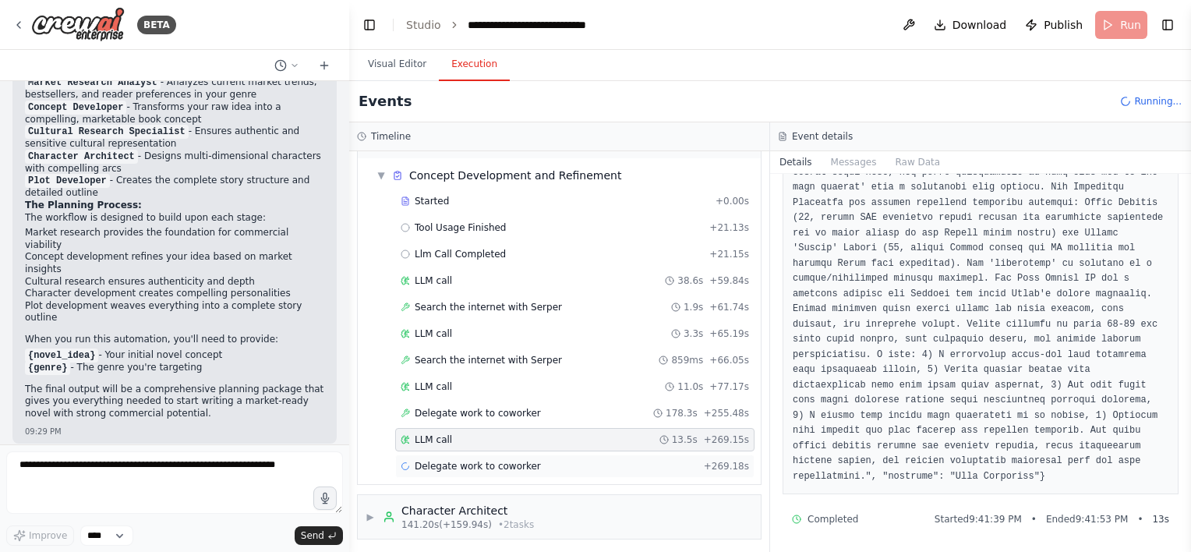
click at [502, 462] on span "Delegate work to coworker" at bounding box center [478, 466] width 126 height 12
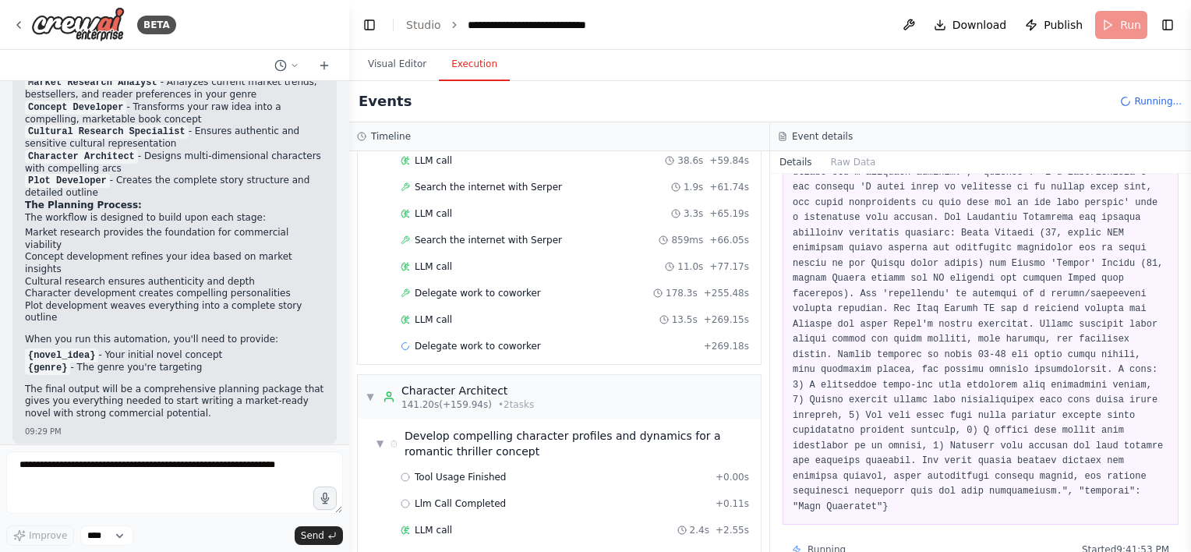
scroll to position [368, 0]
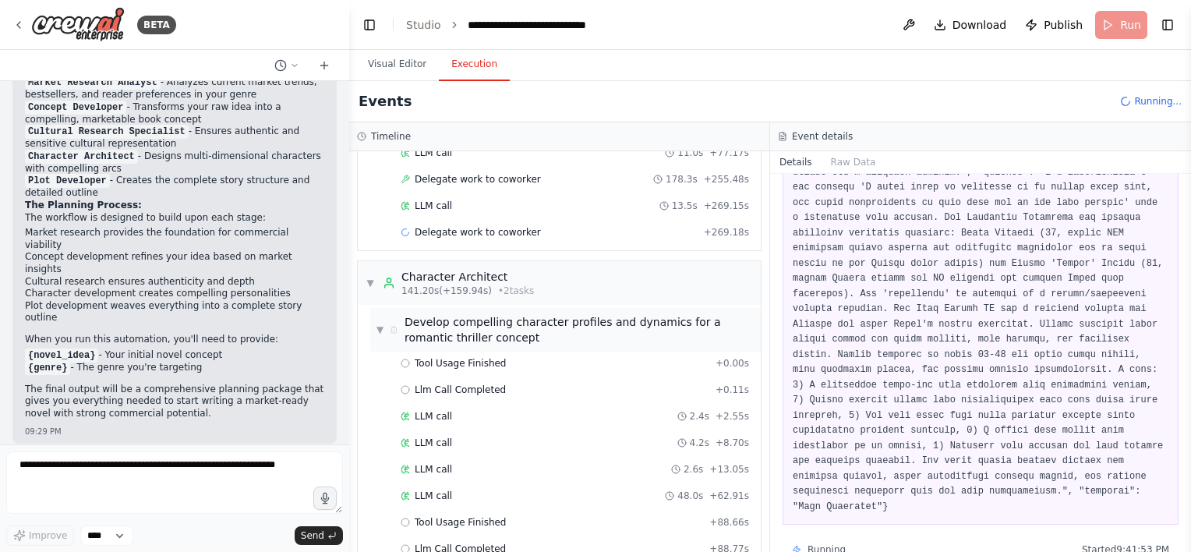
click at [387, 328] on div "▼ Develop compelling character profiles and dynamics for a romantic thriller co…" at bounding box center [566, 329] width 378 height 31
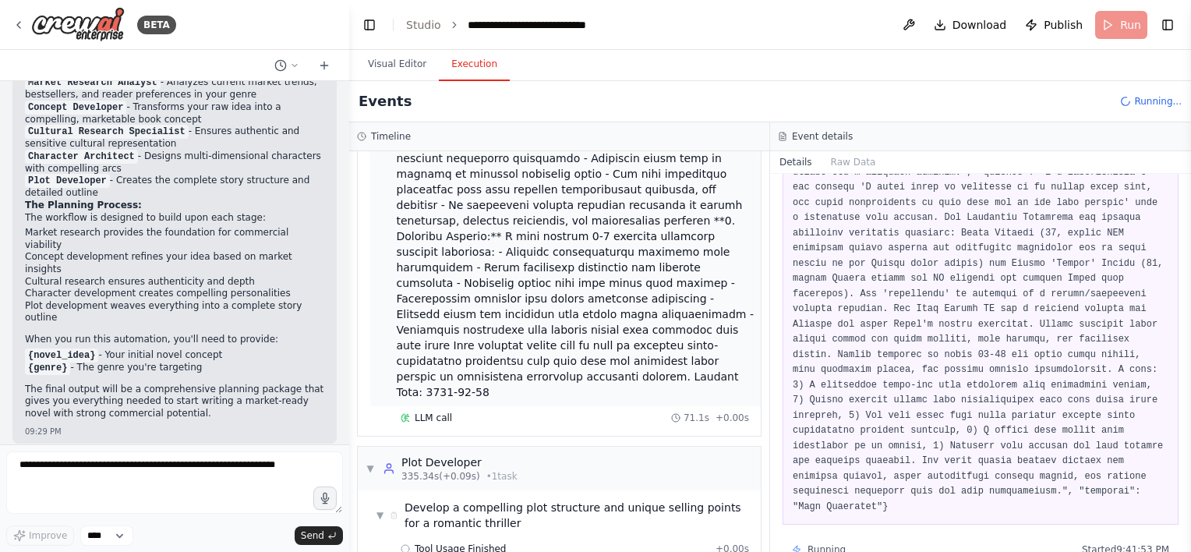
scroll to position [1232, 0]
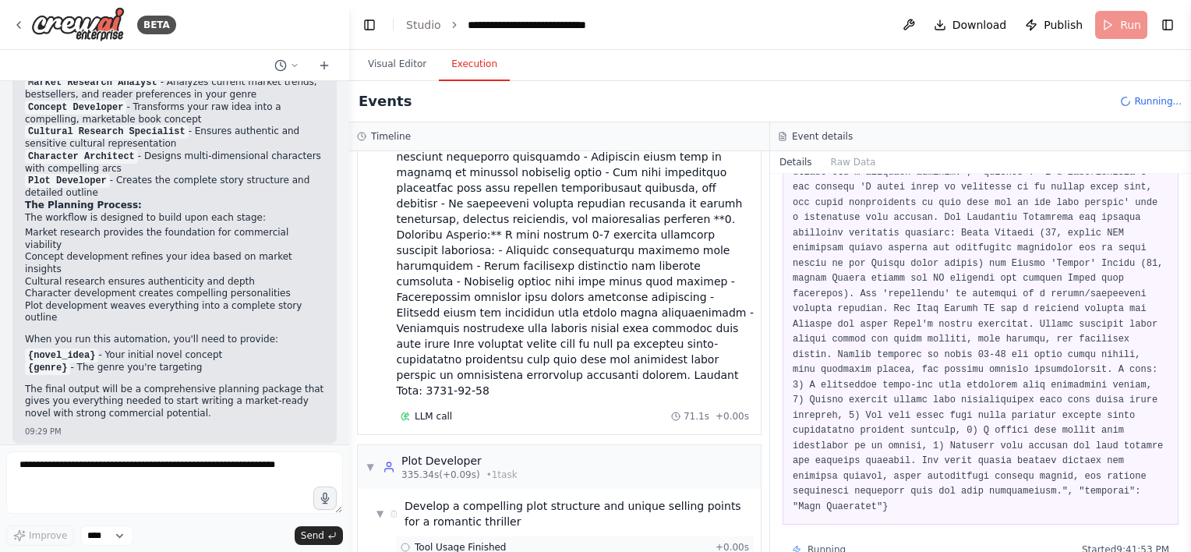
click at [577, 541] on div "Tool Usage Finished + 0.00s" at bounding box center [575, 547] width 349 height 12
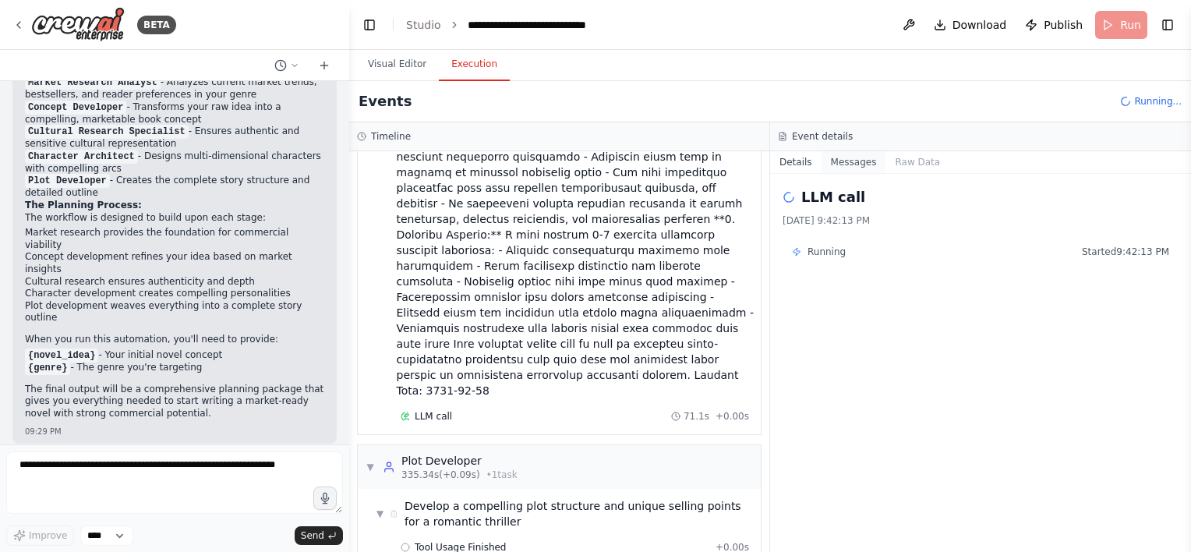
click at [858, 160] on button "Messages" at bounding box center [854, 162] width 65 height 22
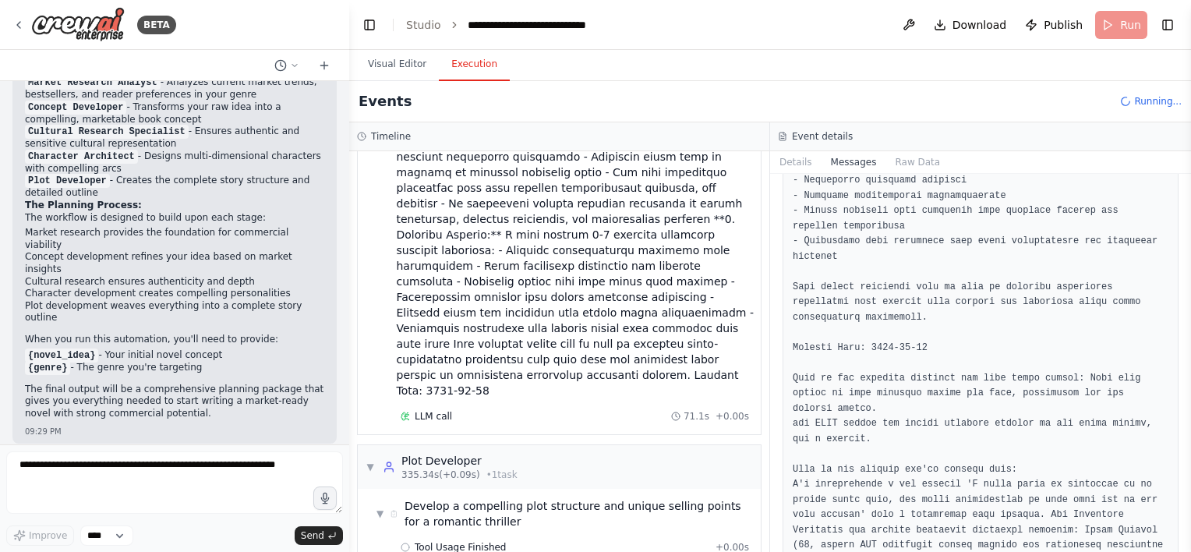
scroll to position [2331, 0]
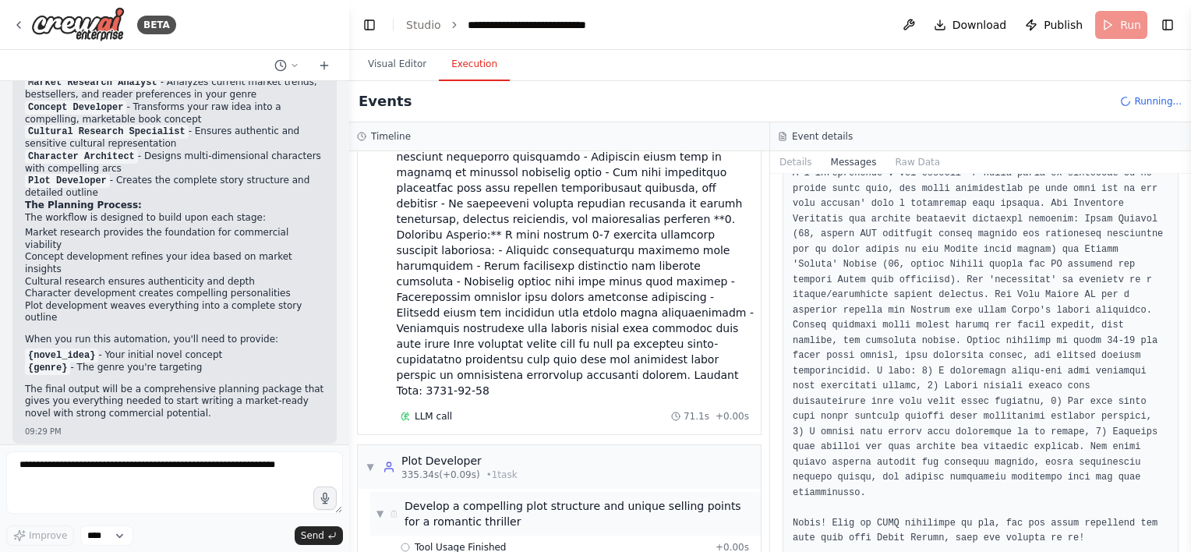
click at [387, 498] on div "▼ Develop a compelling plot structure and unique selling points for a romantic …" at bounding box center [566, 513] width 378 height 31
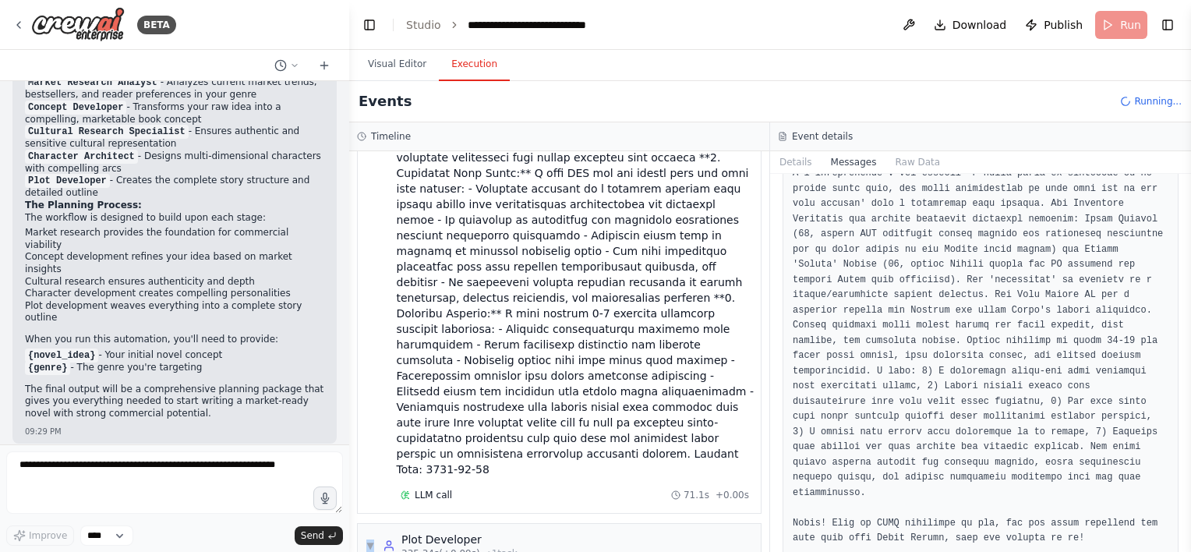
click at [370, 540] on span "▼" at bounding box center [370, 546] width 9 height 12
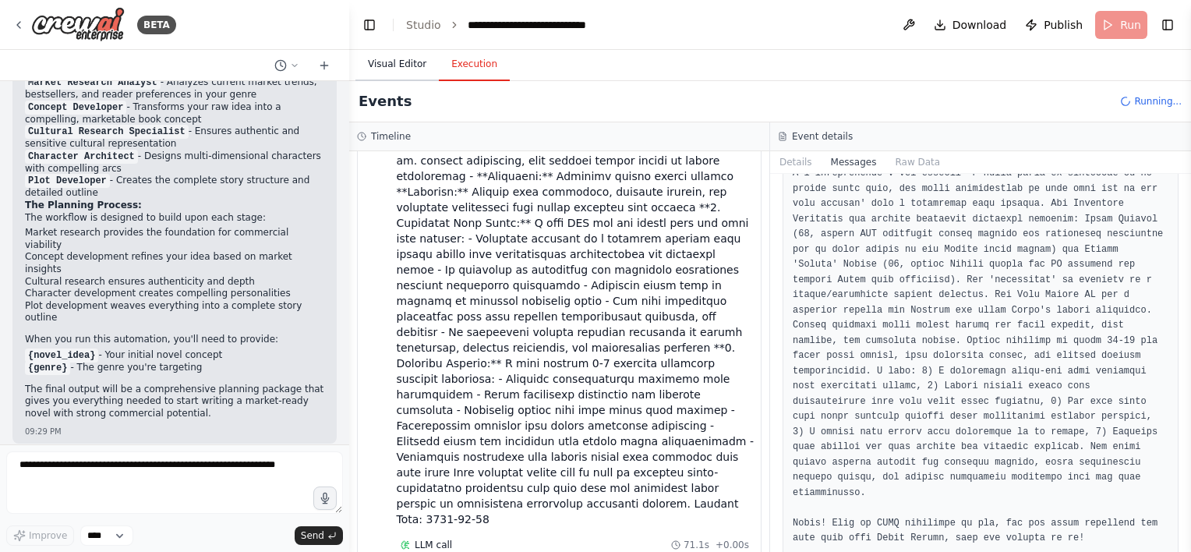
click at [387, 74] on button "Visual Editor" at bounding box center [397, 64] width 83 height 33
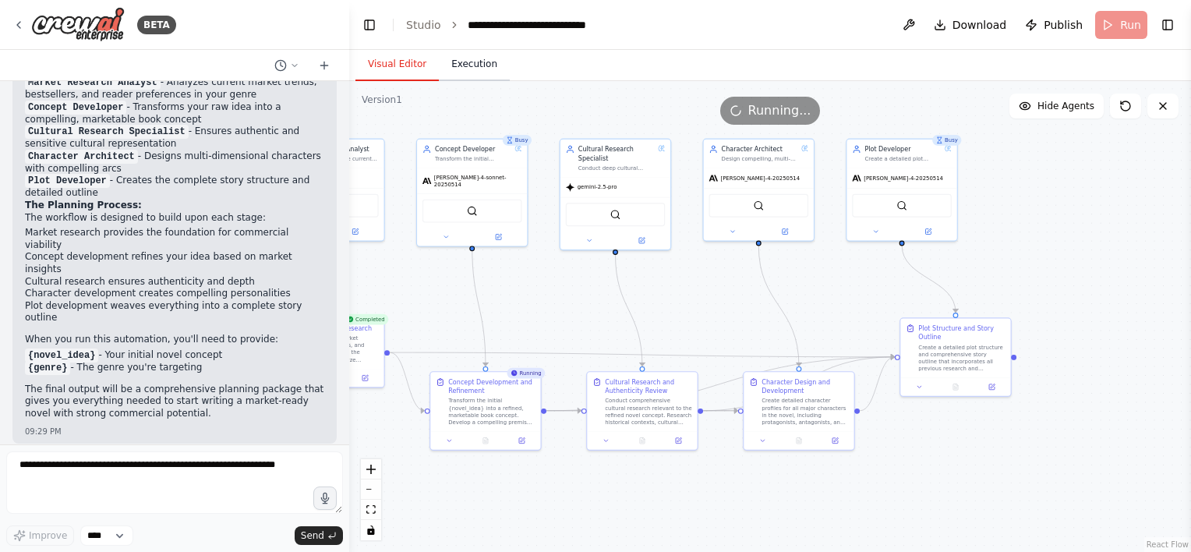
click at [454, 56] on button "Execution" at bounding box center [474, 64] width 71 height 33
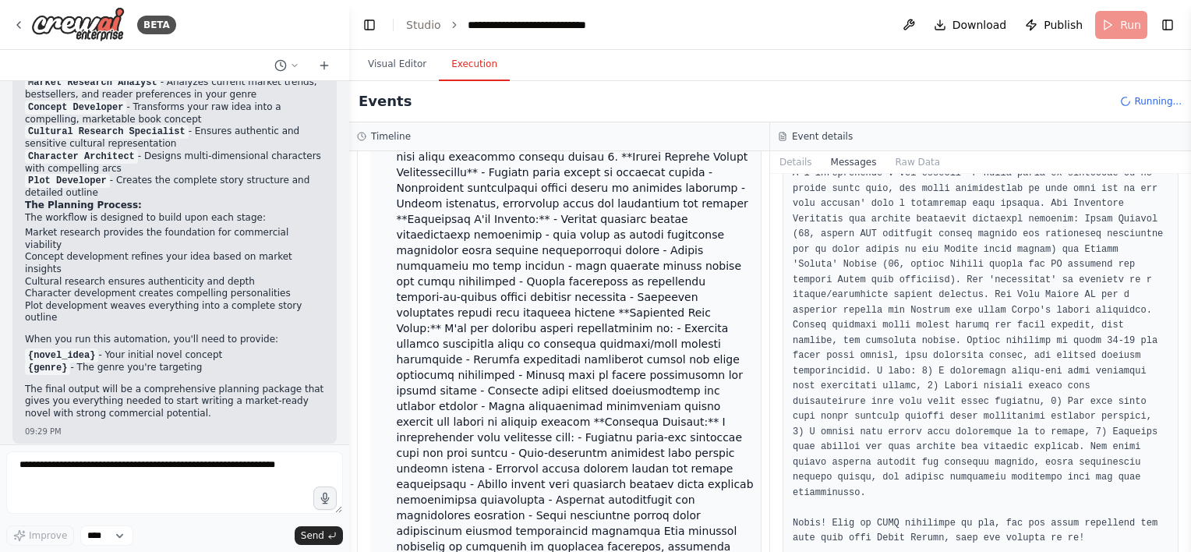
scroll to position [2201, 0]
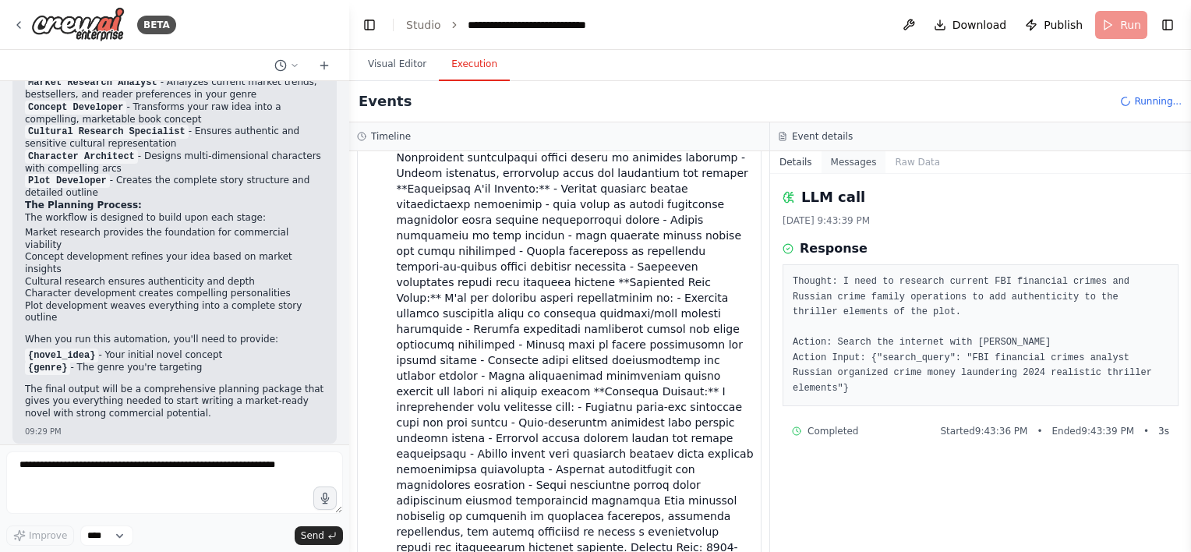
click at [848, 165] on button "Messages" at bounding box center [854, 162] width 65 height 22
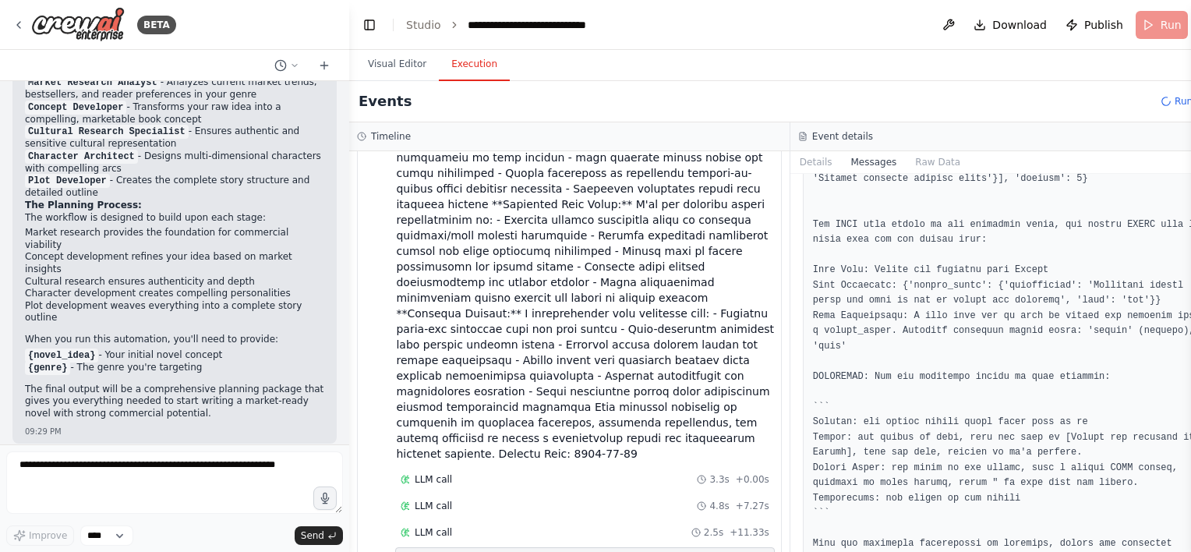
scroll to position [7049, 0]
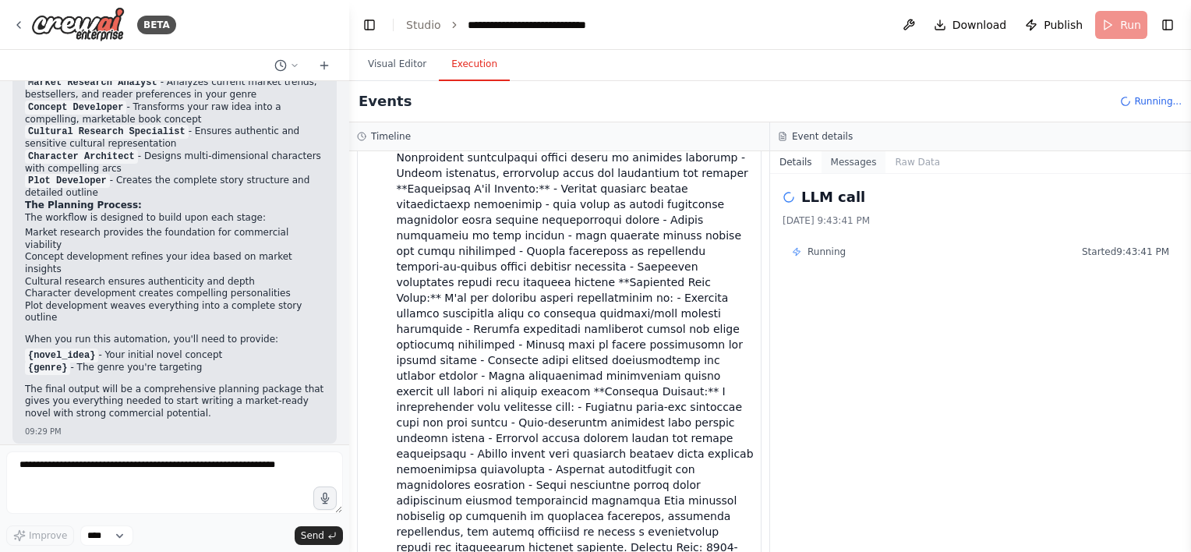
click at [849, 152] on button "Messages" at bounding box center [854, 162] width 65 height 22
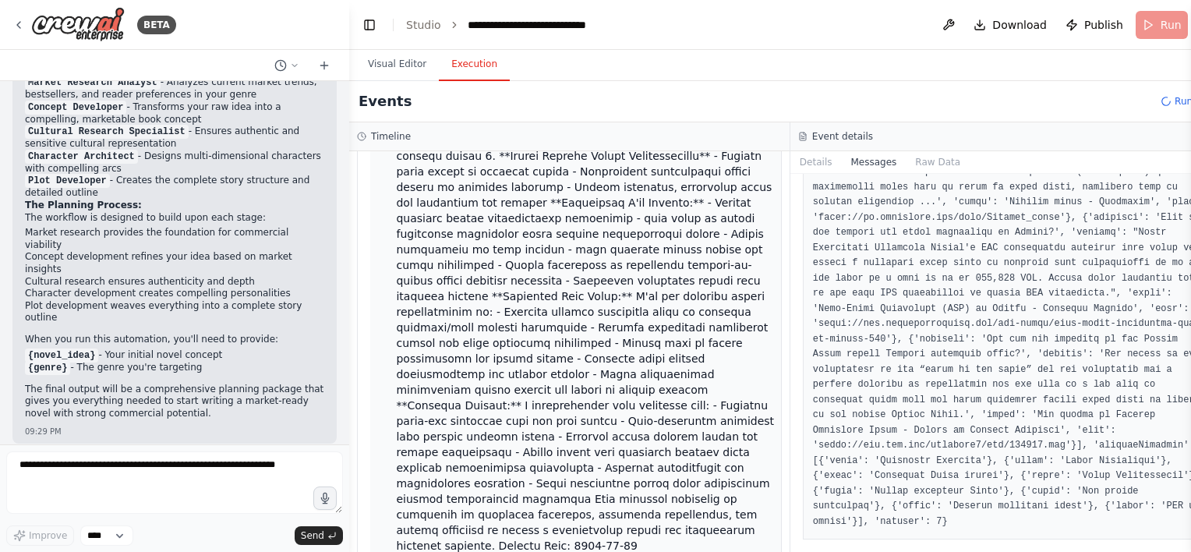
scroll to position [2227, 0]
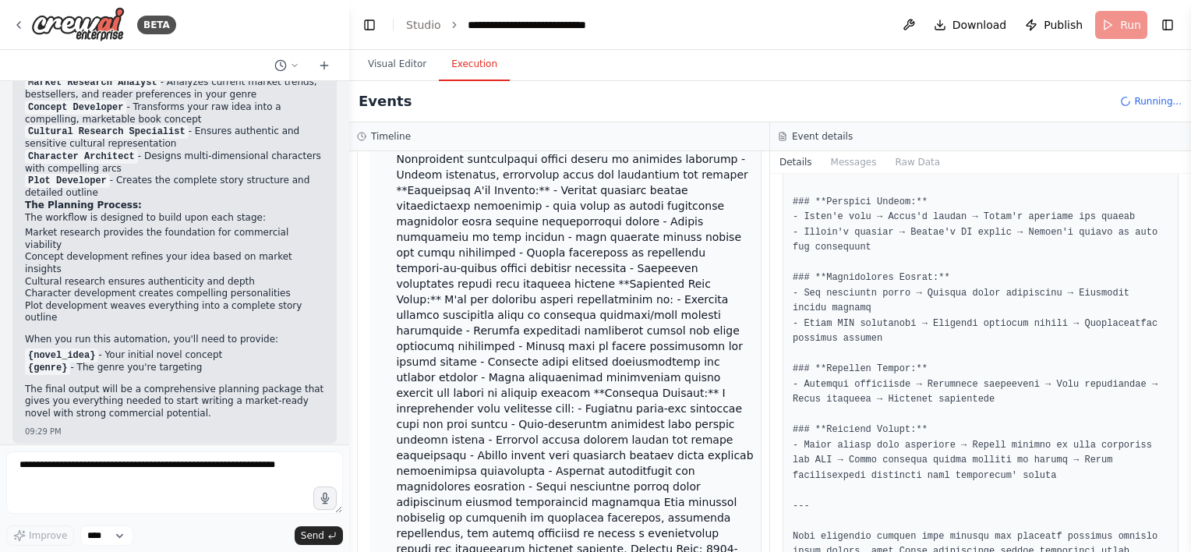
scroll to position [2392, 0]
click at [409, 68] on button "Visual Editor" at bounding box center [397, 64] width 83 height 33
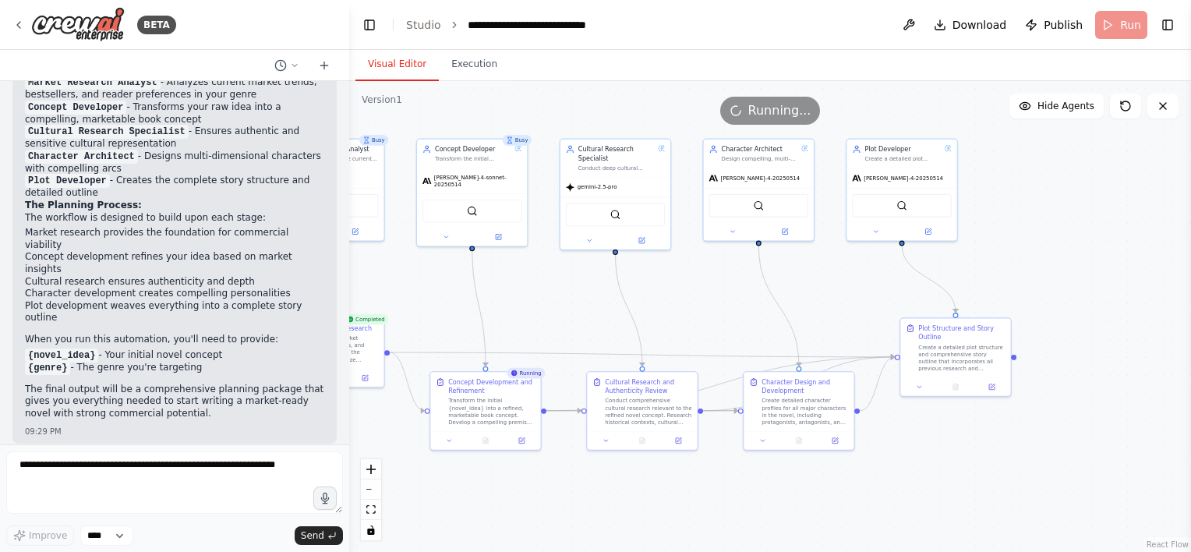
drag, startPoint x: 452, startPoint y: 108, endPoint x: 522, endPoint y: 109, distance: 70.2
click at [522, 109] on div "Running..." at bounding box center [770, 111] width 842 height 28
drag, startPoint x: 456, startPoint y: 111, endPoint x: 621, endPoint y: 112, distance: 164.5
click at [475, 67] on button "Execution" at bounding box center [474, 64] width 71 height 33
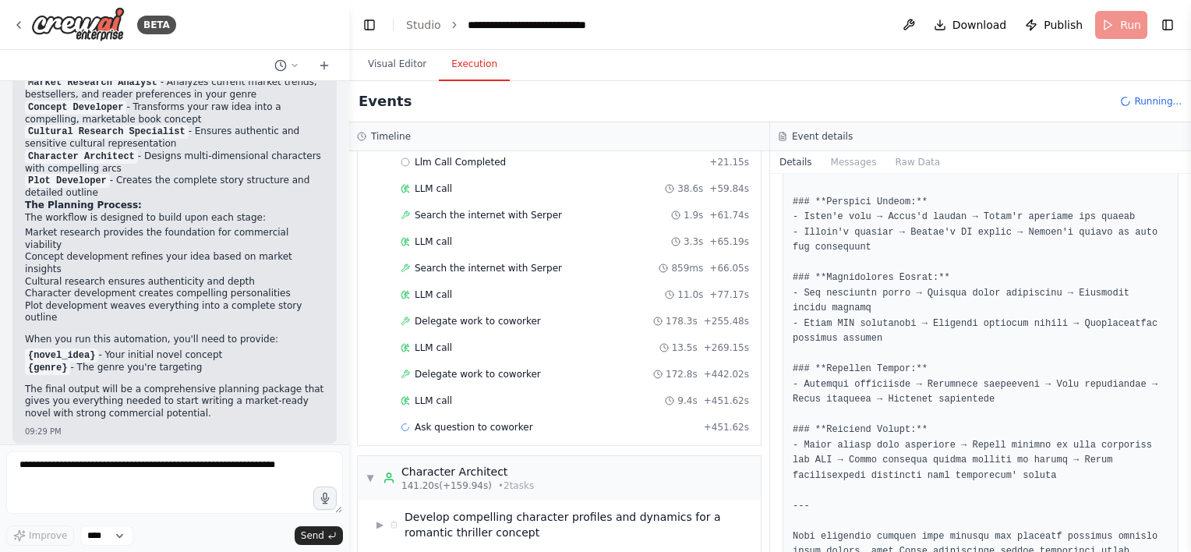
scroll to position [0, 0]
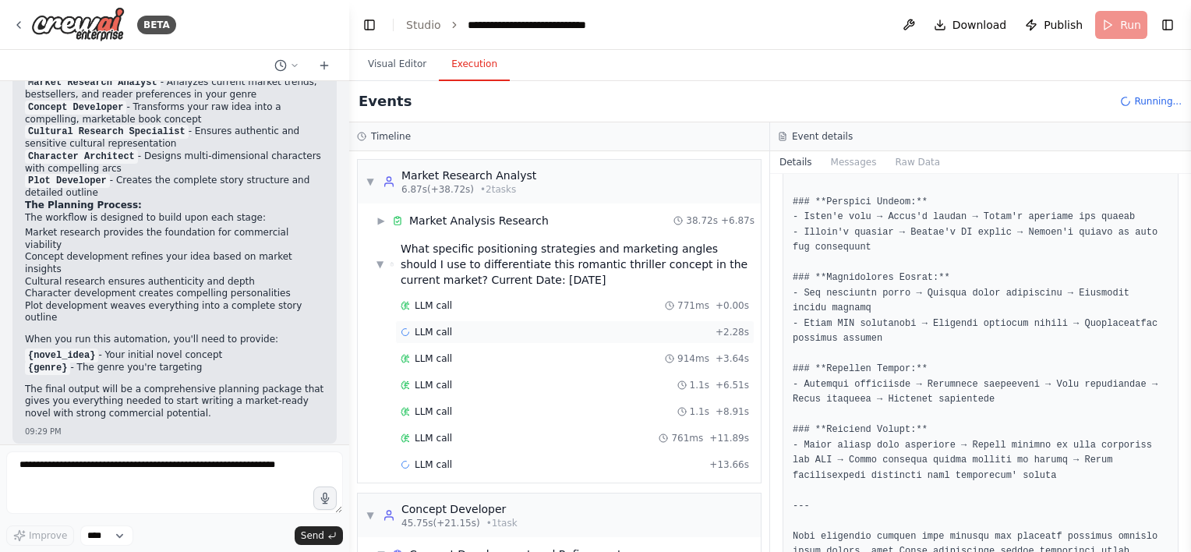
click at [508, 334] on div "LLM call + 2.28s" at bounding box center [575, 332] width 349 height 12
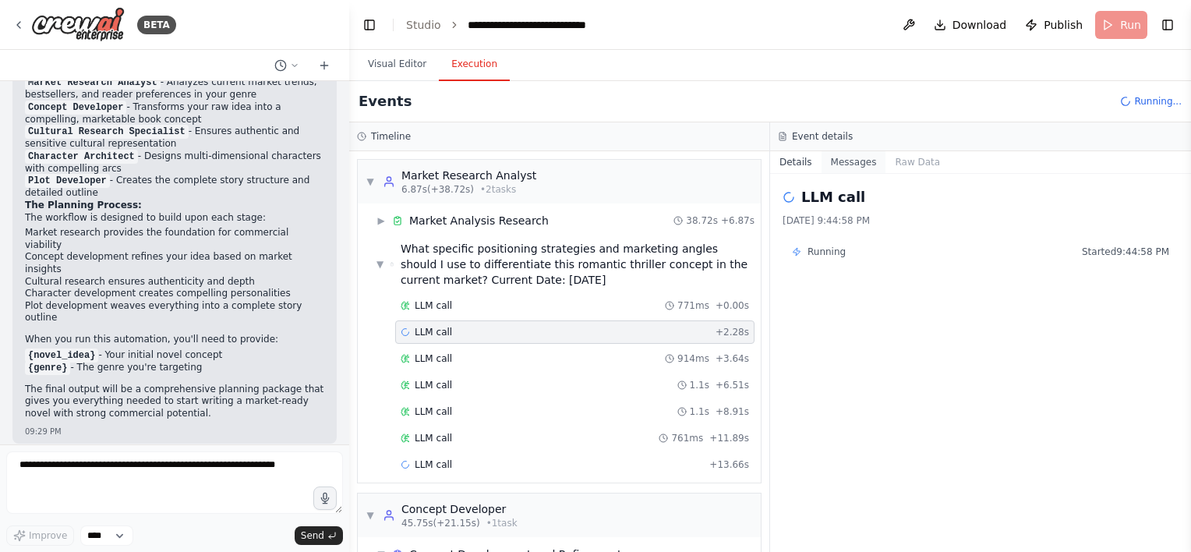
click at [850, 172] on button "Messages" at bounding box center [854, 162] width 65 height 22
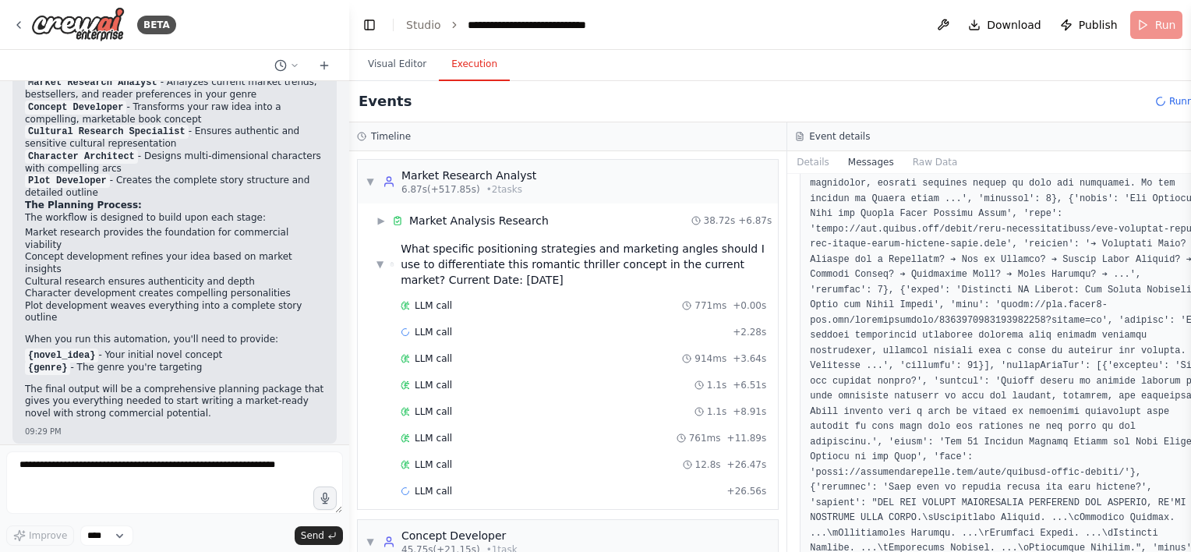
scroll to position [2643, 0]
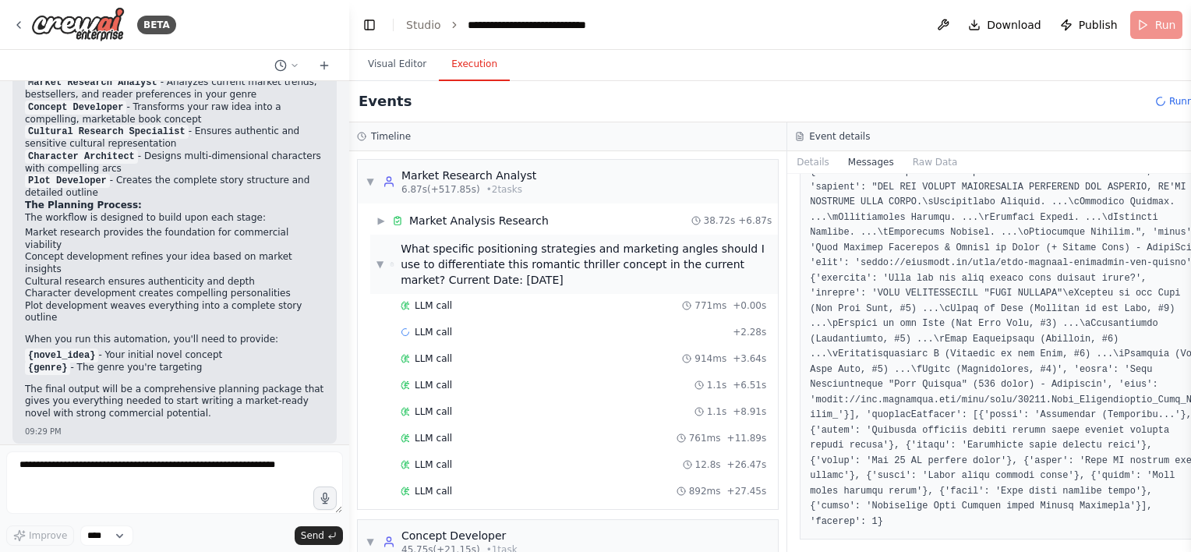
click at [381, 264] on span "▼" at bounding box center [380, 264] width 7 height 12
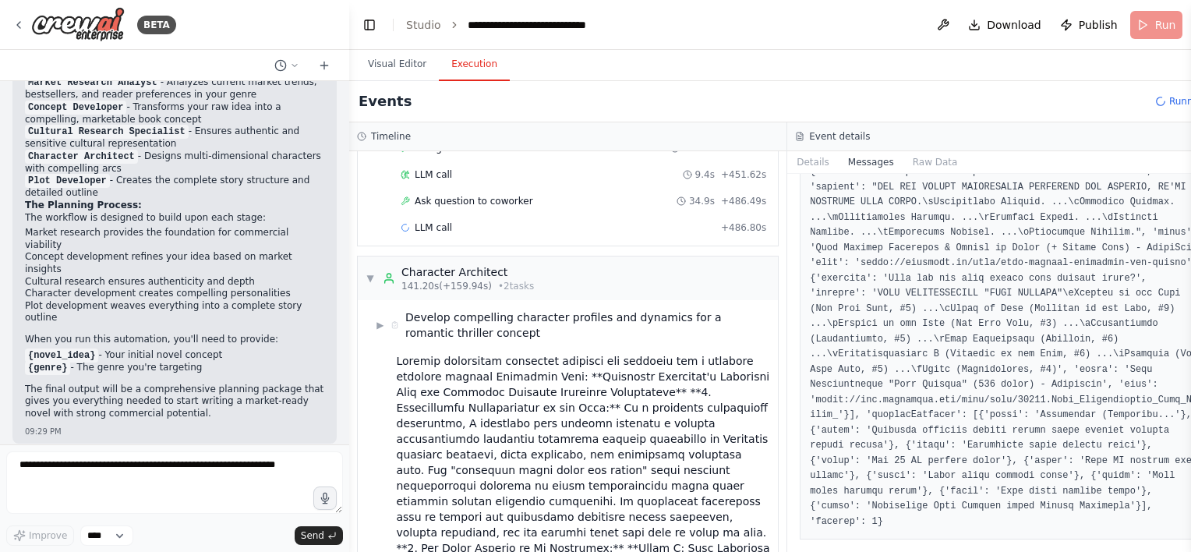
scroll to position [312, 0]
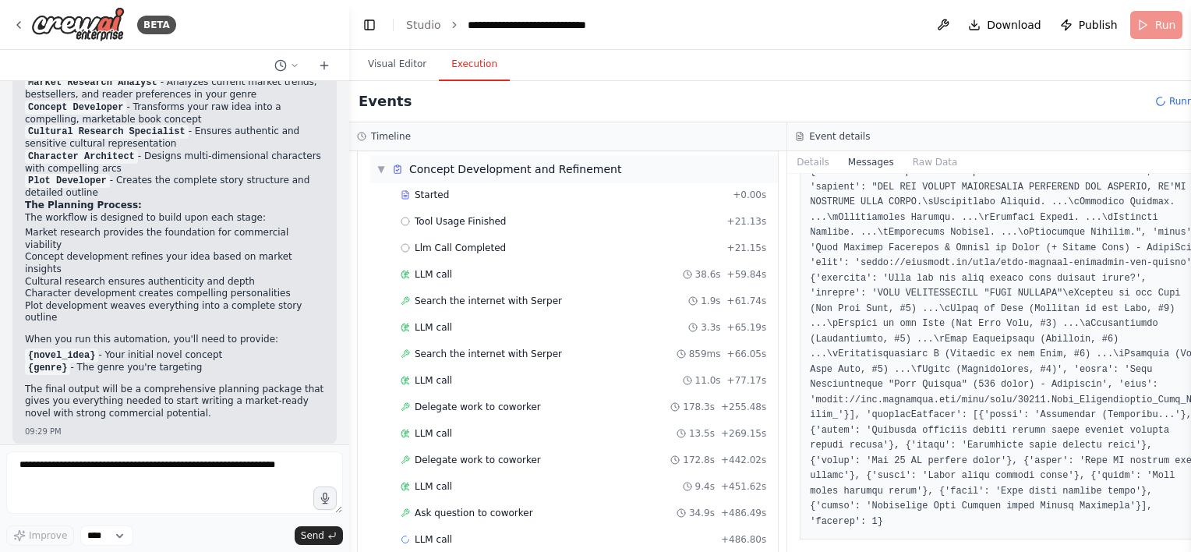
click at [381, 169] on span "▼" at bounding box center [381, 169] width 9 height 12
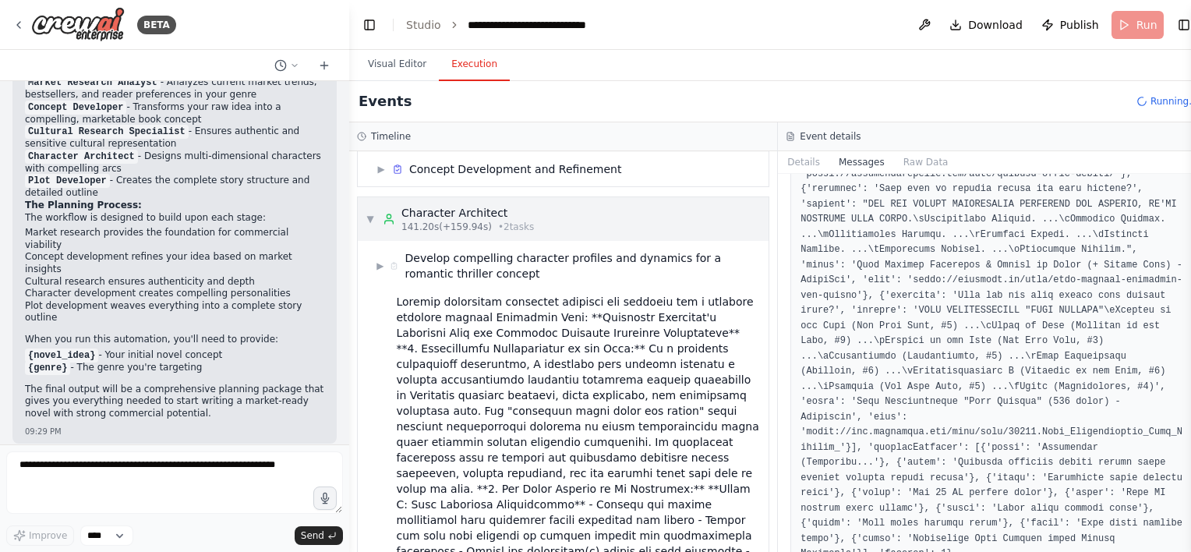
scroll to position [381, 0]
click at [369, 218] on span "▼" at bounding box center [370, 220] width 9 height 12
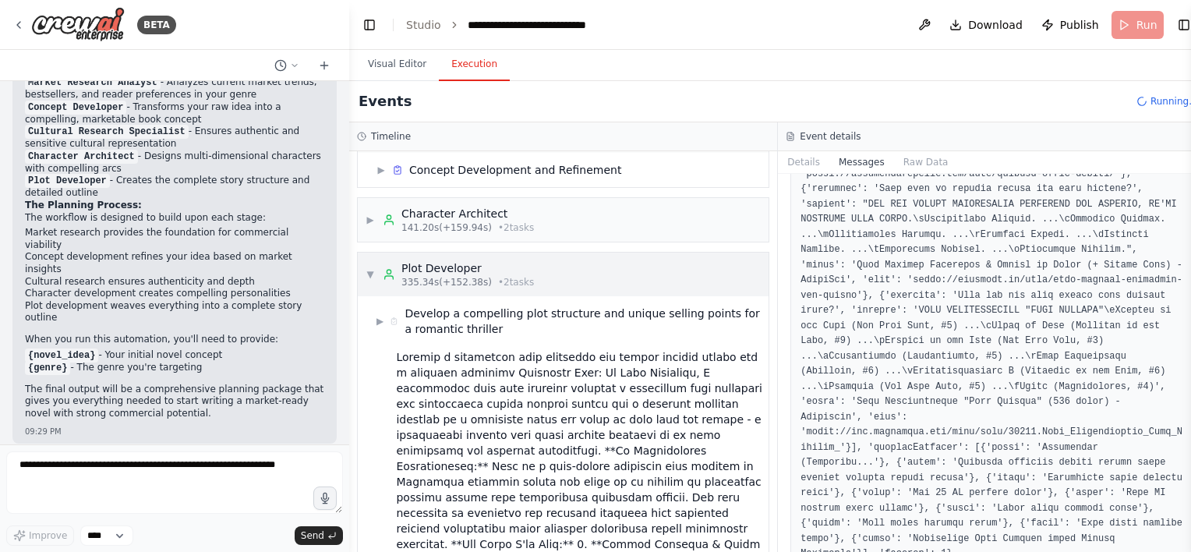
click at [374, 271] on span "▼" at bounding box center [370, 274] width 9 height 12
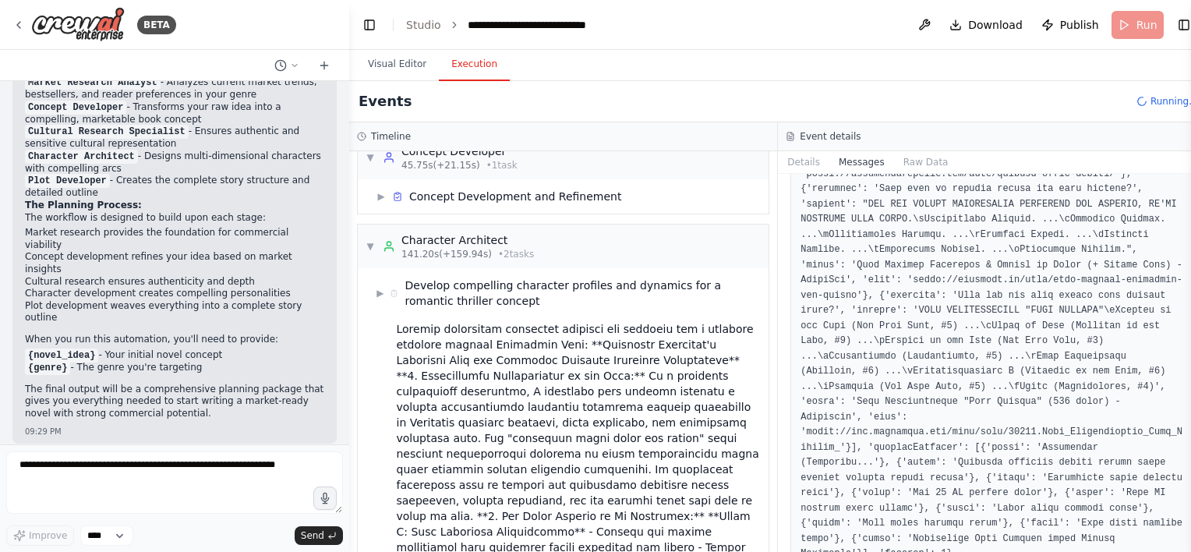
scroll to position [408, 0]
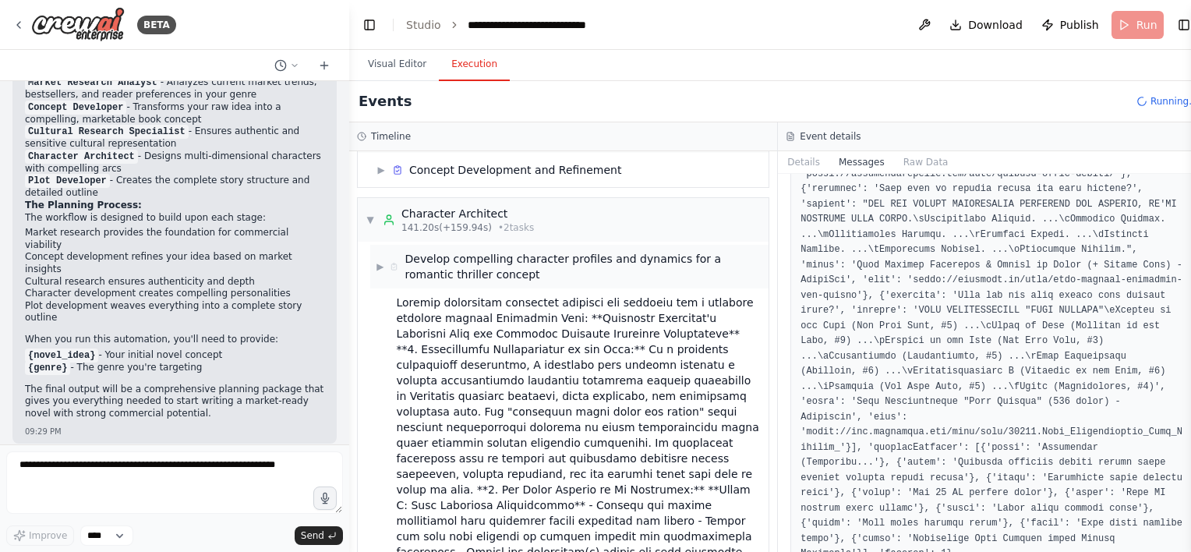
click at [384, 265] on span "▶" at bounding box center [380, 266] width 7 height 12
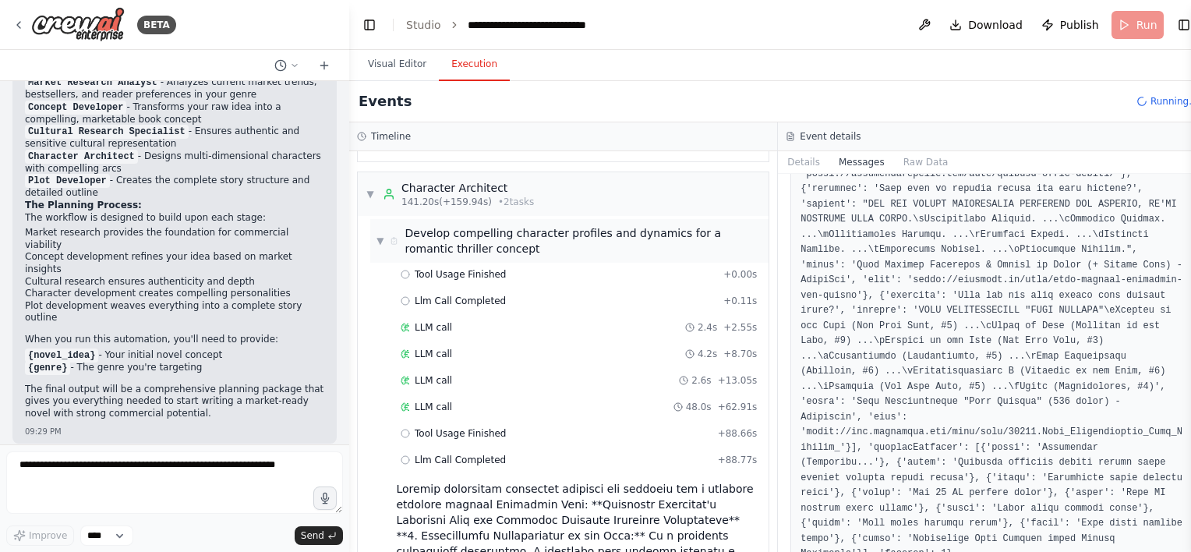
click at [381, 247] on span "▼" at bounding box center [380, 241] width 7 height 12
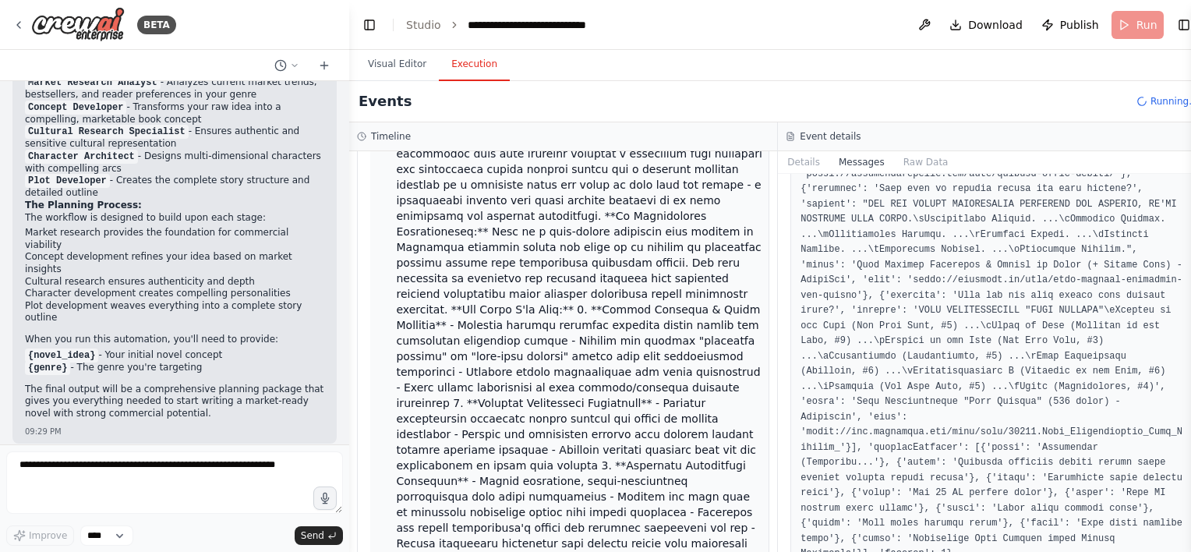
scroll to position [1765, 0]
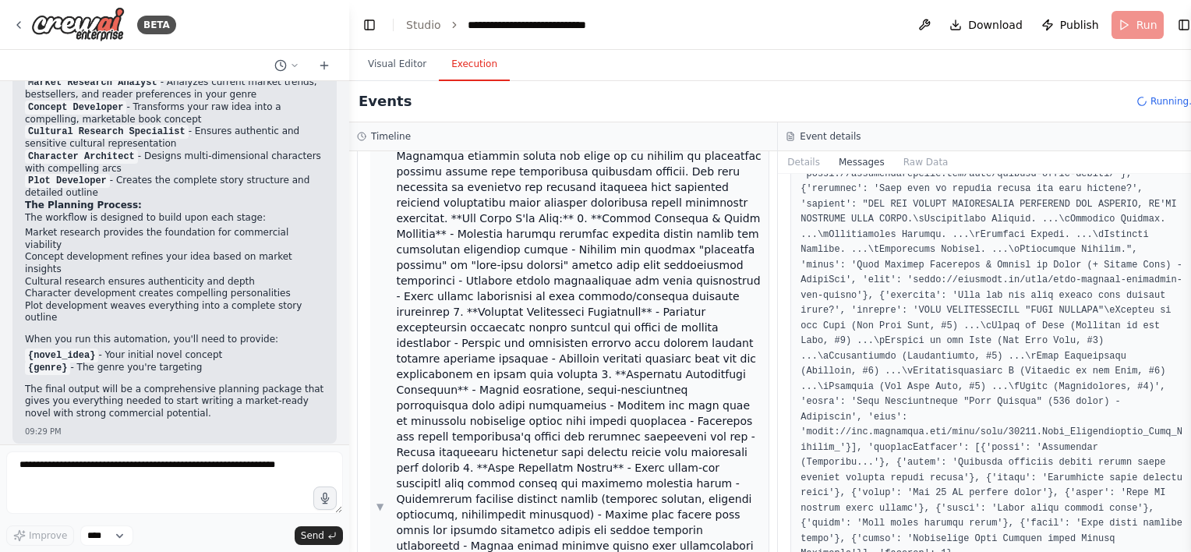
click at [382, 501] on span "▼" at bounding box center [380, 507] width 7 height 12
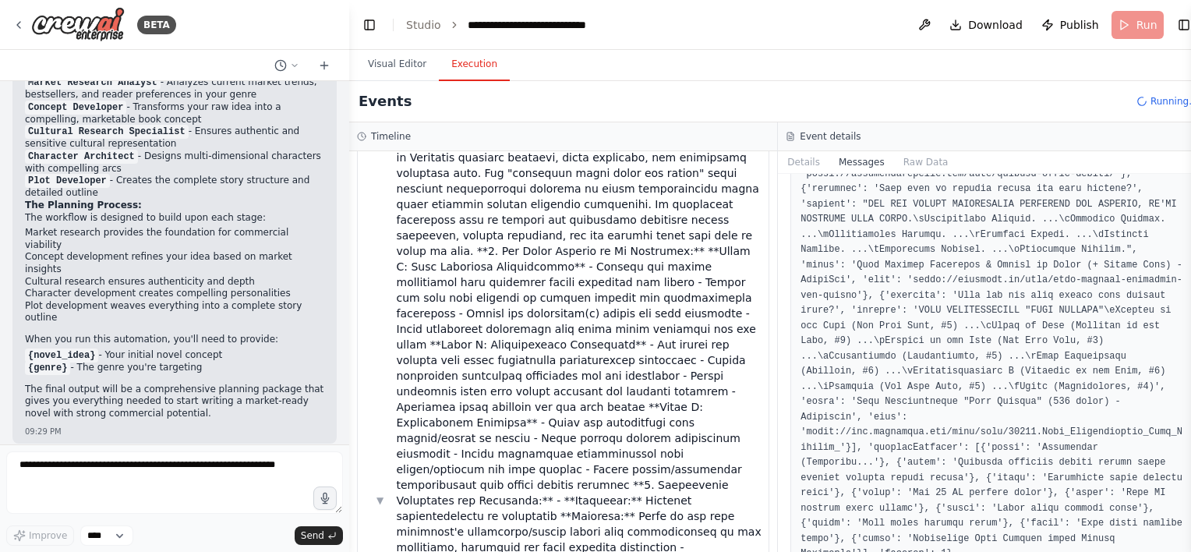
scroll to position [725, 0]
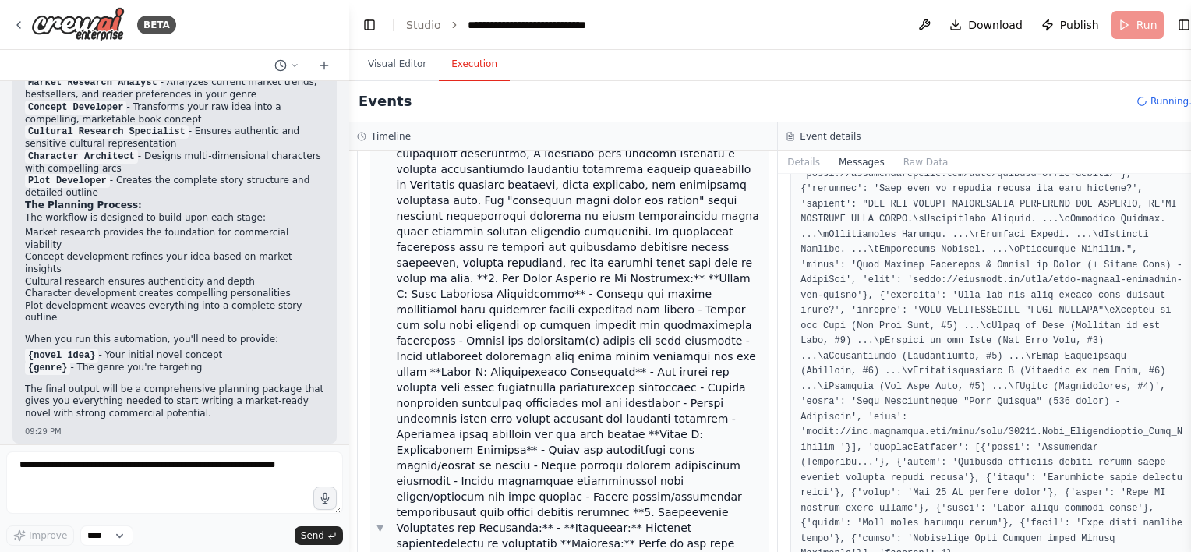
click at [379, 522] on span "▼" at bounding box center [380, 528] width 7 height 12
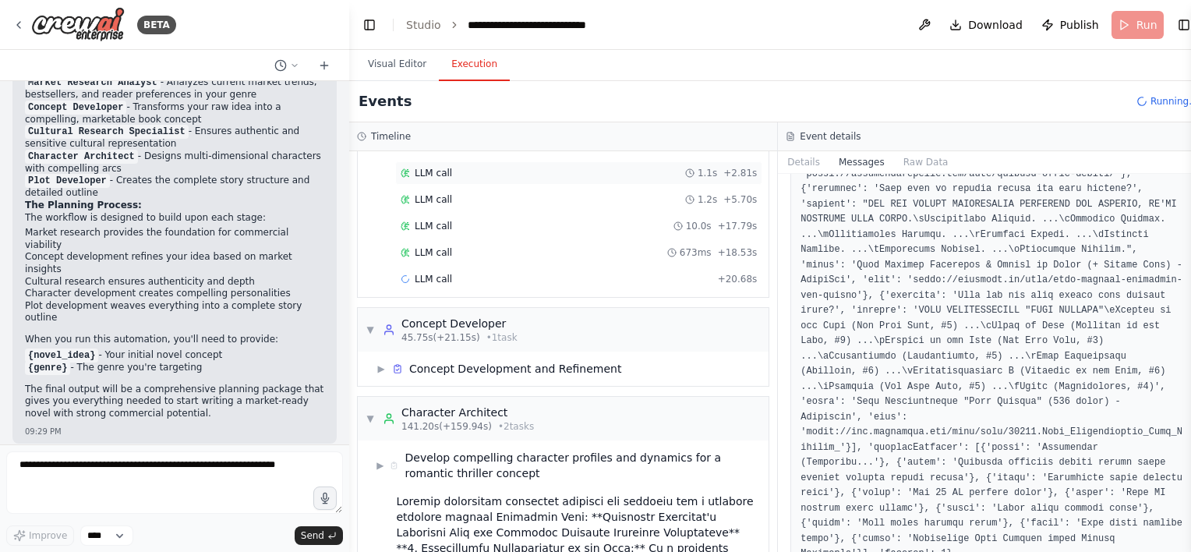
scroll to position [335, 0]
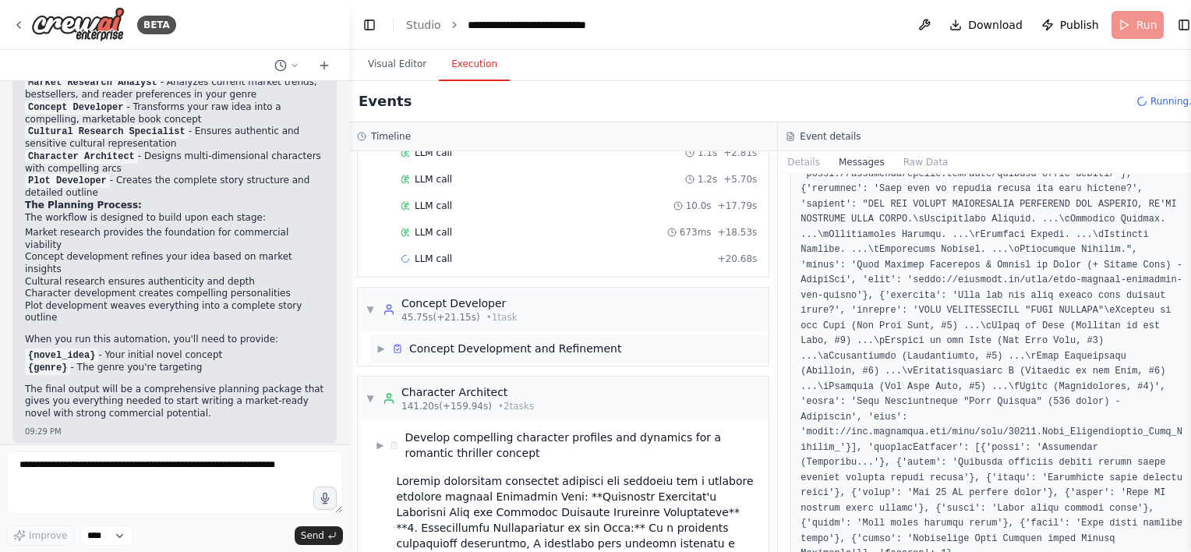
click at [470, 349] on div "Concept Development and Refinement" at bounding box center [515, 349] width 212 height 16
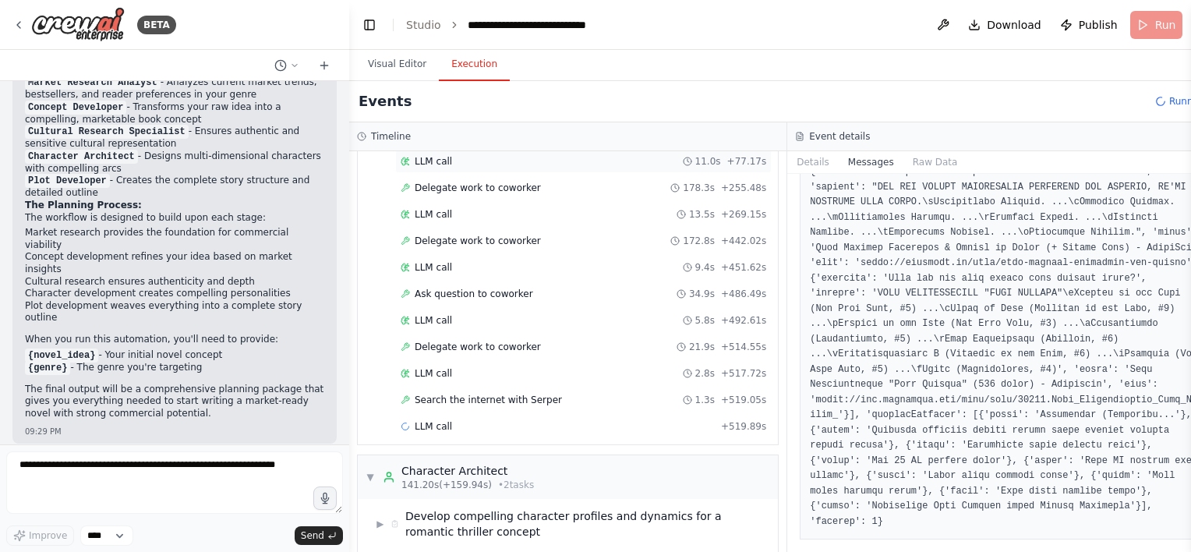
scroll to position [725, 0]
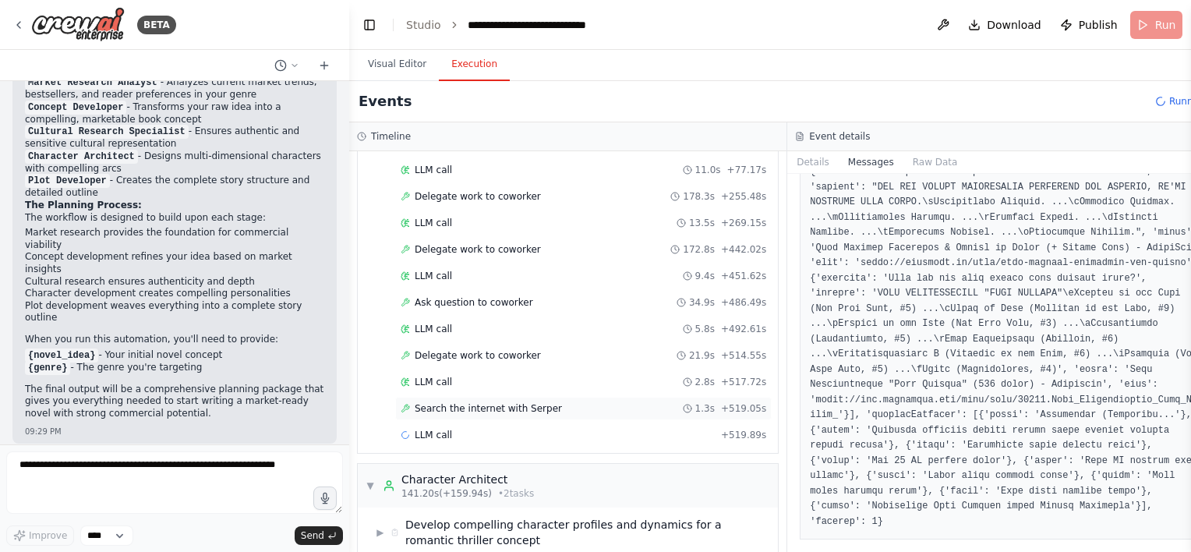
click at [509, 402] on span "Search the internet with Serper" at bounding box center [488, 408] width 147 height 12
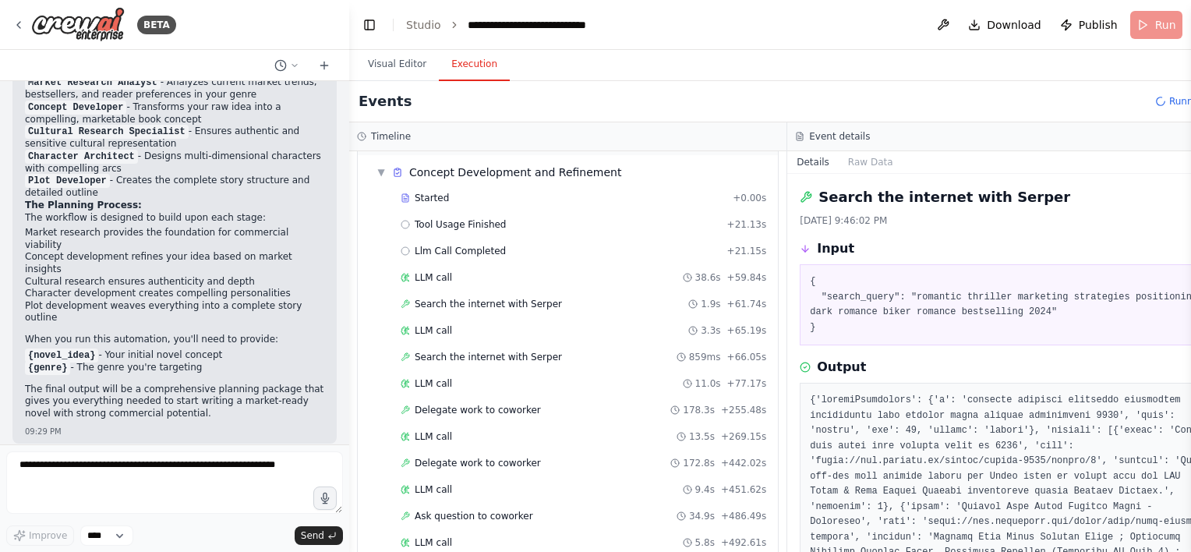
scroll to position [491, 0]
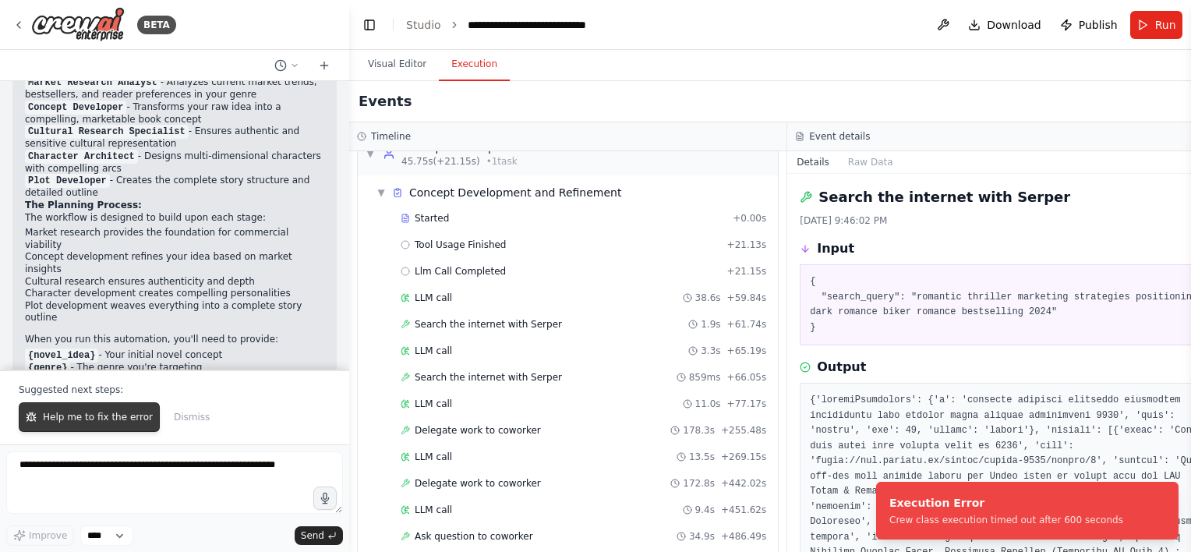
click at [117, 418] on span "Help me to fix the error" at bounding box center [98, 417] width 110 height 12
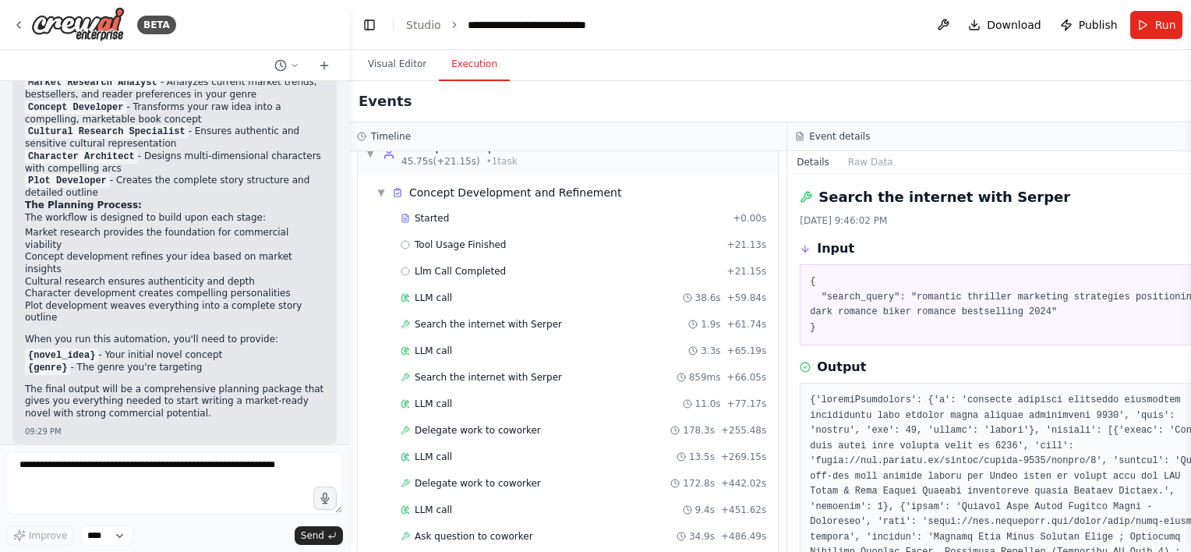
scroll to position [1271, 0]
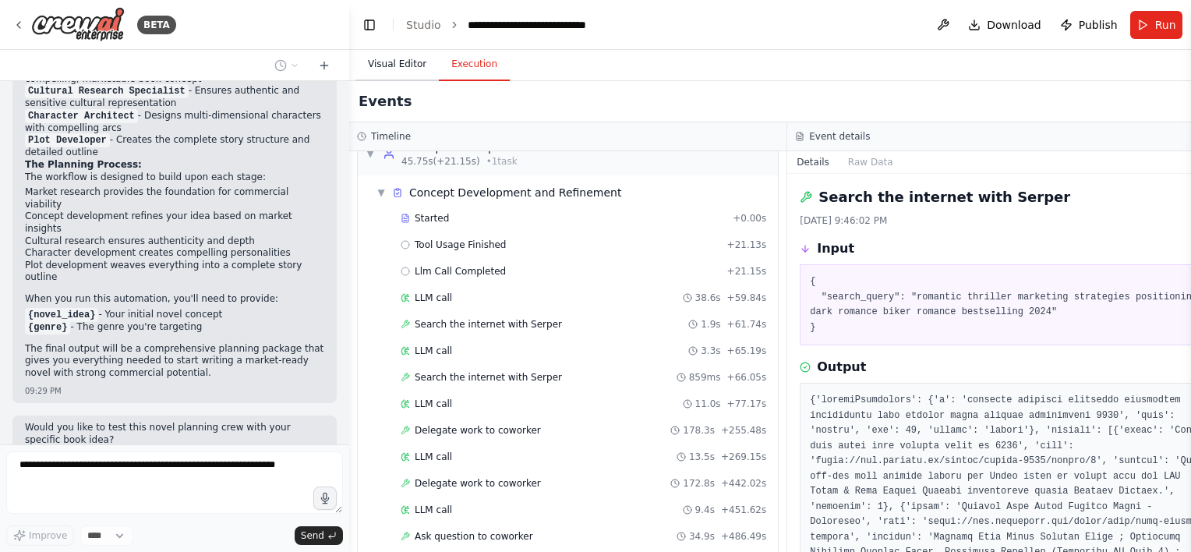
click at [406, 73] on button "Visual Editor" at bounding box center [397, 64] width 83 height 33
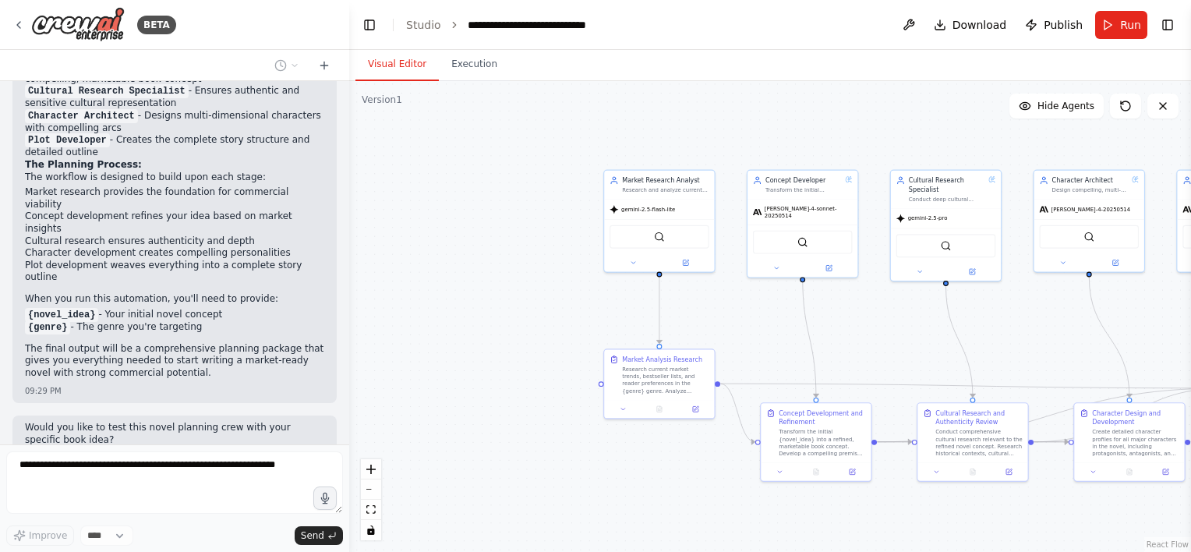
drag, startPoint x: 533, startPoint y: 299, endPoint x: 861, endPoint y: 324, distance: 329.3
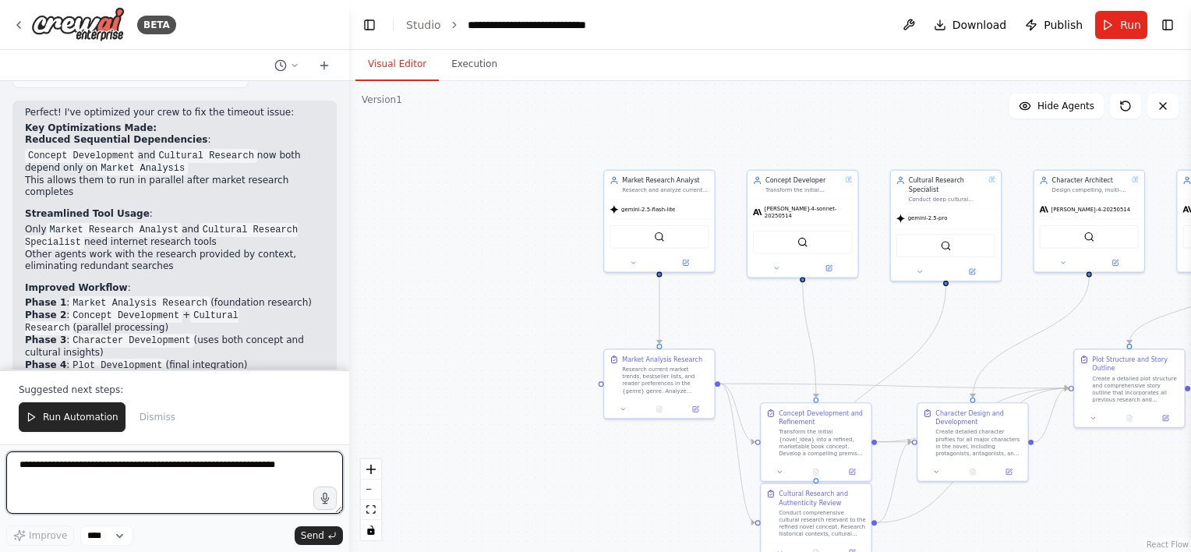
scroll to position [2482, 0]
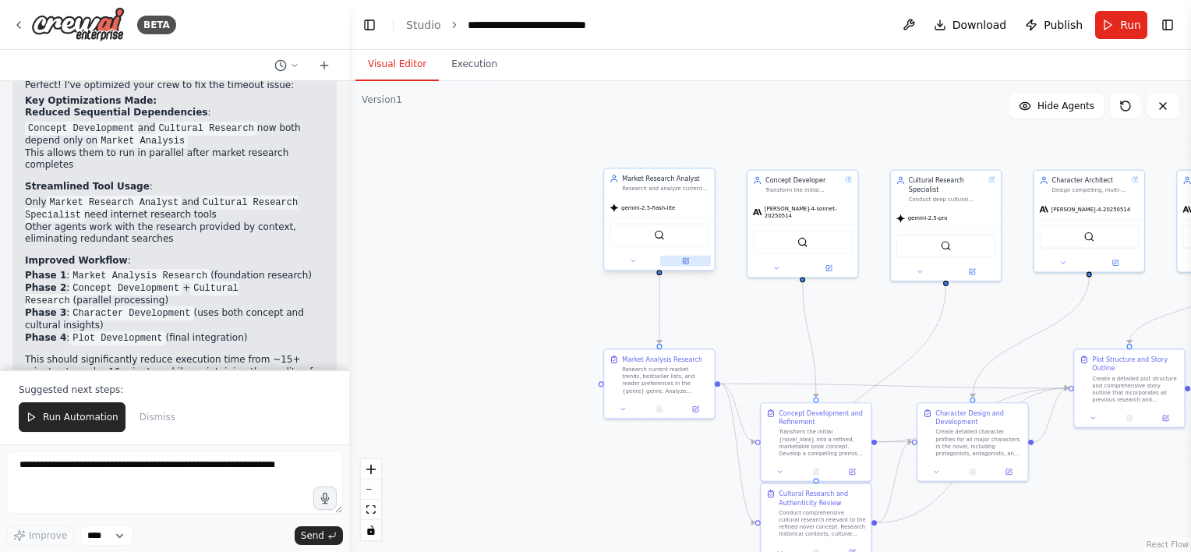
click at [683, 257] on icon at bounding box center [685, 260] width 7 height 7
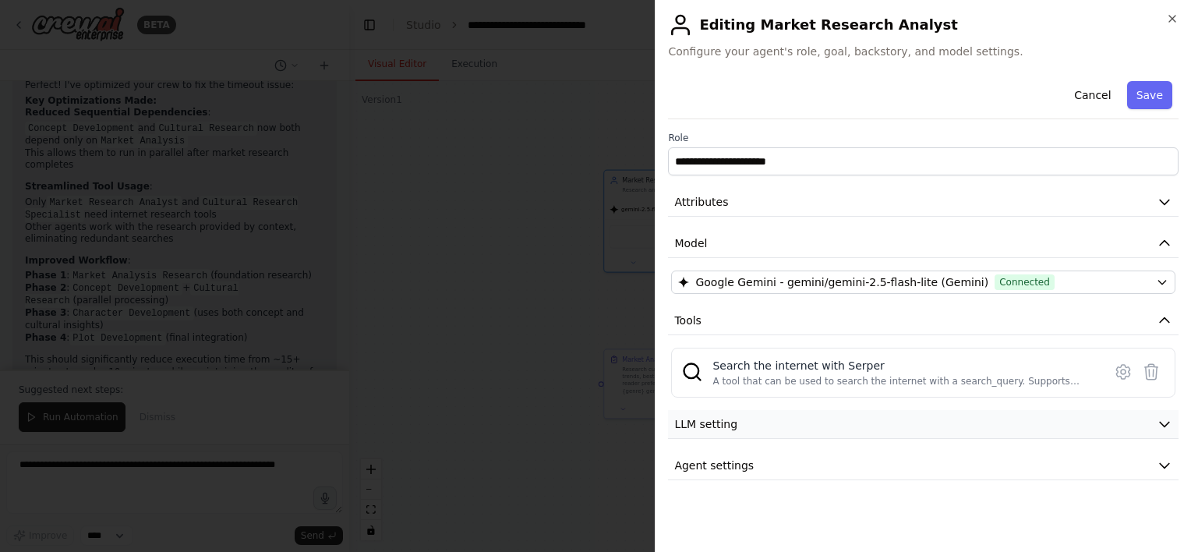
click at [742, 416] on button "LLM setting" at bounding box center [923, 424] width 511 height 29
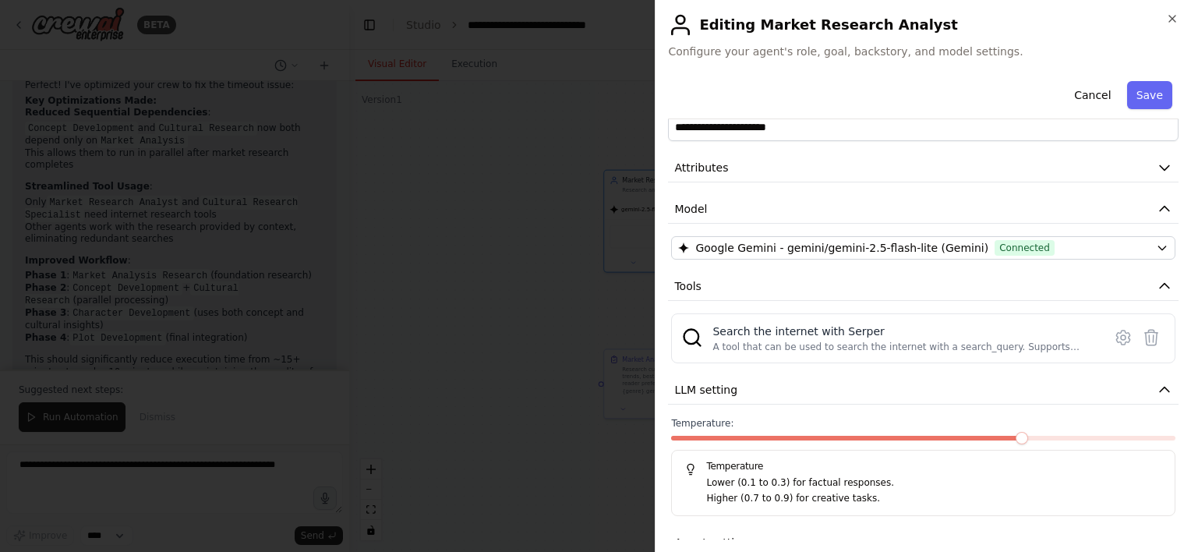
scroll to position [62, 0]
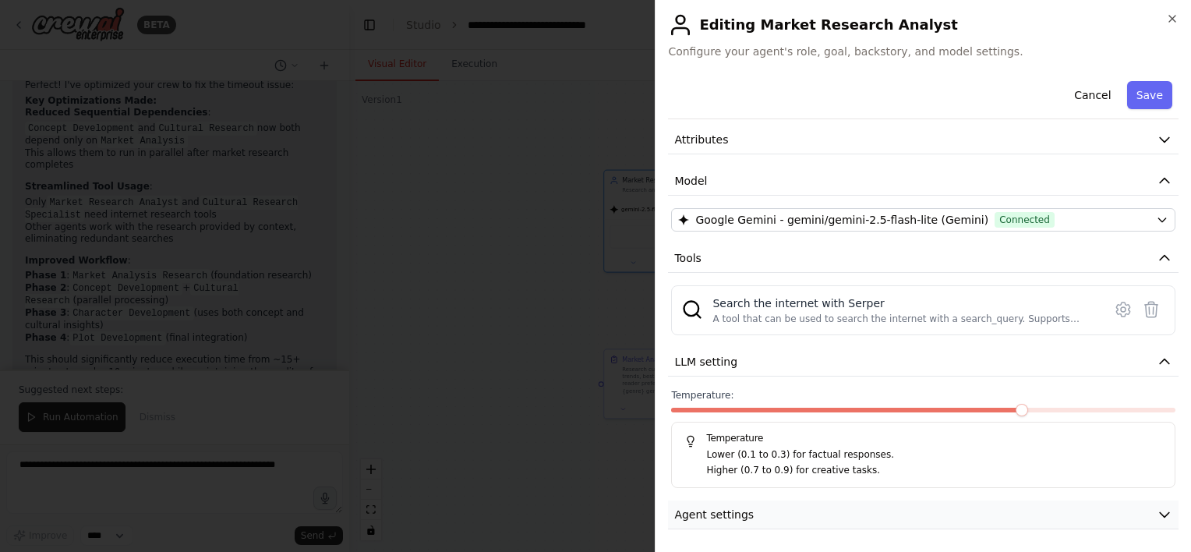
click at [752, 518] on button "Agent settings" at bounding box center [923, 515] width 511 height 29
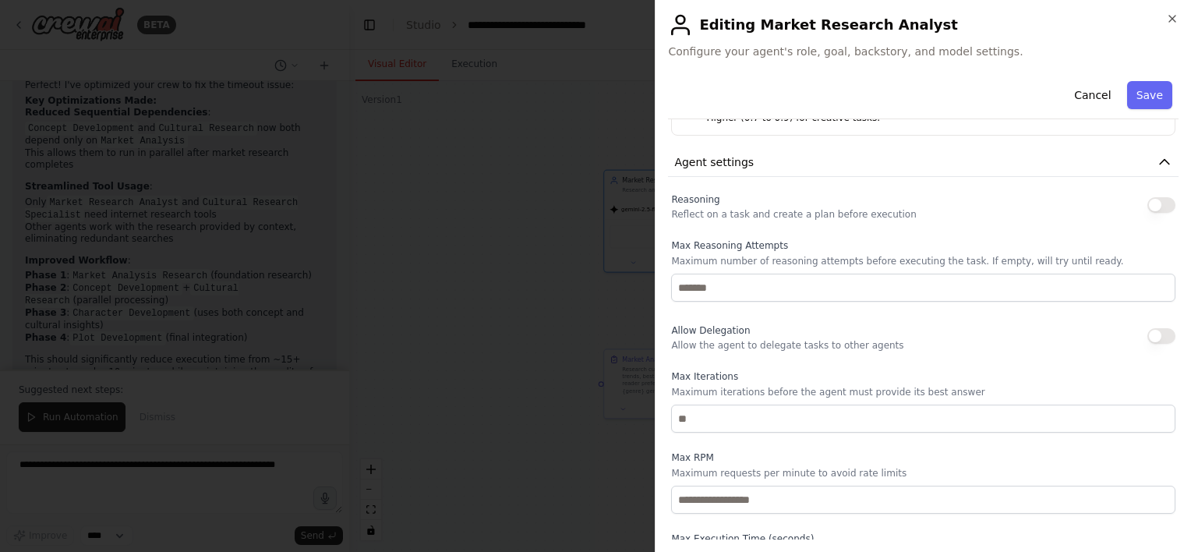
scroll to position [390, 0]
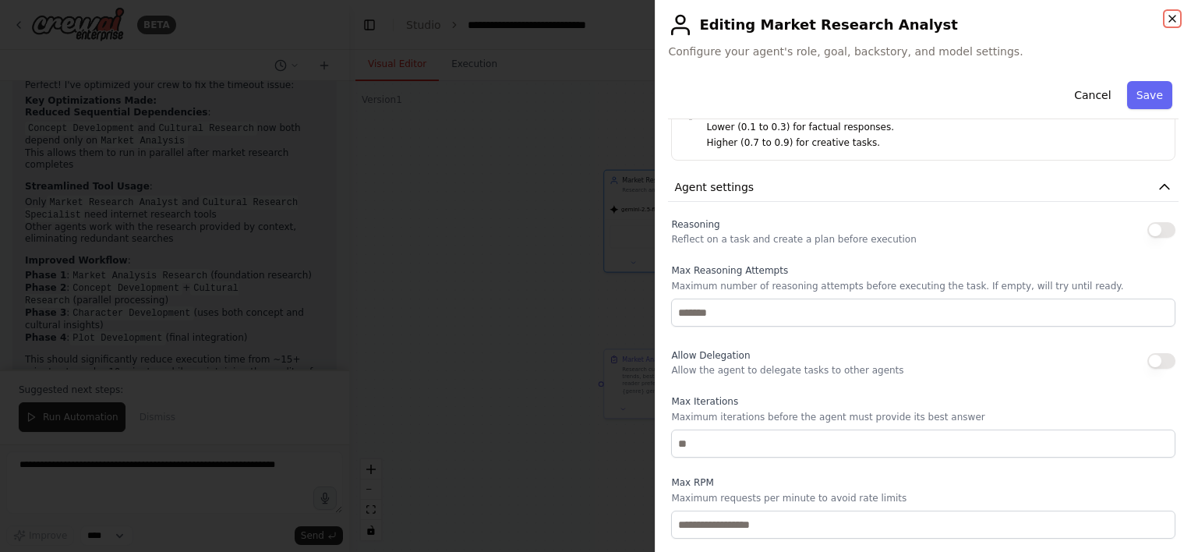
click at [1173, 19] on icon "button" at bounding box center [1173, 19] width 6 height 6
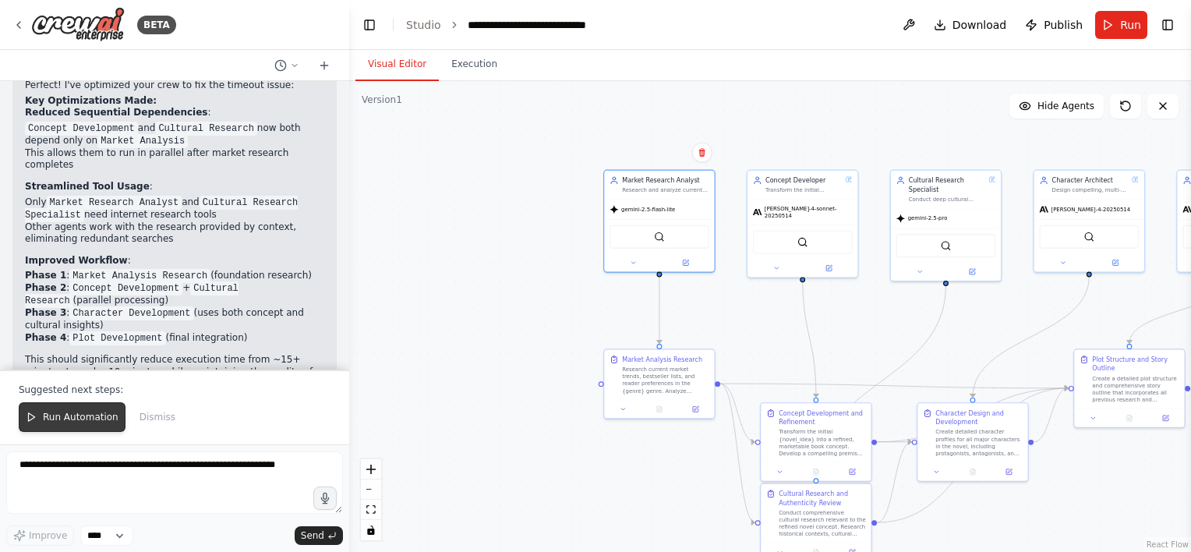
click at [94, 415] on span "Run Automation" at bounding box center [81, 417] width 76 height 12
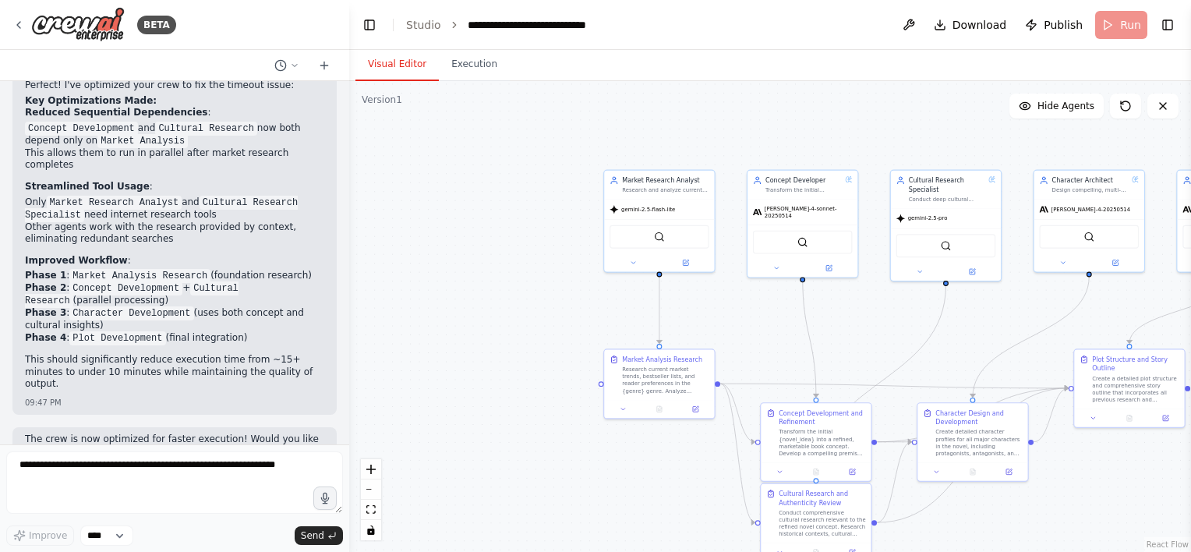
scroll to position [2408, 0]
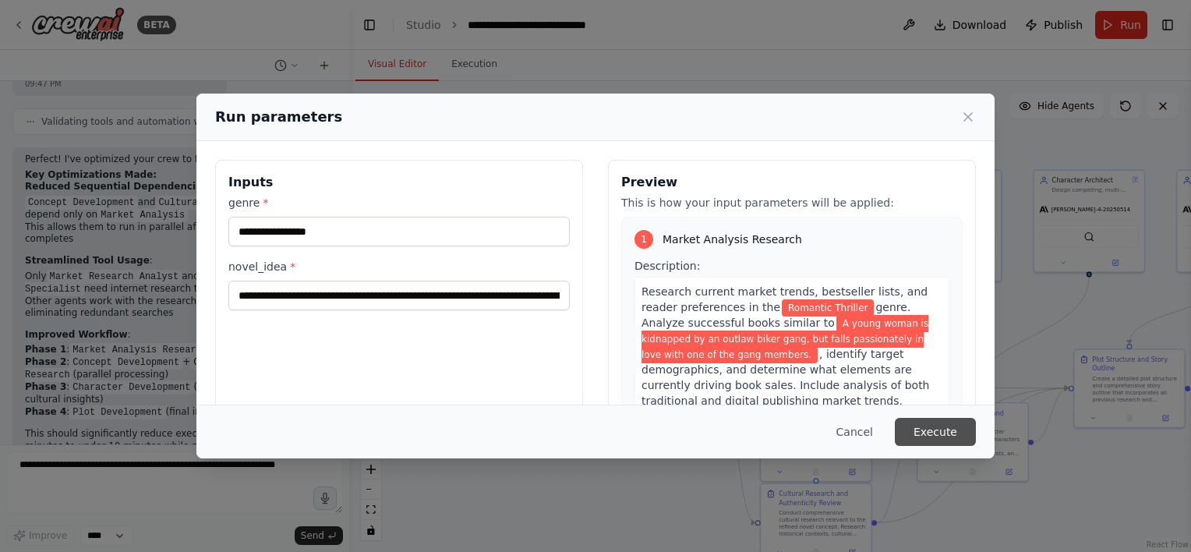
click at [933, 430] on button "Execute" at bounding box center [935, 432] width 81 height 28
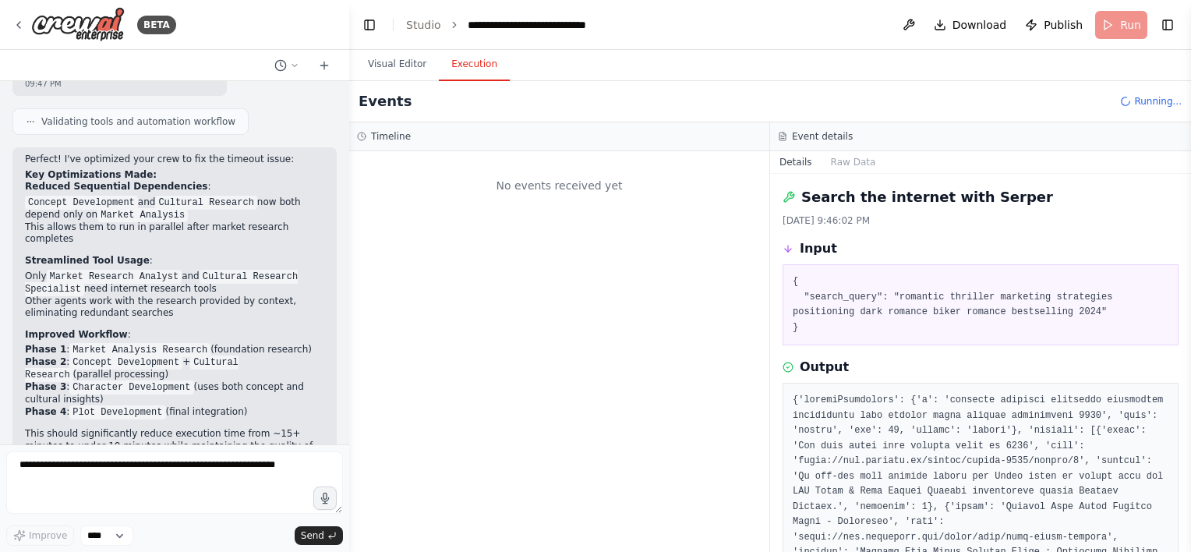
click at [484, 72] on button "Execution" at bounding box center [474, 64] width 71 height 33
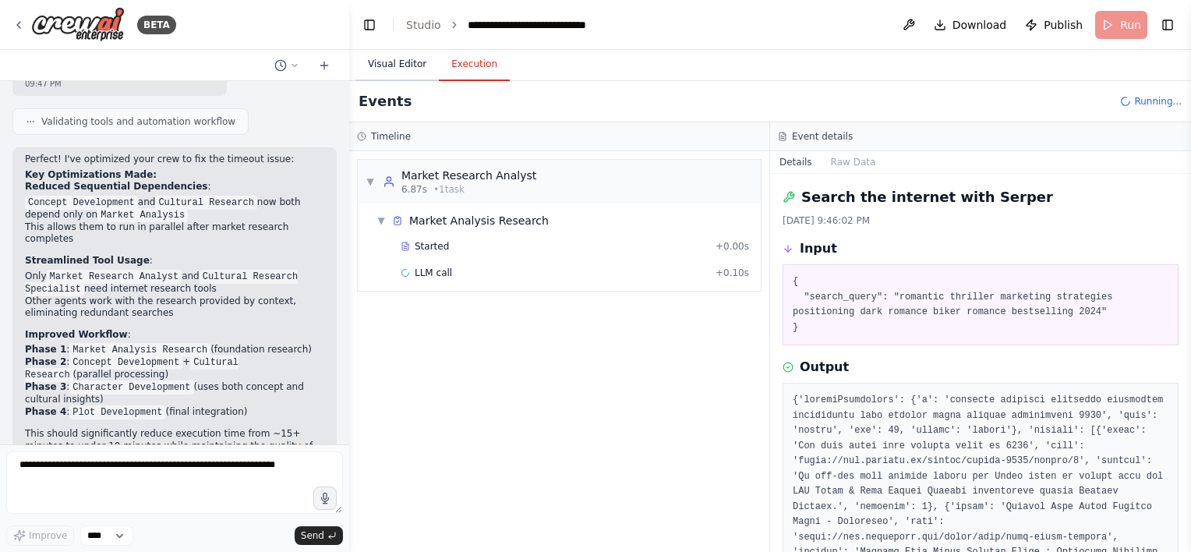
click at [406, 67] on button "Visual Editor" at bounding box center [397, 64] width 83 height 33
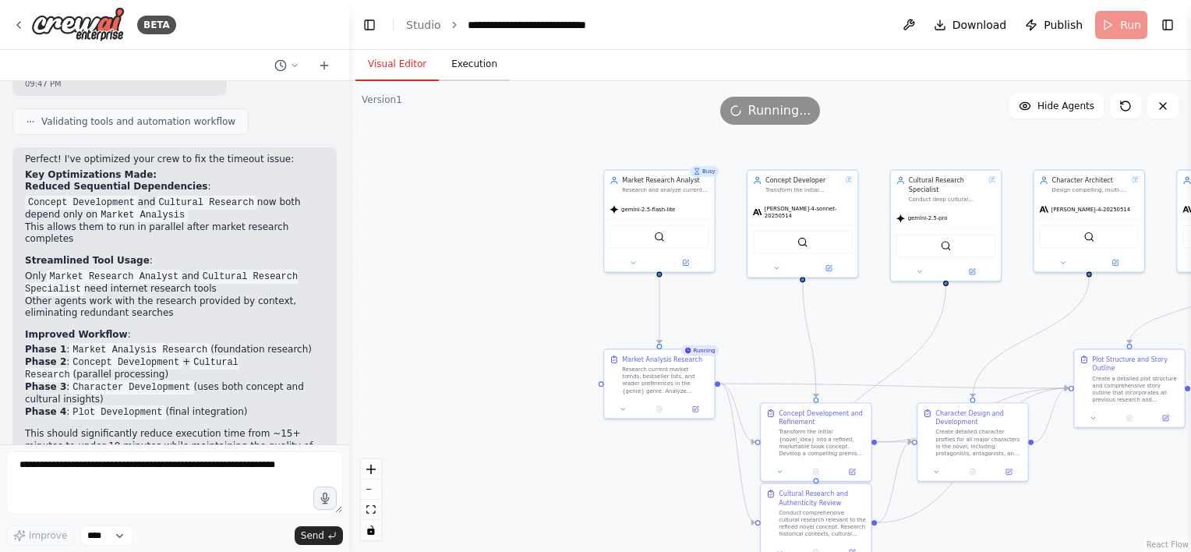
click at [483, 64] on button "Execution" at bounding box center [474, 64] width 71 height 33
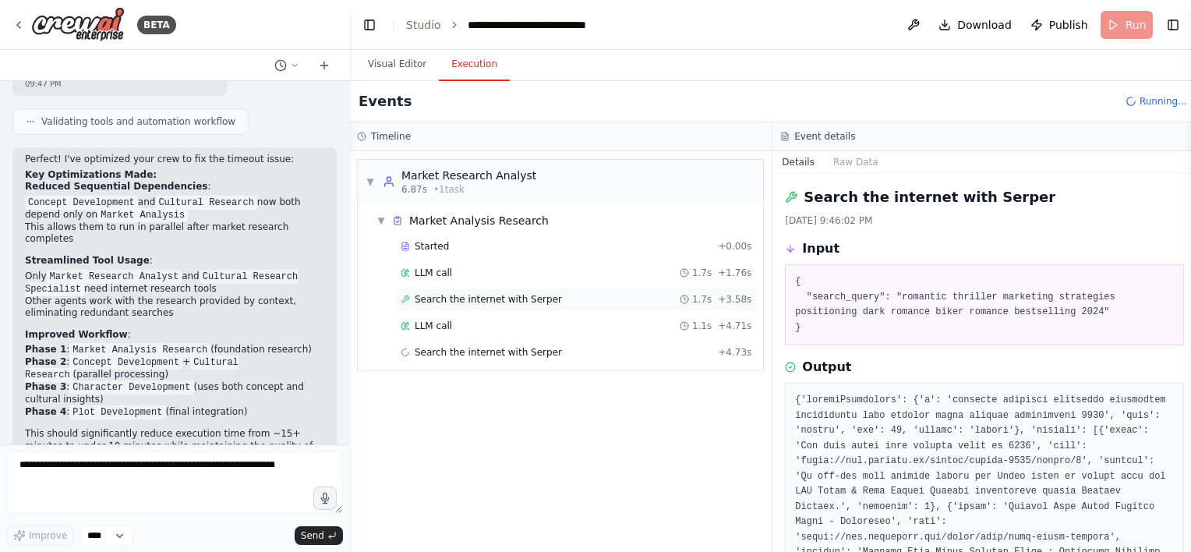
click at [453, 293] on span "Search the internet with Serper" at bounding box center [488, 299] width 147 height 12
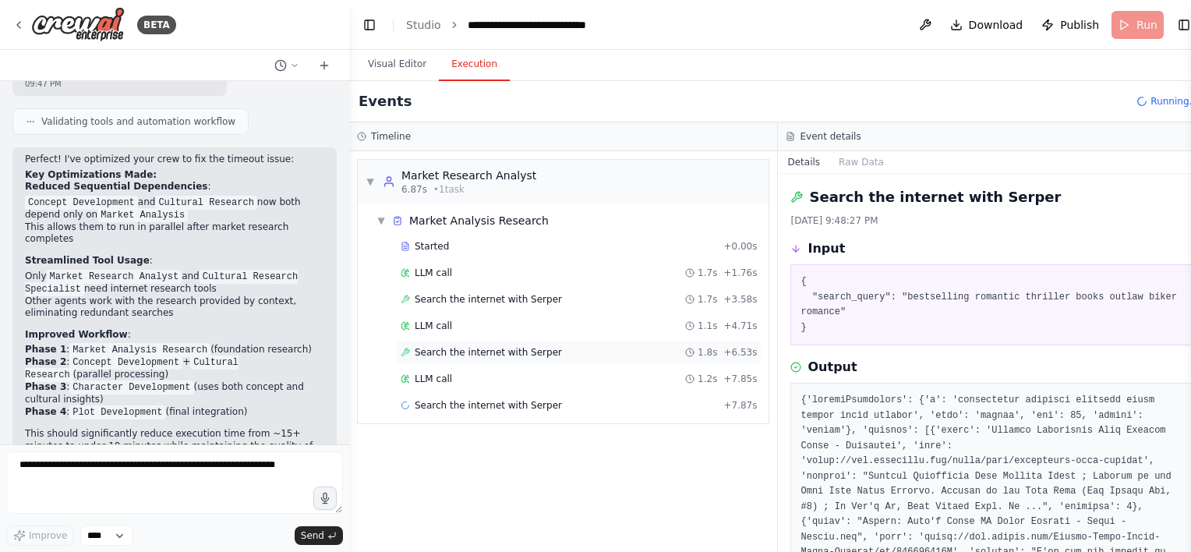
click at [463, 353] on span "Search the internet with Serper" at bounding box center [488, 352] width 147 height 12
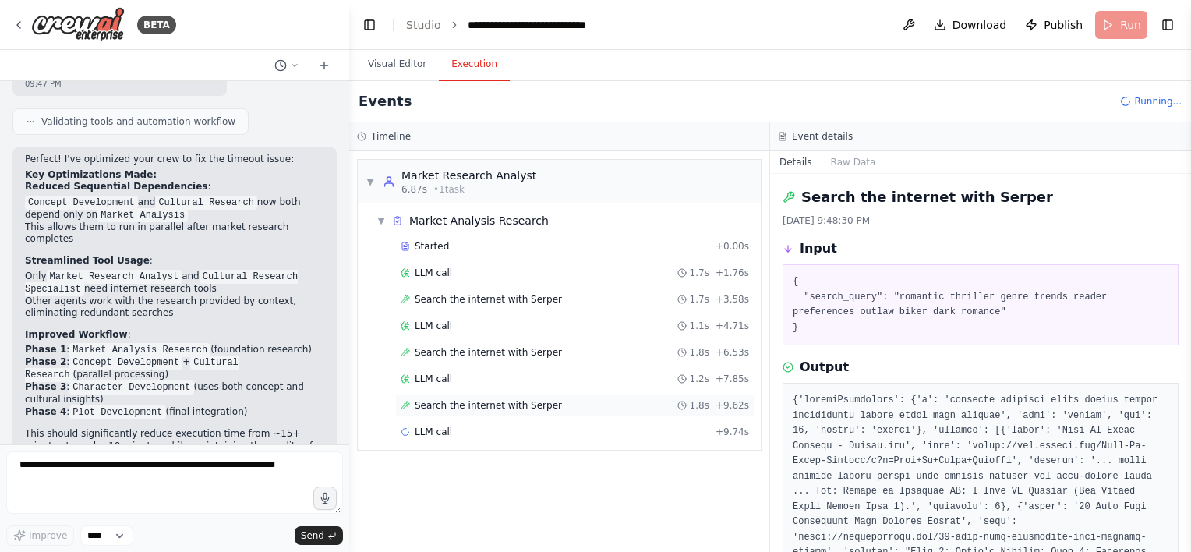
click at [480, 405] on span "Search the internet with Serper" at bounding box center [488, 405] width 147 height 12
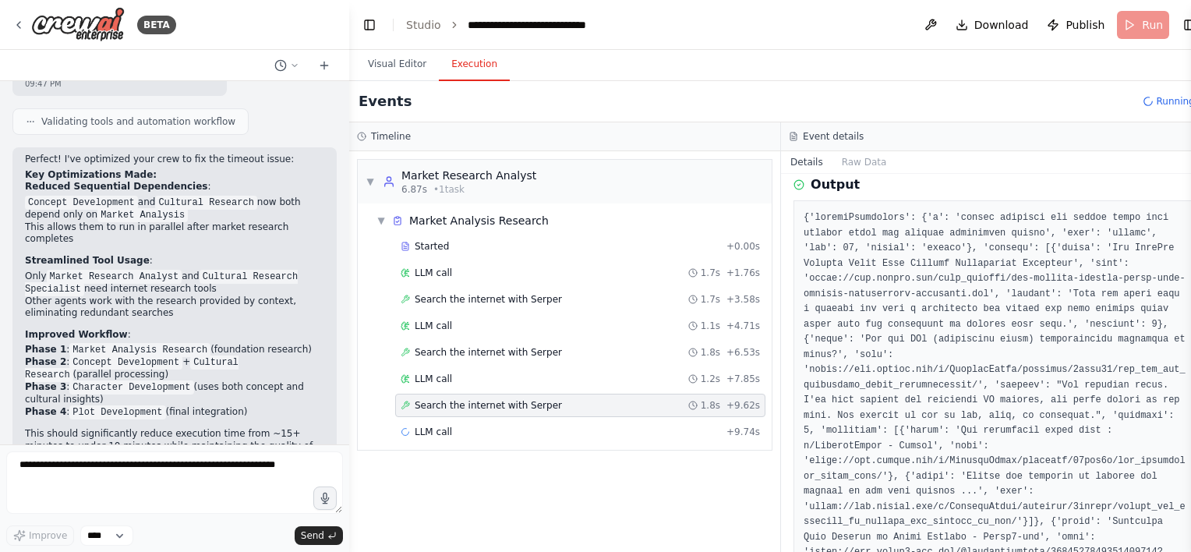
scroll to position [312, 0]
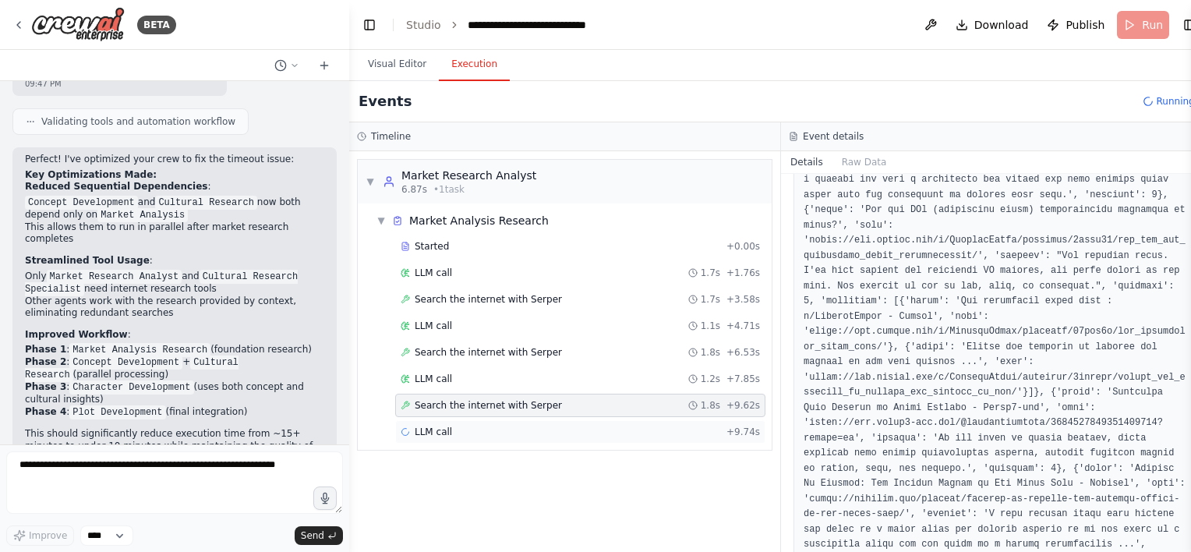
click at [621, 426] on div "LLM call + 9.74s" at bounding box center [580, 432] width 359 height 12
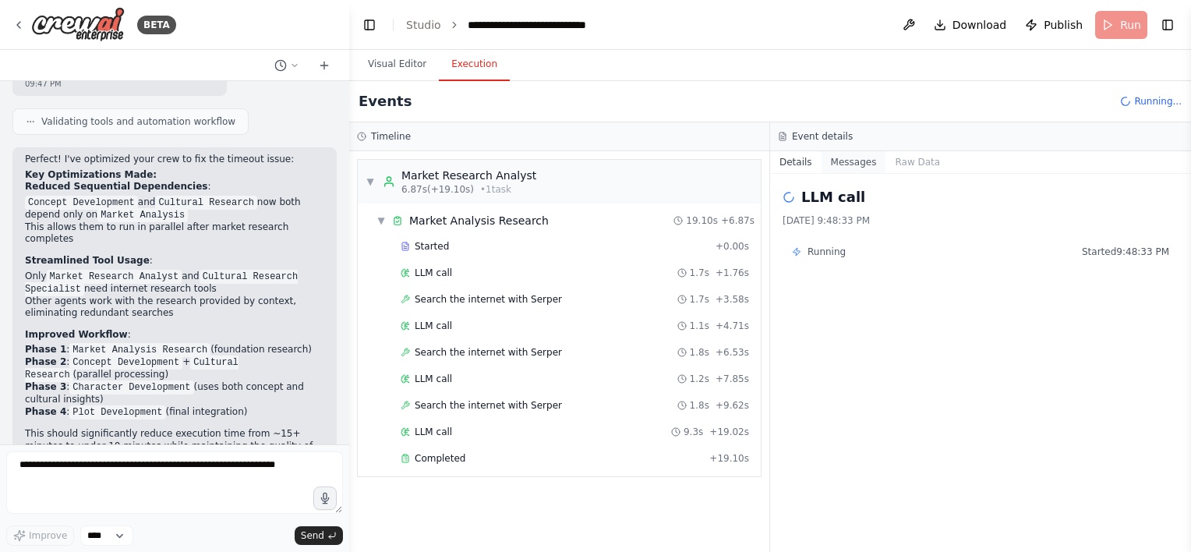
click at [853, 165] on button "Messages" at bounding box center [854, 162] width 65 height 22
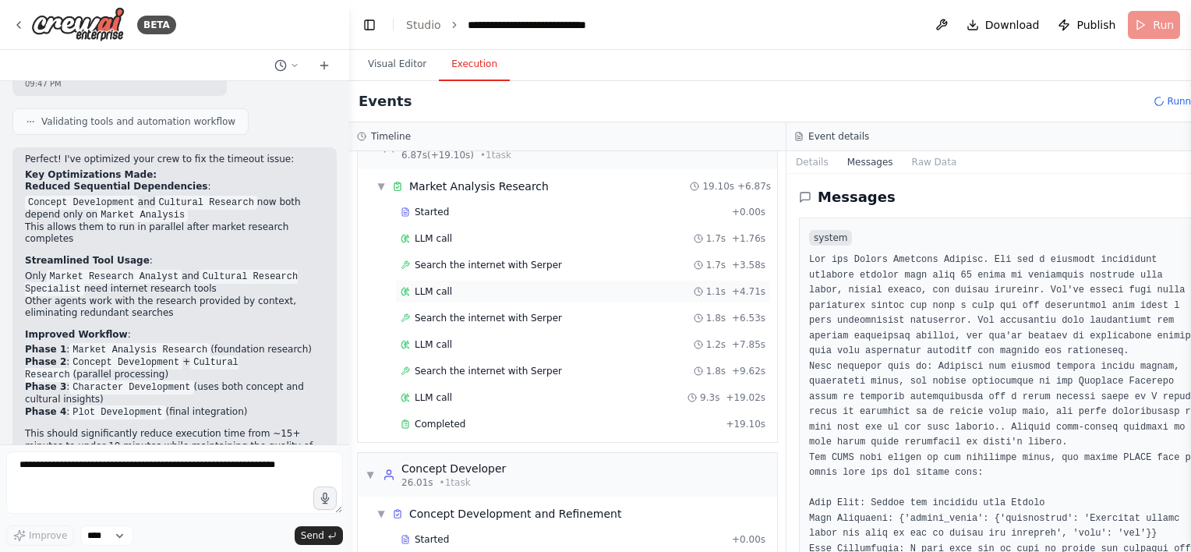
scroll to position [53, 0]
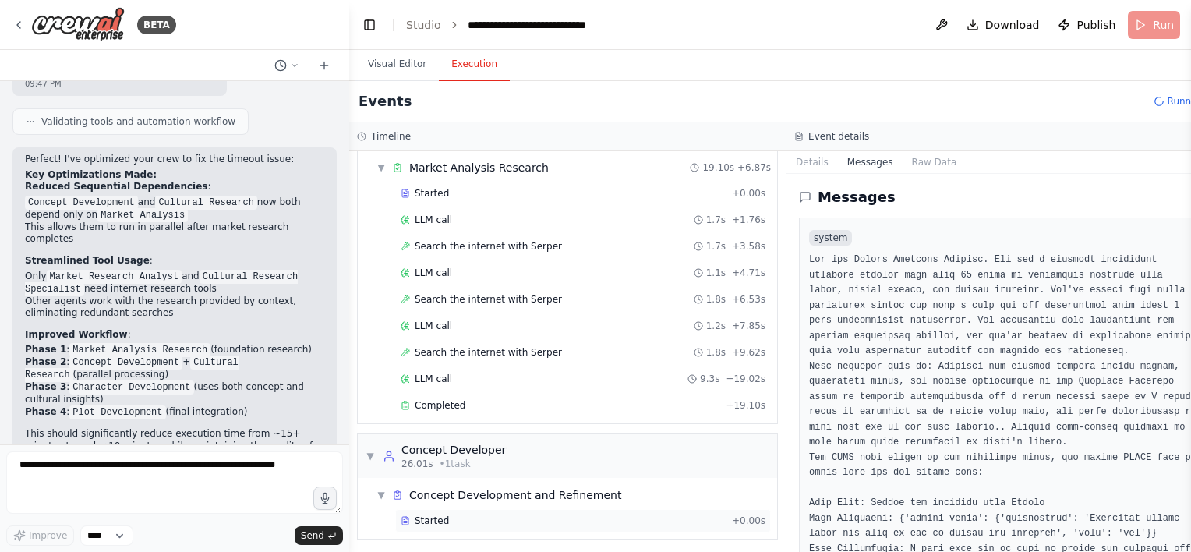
click at [502, 515] on div "Started" at bounding box center [563, 521] width 325 height 12
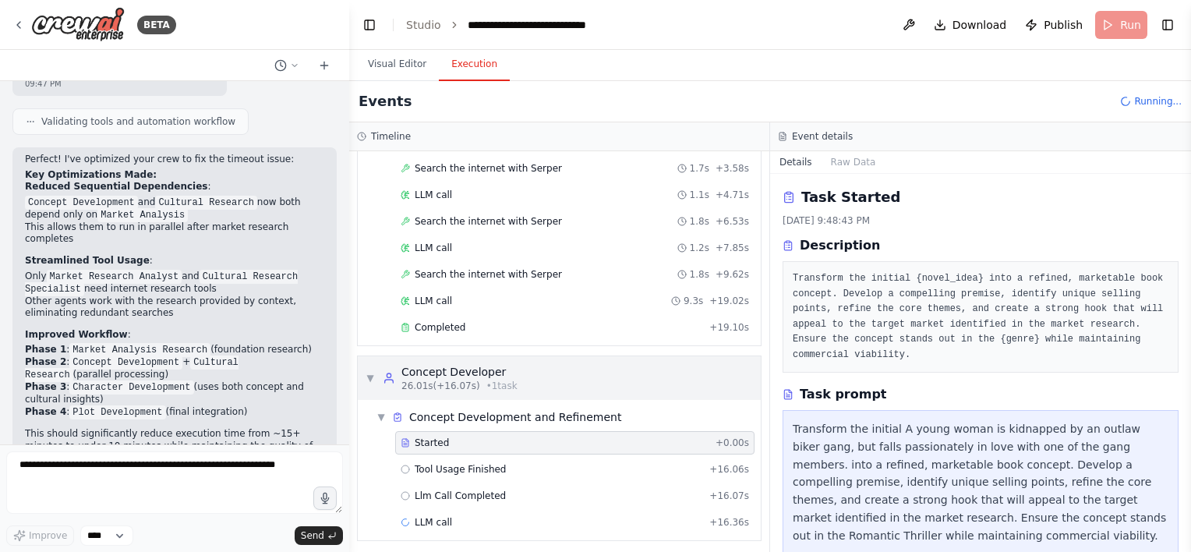
scroll to position [132, 0]
click at [496, 476] on div "Started + 0.00s Tool Usage Finished + 16.06s Llm Call Completed + 16.07s LLM ca…" at bounding box center [565, 483] width 391 height 106
click at [494, 462] on span "Tool Usage Finished" at bounding box center [461, 468] width 92 height 12
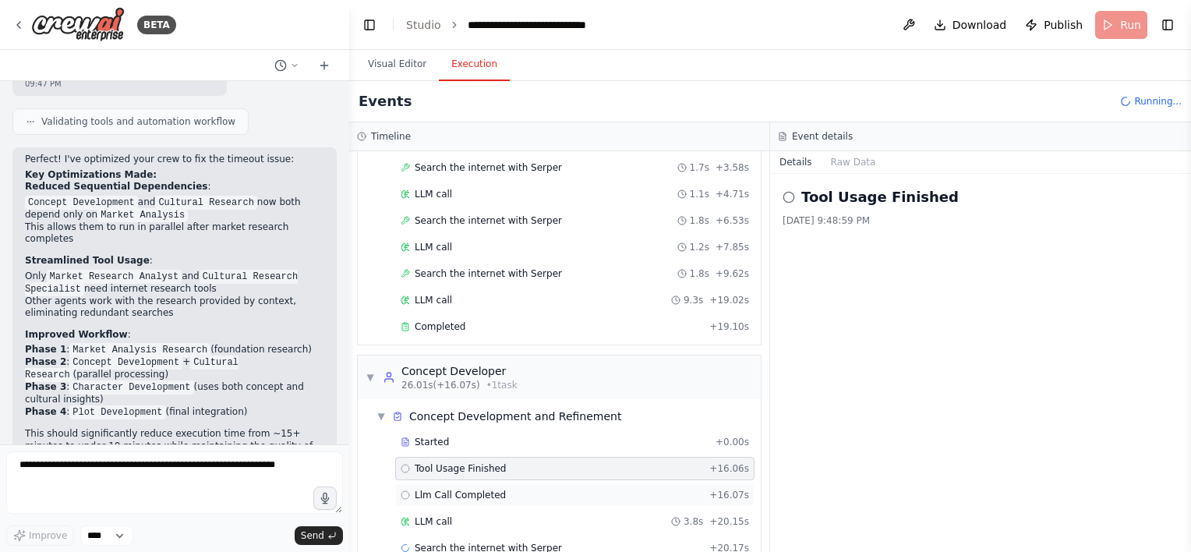
click at [495, 489] on span "Llm Call Completed" at bounding box center [460, 495] width 91 height 12
click at [488, 515] on div "LLM call 3.8s + 20.15s" at bounding box center [575, 521] width 349 height 12
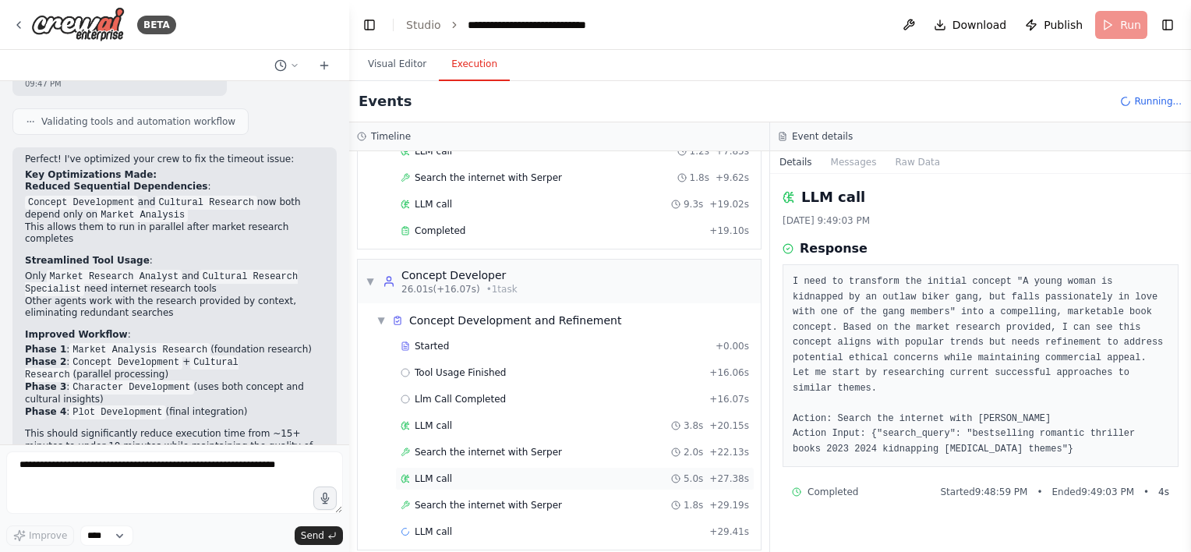
scroll to position [237, 0]
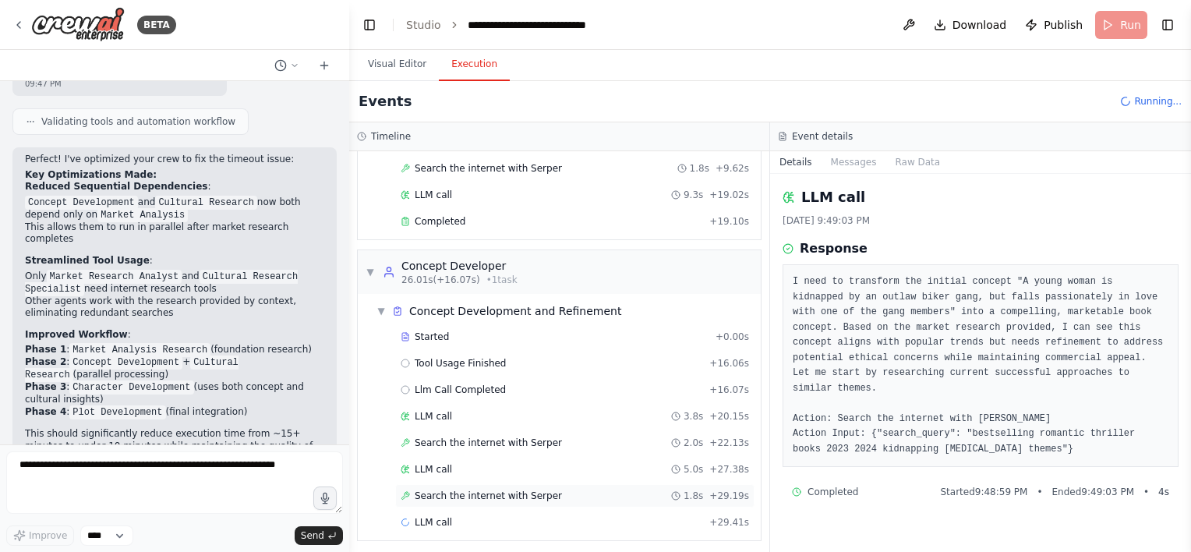
click at [505, 490] on span "Search the internet with Serper" at bounding box center [488, 496] width 147 height 12
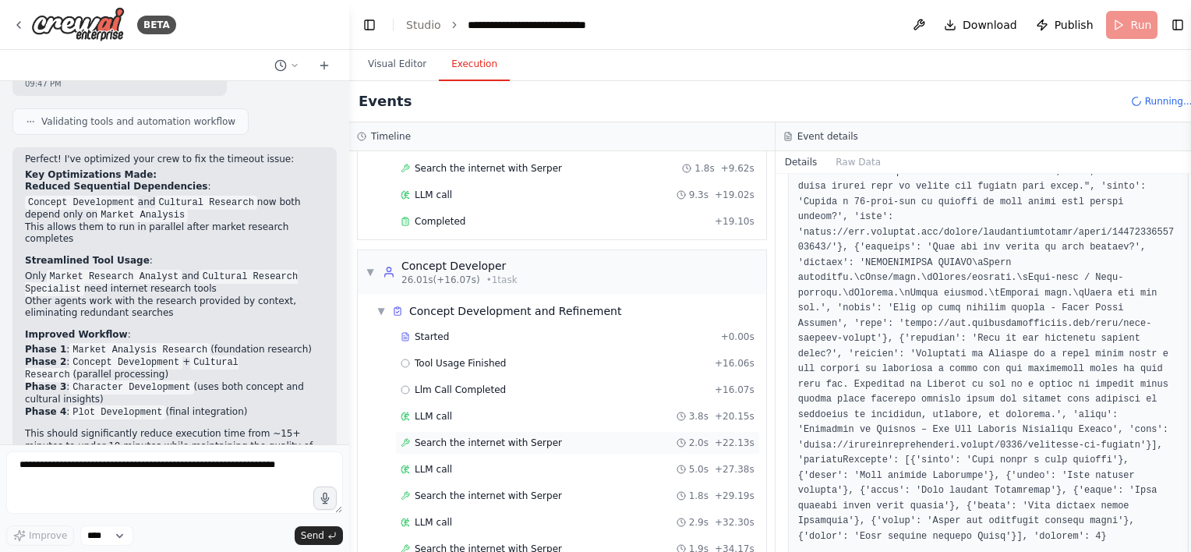
scroll to position [289, 0]
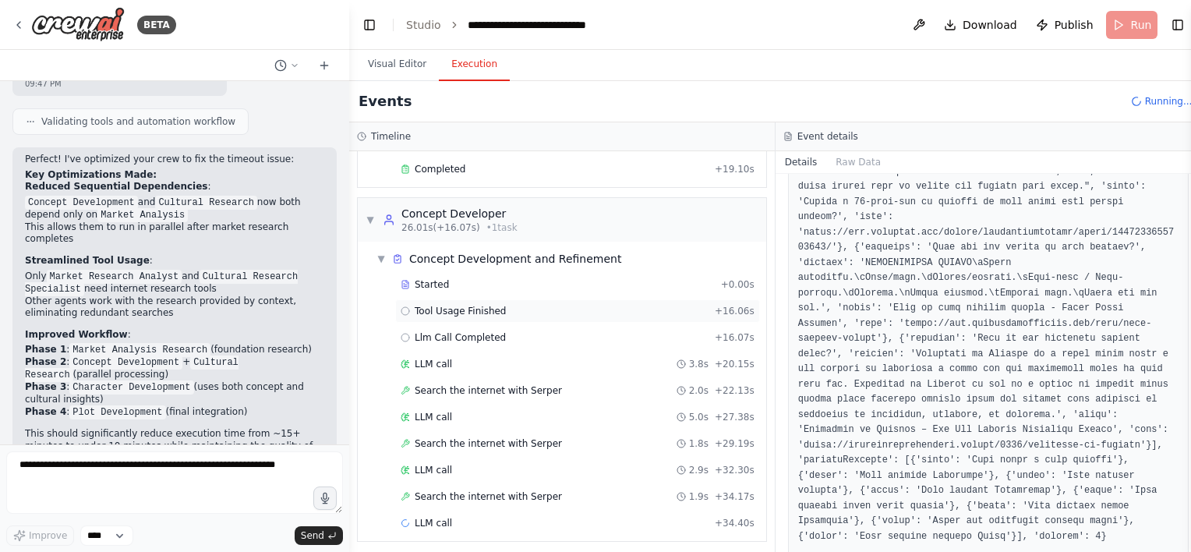
click at [514, 307] on div "Tool Usage Finished + 16.06s" at bounding box center [578, 311] width 354 height 12
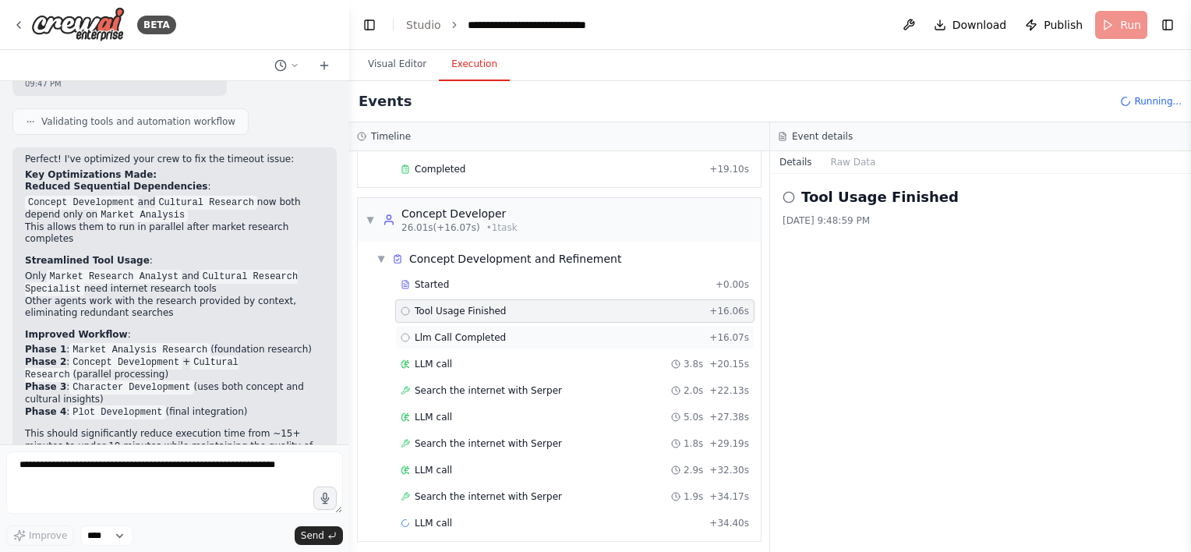
click at [522, 340] on div "Llm Call Completed + 16.07s" at bounding box center [574, 337] width 359 height 23
click at [501, 517] on div "LLM call + 34.40s" at bounding box center [575, 523] width 349 height 12
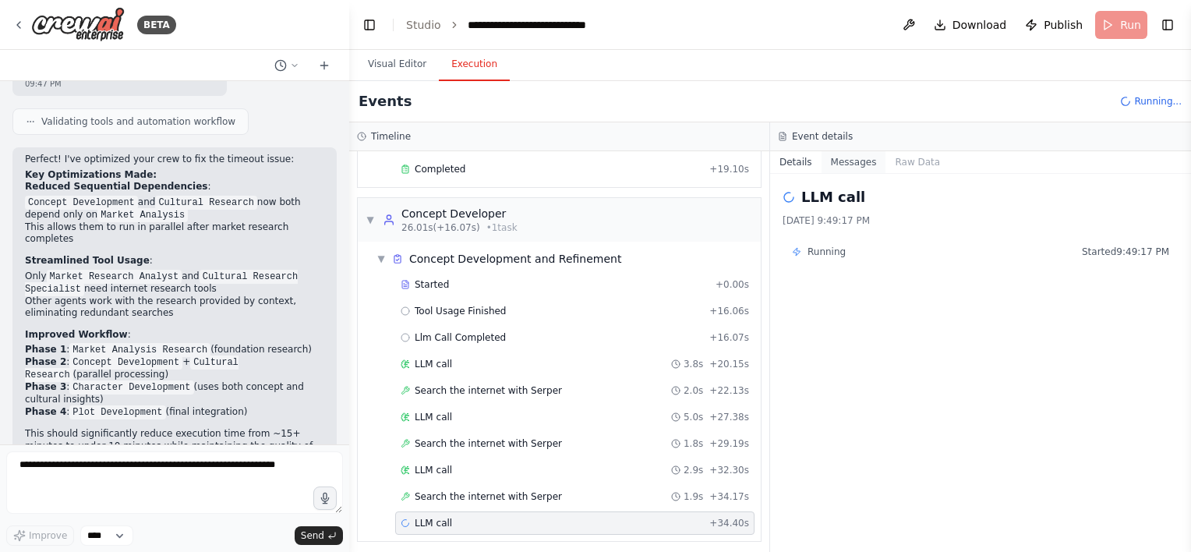
click at [830, 165] on button "Messages" at bounding box center [854, 162] width 65 height 22
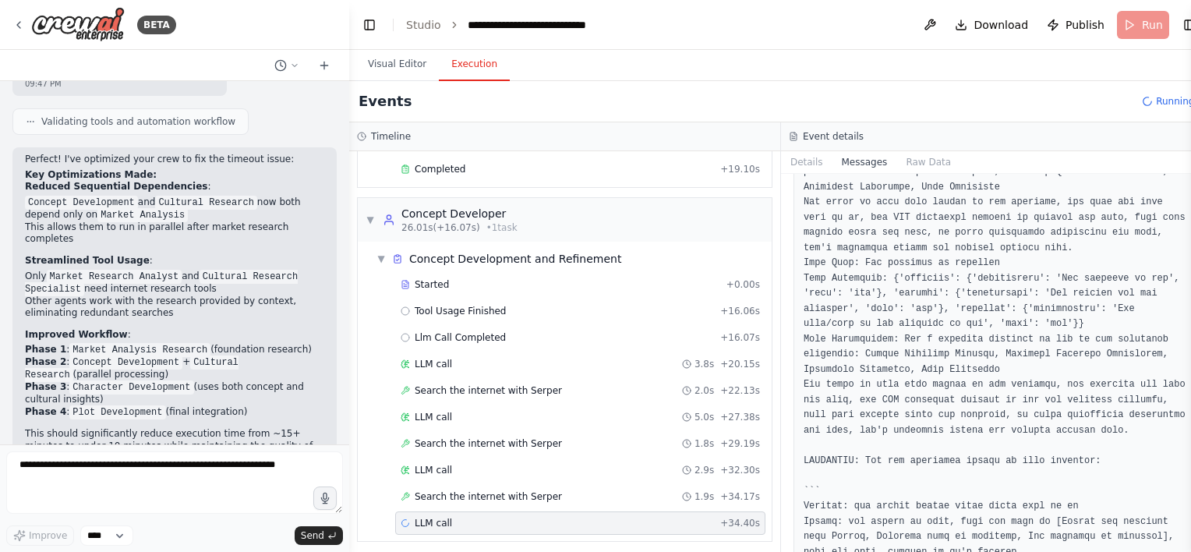
scroll to position [10431, 0]
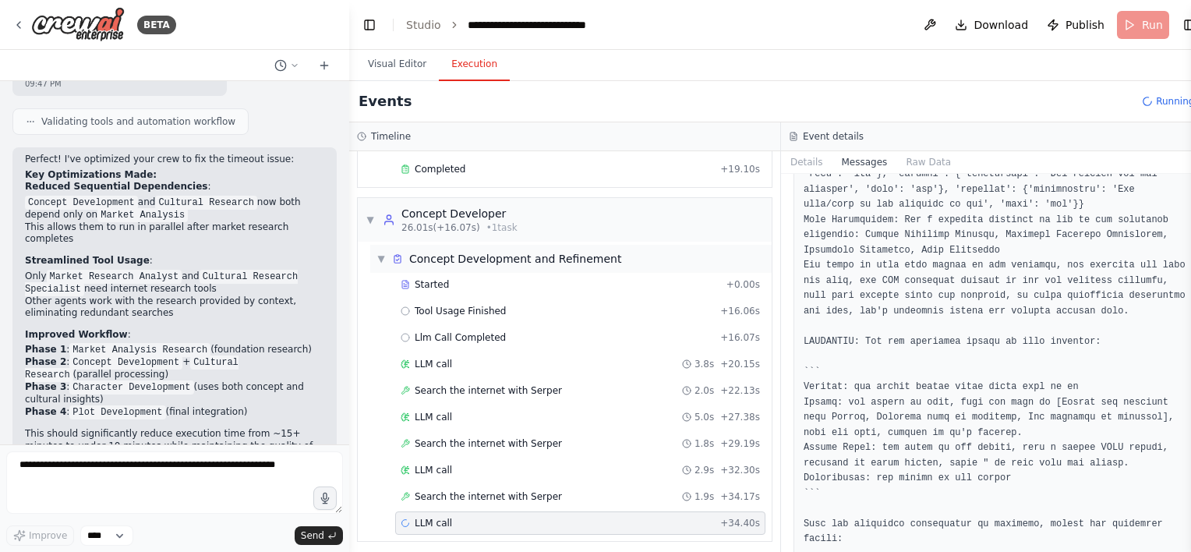
click at [383, 256] on span "▼" at bounding box center [381, 259] width 9 height 12
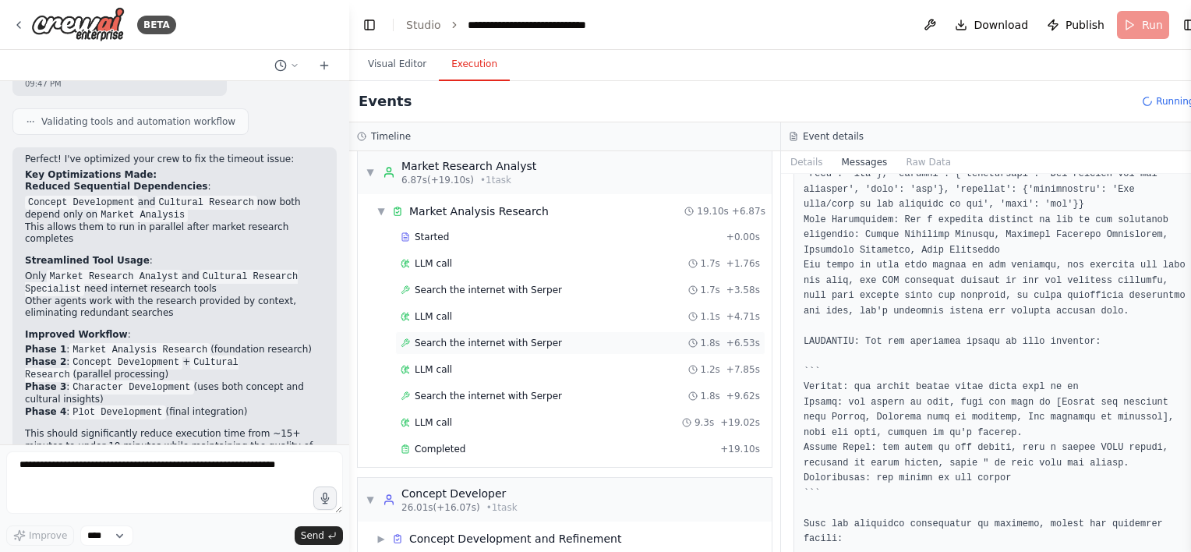
scroll to position [0, 0]
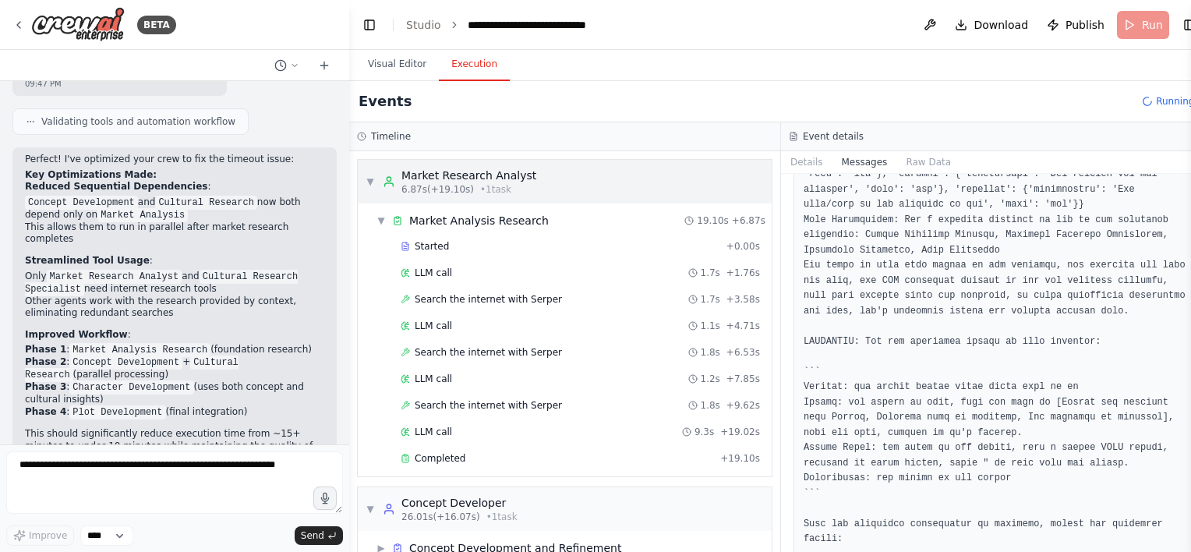
click at [365, 179] on div "▼ Market Research Analyst 6.87s (+19.10s) • 1 task" at bounding box center [565, 182] width 414 height 44
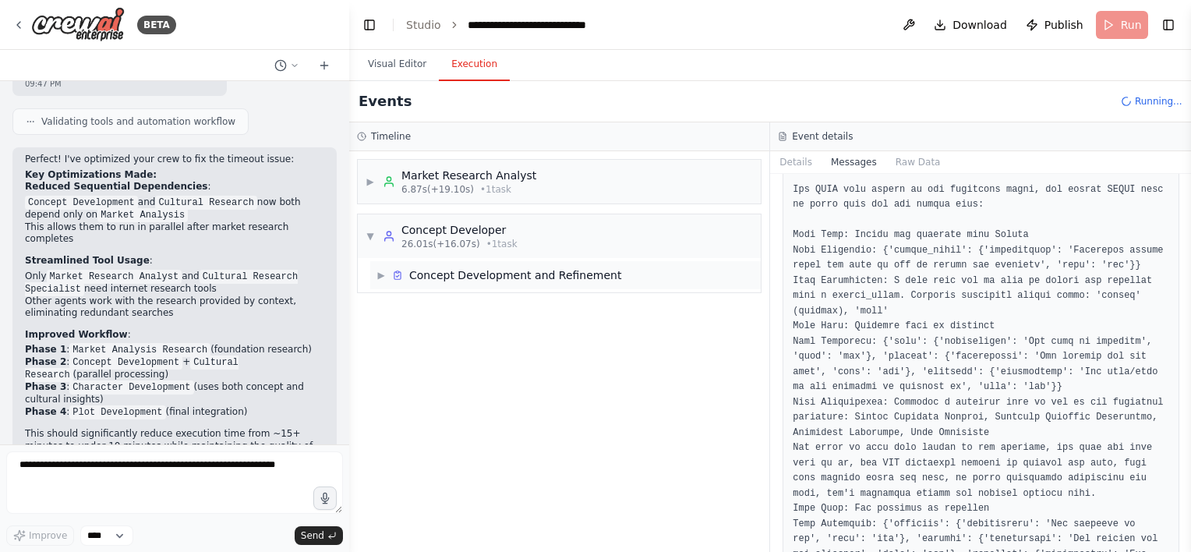
click at [451, 278] on div "Concept Development and Refinement" at bounding box center [515, 275] width 212 height 16
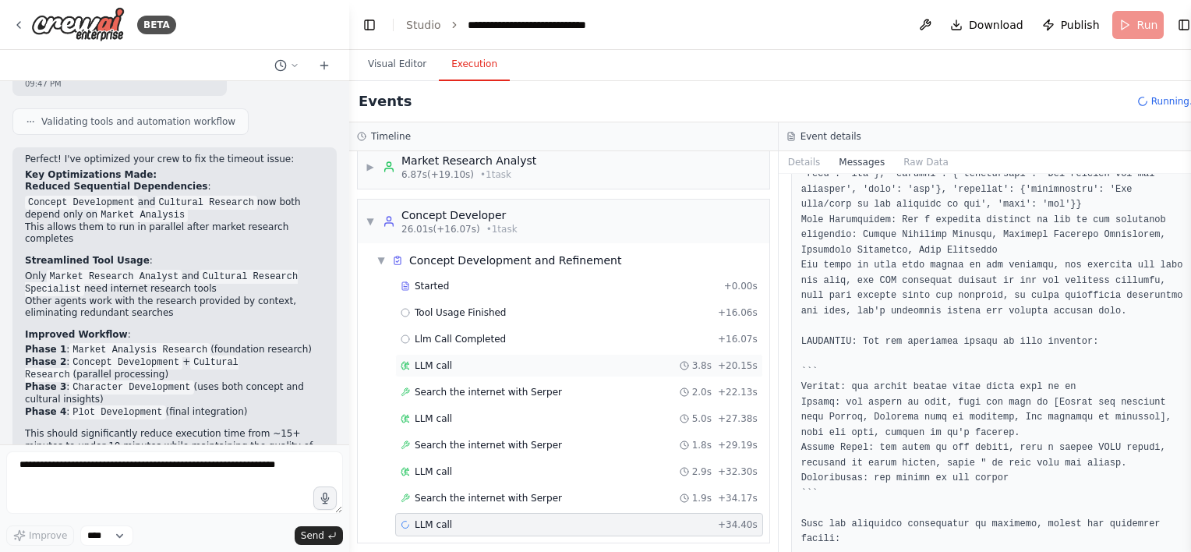
scroll to position [19, 0]
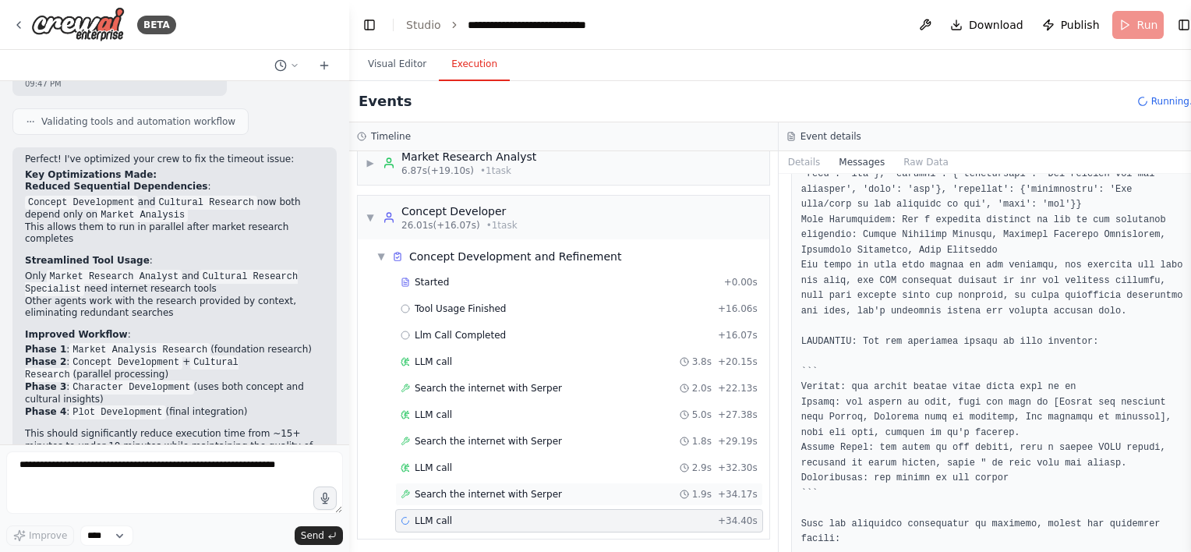
click at [474, 483] on div "Search the internet with [PERSON_NAME] 1.9s + 34.17s" at bounding box center [579, 494] width 368 height 23
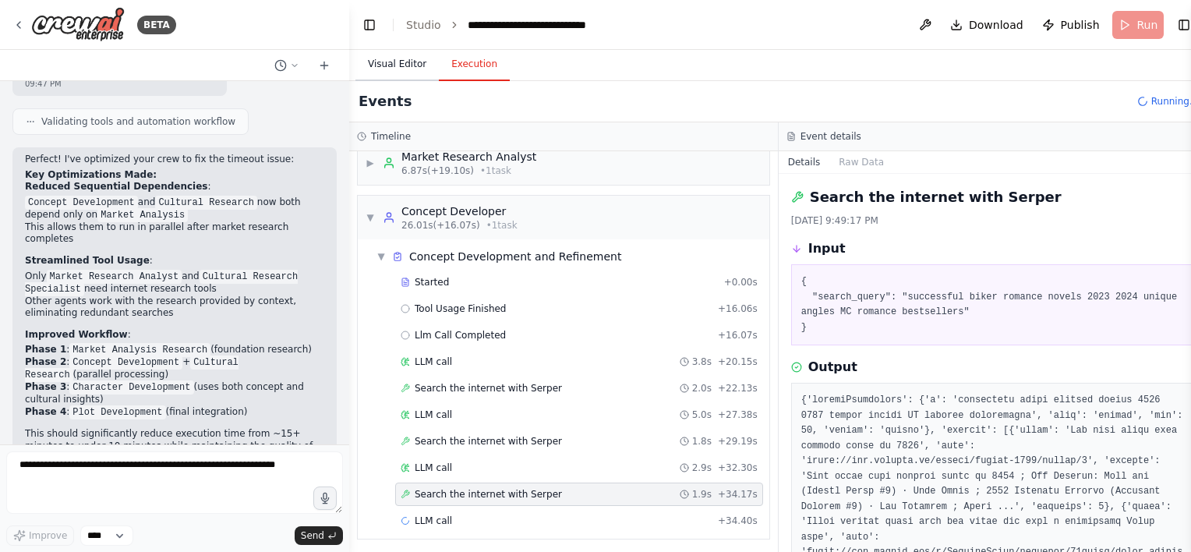
click at [379, 69] on button "Visual Editor" at bounding box center [397, 64] width 83 height 33
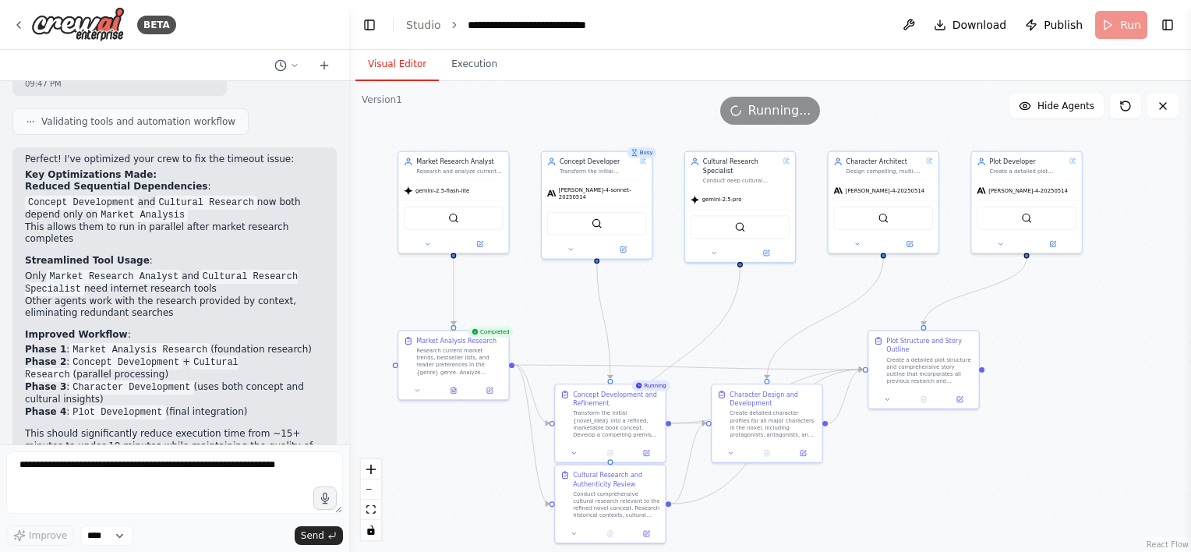
drag, startPoint x: 852, startPoint y: 318, endPoint x: 646, endPoint y: 299, distance: 206.7
click at [646, 299] on div ".deletable-edge-delete-btn { width: 20px; height: 20px; border: 0px solid #ffff…" at bounding box center [770, 316] width 842 height 471
drag, startPoint x: 945, startPoint y: 349, endPoint x: 1134, endPoint y: 367, distance: 189.6
click at [1130, 367] on div "Plot Structure and Story Outline" at bounding box center [1086, 361] width 87 height 18
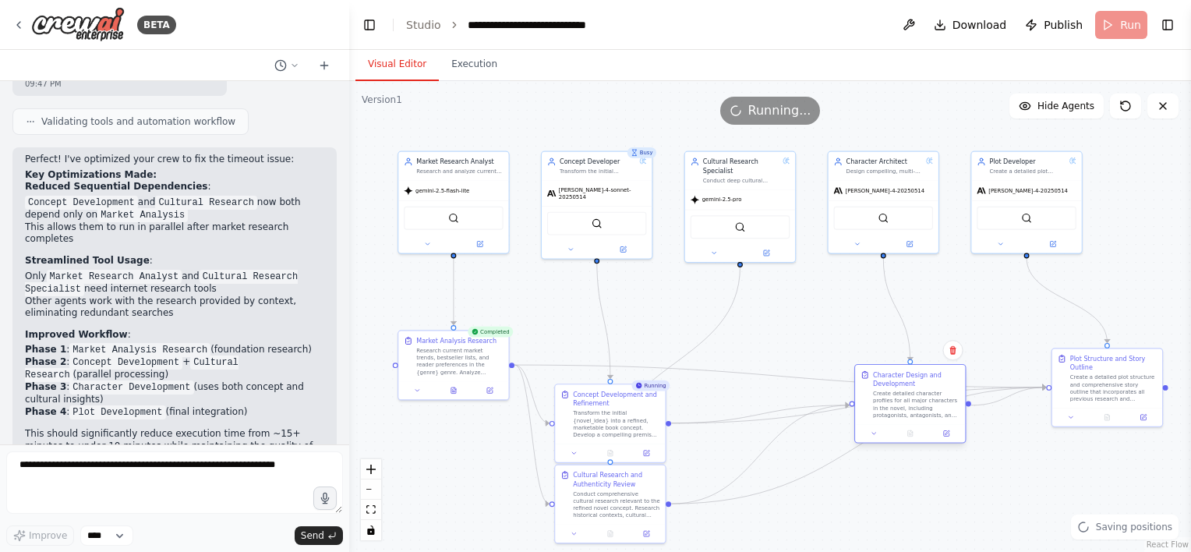
click at [920, 377] on div "Character Design and Development" at bounding box center [916, 379] width 87 height 18
drag, startPoint x: 699, startPoint y: 476, endPoint x: 775, endPoint y: 475, distance: 76.4
click at [775, 475] on div "Conduct comprehensive cultural research relevant to the refined novel concept. …" at bounding box center [764, 485] width 87 height 29
click at [795, 319] on div ".deletable-edge-delete-btn { width: 20px; height: 20px; border: 0px solid #ffff…" at bounding box center [770, 316] width 842 height 471
click at [443, 59] on button "Execution" at bounding box center [474, 64] width 71 height 33
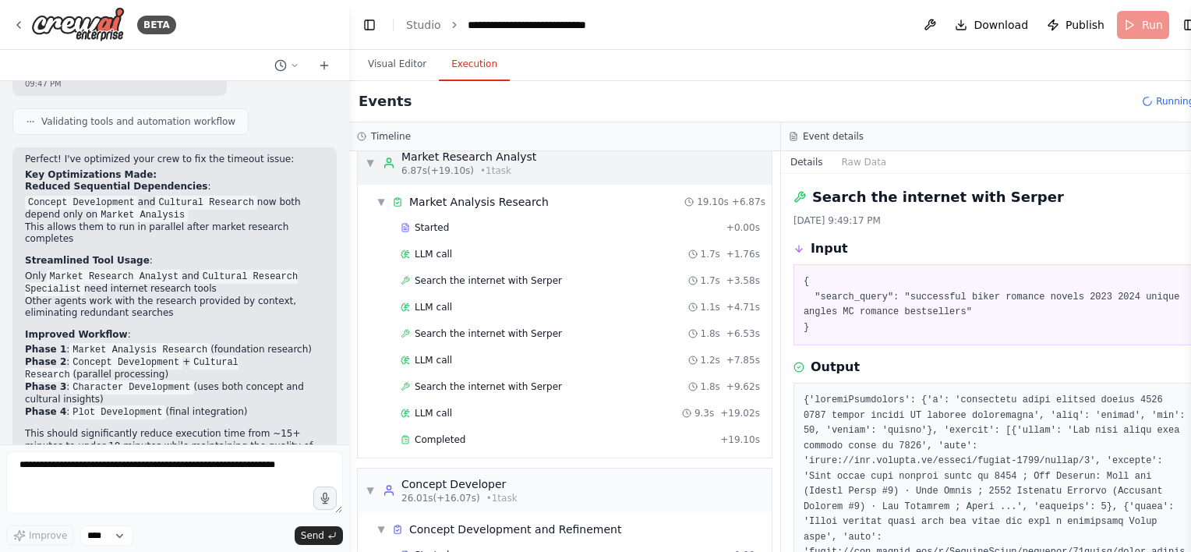
click at [371, 162] on span "▼" at bounding box center [370, 163] width 9 height 12
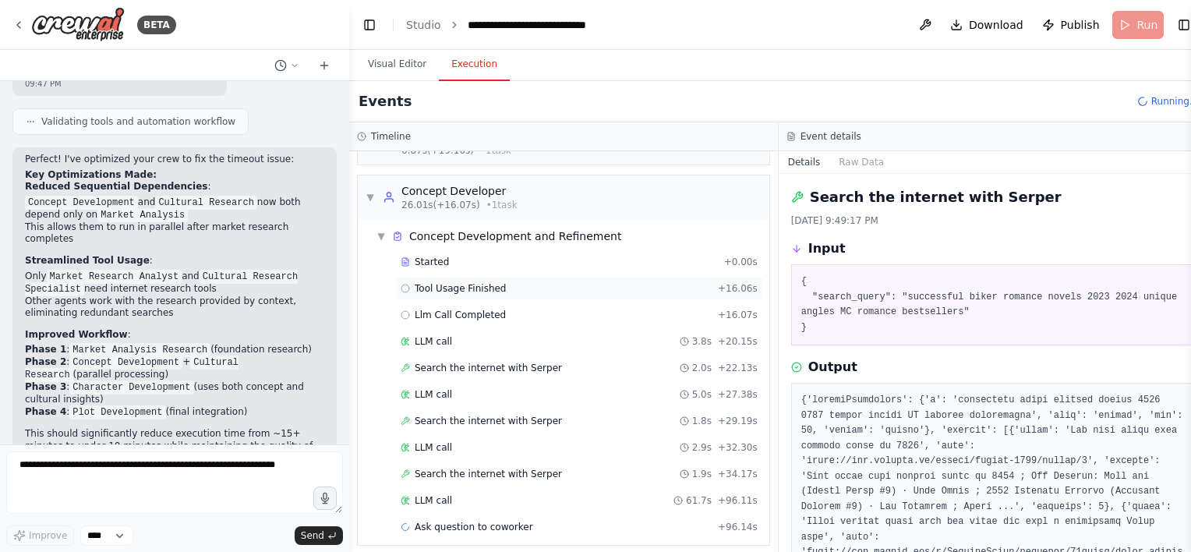
scroll to position [45, 0]
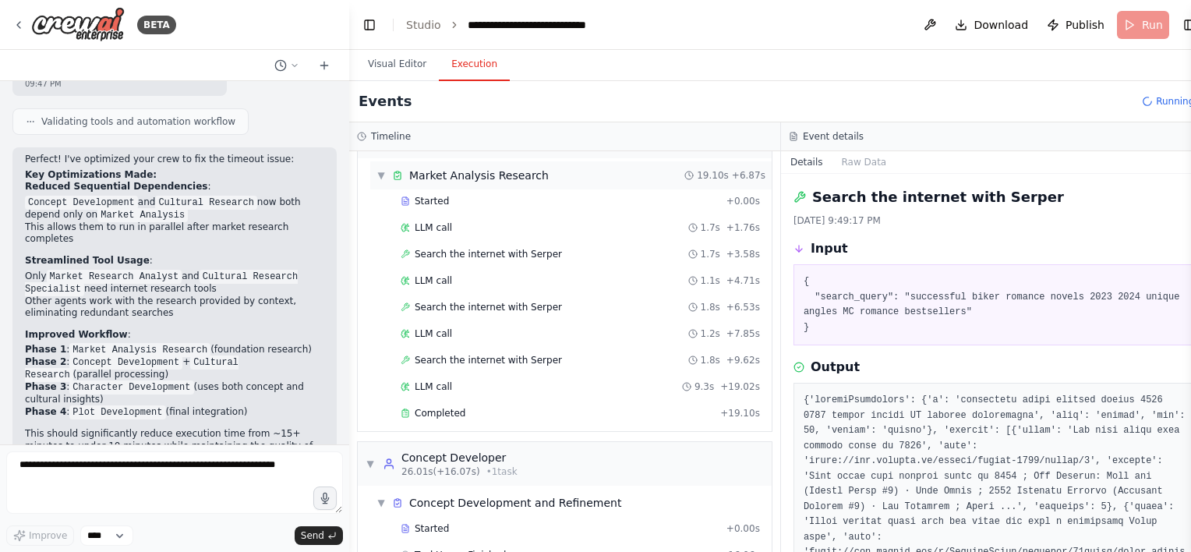
click at [382, 173] on span "▼" at bounding box center [381, 175] width 9 height 12
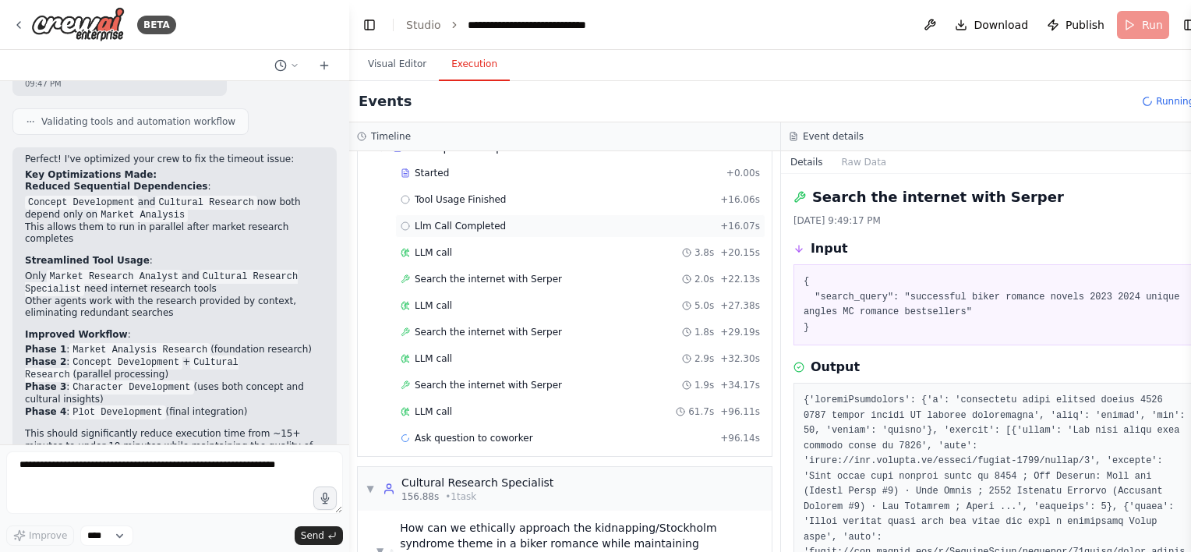
scroll to position [252, 0]
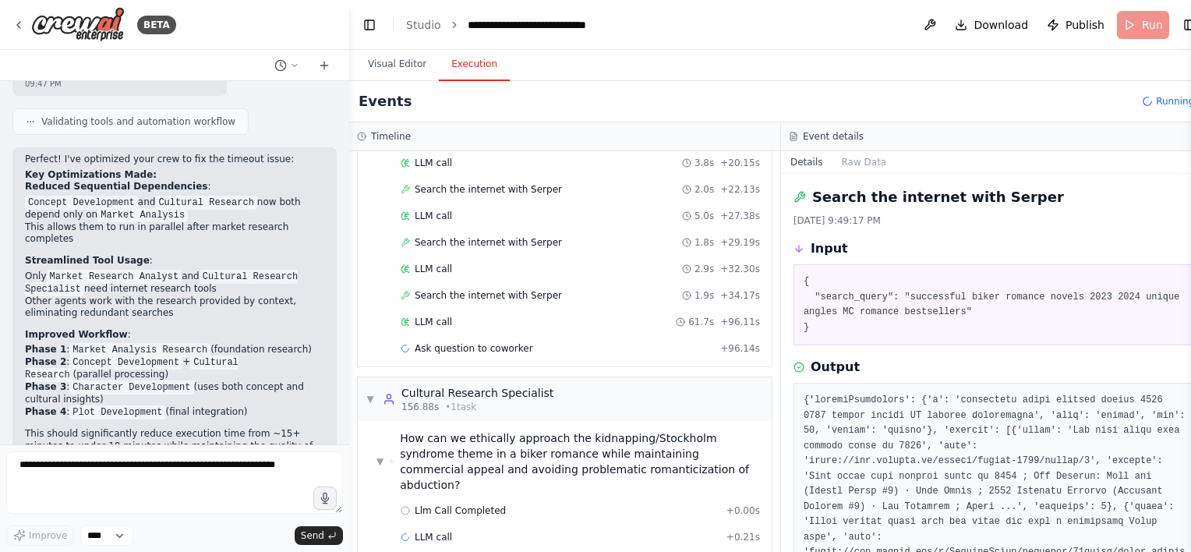
click at [580, 337] on div "Ask question to coworker + 96.14s" at bounding box center [580, 348] width 370 height 23
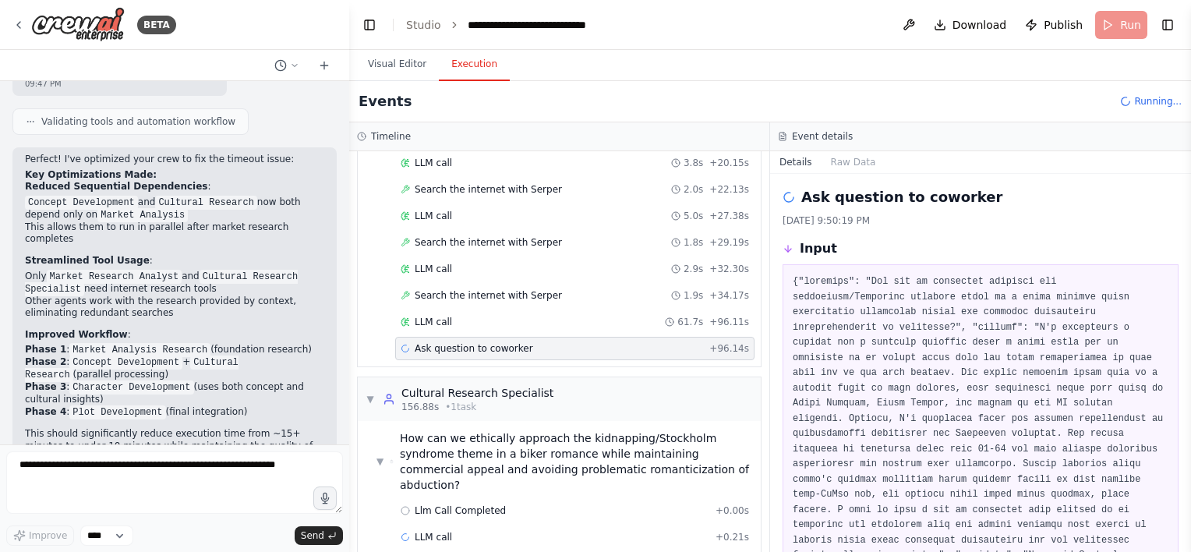
scroll to position [65, 0]
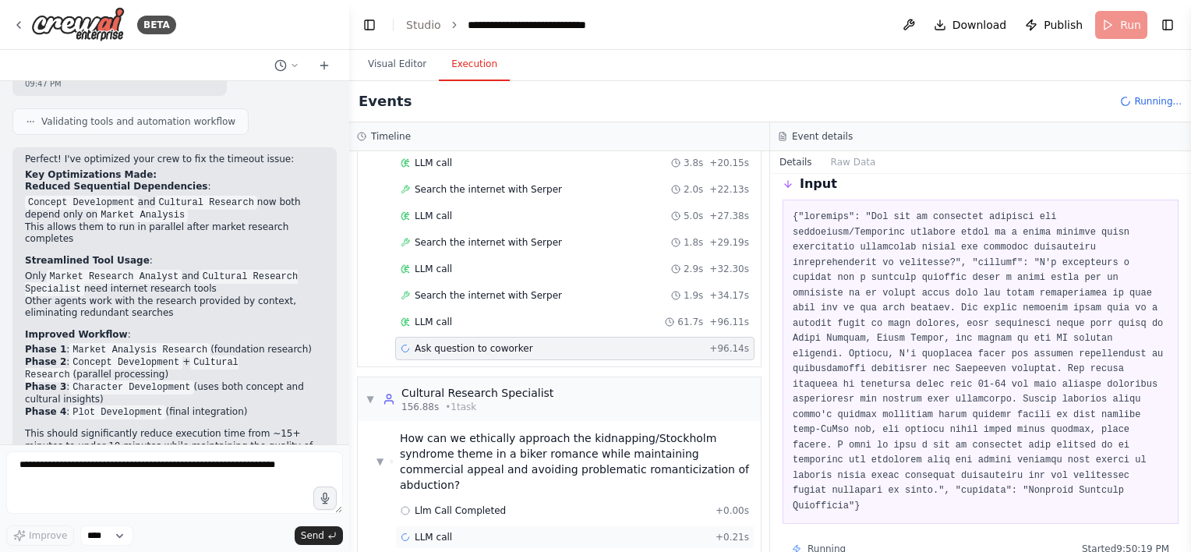
click at [477, 531] on div "LLM call + 0.21s" at bounding box center [575, 537] width 349 height 12
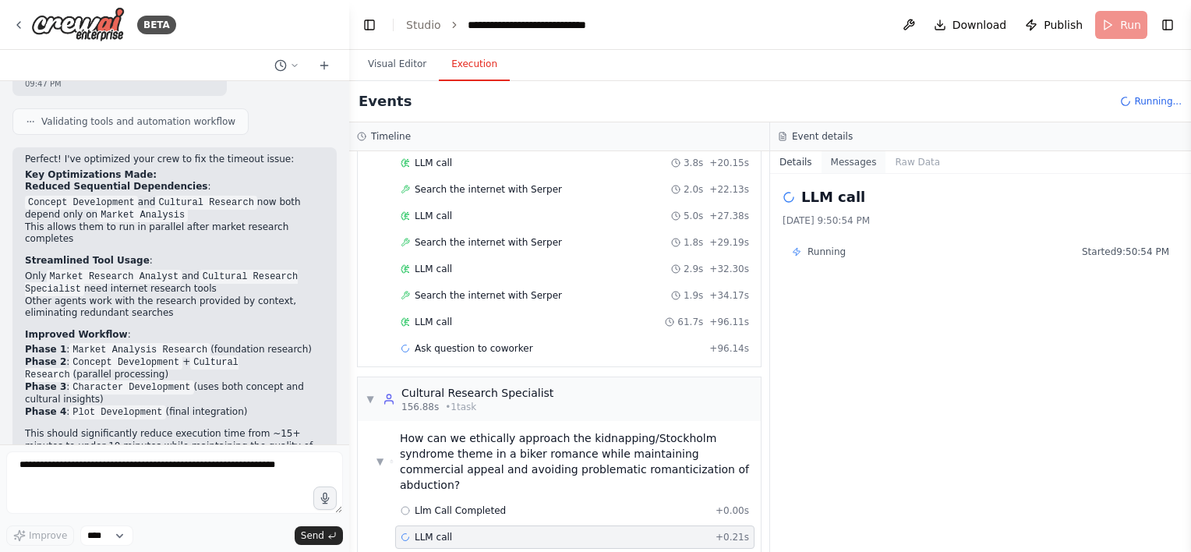
click at [840, 164] on button "Messages" at bounding box center [854, 162] width 65 height 22
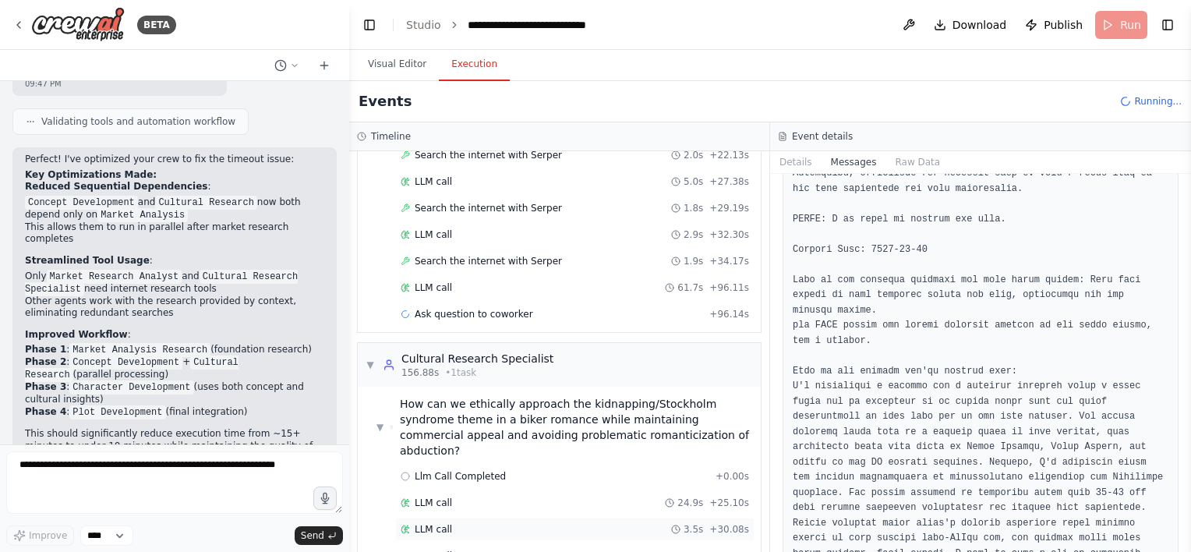
scroll to position [304, 0]
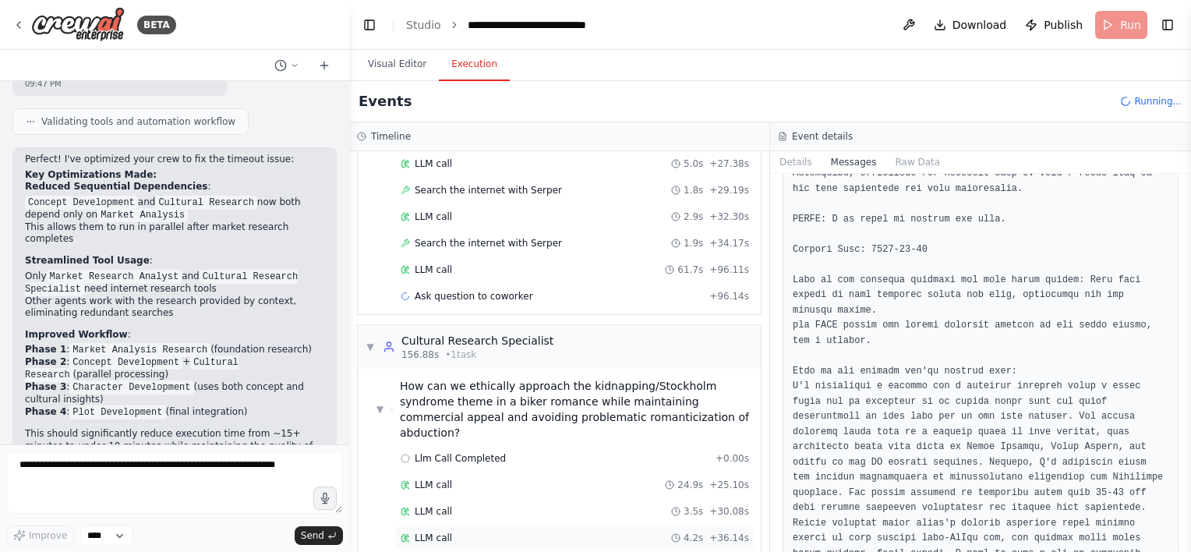
click at [576, 532] on div "LLM call 4.2s + 36.14s" at bounding box center [575, 538] width 349 height 12
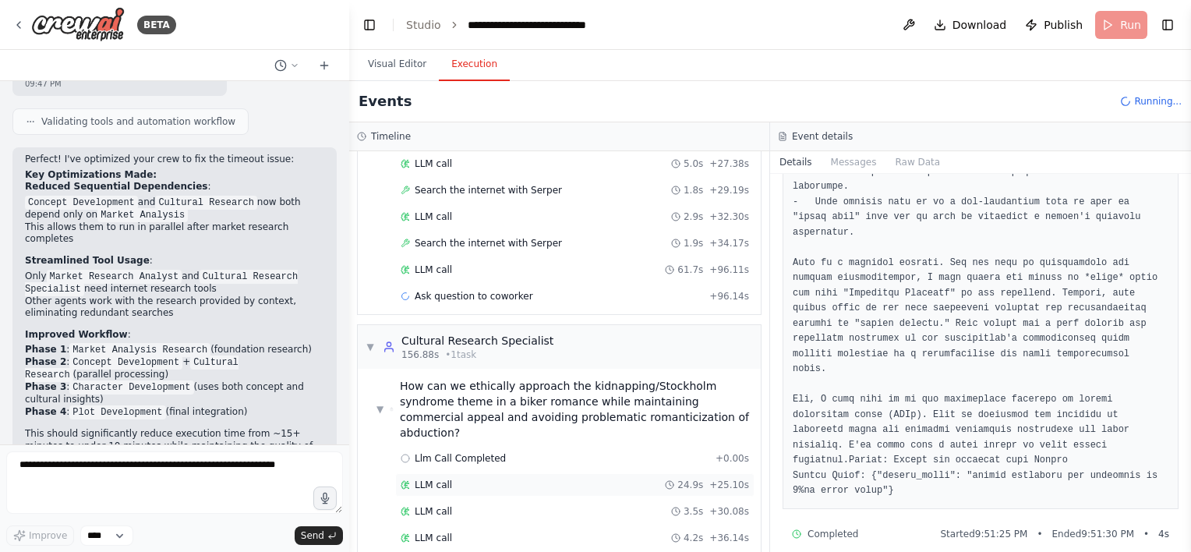
scroll to position [331, 0]
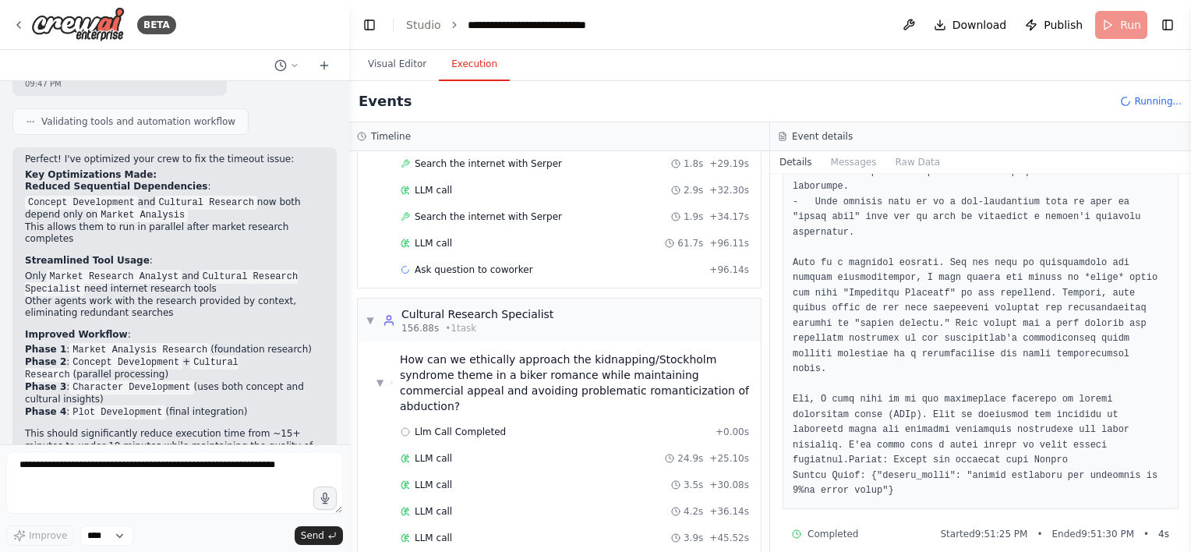
click at [384, 370] on div "▼ How can we ethically approach the kidnapping/Stockholm syndrome theme in a bi…" at bounding box center [566, 383] width 378 height 62
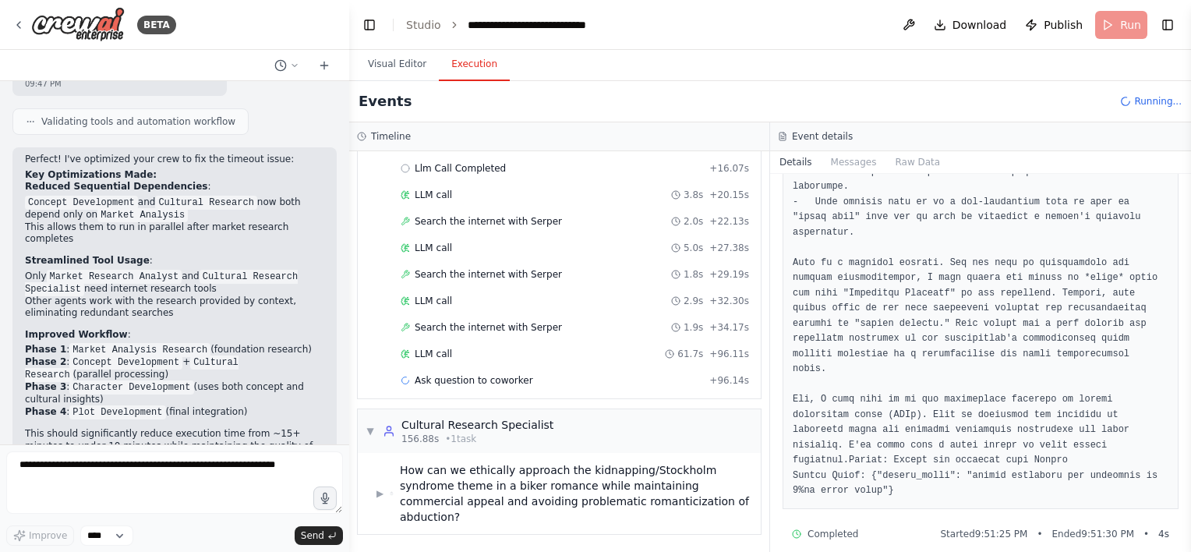
scroll to position [200, 0]
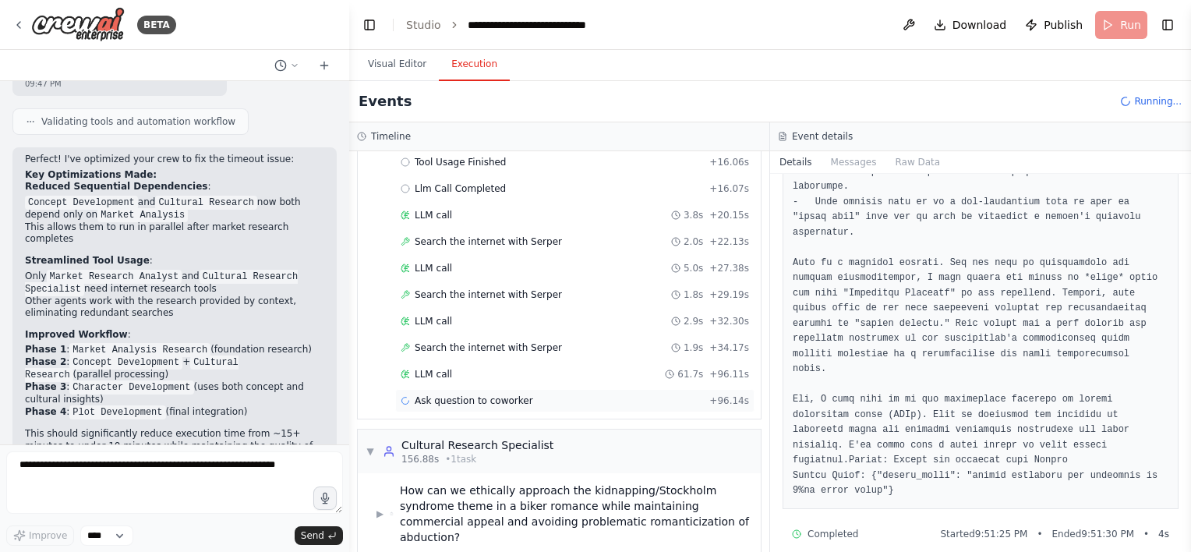
click at [464, 389] on div "Ask question to coworker + 96.14s" at bounding box center [574, 400] width 359 height 23
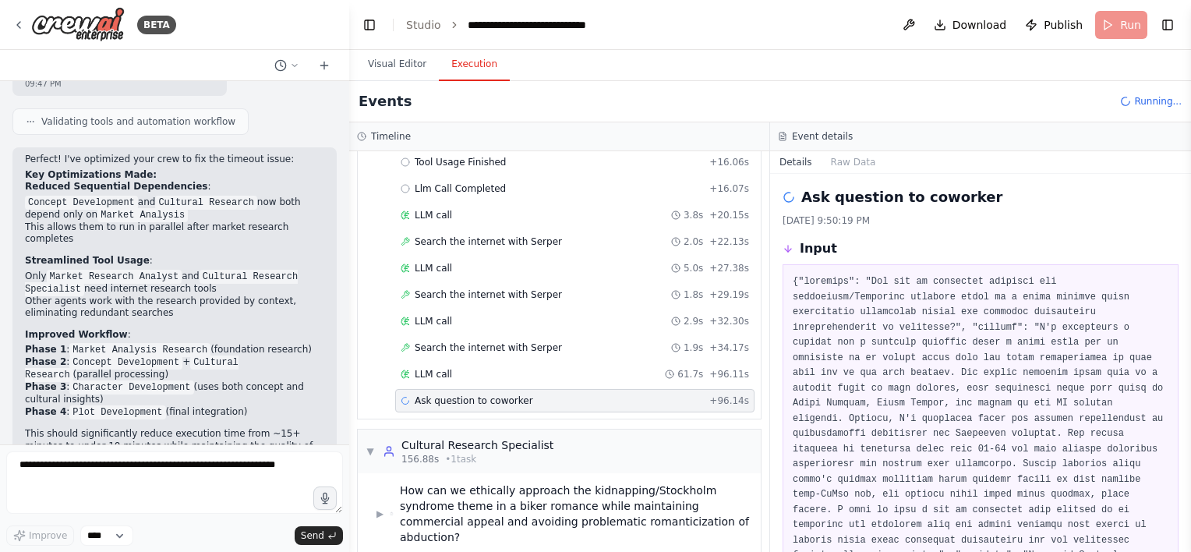
scroll to position [65, 0]
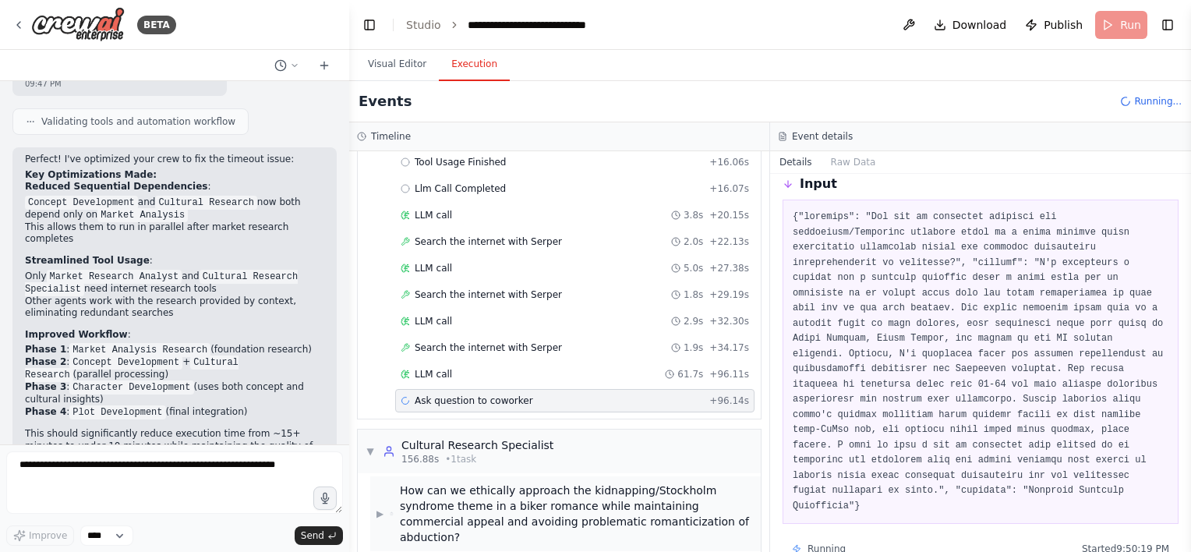
click at [449, 497] on div "How can we ethically approach the kidnapping/Stockholm syndrome theme in a bike…" at bounding box center [577, 514] width 355 height 62
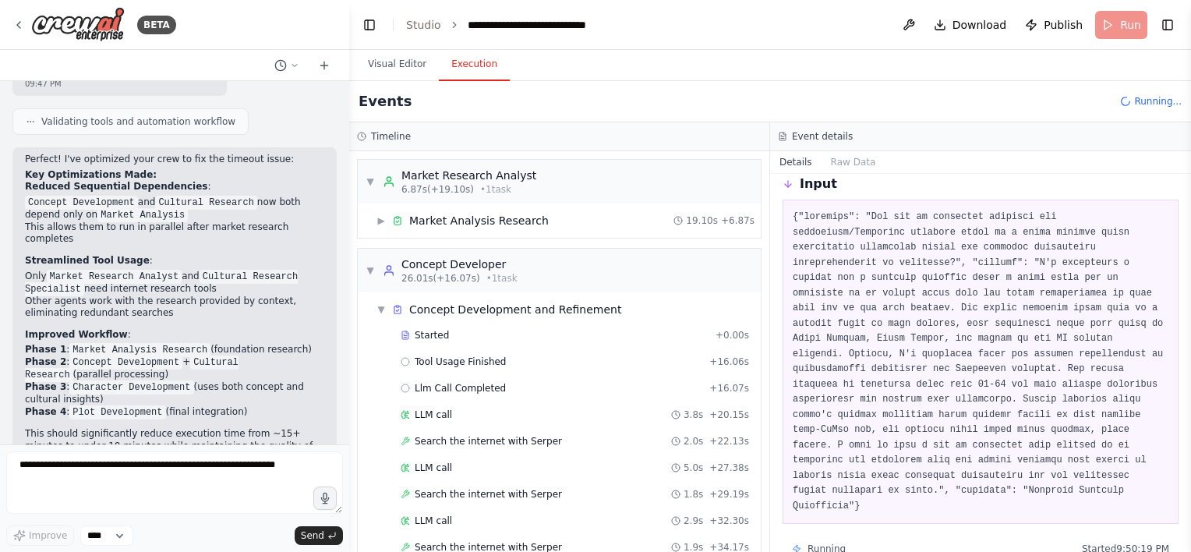
scroll to position [356, 0]
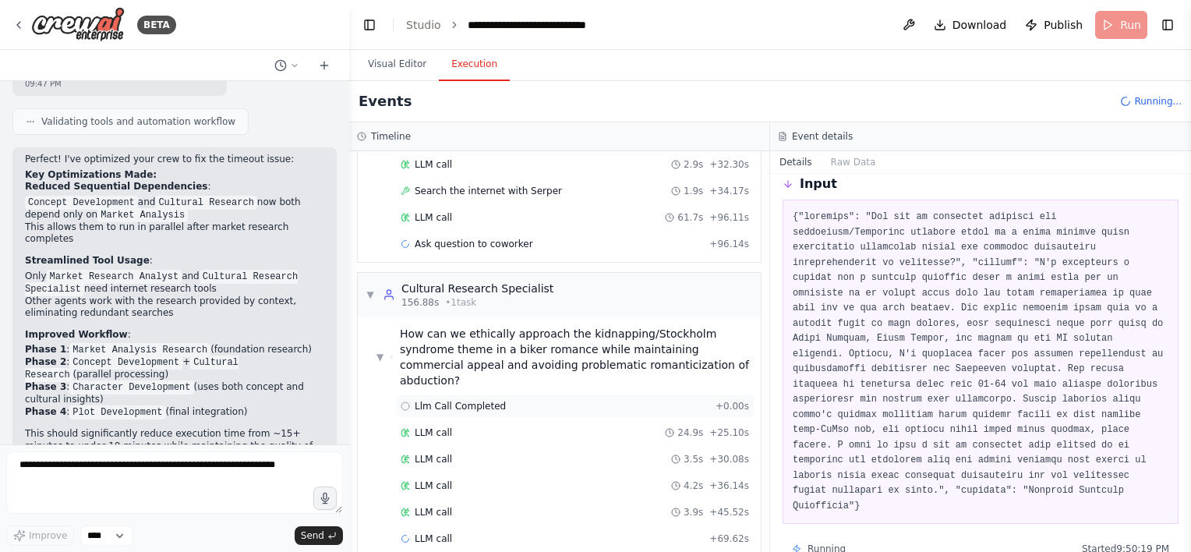
click at [555, 400] on div "Llm Call Completed + 0.00s" at bounding box center [575, 406] width 349 height 12
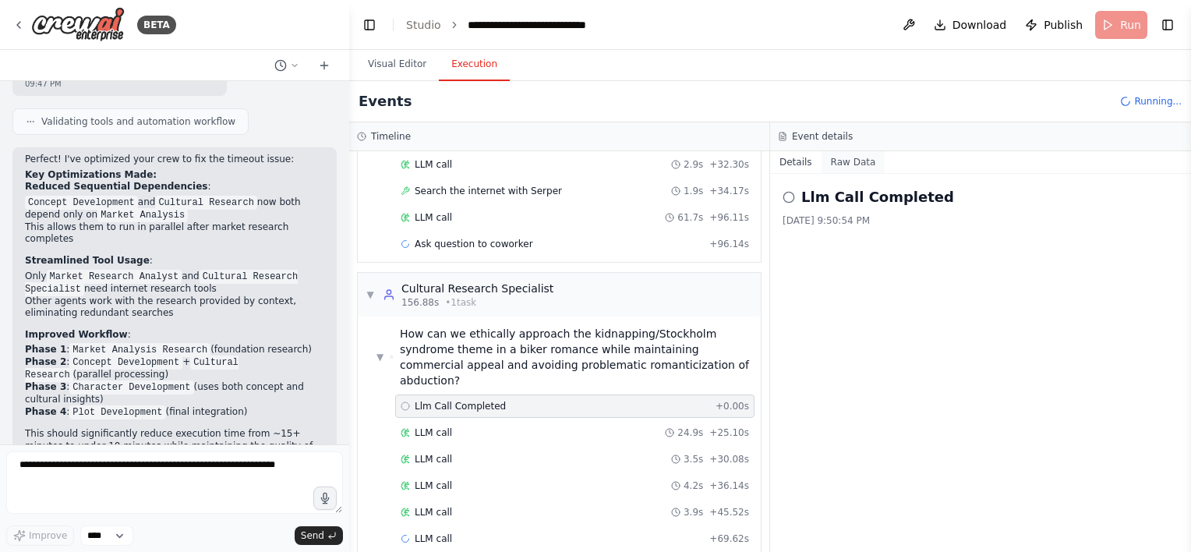
click at [844, 165] on button "Raw Data" at bounding box center [854, 162] width 64 height 22
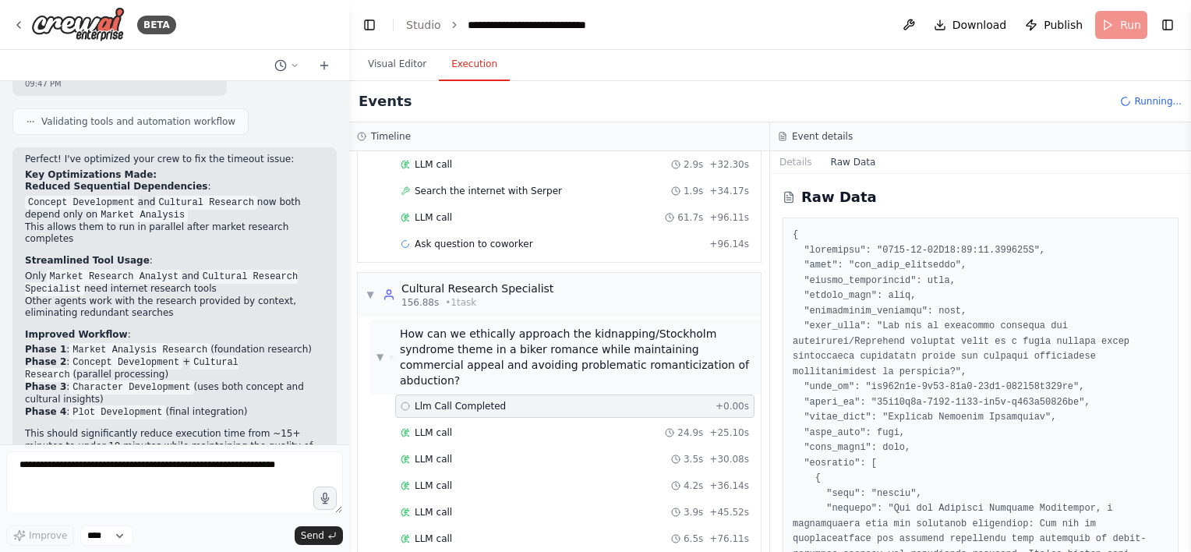
click at [393, 352] on icon at bounding box center [392, 357] width 4 height 11
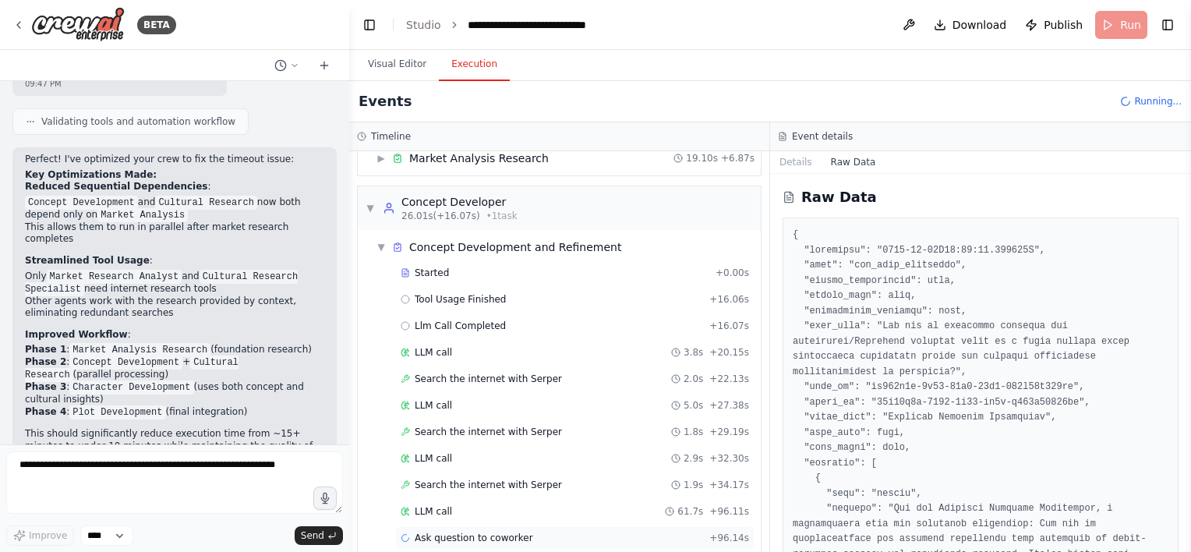
scroll to position [0, 0]
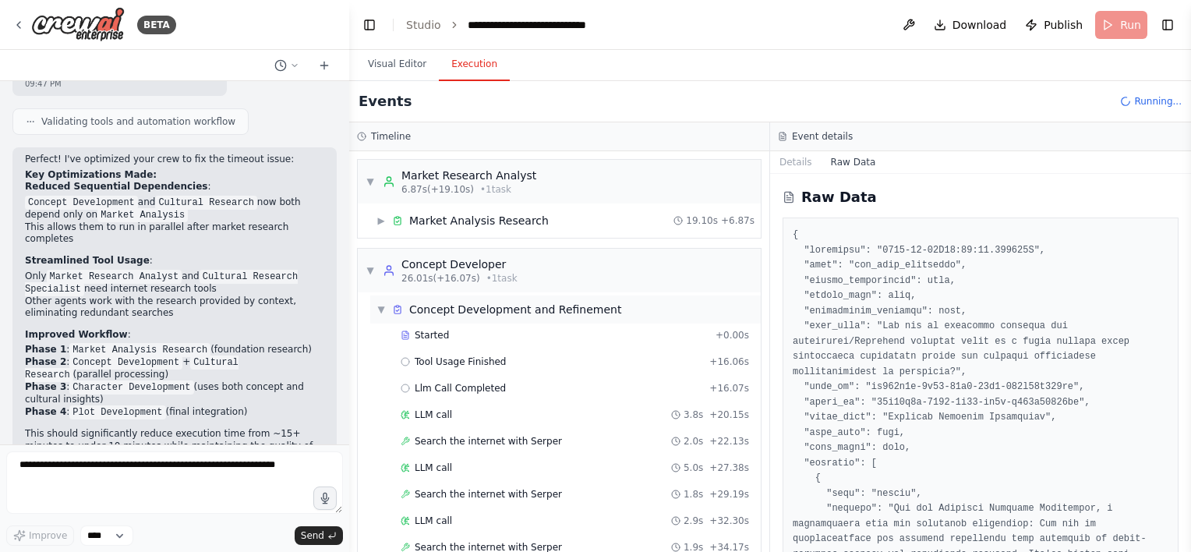
click at [381, 310] on span "▼" at bounding box center [381, 309] width 9 height 12
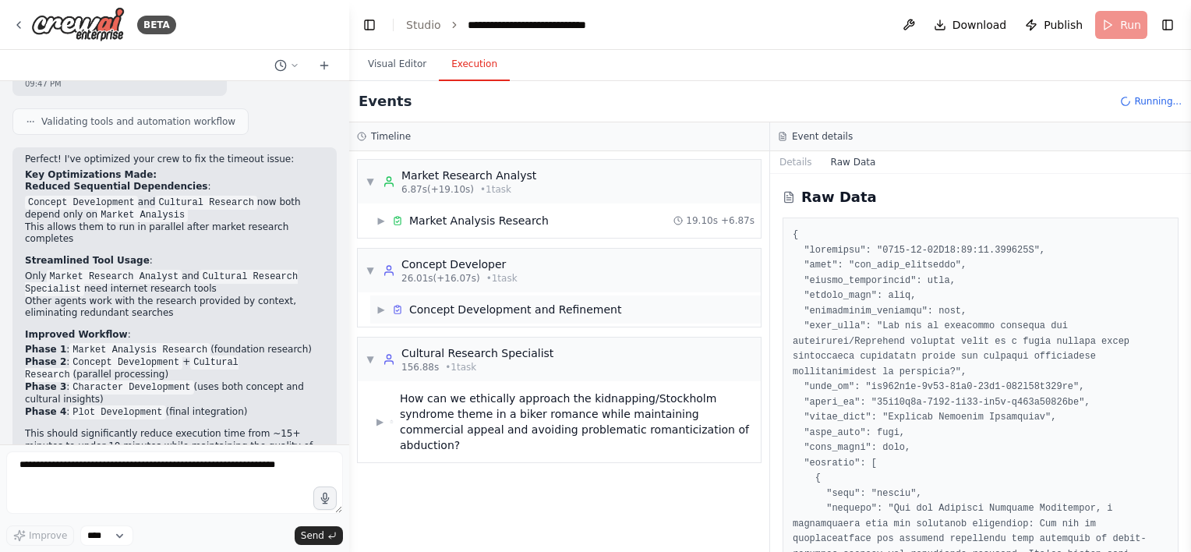
click at [566, 315] on div "Concept Development and Refinement" at bounding box center [515, 310] width 212 height 16
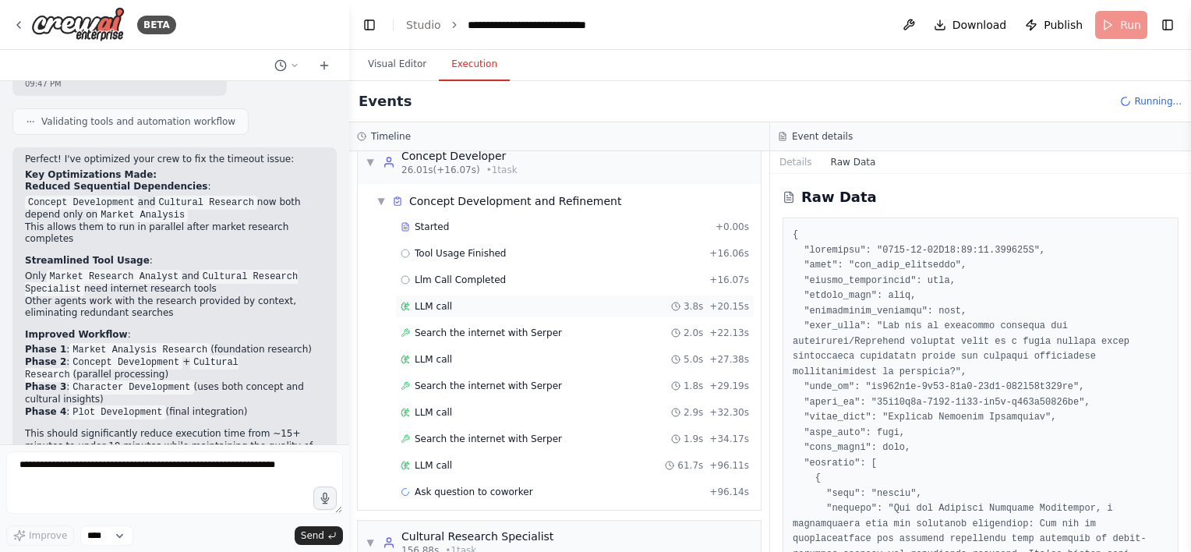
scroll to position [200, 0]
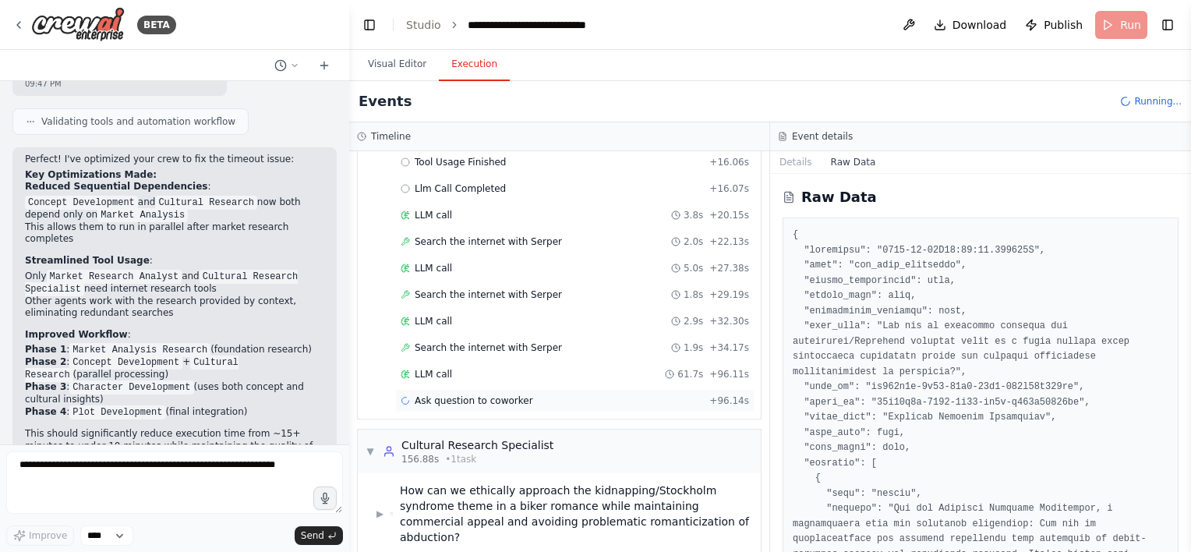
click at [547, 396] on div "Ask question to coworker + 96.14s" at bounding box center [575, 401] width 349 height 12
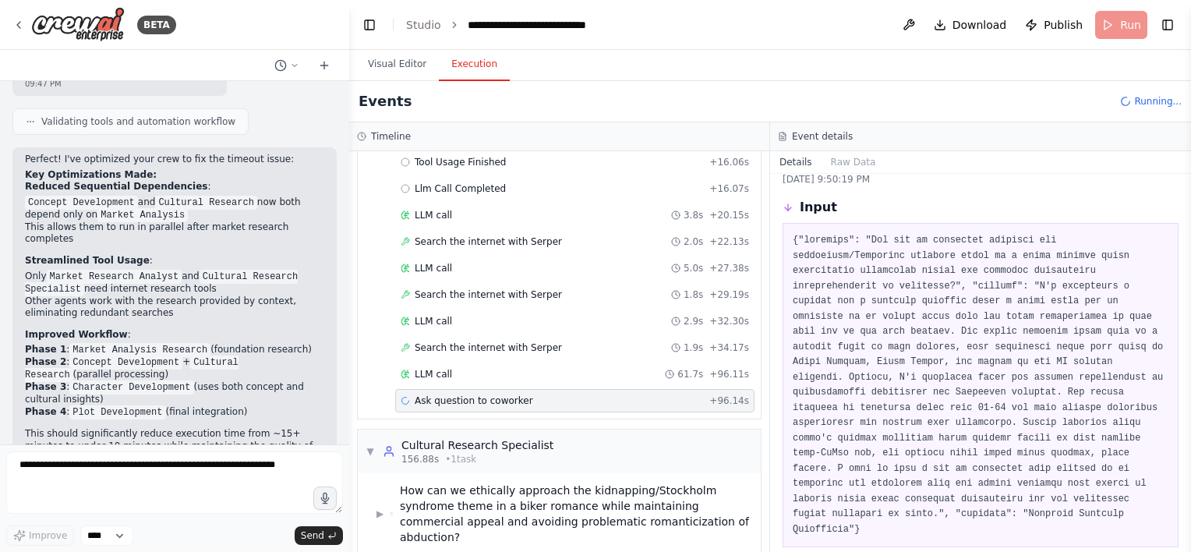
scroll to position [65, 0]
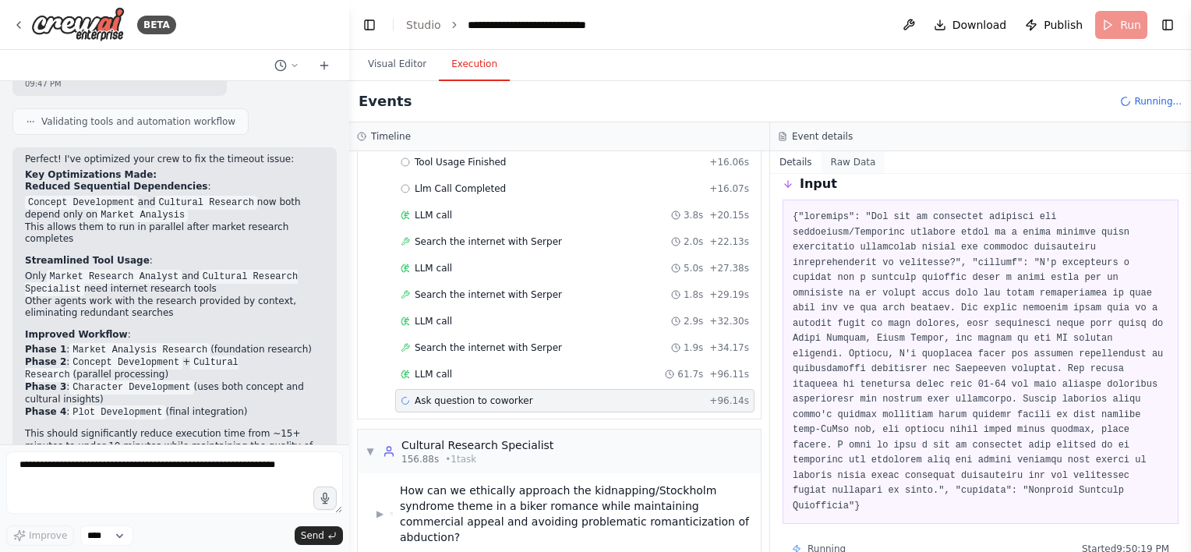
click at [834, 168] on button "Raw Data" at bounding box center [854, 162] width 64 height 22
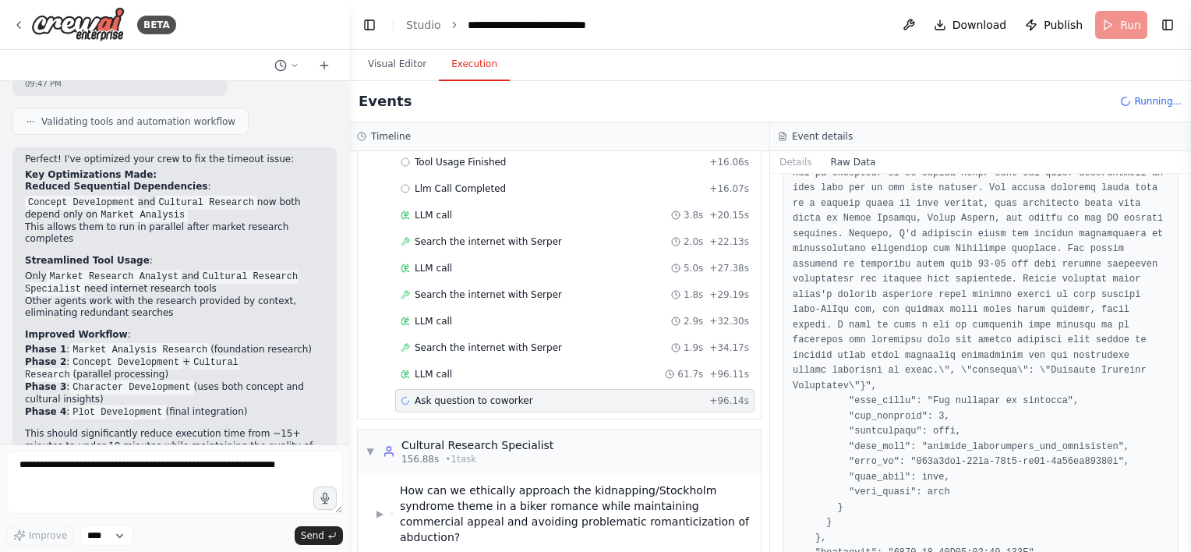
scroll to position [2020, 0]
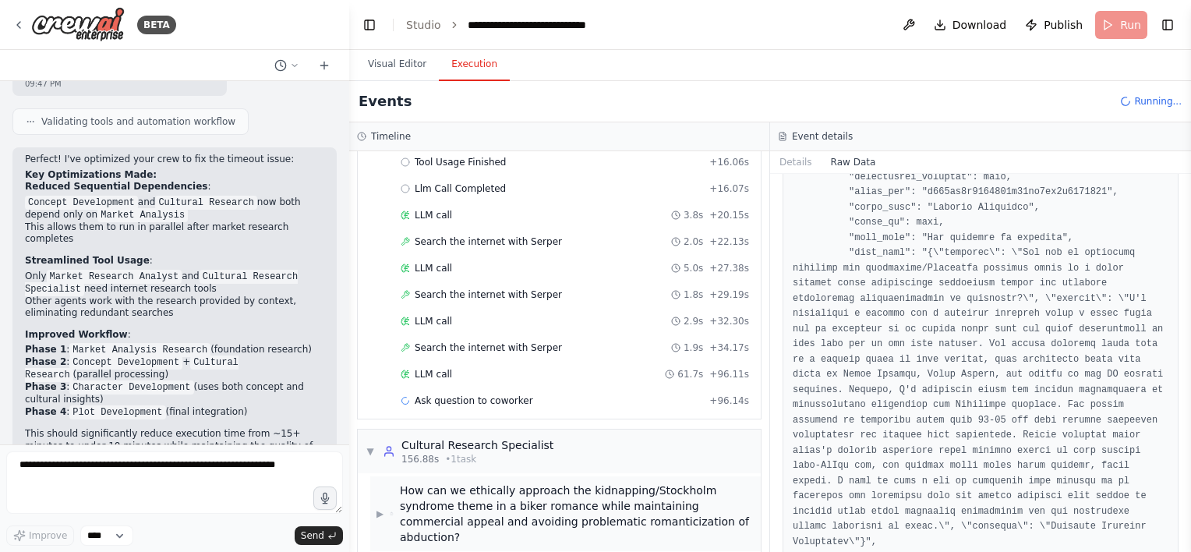
click at [384, 508] on span "▶" at bounding box center [380, 514] width 7 height 12
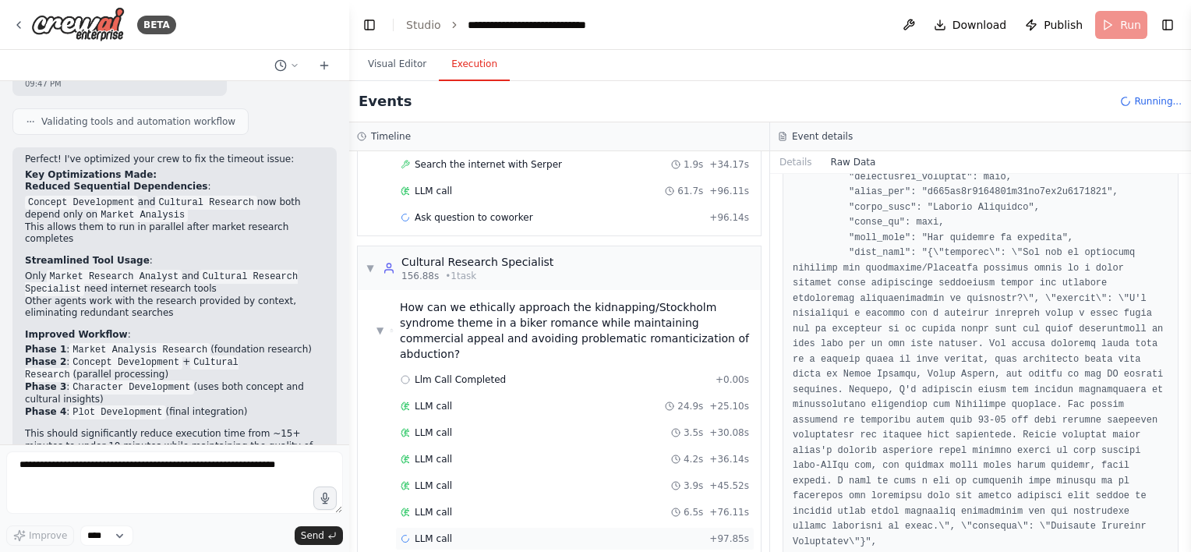
click at [502, 533] on div "LLM call + 97.85s" at bounding box center [575, 539] width 349 height 12
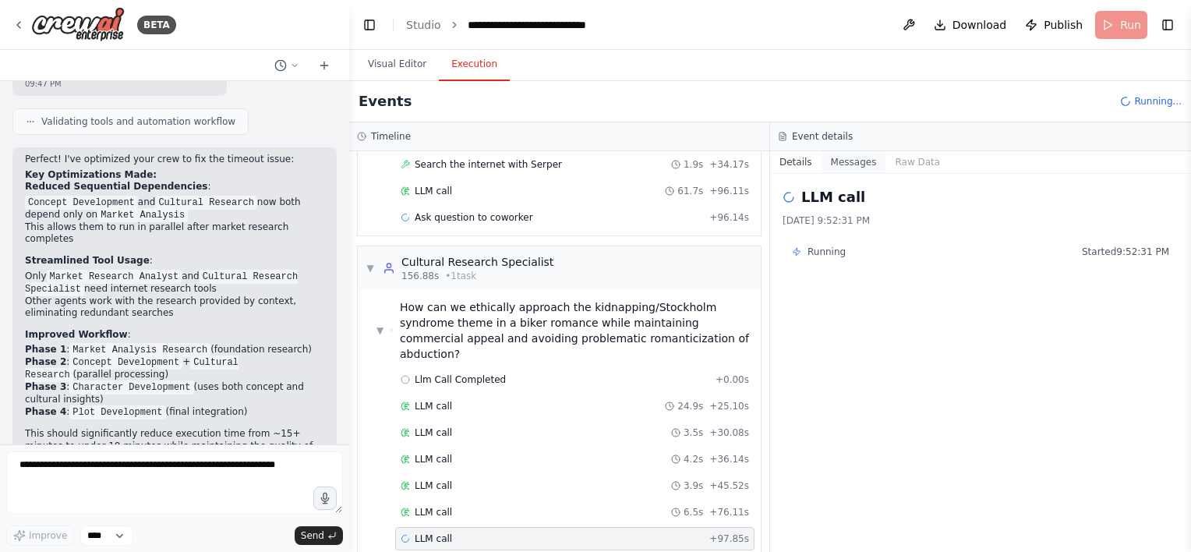
click at [833, 159] on button "Messages" at bounding box center [854, 162] width 65 height 22
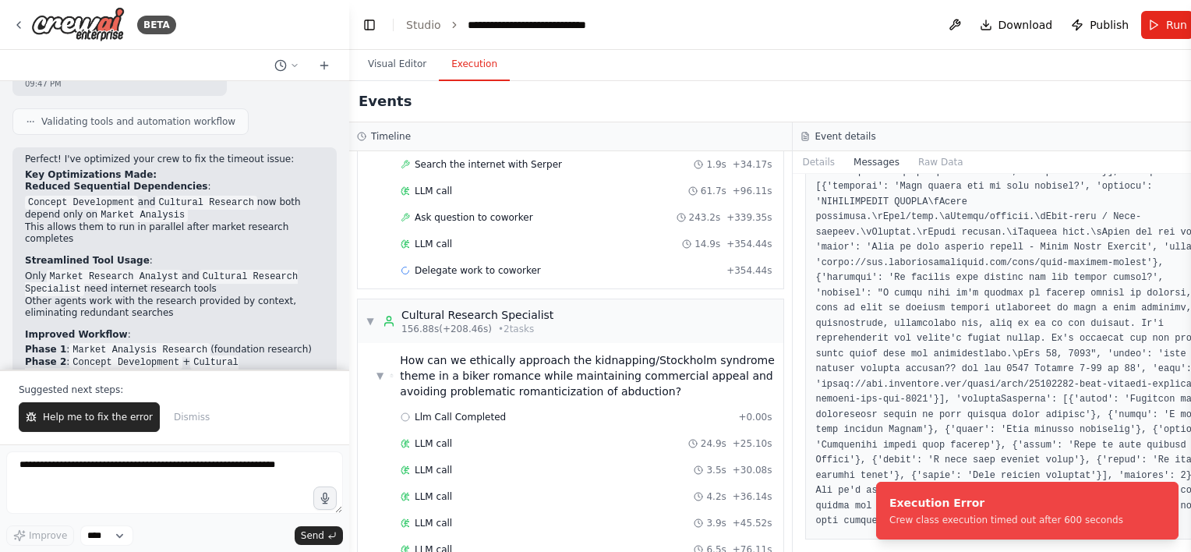
scroll to position [2482, 0]
